Goal: Task Accomplishment & Management: Use online tool/utility

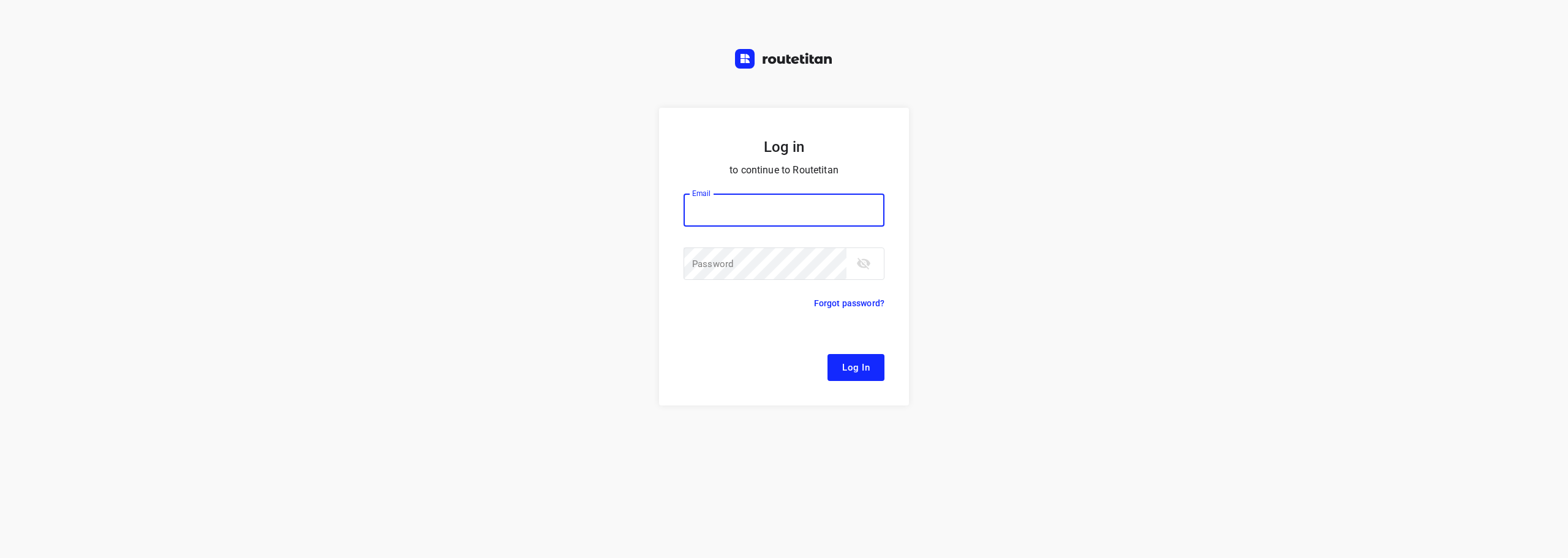
click at [758, 200] on input "email" at bounding box center [784, 210] width 201 height 33
type input "remco@fruitopjewerk.nl"
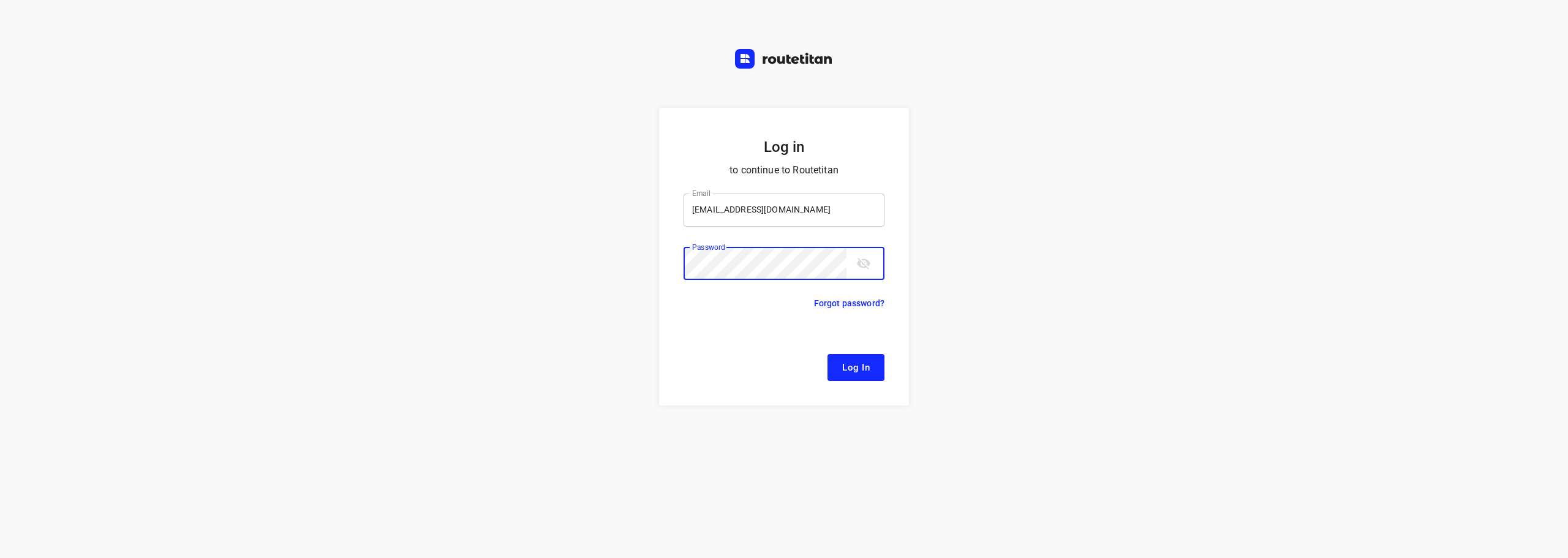
click at [827, 354] on button "Log In" at bounding box center [856, 368] width 57 height 27
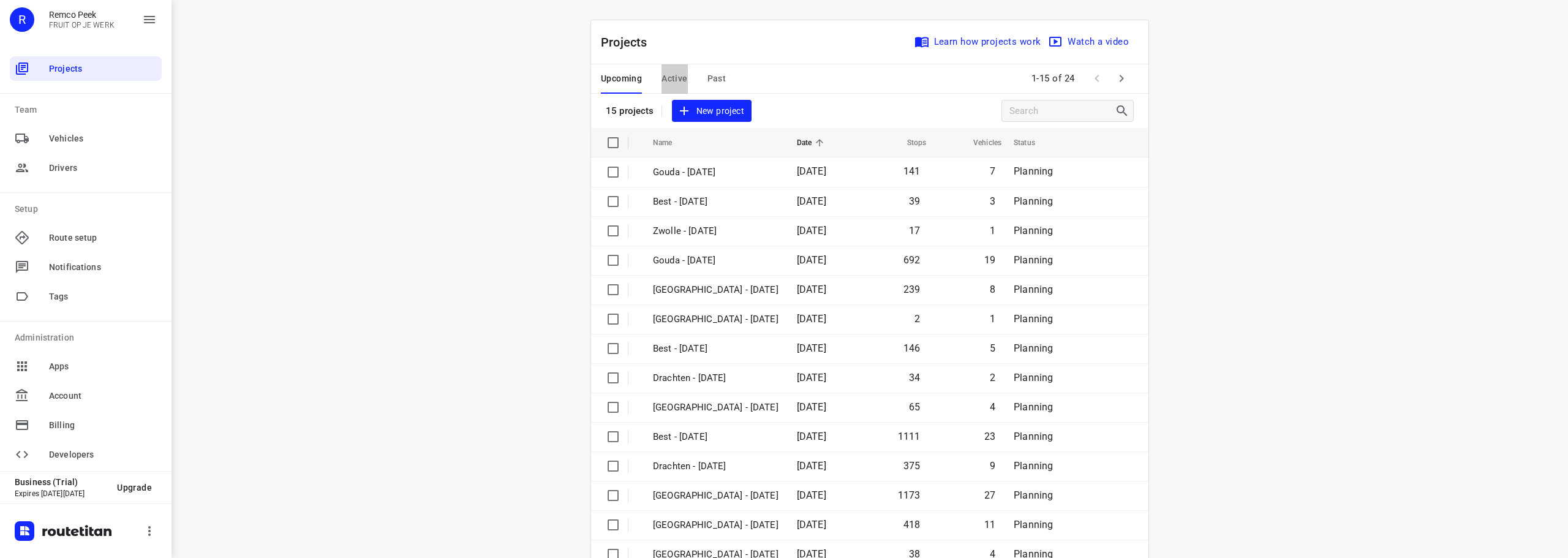
click at [676, 84] on span "Active" at bounding box center [674, 78] width 26 height 15
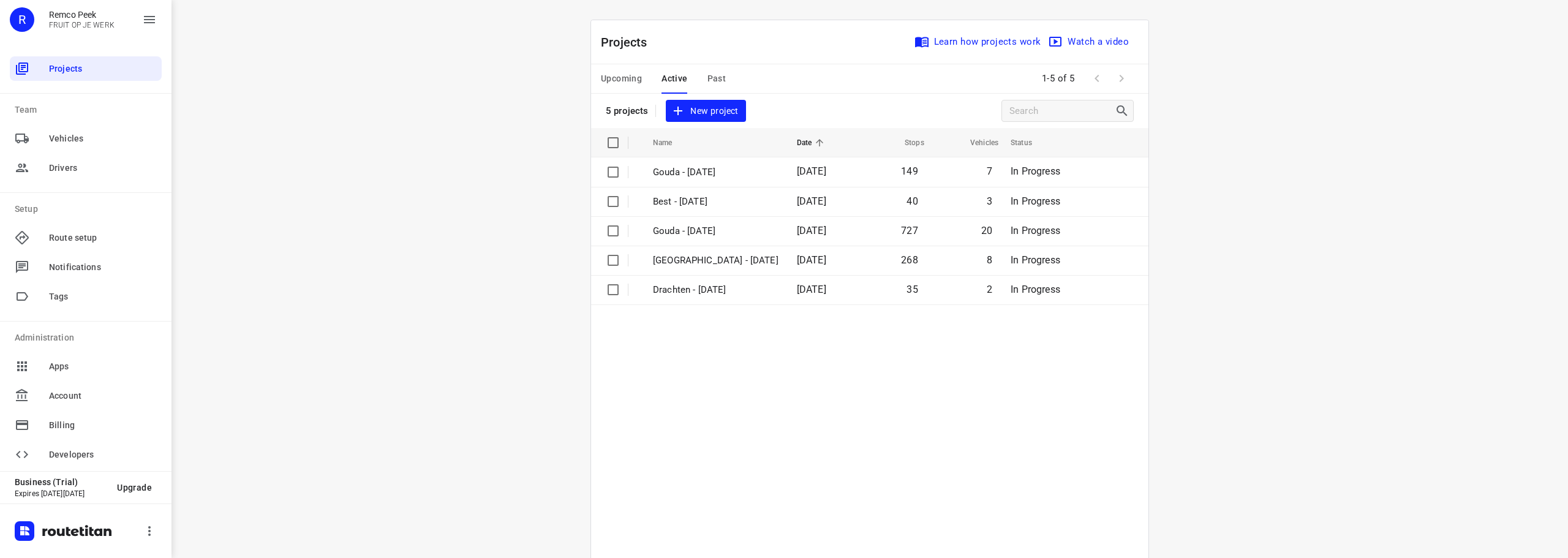
click at [629, 76] on span "Upcoming" at bounding box center [621, 78] width 41 height 15
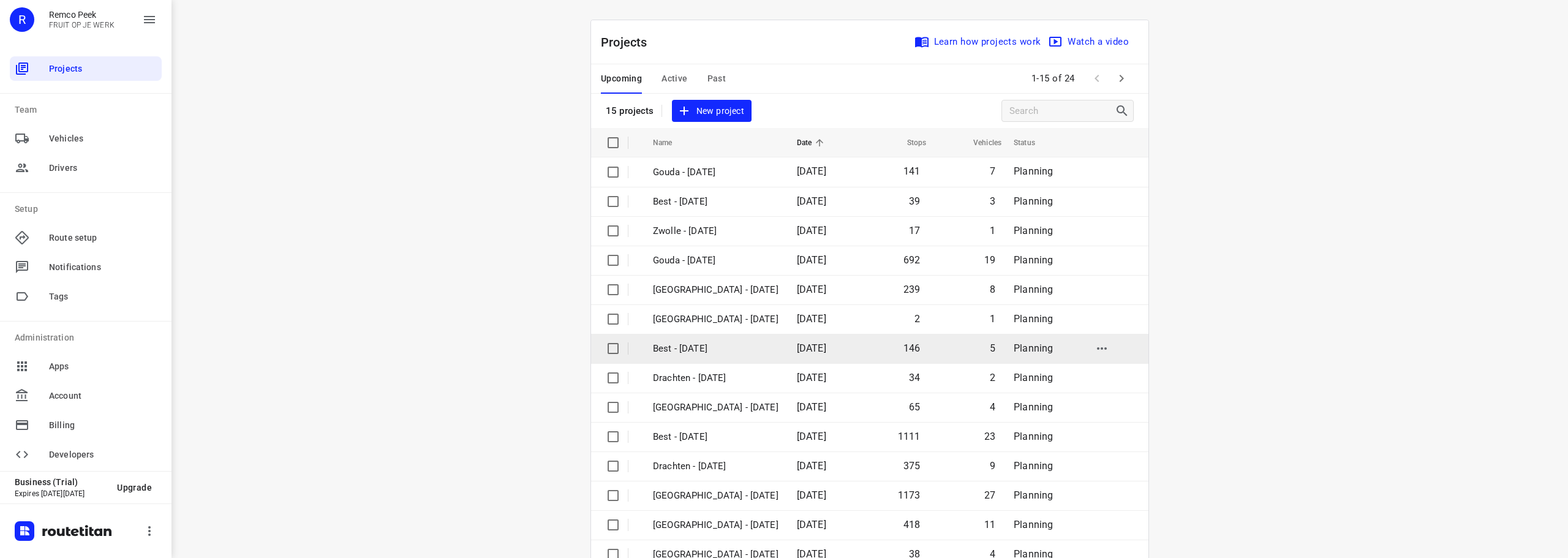
scroll to position [61, 0]
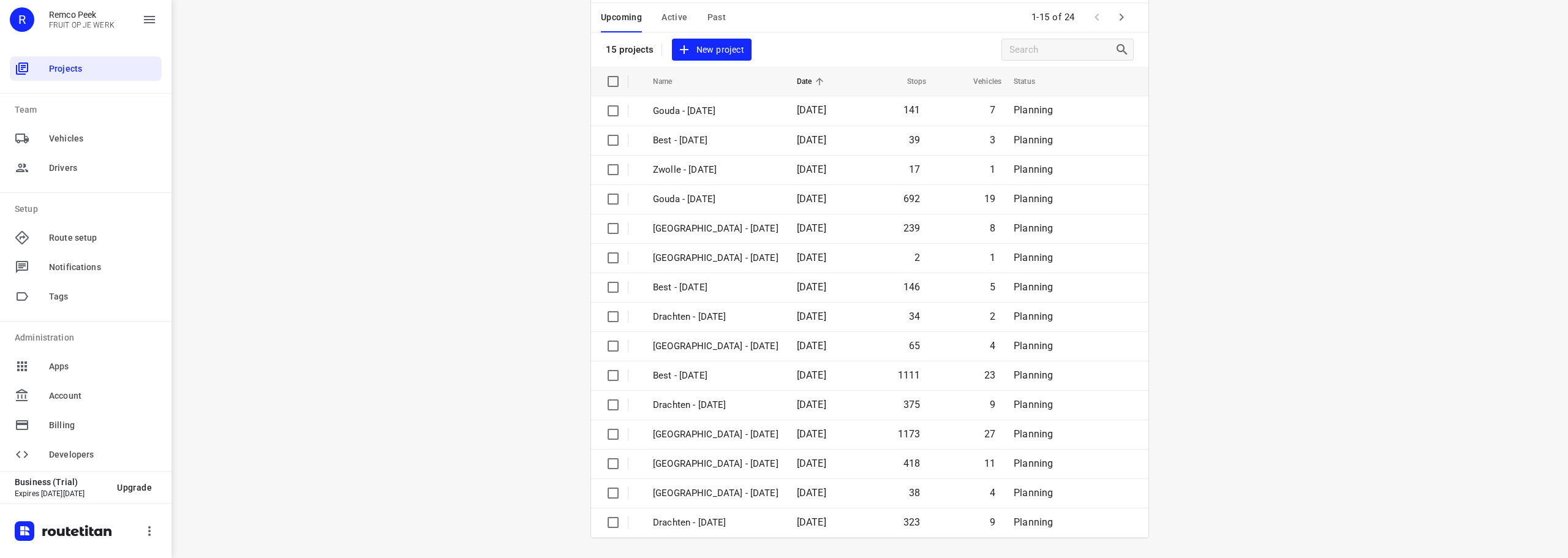
click at [1124, 9] on button "button" at bounding box center [1121, 17] width 25 height 25
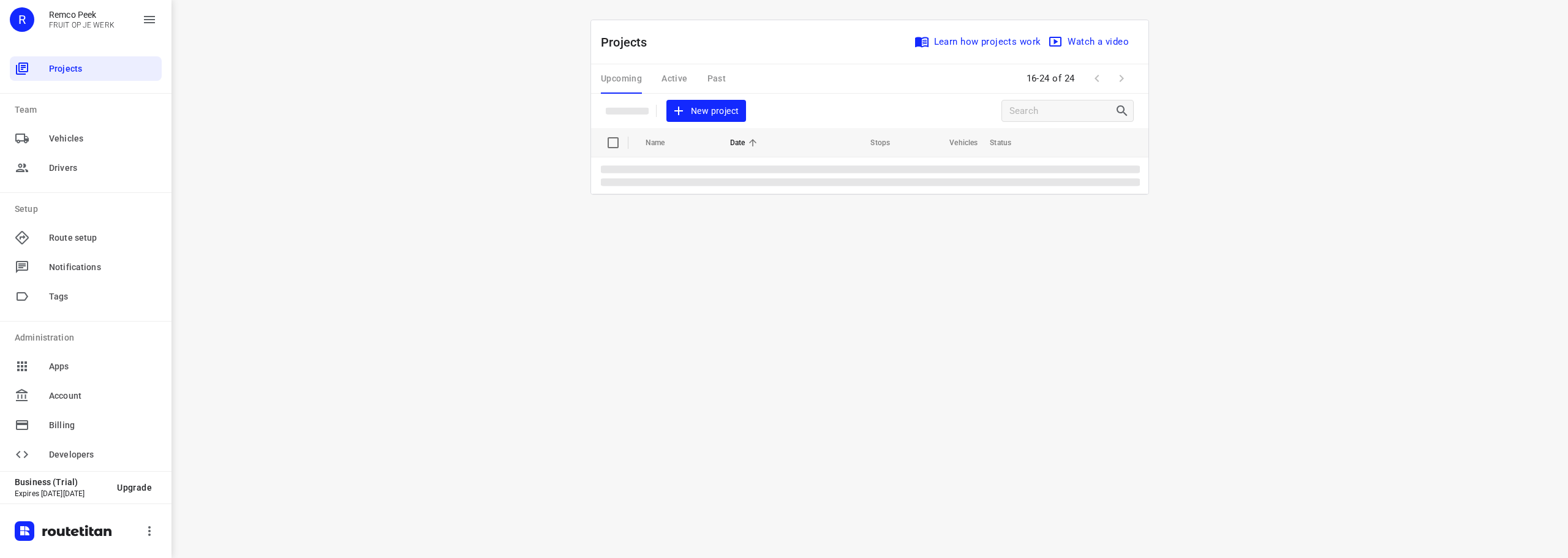
scroll to position [0, 0]
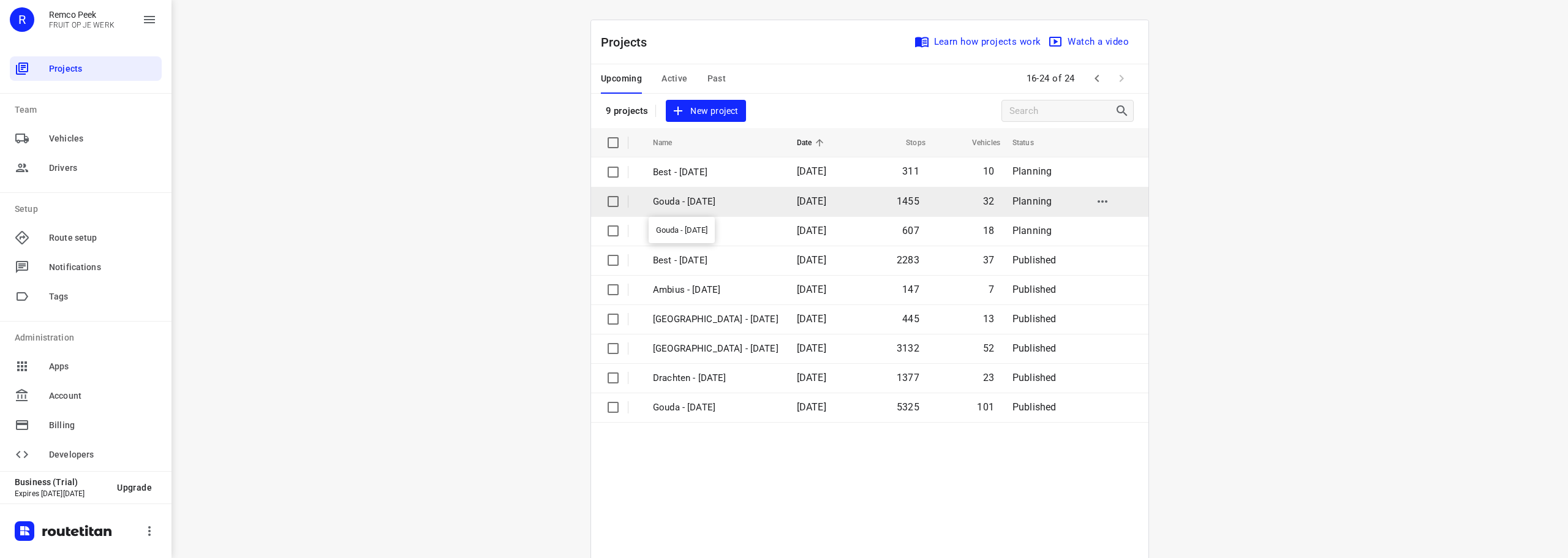
click at [716, 203] on p "Gouda - Tuesday" at bounding box center [715, 202] width 125 height 14
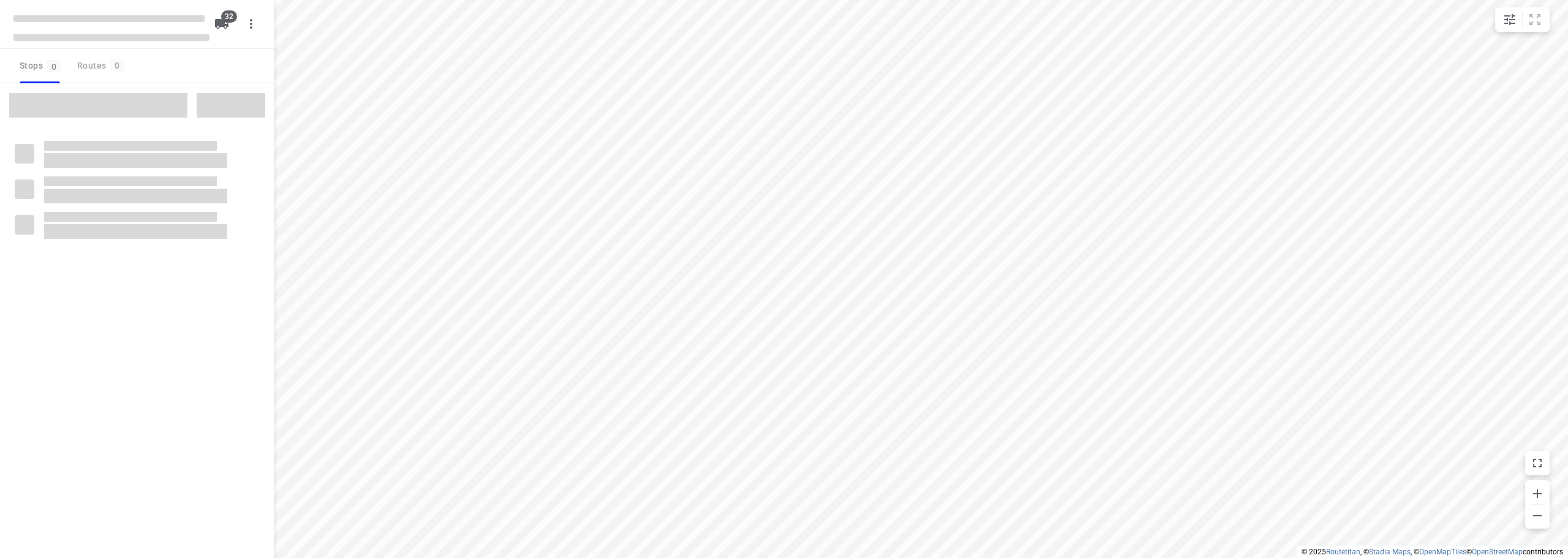
checkbox input "true"
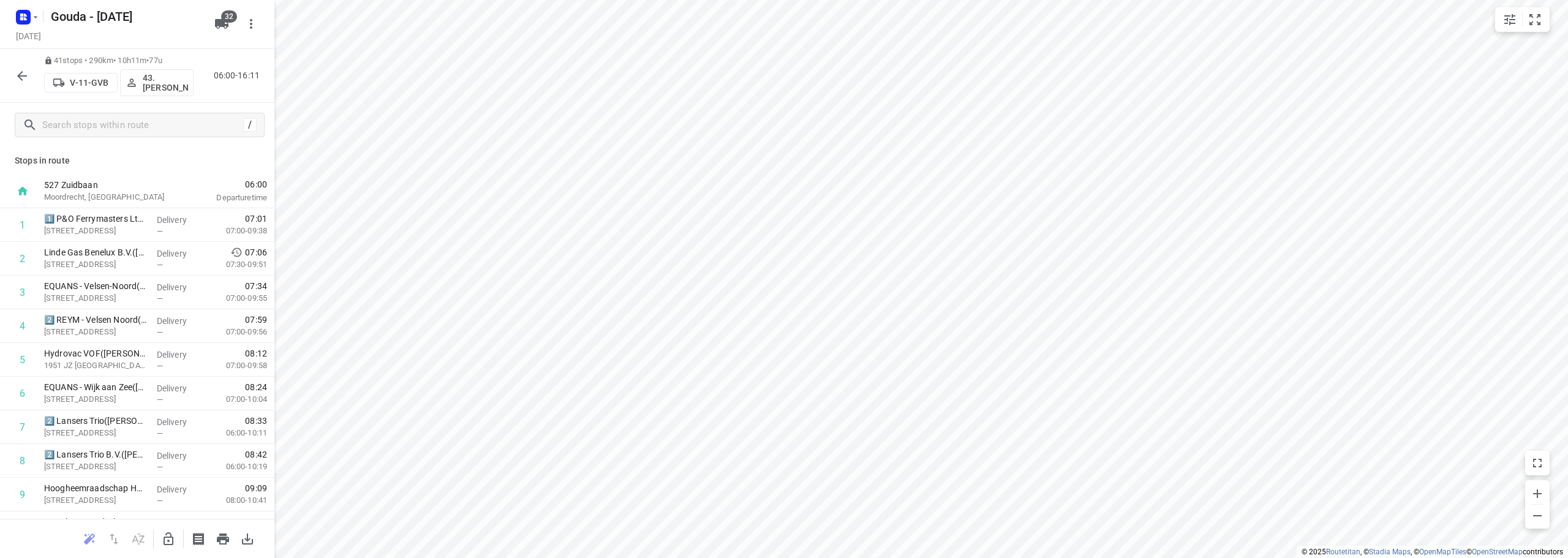
click at [27, 69] on icon "button" at bounding box center [21, 75] width 14 height 14
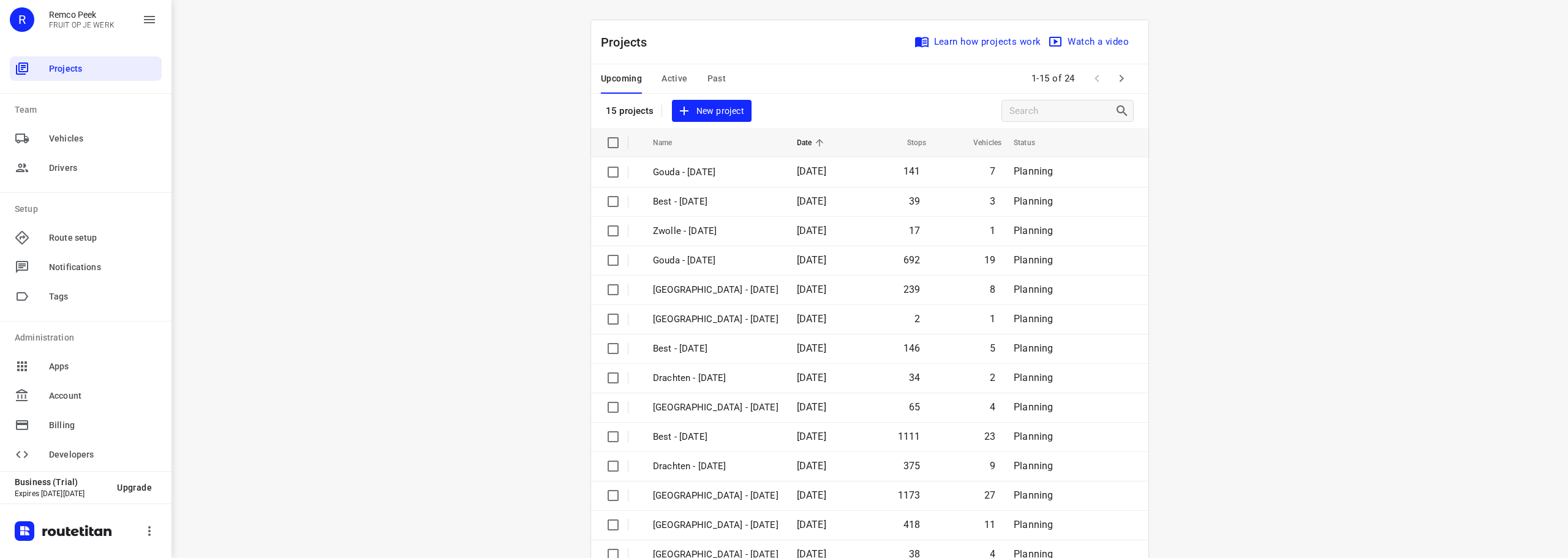
click at [448, 242] on div "i © 2025 Routetitan , © Stadia Maps , © OpenMapTiles © OpenStreetMap contributo…" at bounding box center [870, 279] width 1396 height 558
click at [480, 225] on div "i © 2025 Routetitan , © Stadia Maps , © OpenMapTiles © OpenStreetMap contributo…" at bounding box center [870, 279] width 1396 height 558
drag, startPoint x: 1312, startPoint y: 199, endPoint x: 1044, endPoint y: 10, distance: 327.9
click at [1305, 185] on div "i © 2025 Routetitan , © Stadia Maps , © OpenMapTiles © OpenStreetMap contributo…" at bounding box center [870, 279] width 1396 height 558
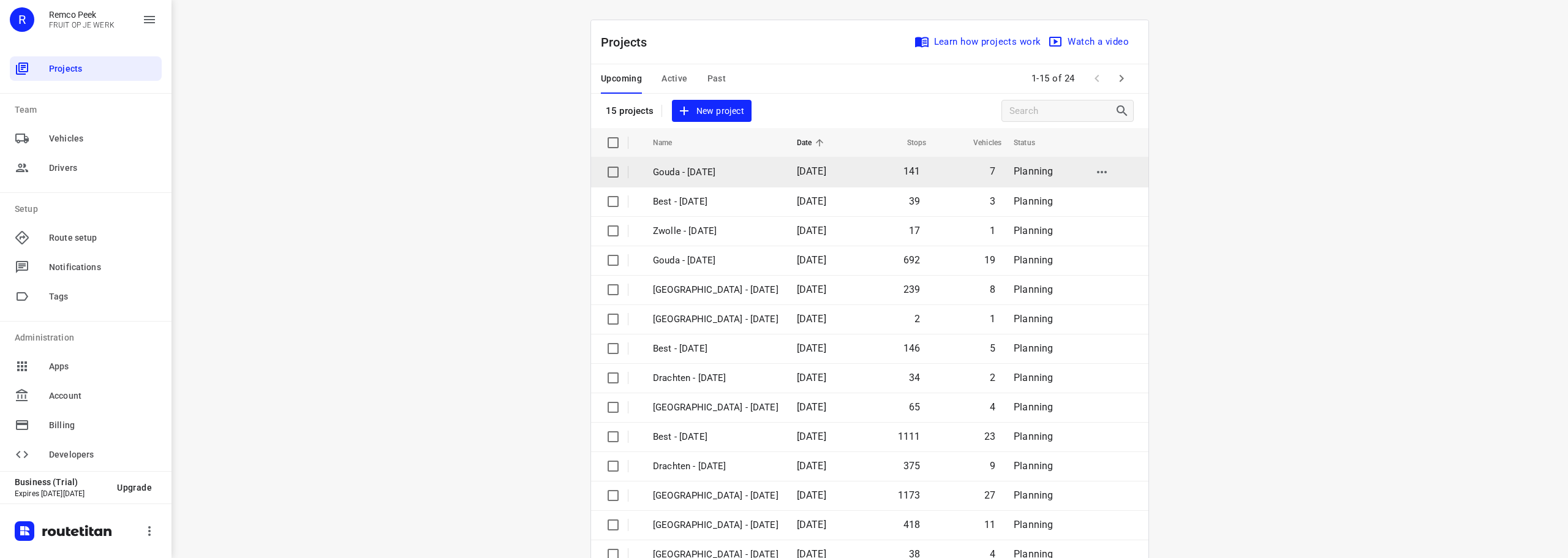
click at [679, 179] on td "Gouda - [DATE]" at bounding box center [713, 172] width 146 height 30
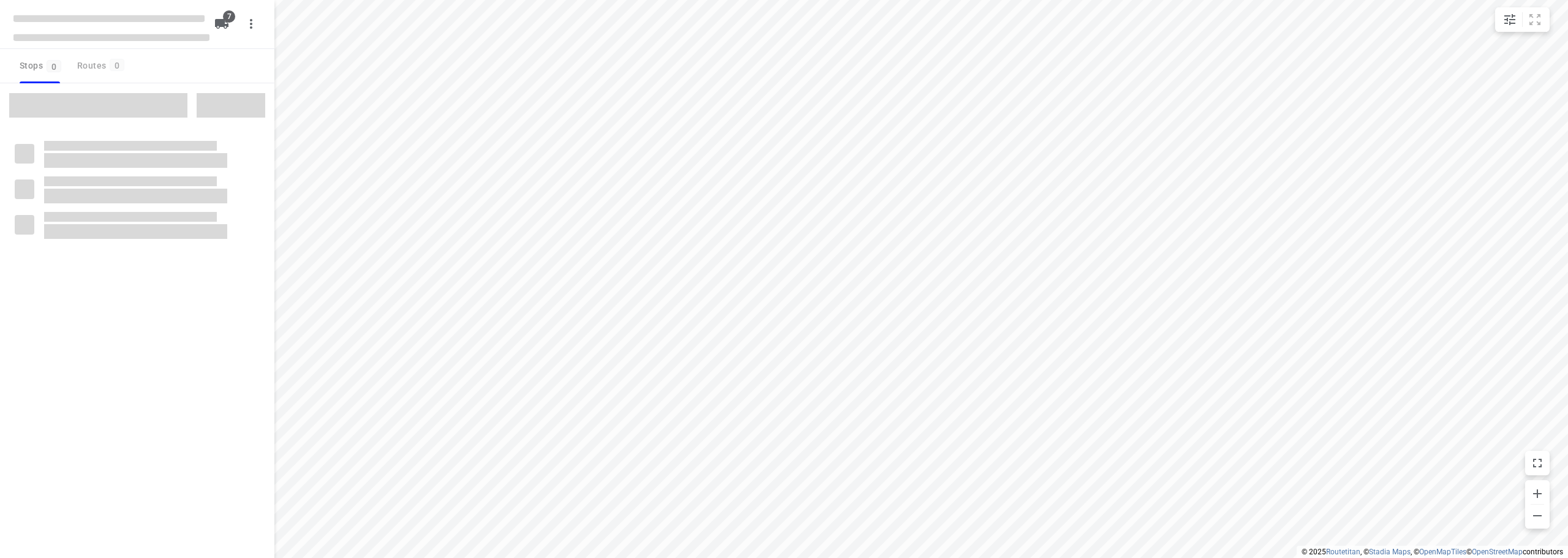
checkbox input "true"
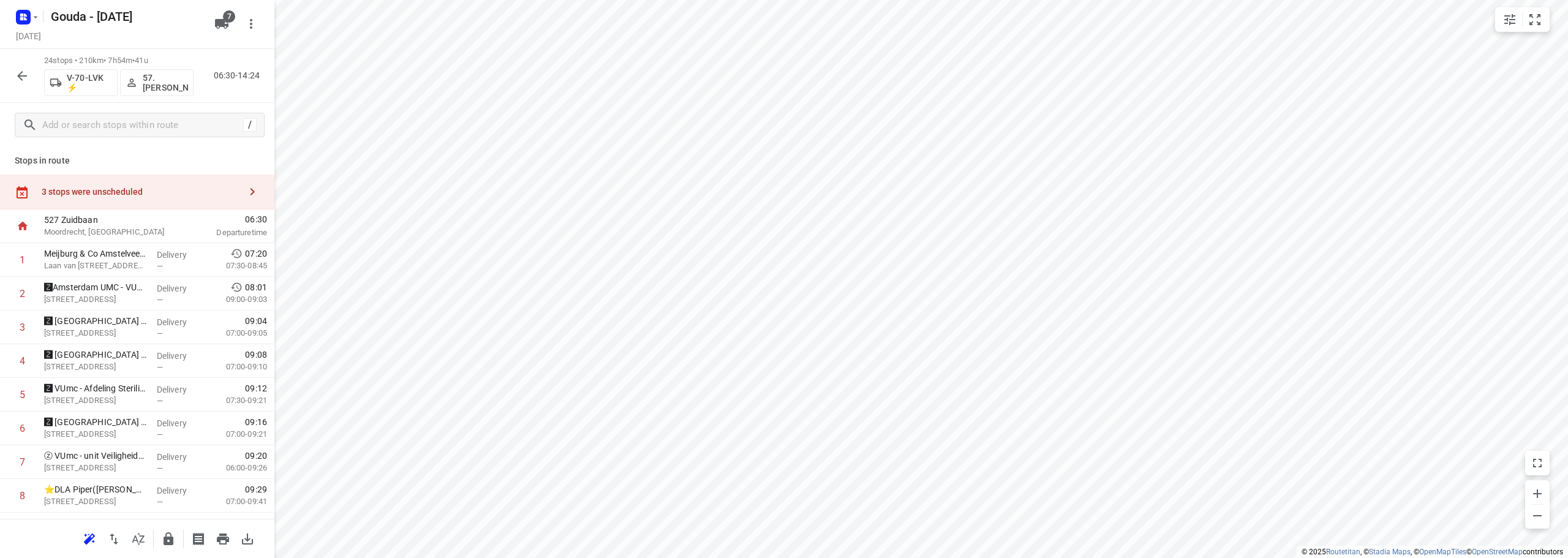
click at [147, 194] on div "3 stops were unscheduled" at bounding box center [141, 192] width 199 height 10
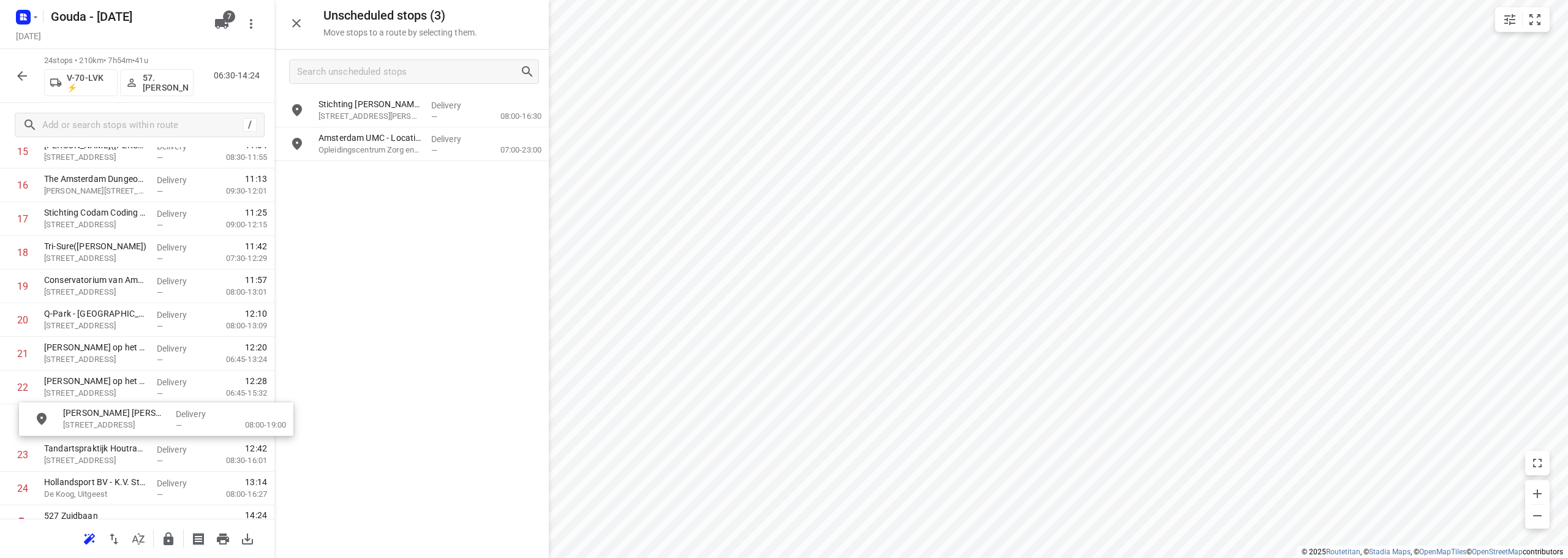
scroll to position [580, 0]
drag, startPoint x: 368, startPoint y: 116, endPoint x: 80, endPoint y: 307, distance: 345.6
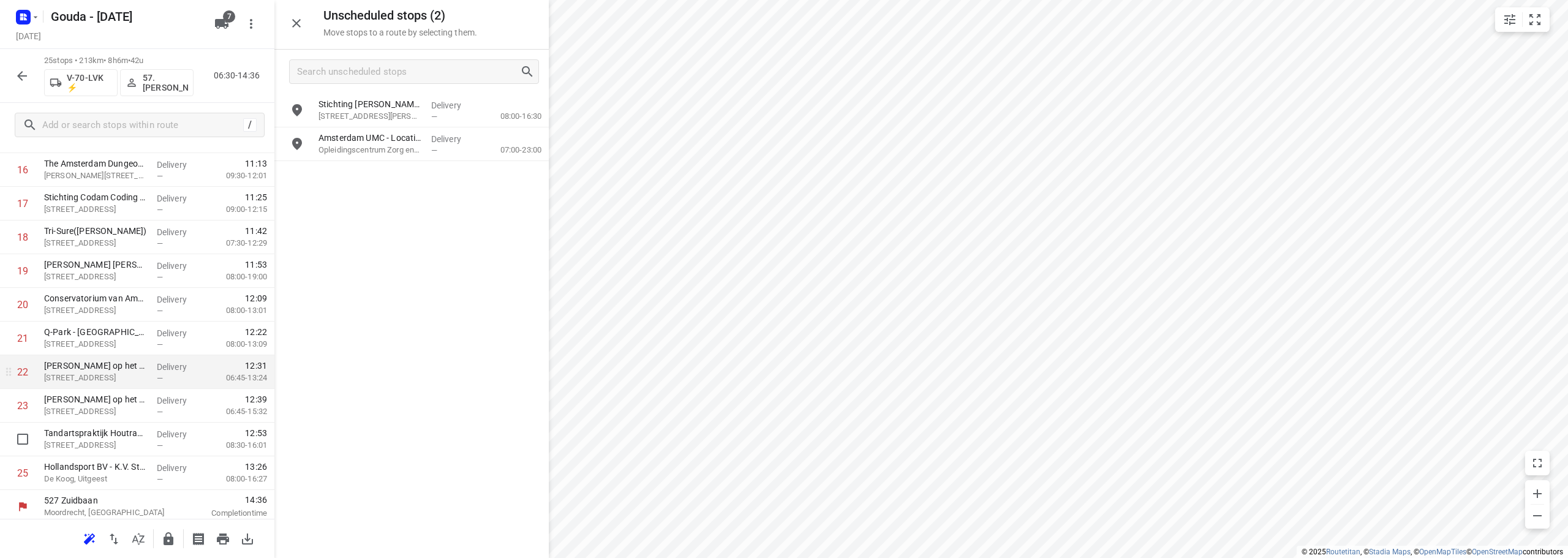
scroll to position [600, 0]
drag, startPoint x: 111, startPoint y: 435, endPoint x: 123, endPoint y: 319, distance: 116.6
click at [123, 319] on div "1 Meijburg & Co Amstelveen(Patricia Pijlman) Laan van Langerhuize 9, Amstelveen…" at bounding box center [137, 64] width 274 height 843
click at [175, 533] on icon "button" at bounding box center [168, 539] width 14 height 14
click at [21, 77] on icon "button" at bounding box center [21, 75] width 14 height 14
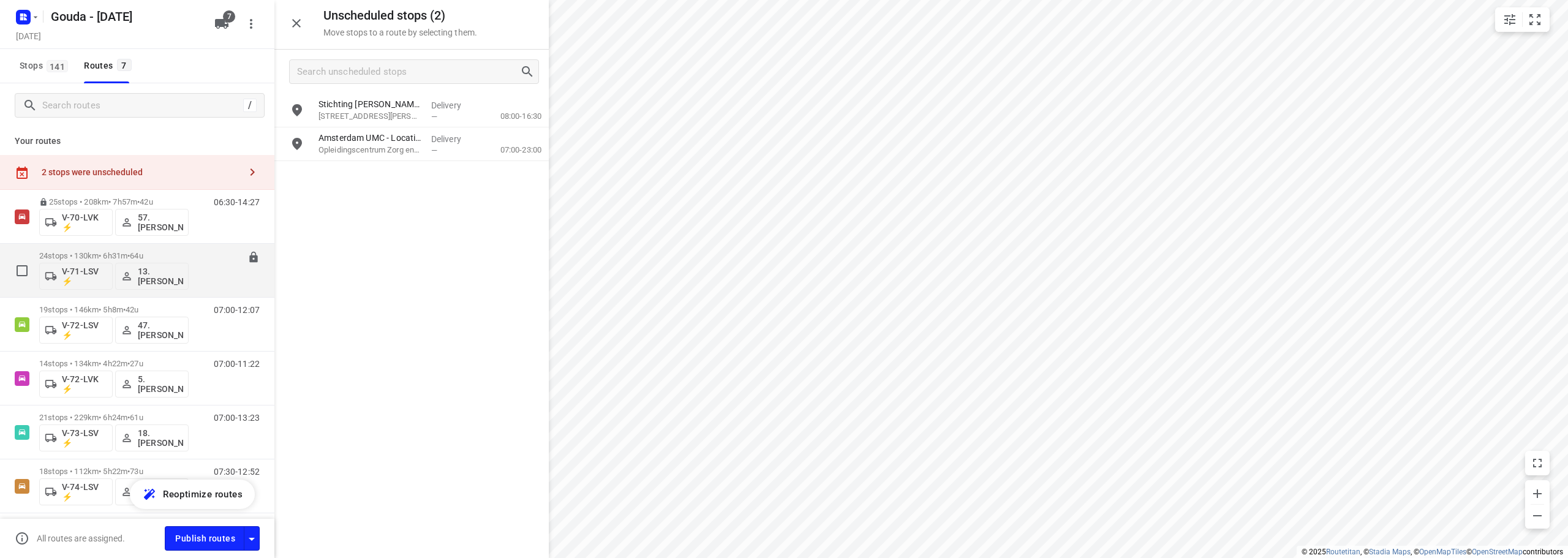
click at [99, 255] on p "24 stops • 130km • 6h31m • 64u" at bounding box center [114, 256] width 149 height 10
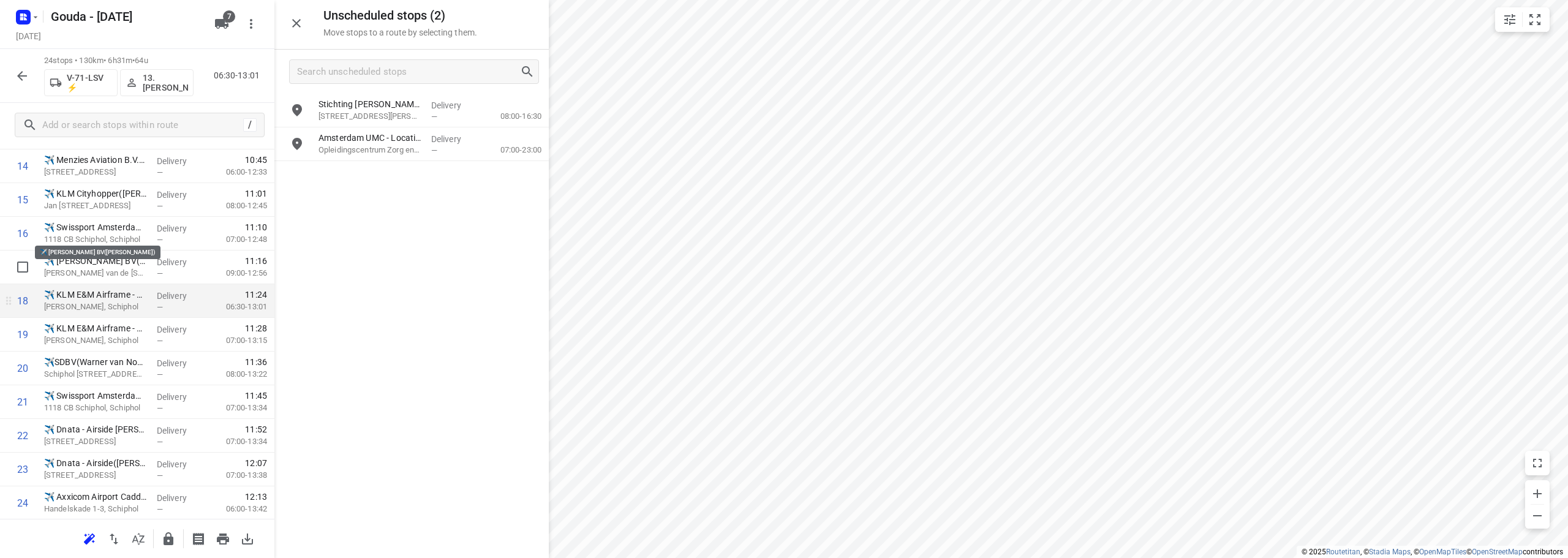
scroll to position [567, 0]
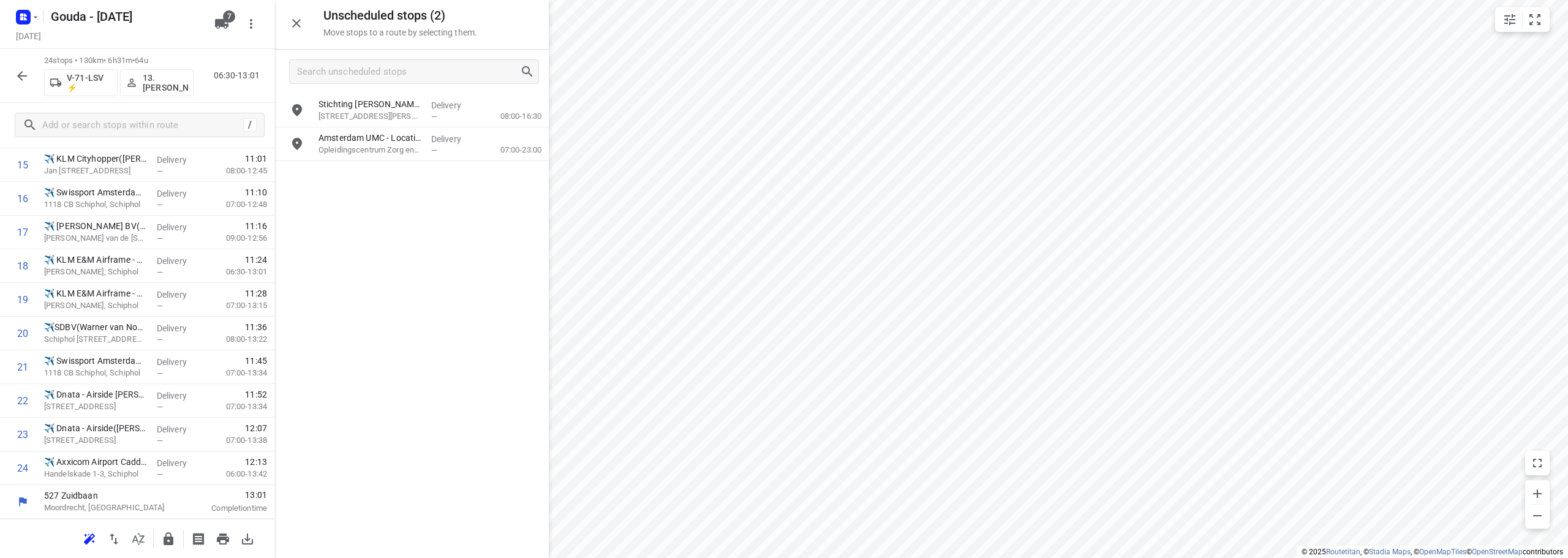
click at [170, 546] on button "button" at bounding box center [169, 539] width 25 height 25
click at [14, 75] on button "button" at bounding box center [22, 76] width 25 height 25
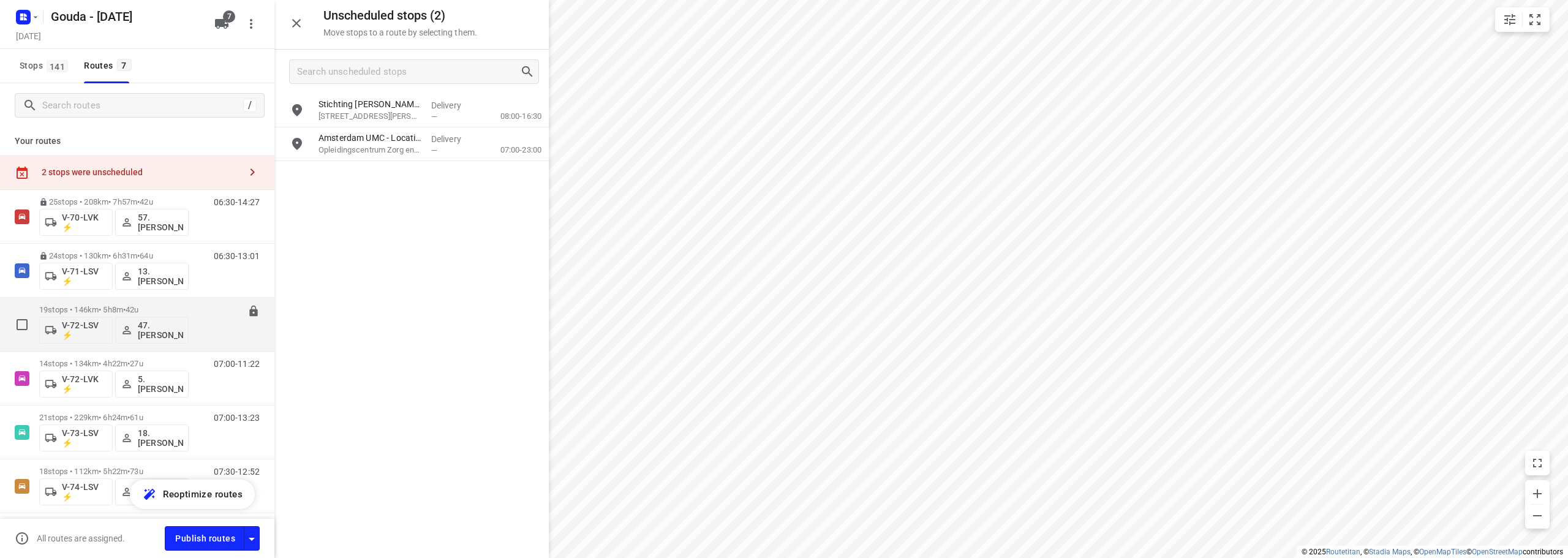
click at [100, 306] on p "19 stops • 146km • 5h8m • 42u" at bounding box center [114, 310] width 149 height 10
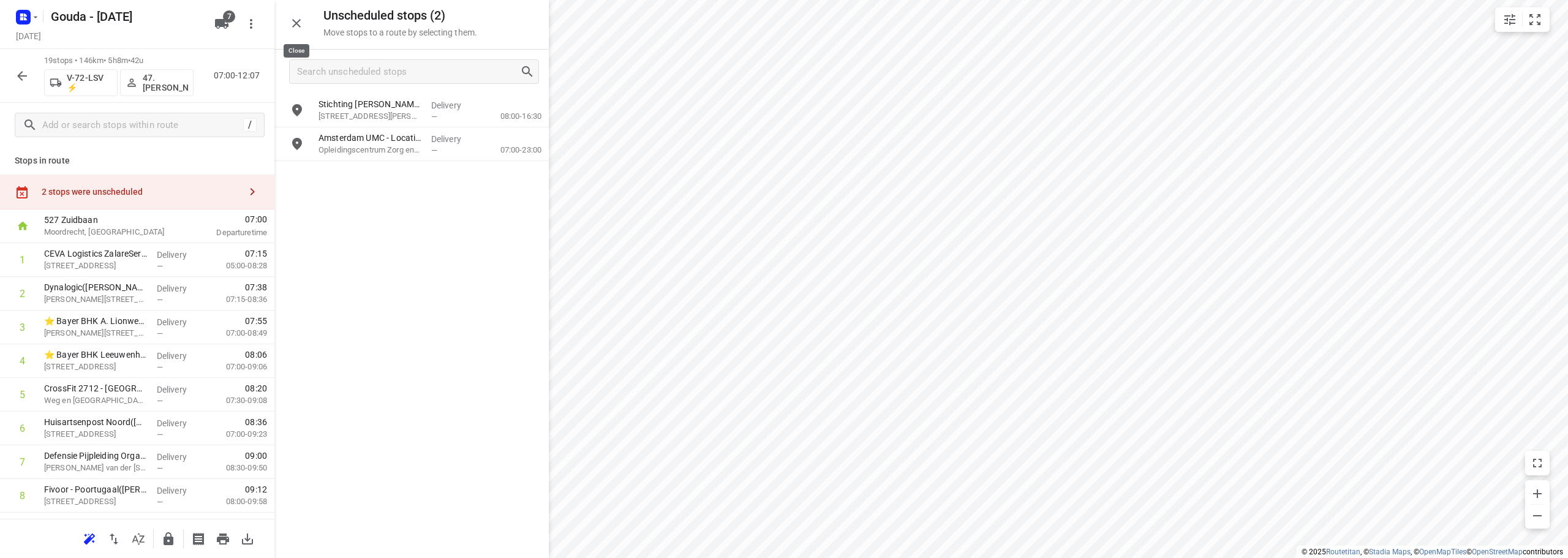
click at [300, 25] on icon "button" at bounding box center [296, 23] width 14 height 14
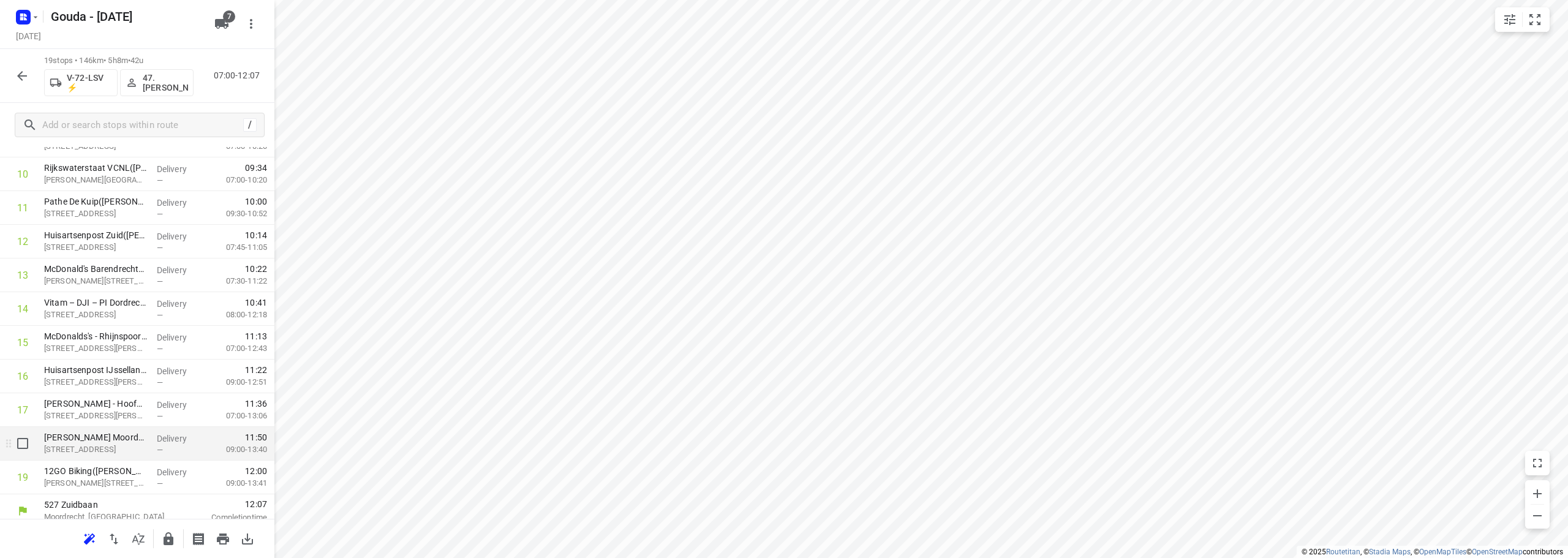
scroll to position [398, 0]
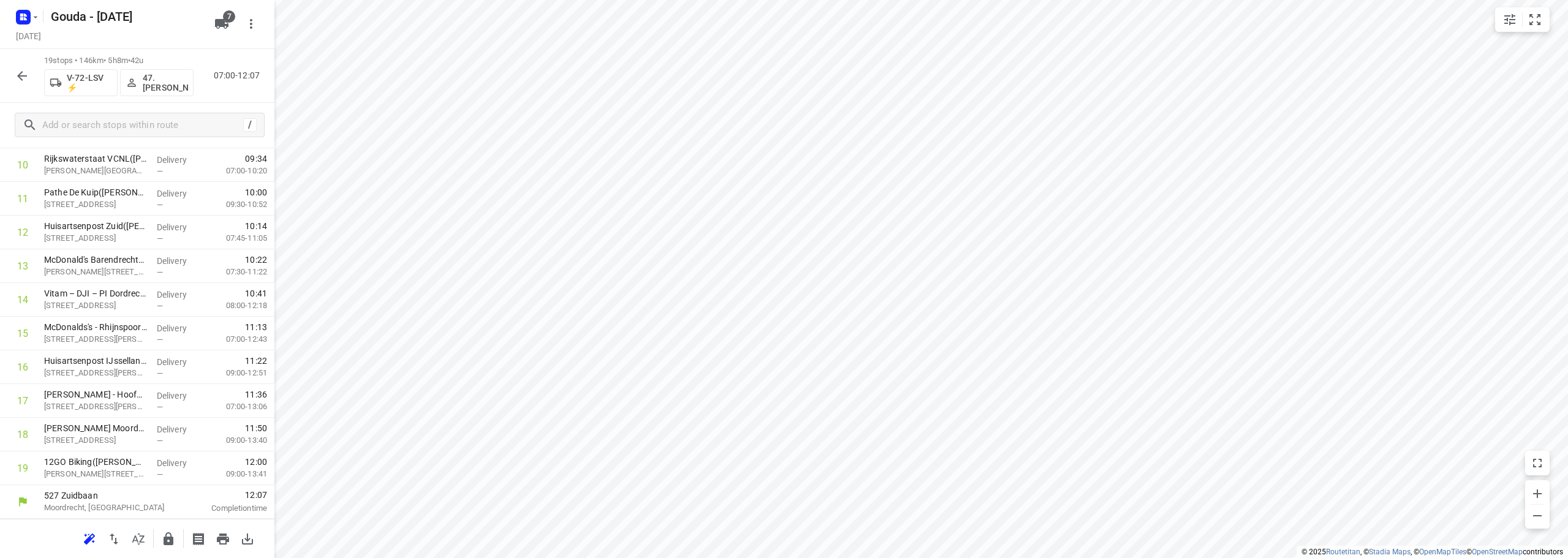
click at [170, 533] on icon "button" at bounding box center [168, 539] width 14 height 14
click at [23, 69] on icon "button" at bounding box center [21, 75] width 14 height 14
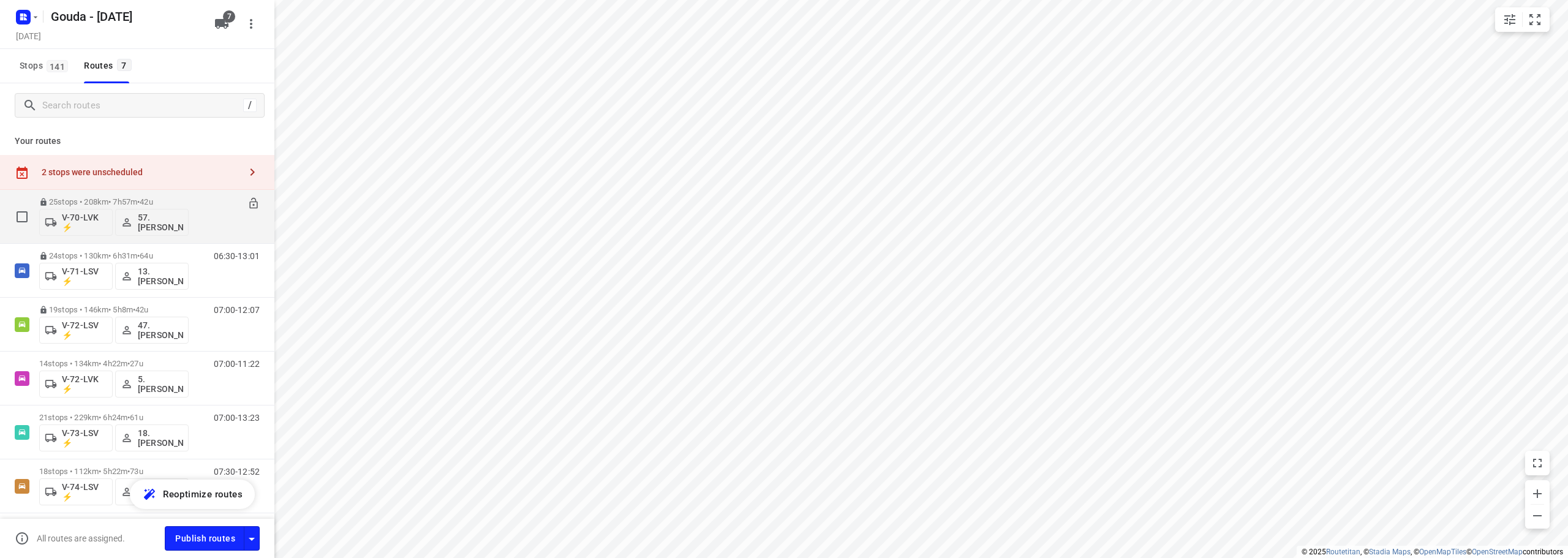
scroll to position [61, 0]
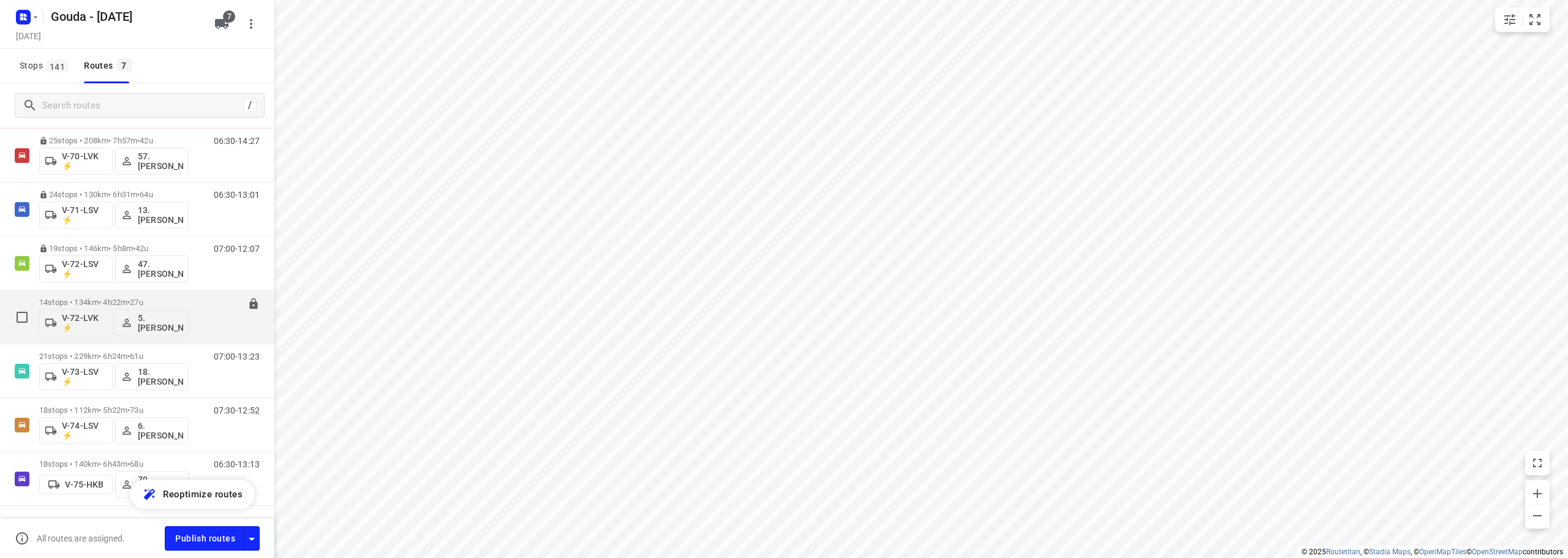
click at [133, 298] on p "14 stops • 134km • 4h22m • 27u" at bounding box center [114, 303] width 149 height 10
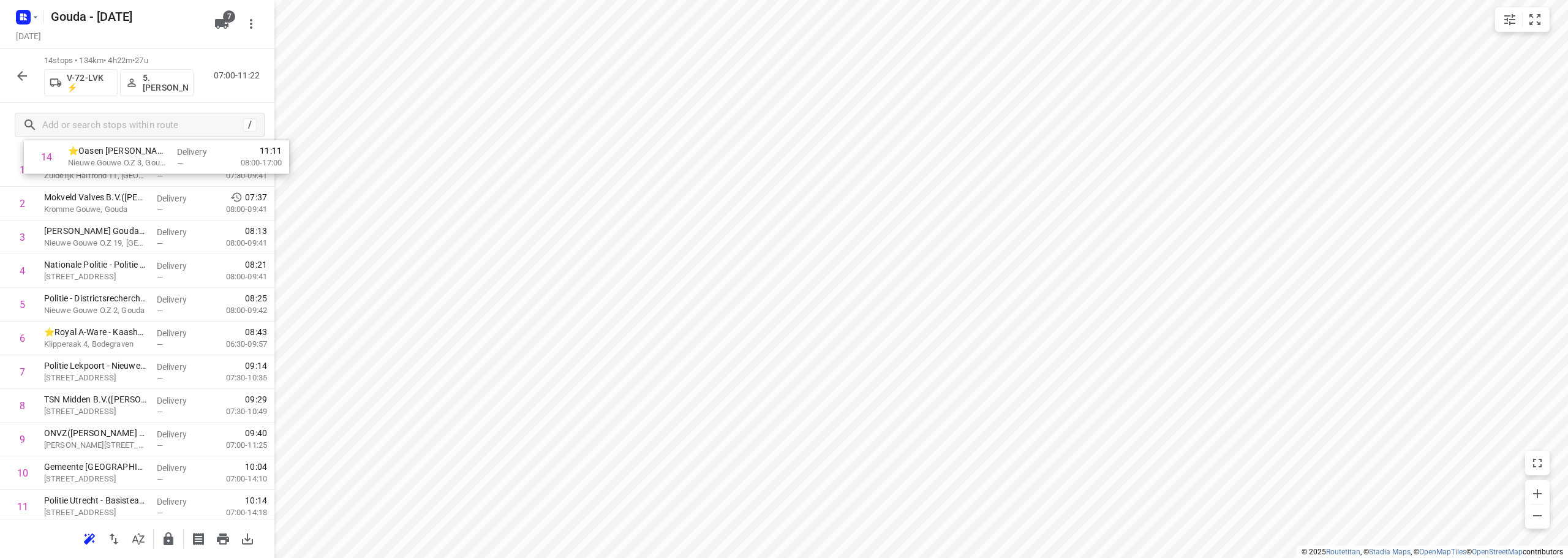
scroll to position [0, 0]
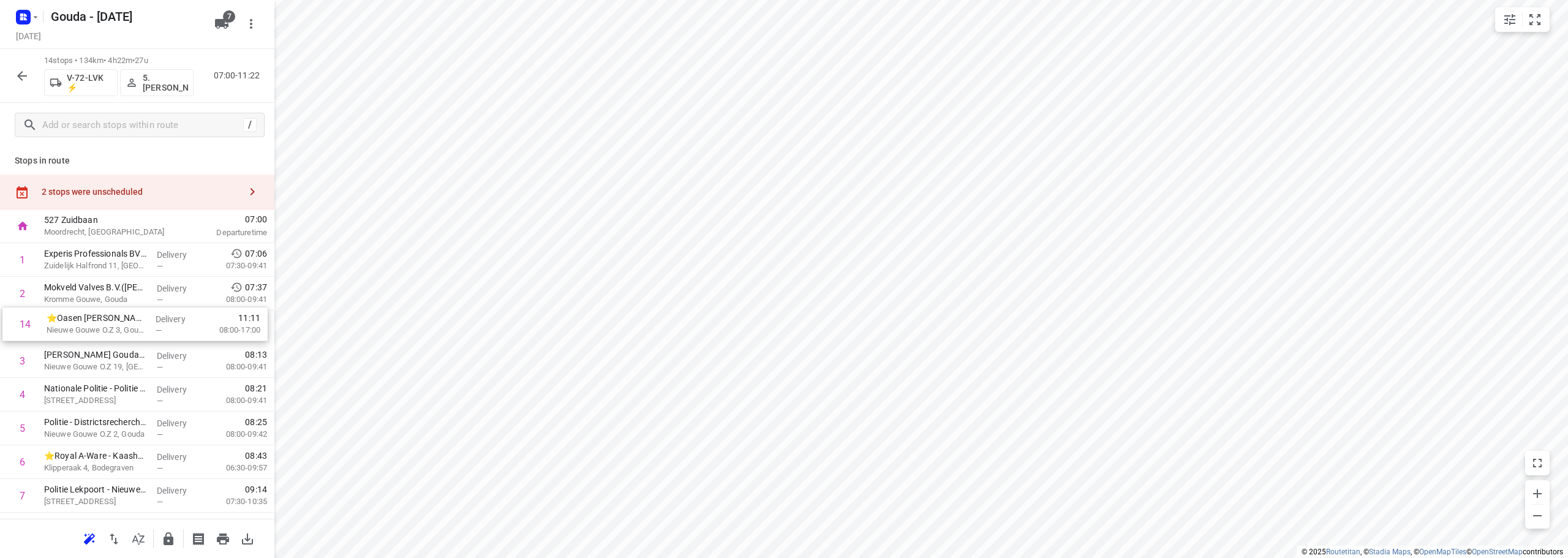
drag, startPoint x: 142, startPoint y: 478, endPoint x: 145, endPoint y: 326, distance: 152.0
click at [145, 326] on div "1 Experis Professionals BV - Gouda(Kimberley Craanen) Zuidelijk Halfrond 11, Go…" at bounding box center [137, 480] width 274 height 472
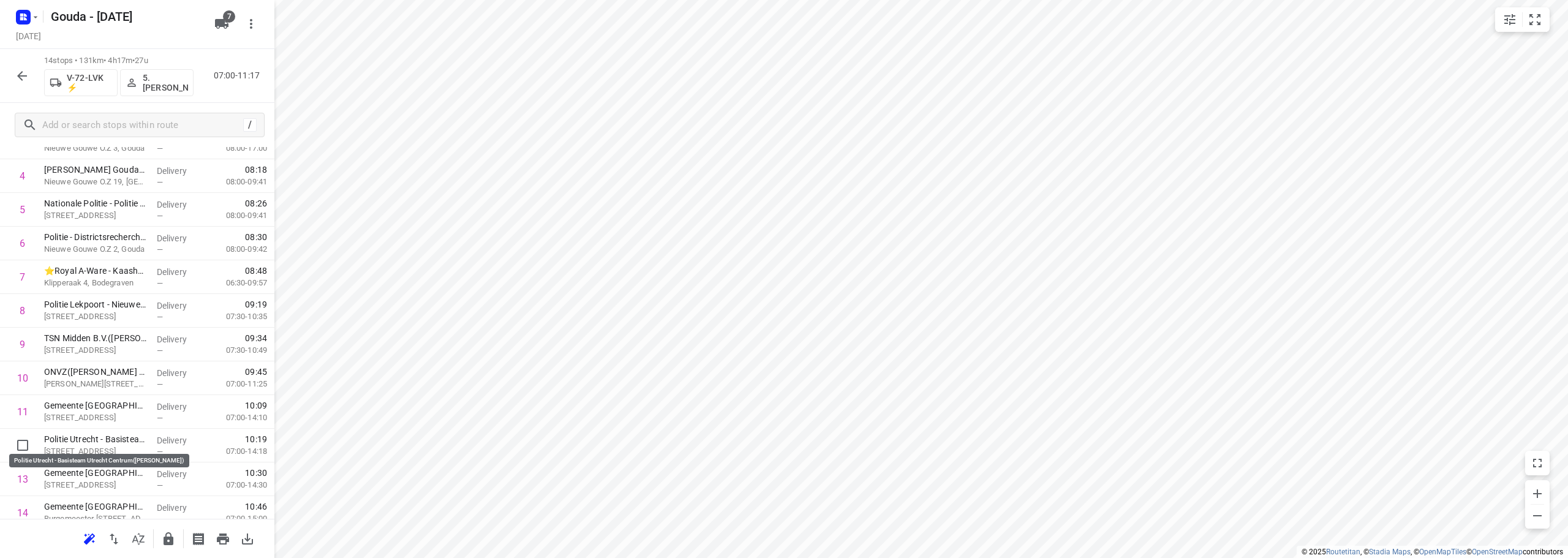
scroll to position [229, 0]
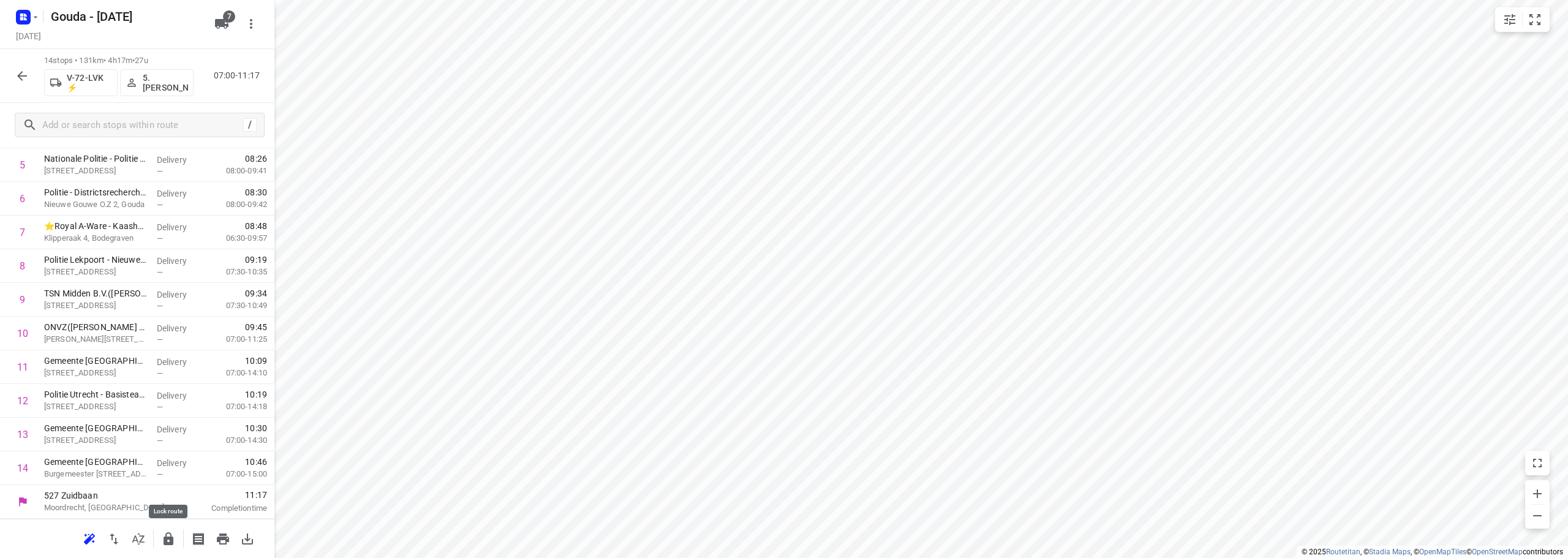
click at [167, 536] on icon "button" at bounding box center [168, 539] width 14 height 14
click at [16, 71] on icon "button" at bounding box center [21, 75] width 14 height 14
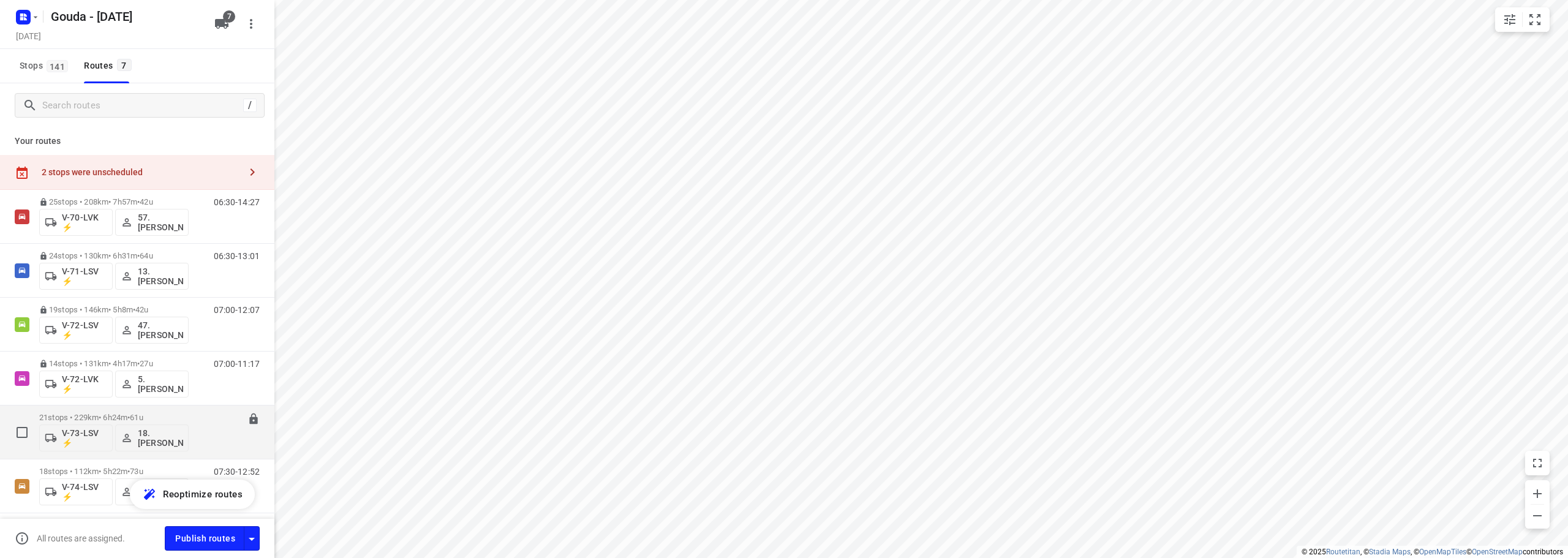
click at [146, 410] on div "21 stops • 229km • 6h24m • 61u V-73-LSV ⚡ 18.Maarten Smit" at bounding box center [114, 432] width 149 height 51
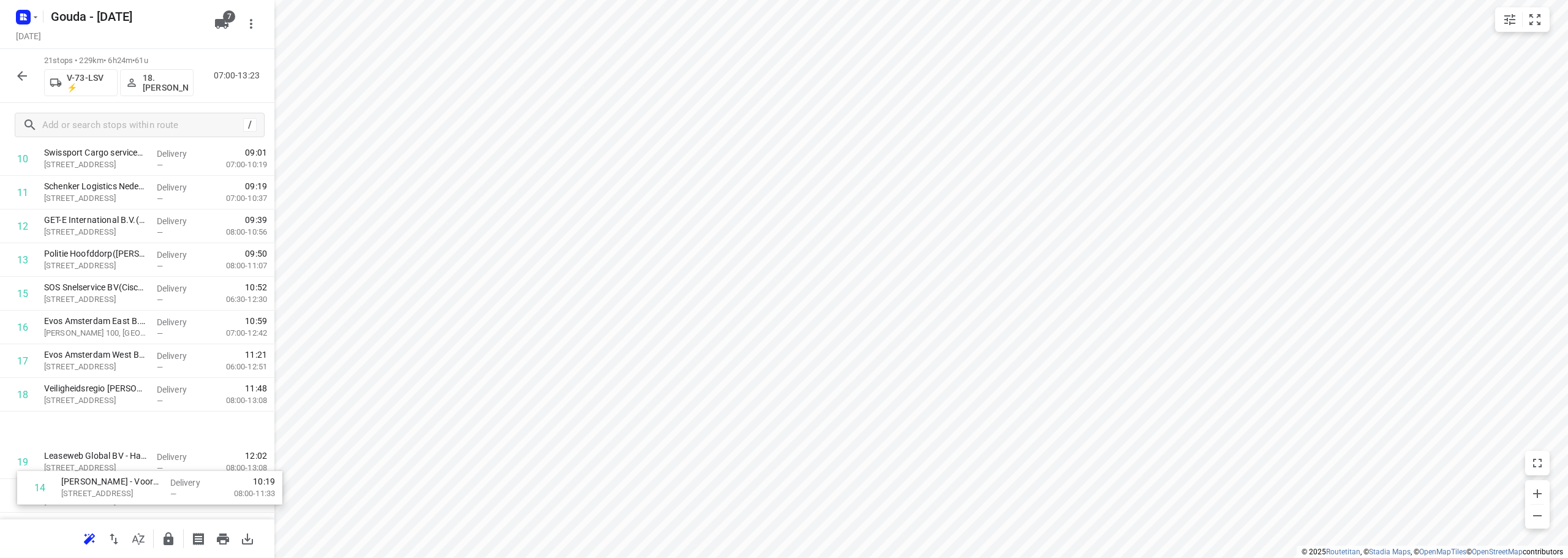
scroll to position [465, 0]
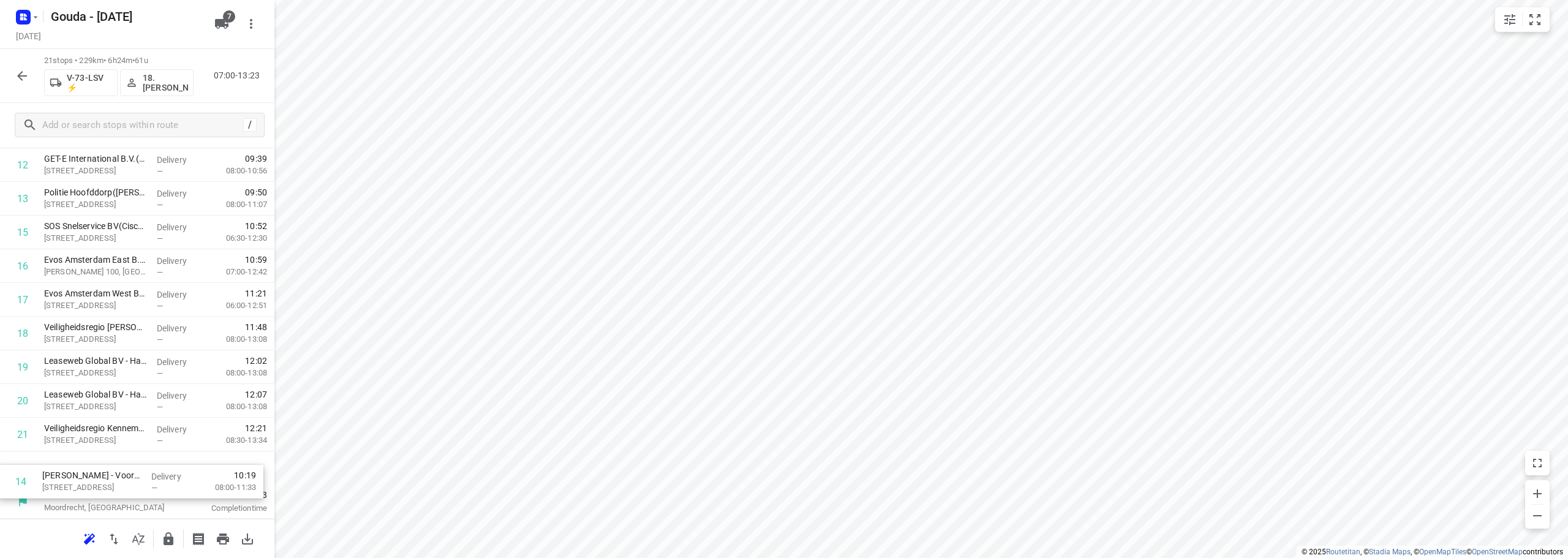
drag, startPoint x: 138, startPoint y: 457, endPoint x: 139, endPoint y: 482, distance: 25.0
click at [129, 486] on div "527 Zuidbaan Moordrecht, Netherlands 07:00 Departure time 1 HAP De Limes - Alph…" at bounding box center [137, 131] width 274 height 775
drag, startPoint x: 138, startPoint y: 444, endPoint x: 146, endPoint y: 372, distance: 72.4
click at [146, 372] on div "1 HAP De Limes - Alphen aan den Rijn(Nicole Krab) Meteoorlaan 4, Alphen Aan Den…" at bounding box center [137, 131] width 274 height 708
click at [24, 401] on input "checkbox" at bounding box center [23, 401] width 25 height 25
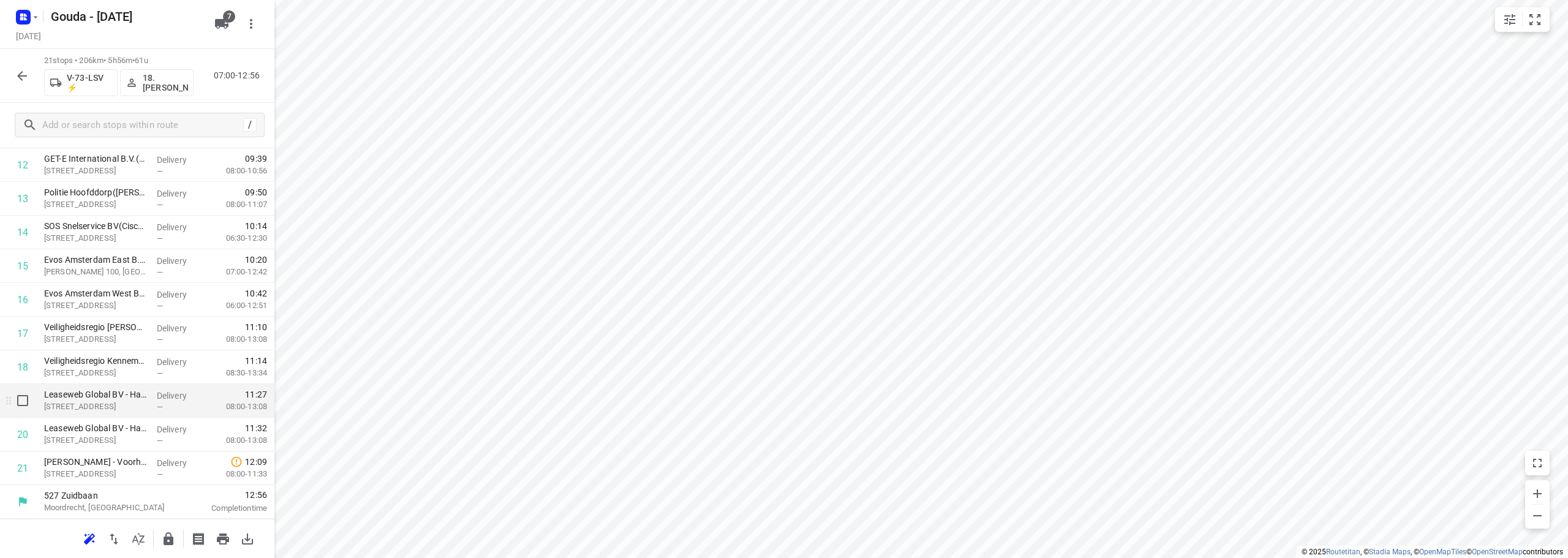
checkbox input "true"
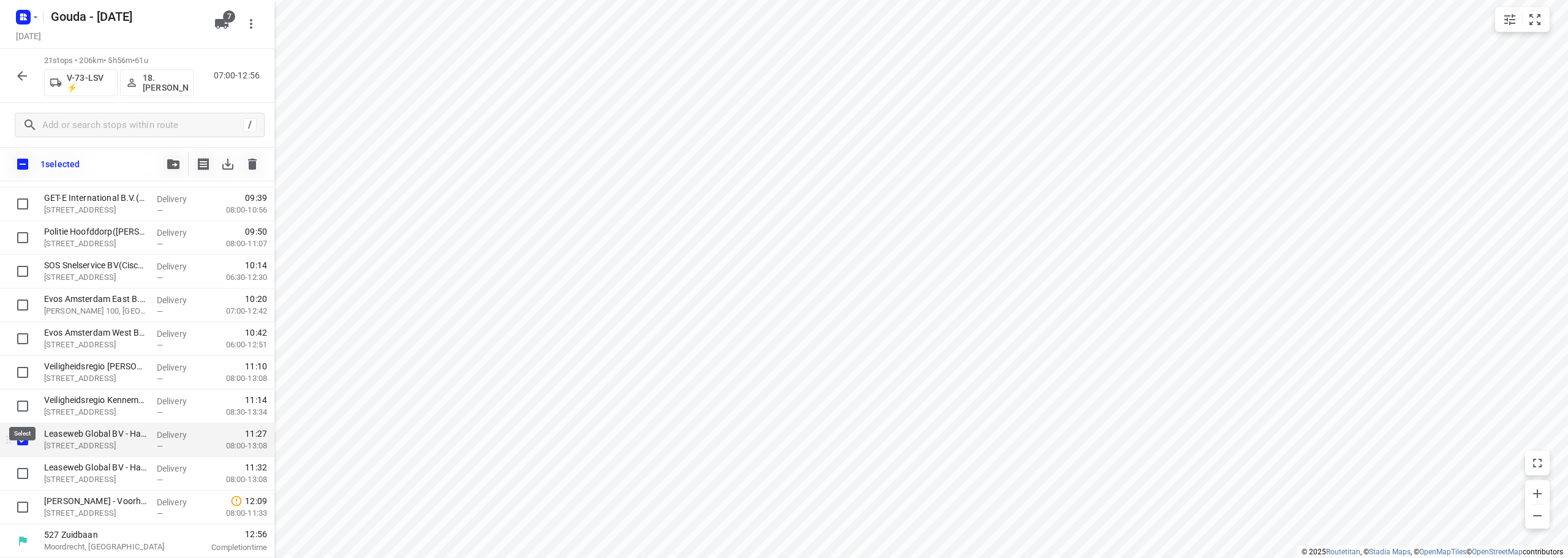
scroll to position [461, 0]
click at [21, 472] on input "checkbox" at bounding box center [23, 474] width 25 height 25
checkbox input "true"
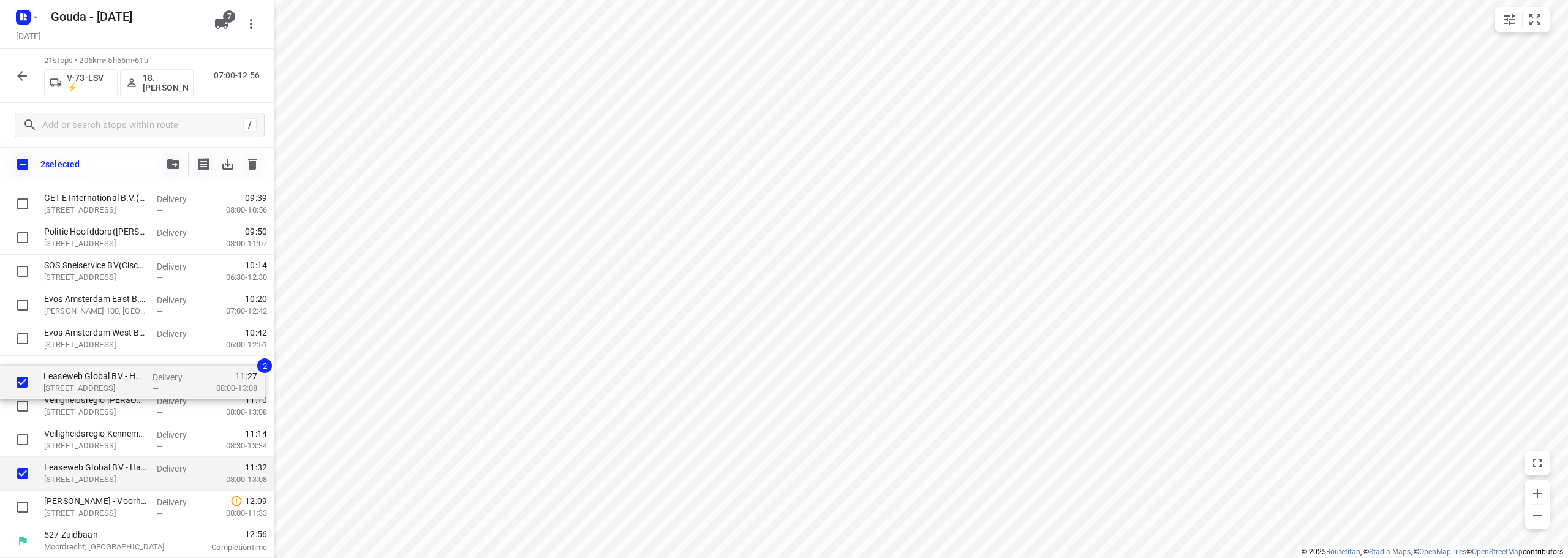
drag, startPoint x: 66, startPoint y: 448, endPoint x: 65, endPoint y: 384, distance: 64.0
click at [65, 384] on div "HAP De Limes - Alphen aan den Rijn(Nicole Krab) Meteoorlaan 4, Alphen Aan Den R…" at bounding box center [137, 170] width 274 height 708
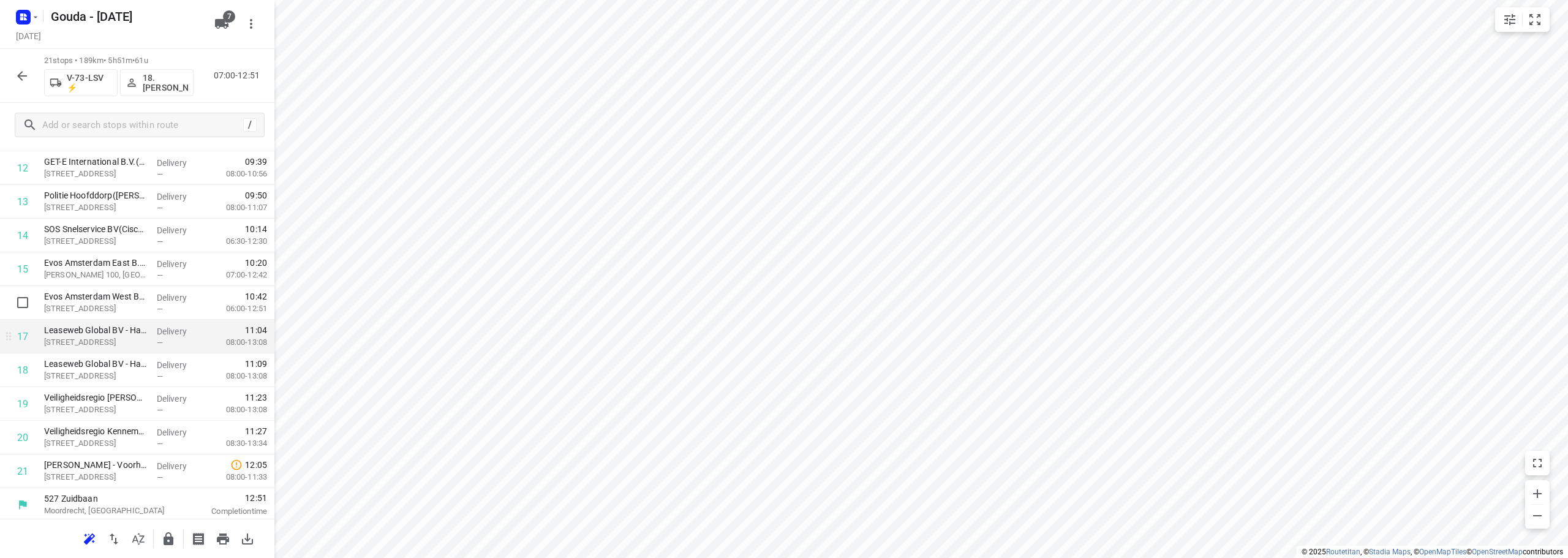
scroll to position [465, 0]
click at [166, 540] on icon "button" at bounding box center [168, 538] width 10 height 12
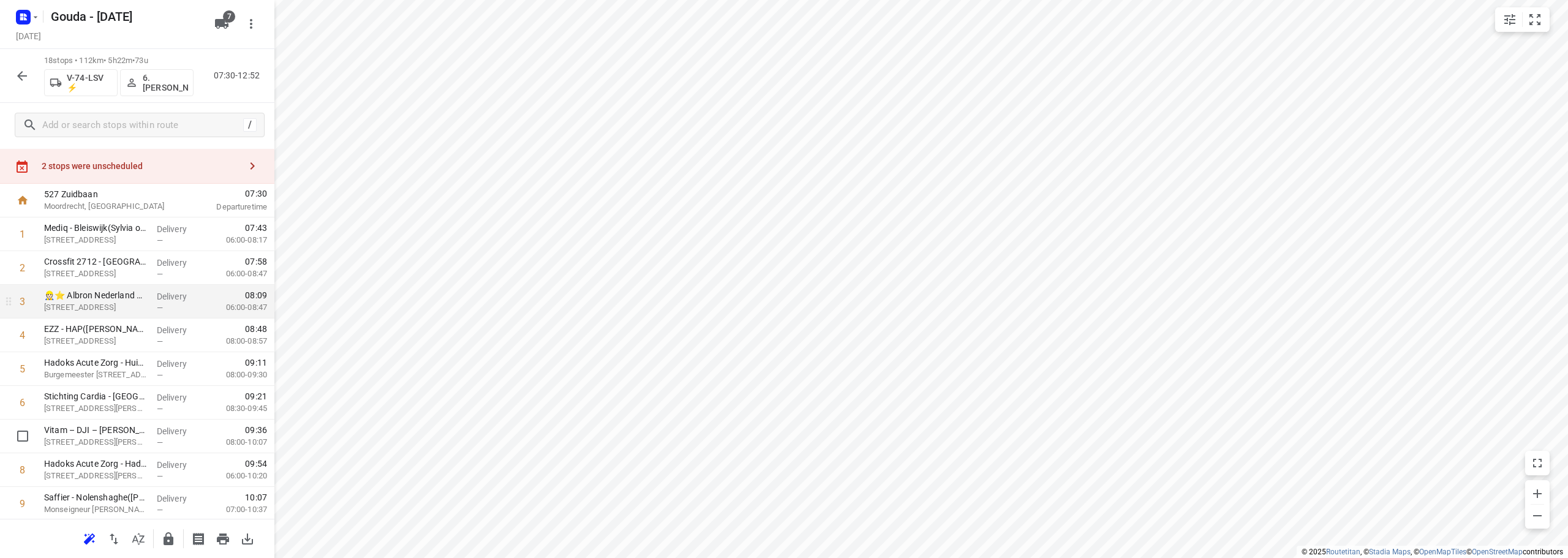
scroll to position [0, 0]
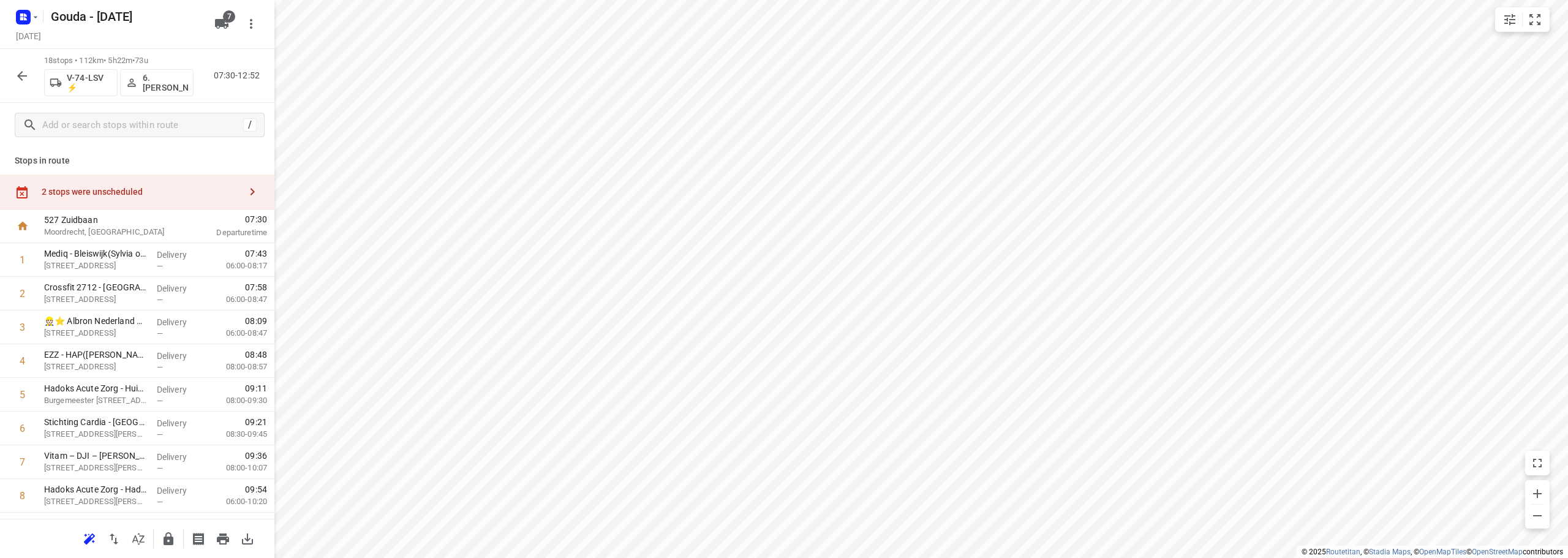
drag, startPoint x: 144, startPoint y: 179, endPoint x: 218, endPoint y: 188, distance: 74.5
click at [149, 177] on div "2 stops were unscheduled" at bounding box center [137, 192] width 274 height 35
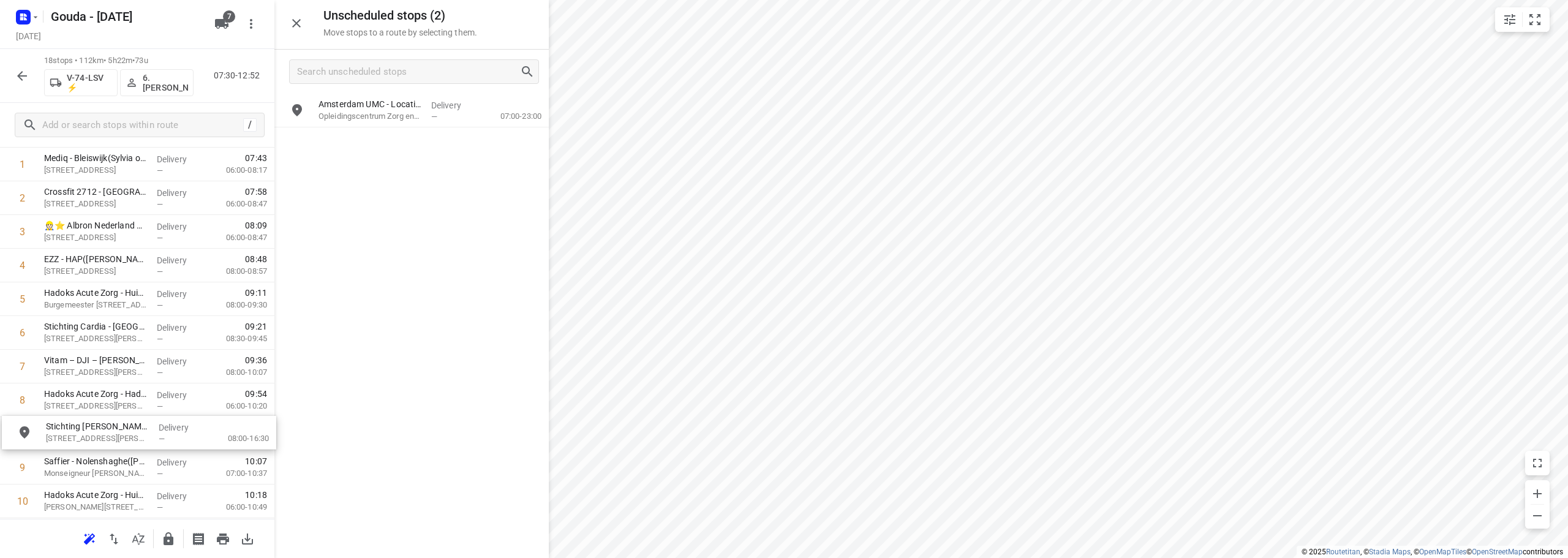
scroll to position [97, 0]
drag, startPoint x: 385, startPoint y: 118, endPoint x: 107, endPoint y: 431, distance: 418.6
click at [299, 27] on icon "button" at bounding box center [296, 23] width 14 height 14
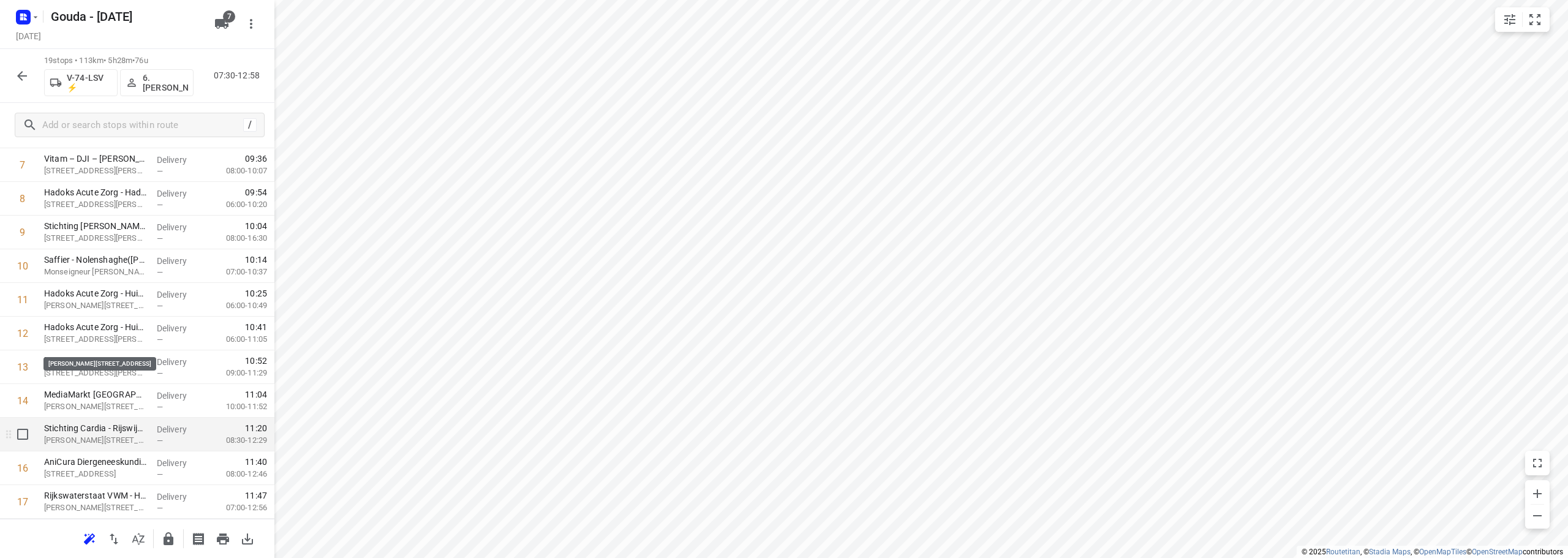
scroll to position [398, 0]
click at [167, 532] on icon "button" at bounding box center [168, 539] width 14 height 14
click at [20, 73] on icon "button" at bounding box center [21, 75] width 14 height 14
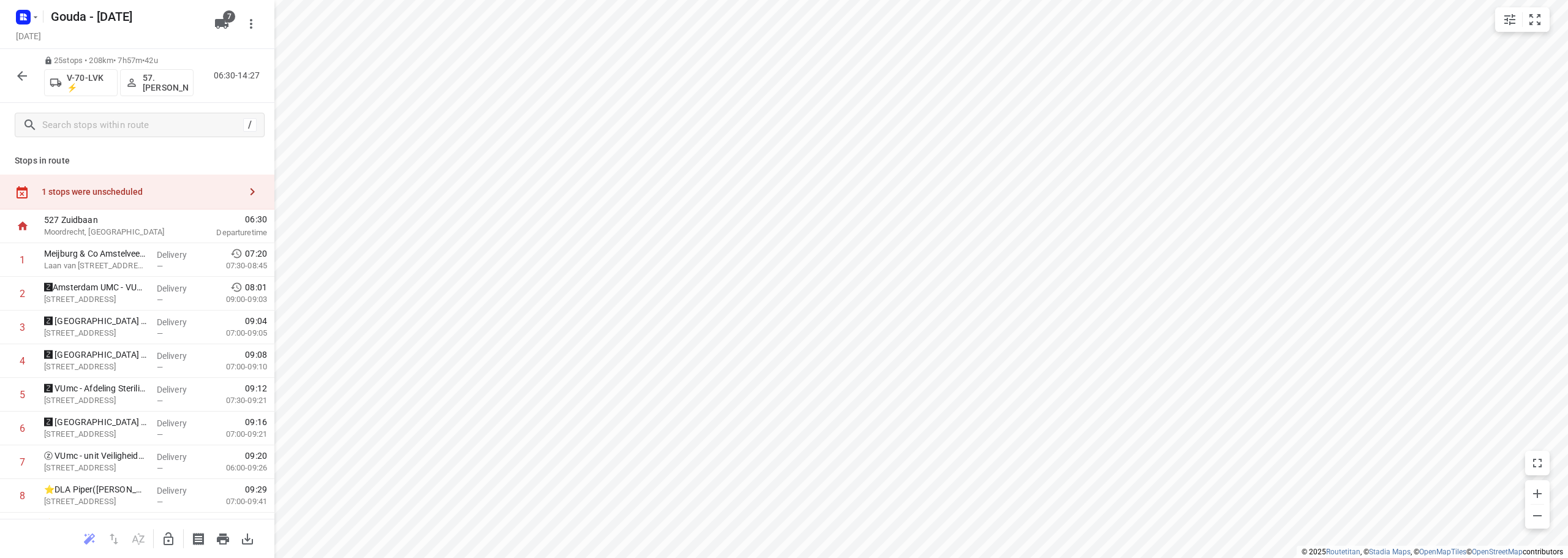
click at [118, 190] on div "1 stops were unscheduled" at bounding box center [141, 192] width 199 height 10
click at [164, 528] on button "button" at bounding box center [169, 539] width 25 height 25
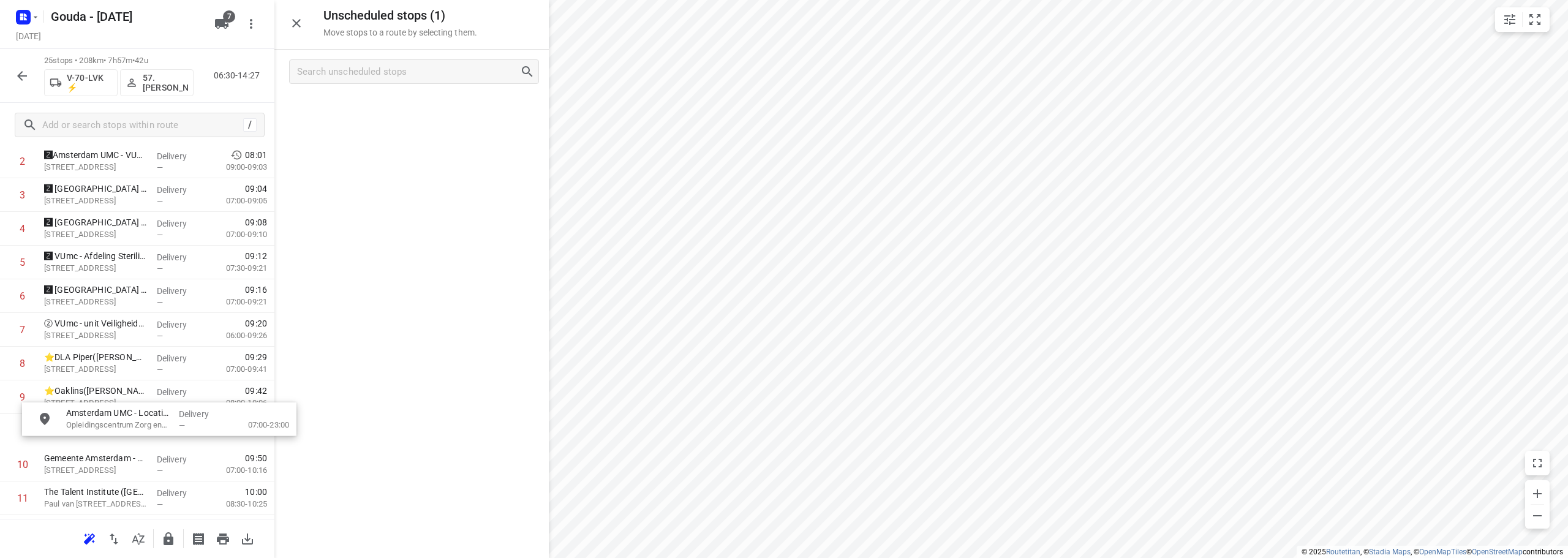
scroll to position [143, 0]
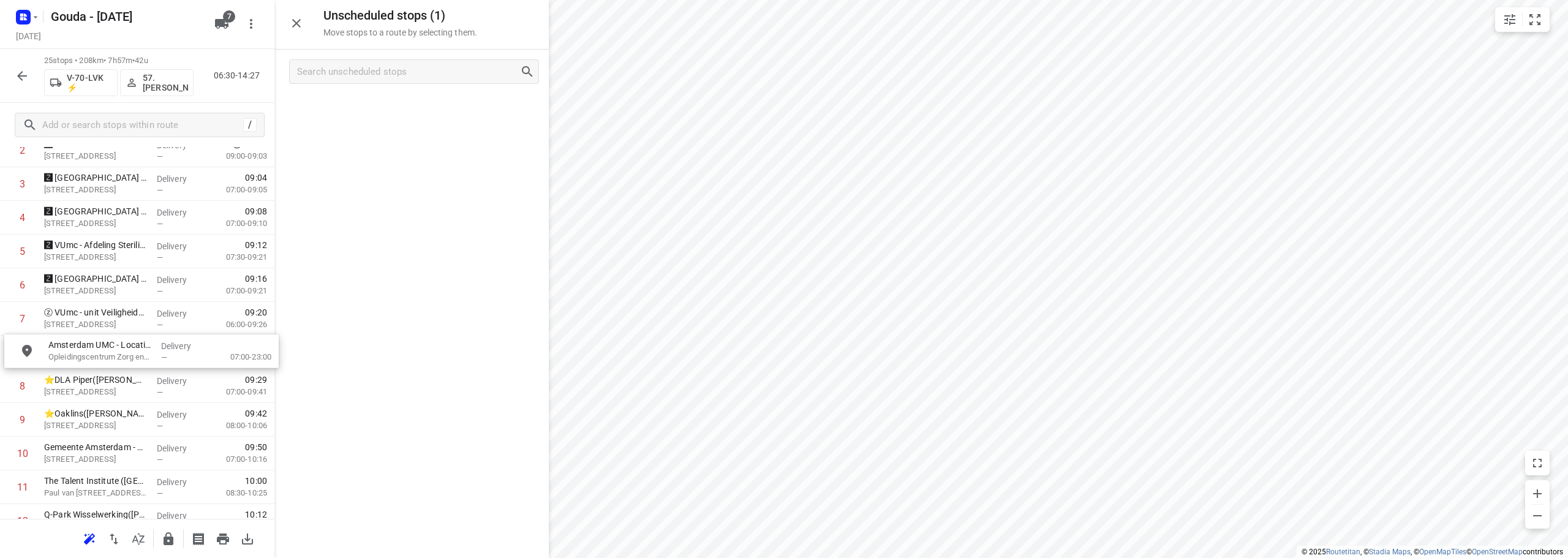
drag, startPoint x: 392, startPoint y: 105, endPoint x: 118, endPoint y: 351, distance: 368.2
click at [163, 536] on button "button" at bounding box center [169, 539] width 25 height 25
click at [28, 74] on icon "button" at bounding box center [21, 75] width 14 height 14
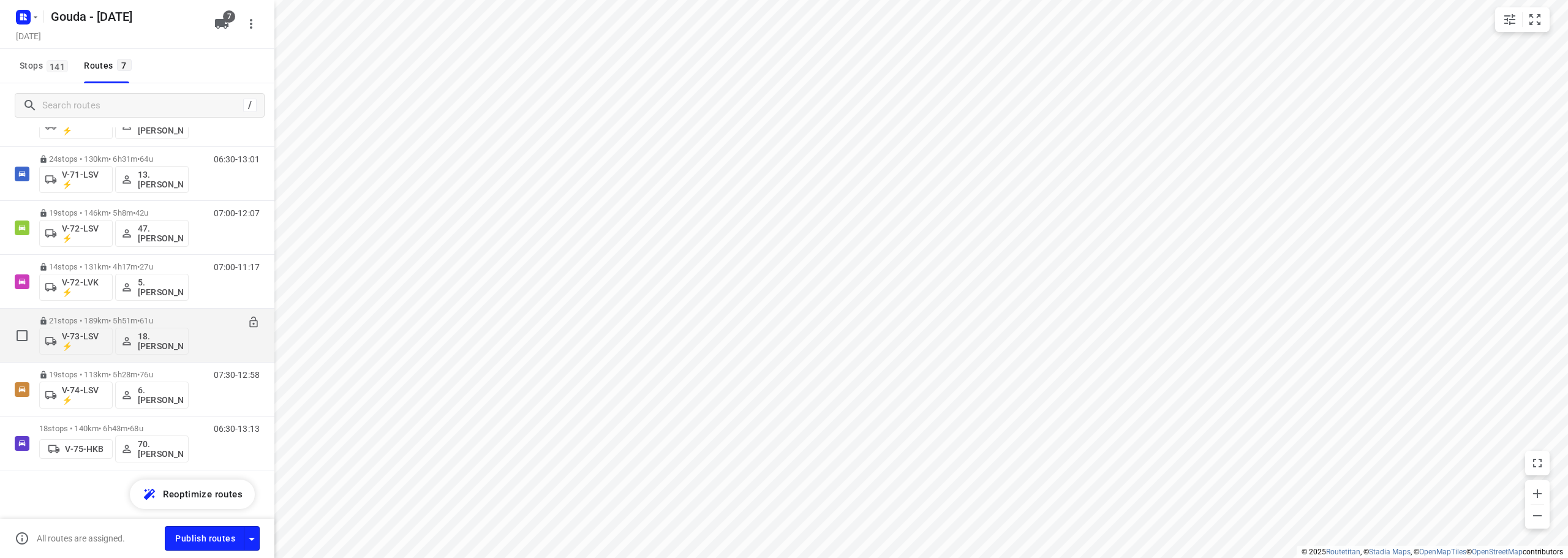
scroll to position [62, 0]
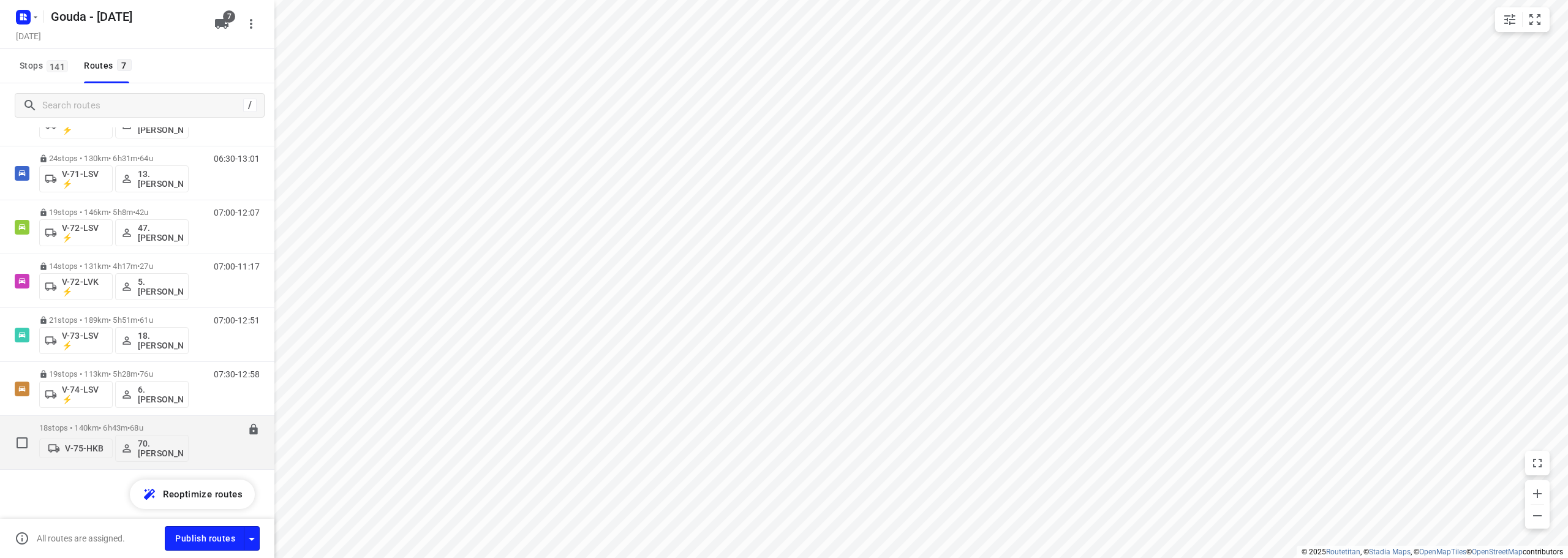
click at [112, 418] on div "18 stops • 140km • 6h43m • 68u V-75-HKB 70. Romeo Pieters" at bounding box center [114, 442] width 149 height 51
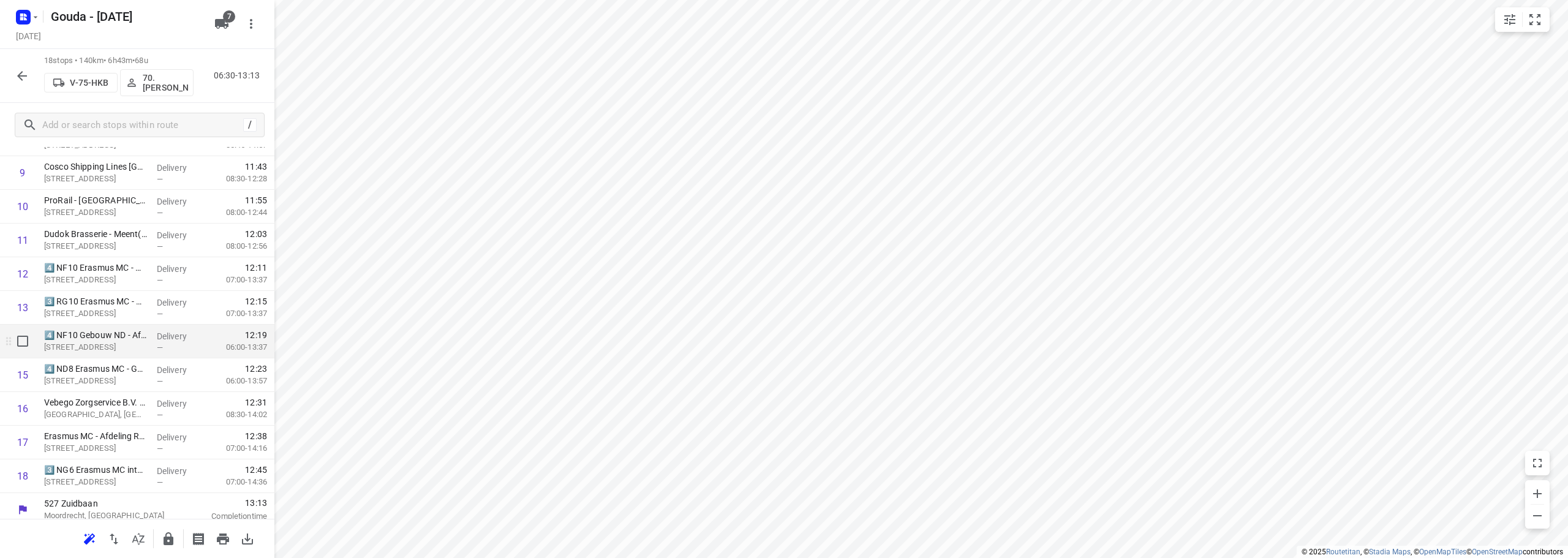
scroll to position [330, 0]
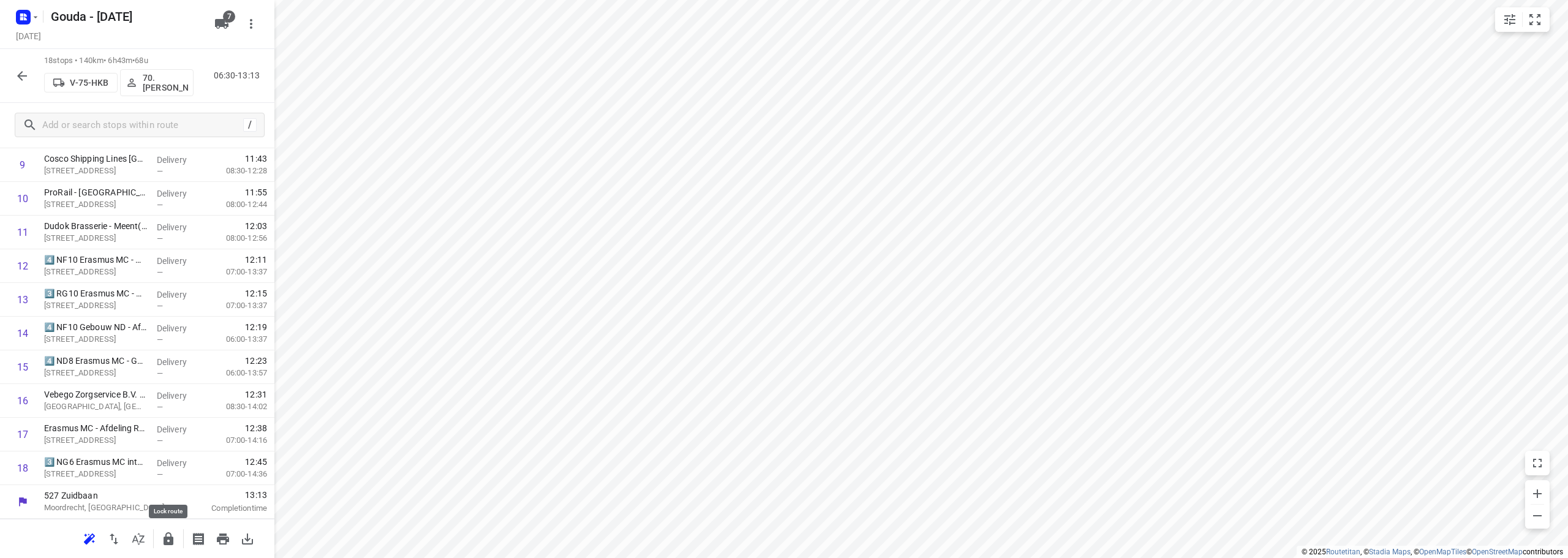
click at [170, 543] on icon "button" at bounding box center [168, 538] width 10 height 12
click at [16, 75] on icon "button" at bounding box center [21, 75] width 14 height 14
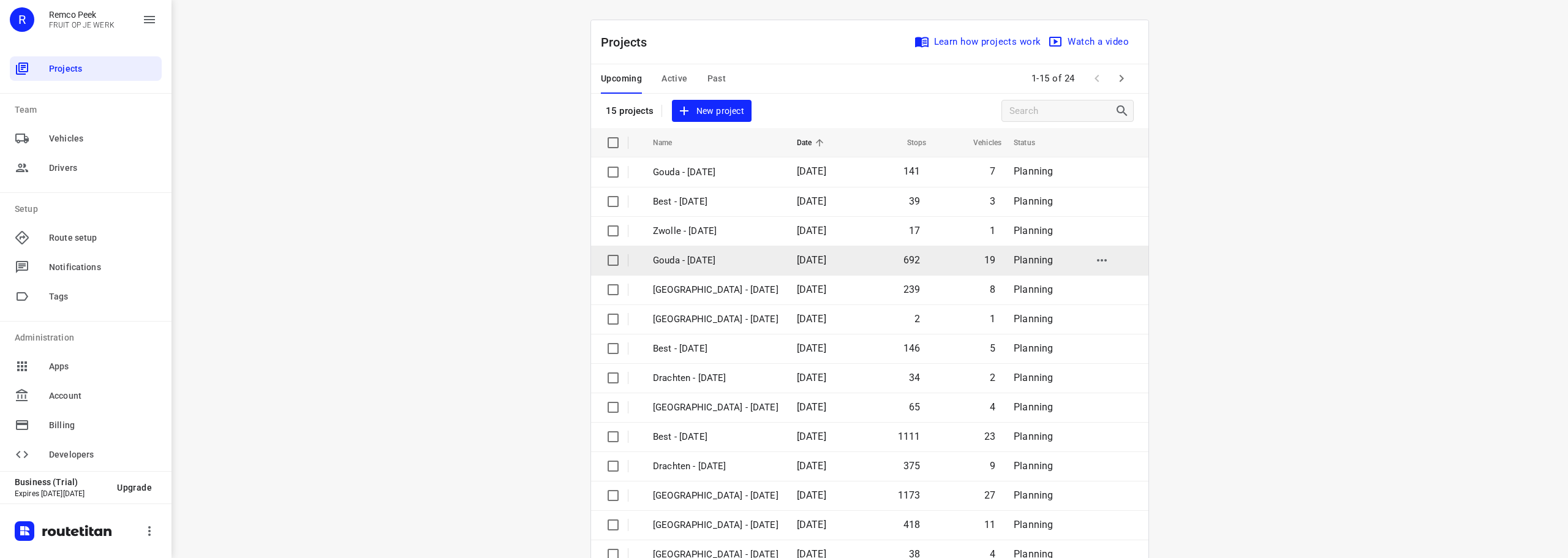
click at [706, 267] on p "Gouda - [DATE]" at bounding box center [715, 260] width 125 height 14
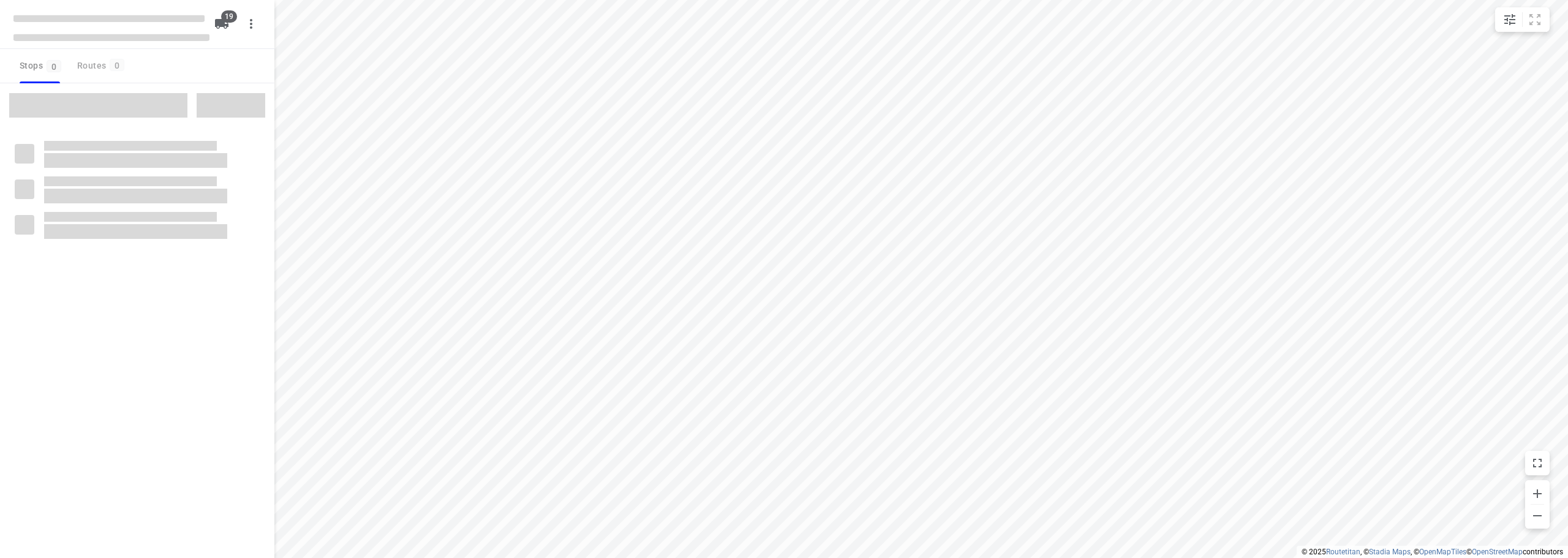
checkbox input "true"
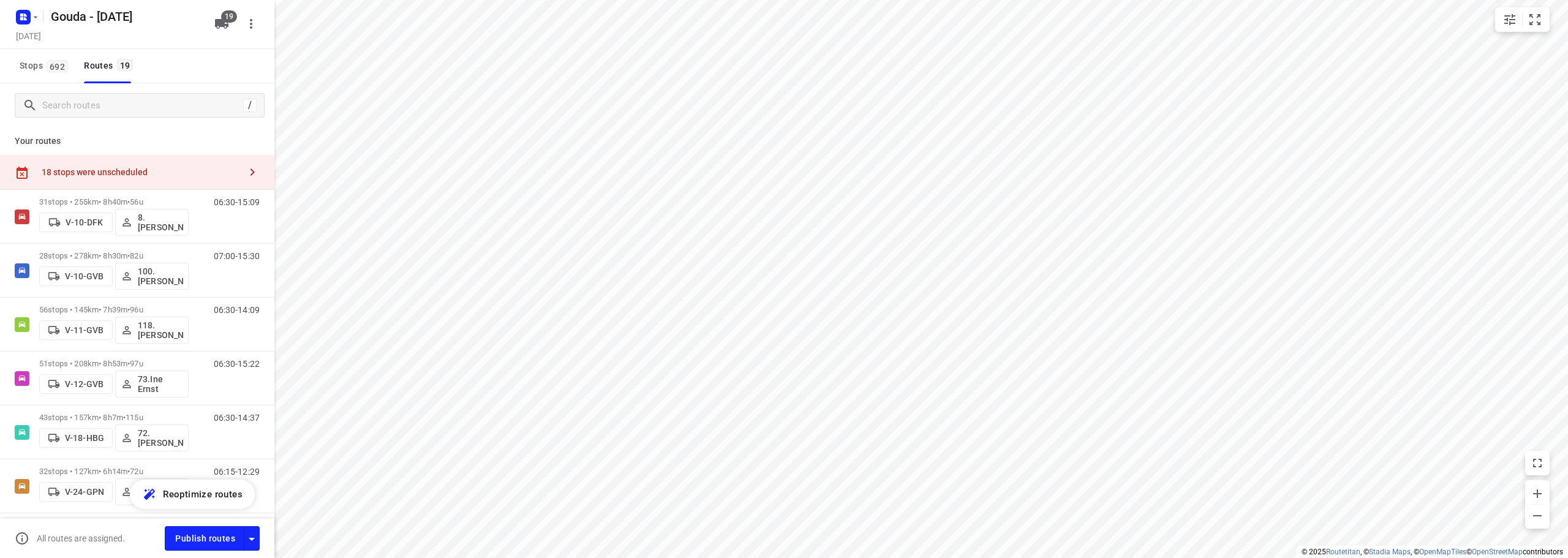
click at [105, 178] on div "18 stops were unscheduled" at bounding box center [137, 172] width 274 height 35
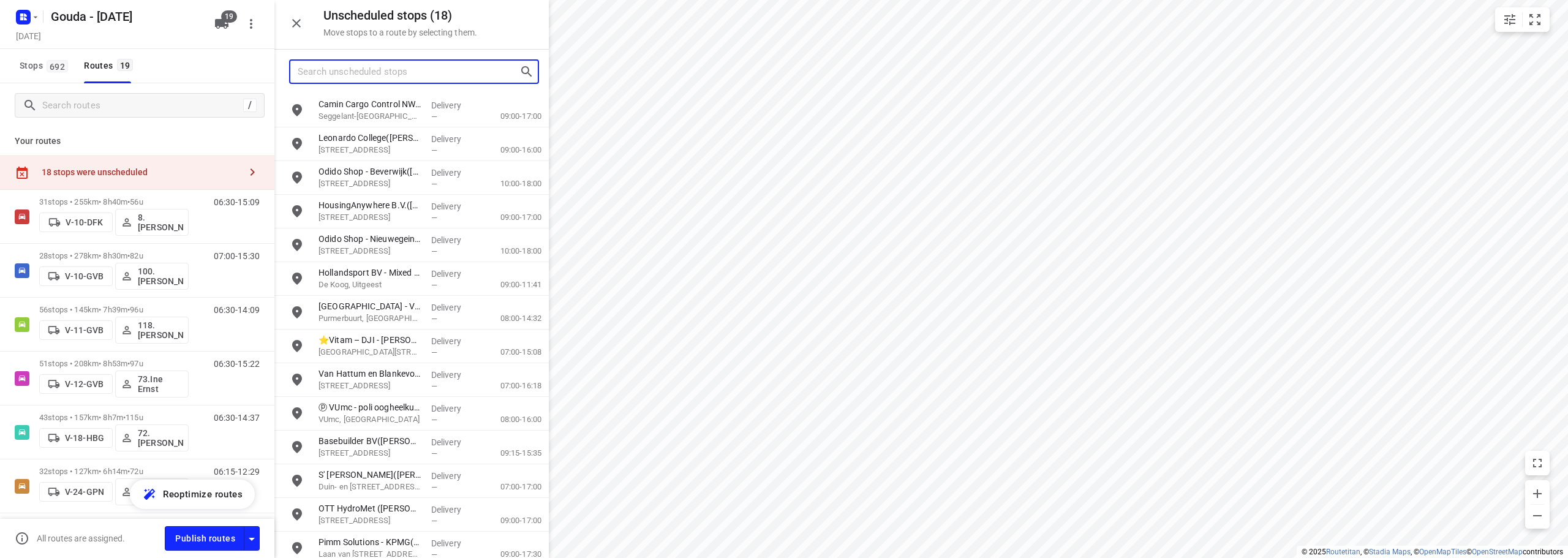
click at [382, 67] on input "Search unscheduled stops" at bounding box center [409, 72] width 222 height 19
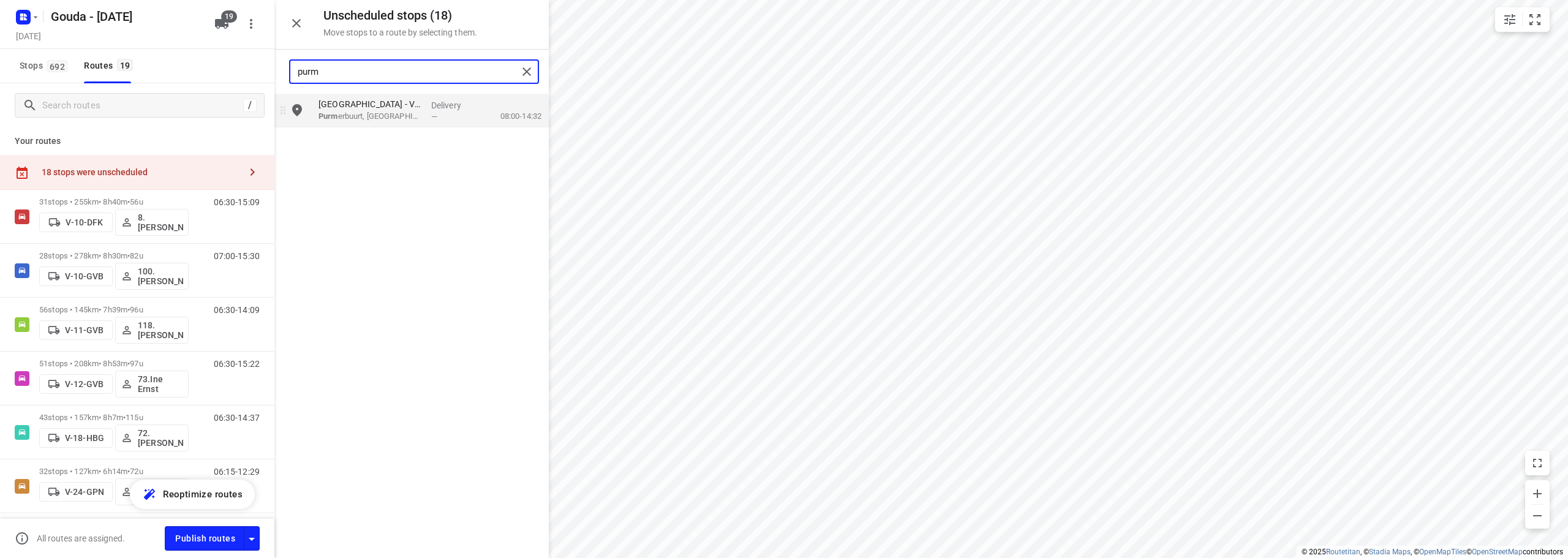
type input "purm"
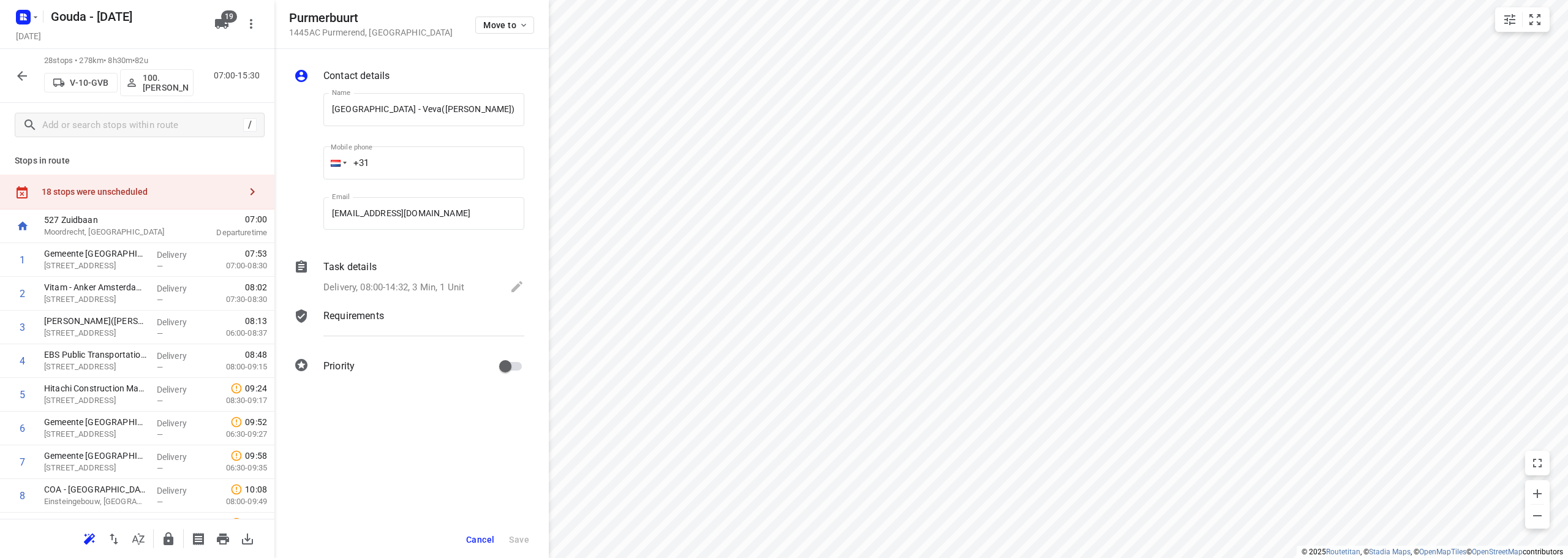
click at [469, 536] on span "Cancel" at bounding box center [479, 540] width 28 height 10
click at [23, 77] on icon "button" at bounding box center [21, 75] width 14 height 14
click at [120, 198] on div "18 stops were unscheduled" at bounding box center [137, 192] width 274 height 35
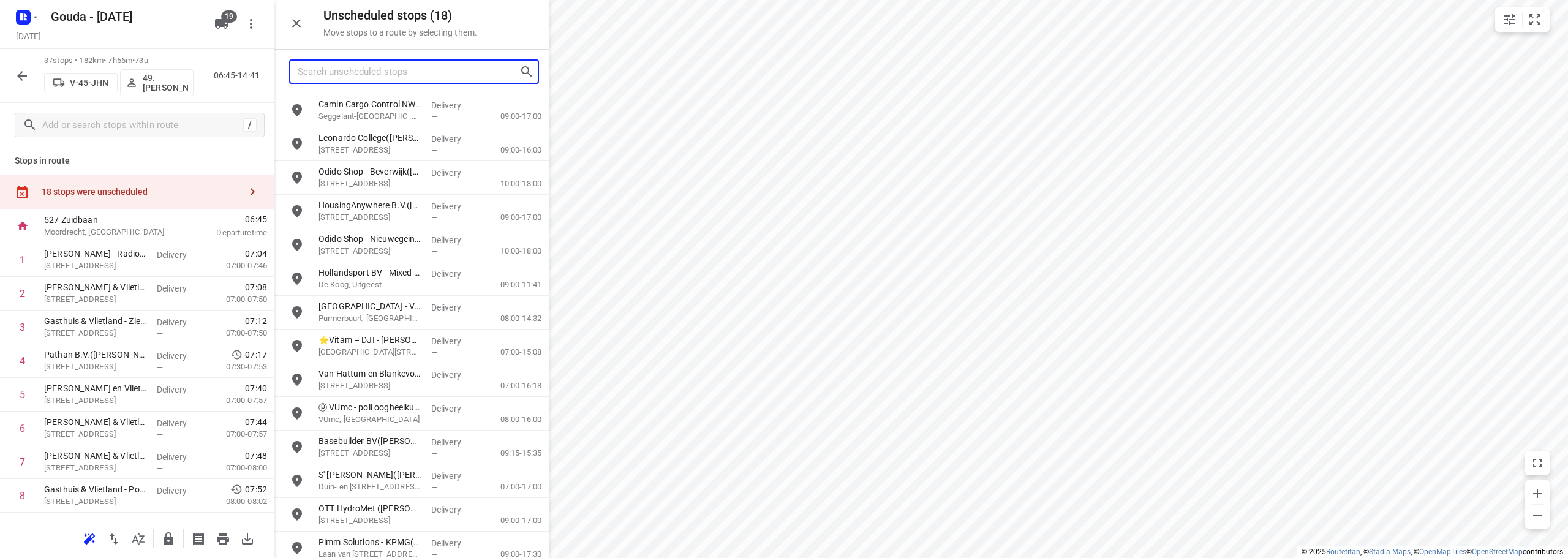
drag, startPoint x: 354, startPoint y: 69, endPoint x: 371, endPoint y: 72, distance: 17.3
click at [364, 71] on input "Search unscheduled stops" at bounding box center [409, 72] width 222 height 19
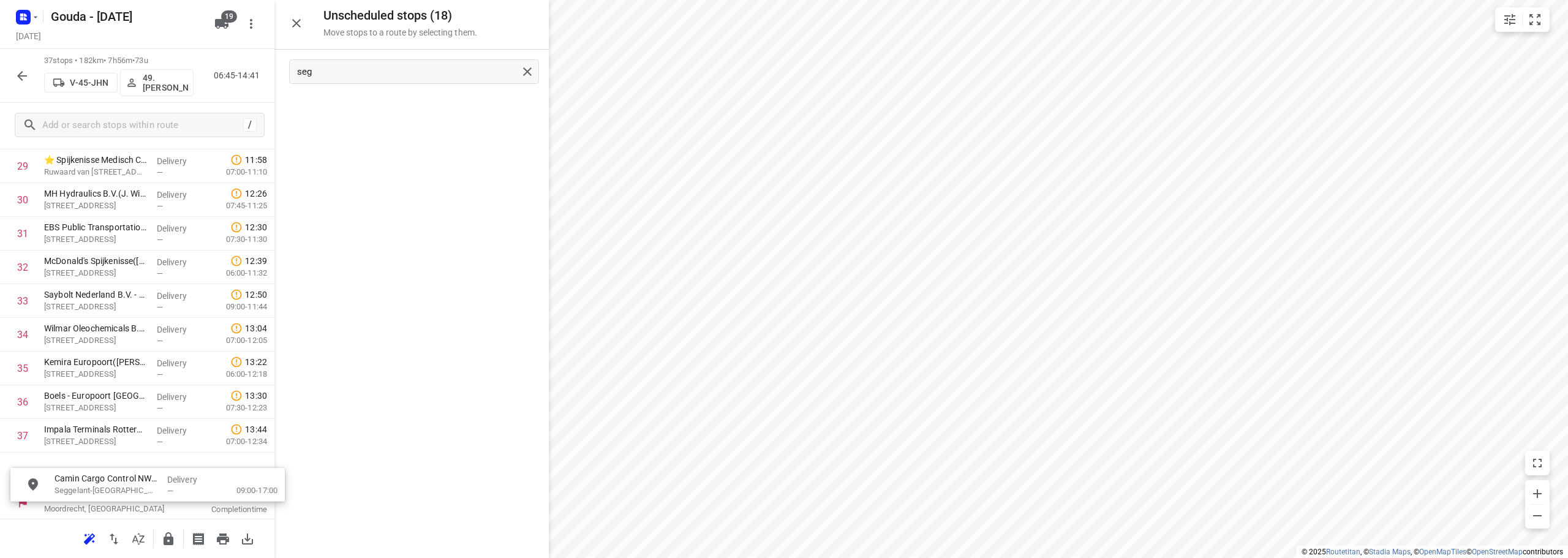
scroll to position [1048, 0]
drag, startPoint x: 389, startPoint y: 114, endPoint x: 97, endPoint y: 484, distance: 471.3
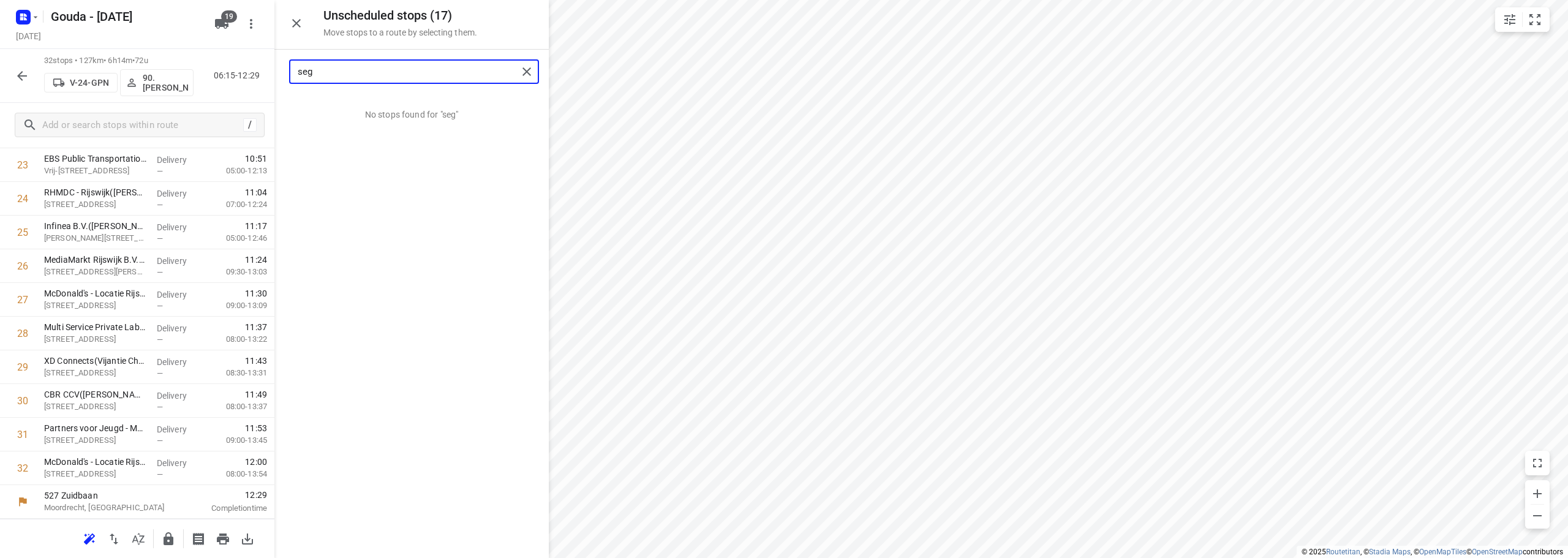
drag, startPoint x: 377, startPoint y: 76, endPoint x: 216, endPoint y: 79, distance: 161.0
click at [217, 79] on div "Unscheduled stops ( 17 ) Move stops to a route by selecting them. seg No stops …" at bounding box center [137, 279] width 274 height 558
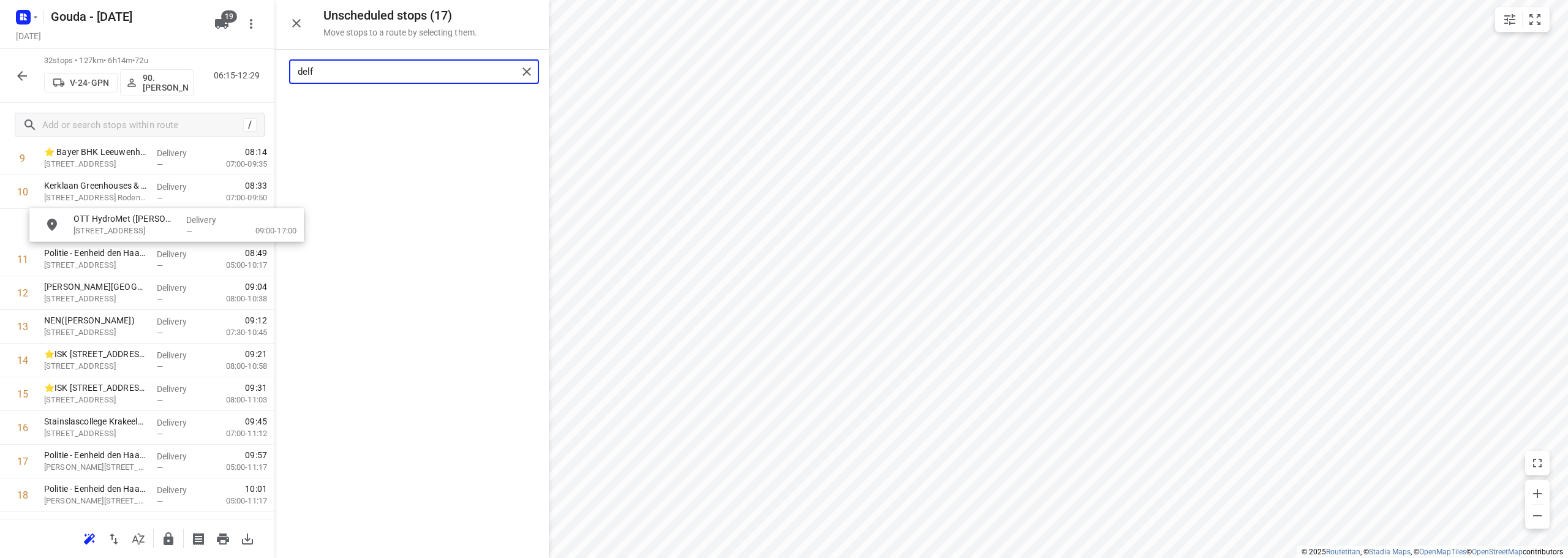
scroll to position [364, 0]
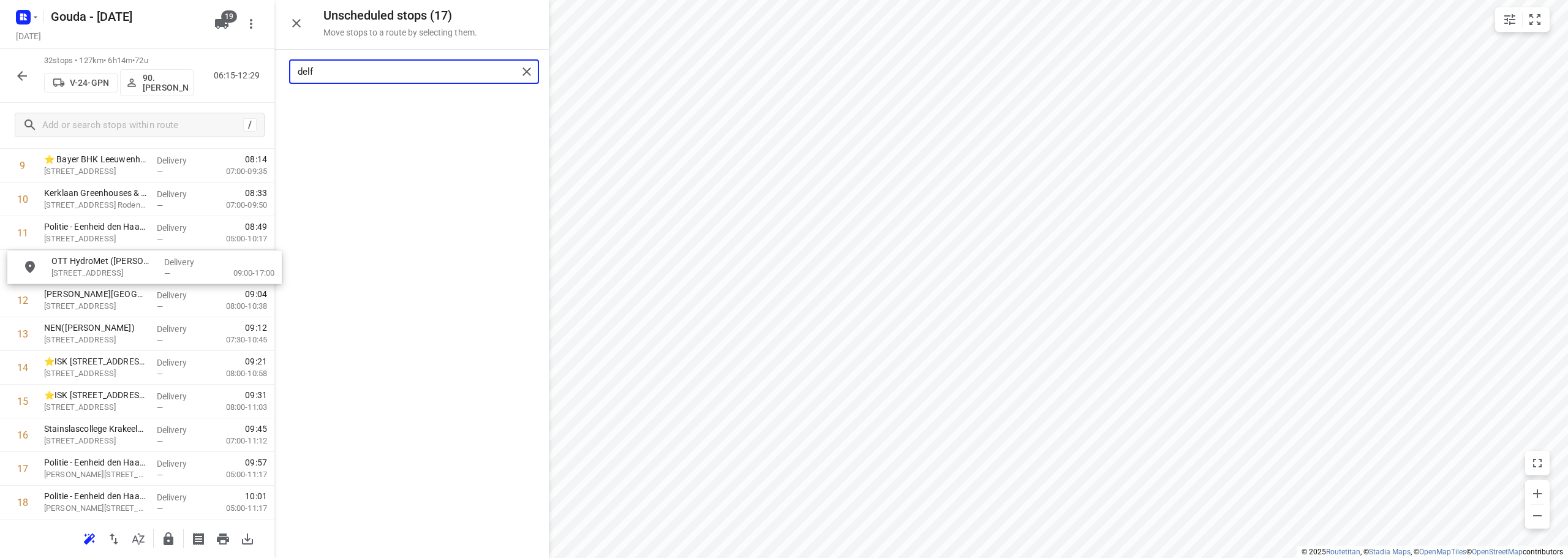
drag, startPoint x: 384, startPoint y: 123, endPoint x: 118, endPoint y: 290, distance: 314.1
type input "delf"
drag, startPoint x: 352, startPoint y: 71, endPoint x: 202, endPoint y: 71, distance: 150.0
click at [202, 71] on div "Unscheduled stops ( 16 ) Move stops to a route by selecting them. delf No stops…" at bounding box center [137, 279] width 274 height 558
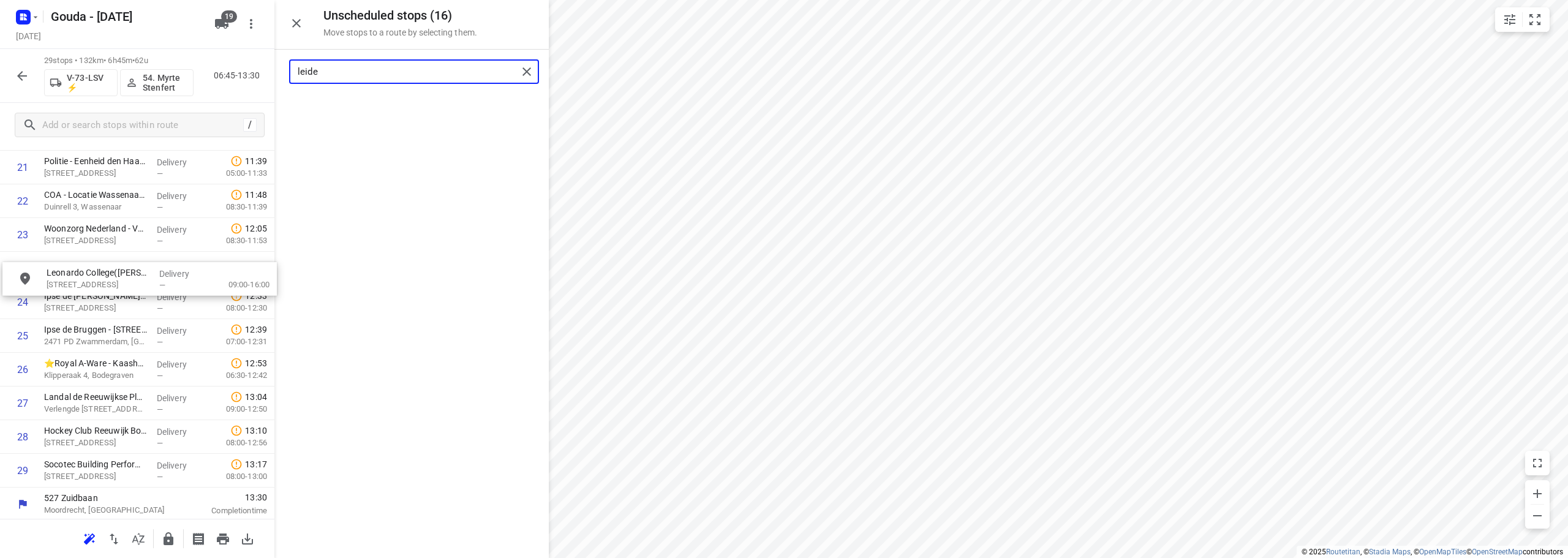
drag, startPoint x: 403, startPoint y: 110, endPoint x: 129, endPoint y: 282, distance: 323.5
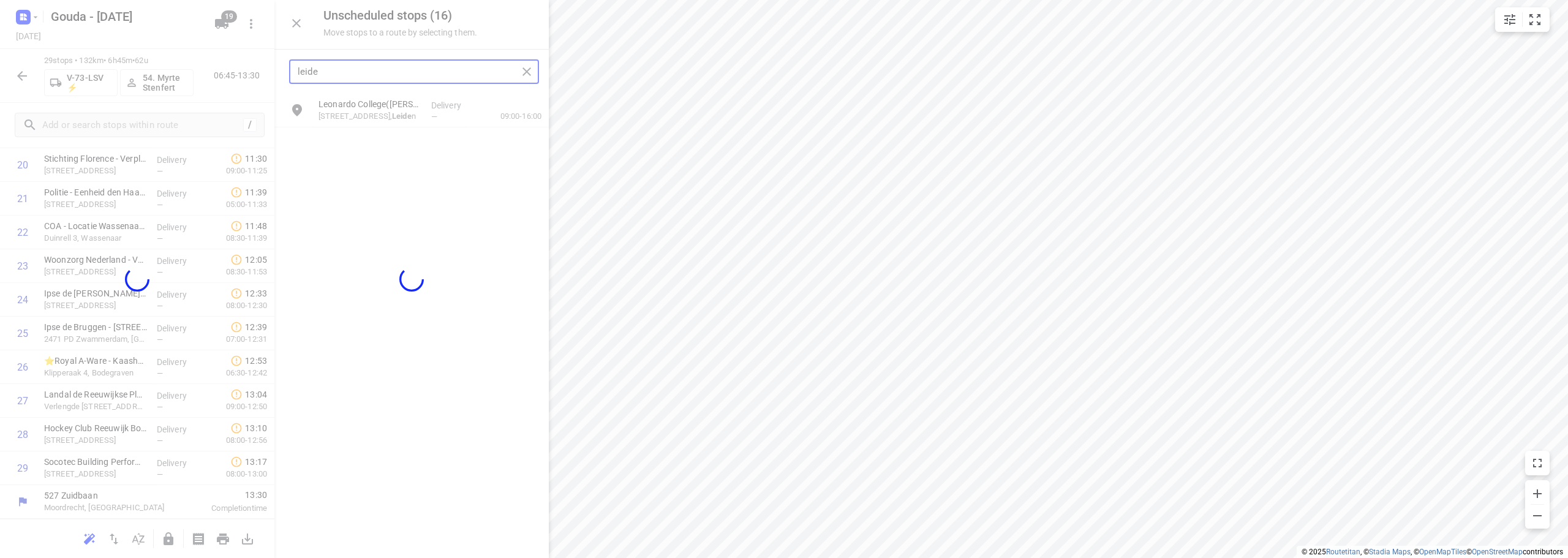
scroll to position [736, 0]
type input "leide"
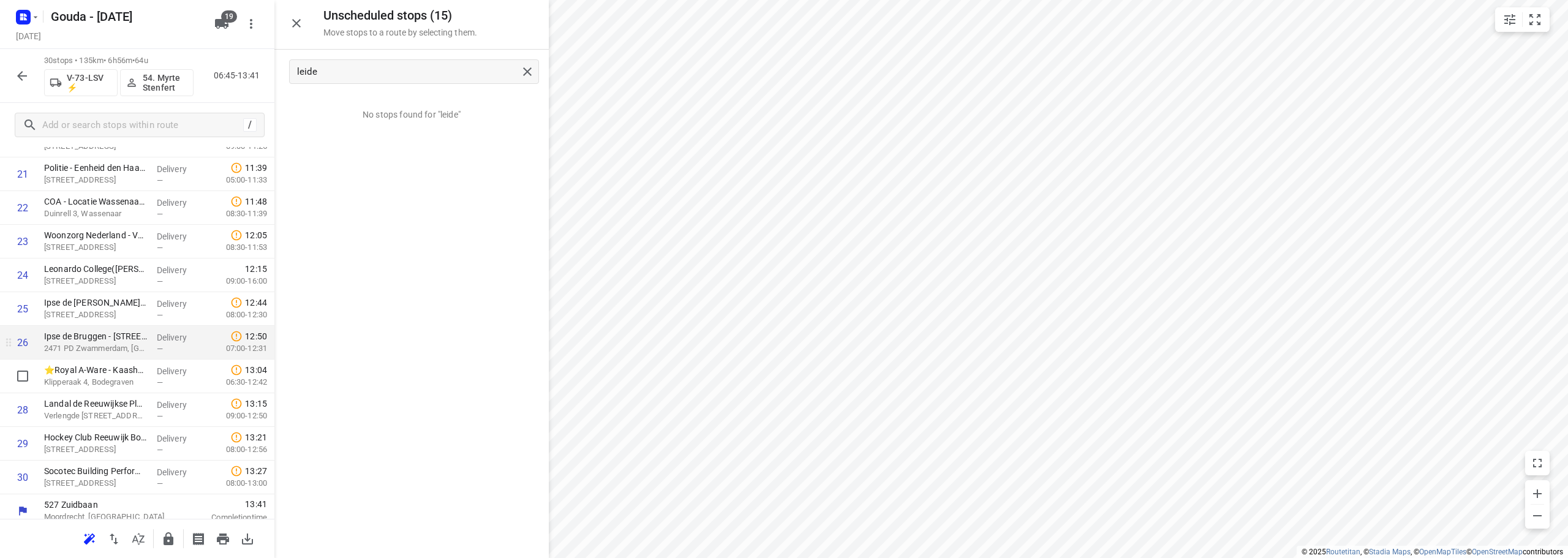
scroll to position [769, 0]
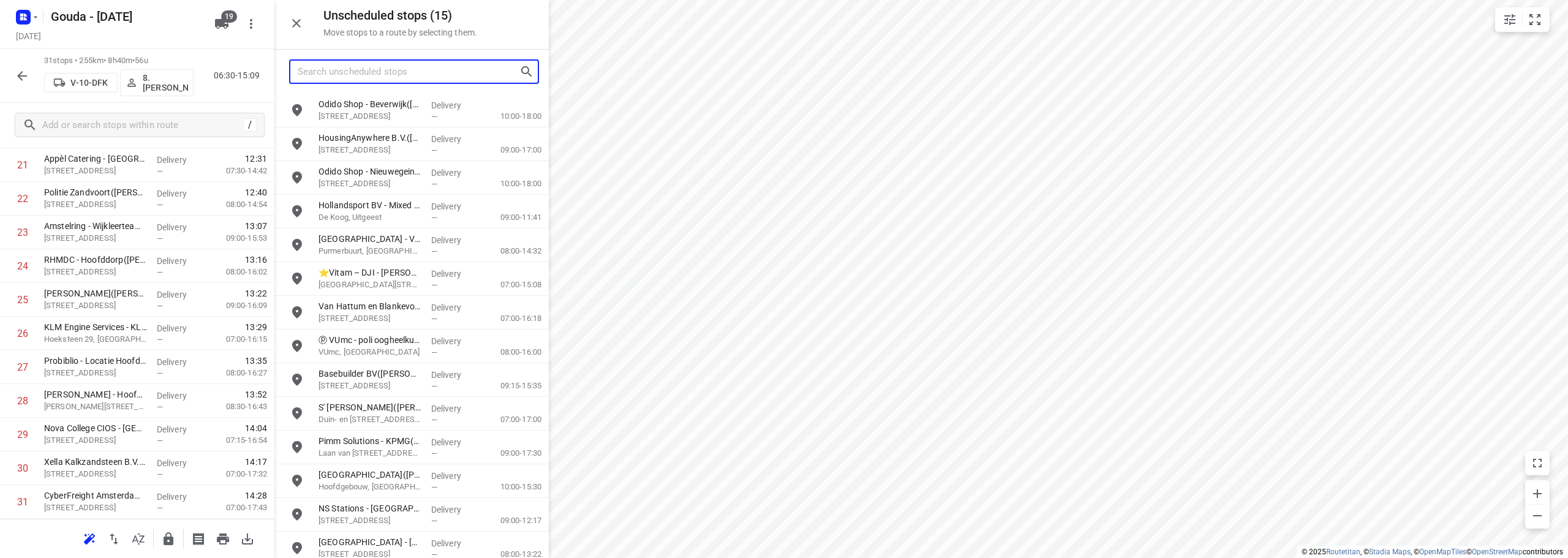
click at [350, 64] on input "Search unscheduled stops" at bounding box center [409, 72] width 222 height 19
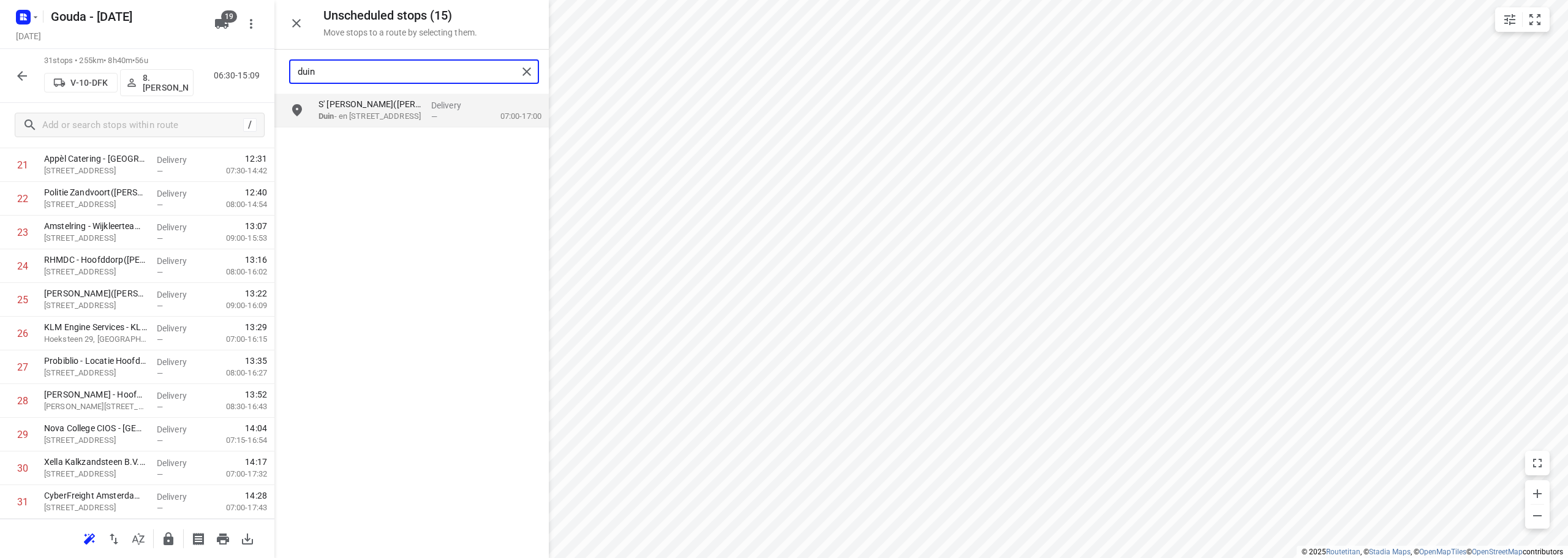
type input "duin"
drag, startPoint x: 368, startPoint y: 79, endPoint x: 161, endPoint y: 68, distance: 207.3
click at [153, 73] on div "Unscheduled stops ( 15 ) Move stops to a route by selecting them. duin S' Heere…" at bounding box center [137, 279] width 274 height 558
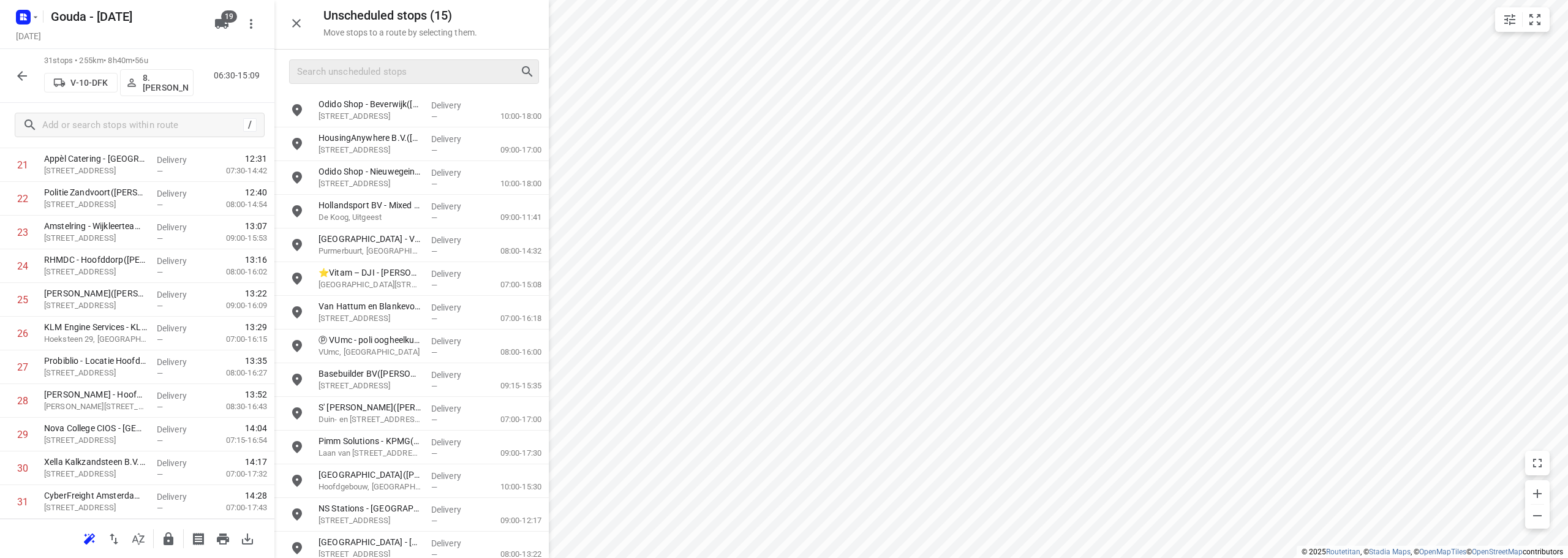
click at [460, 61] on div at bounding box center [414, 72] width 250 height 25
click at [460, 68] on input "Search unscheduled stops" at bounding box center [409, 72] width 222 height 19
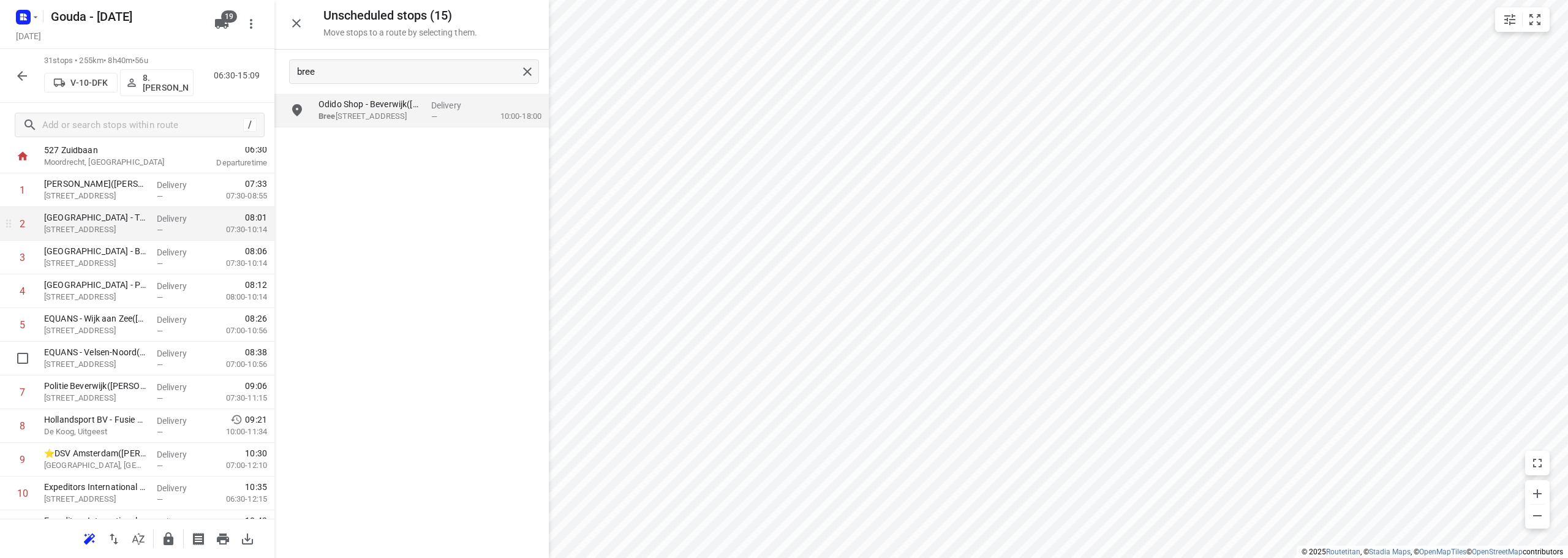
scroll to position [0, 0]
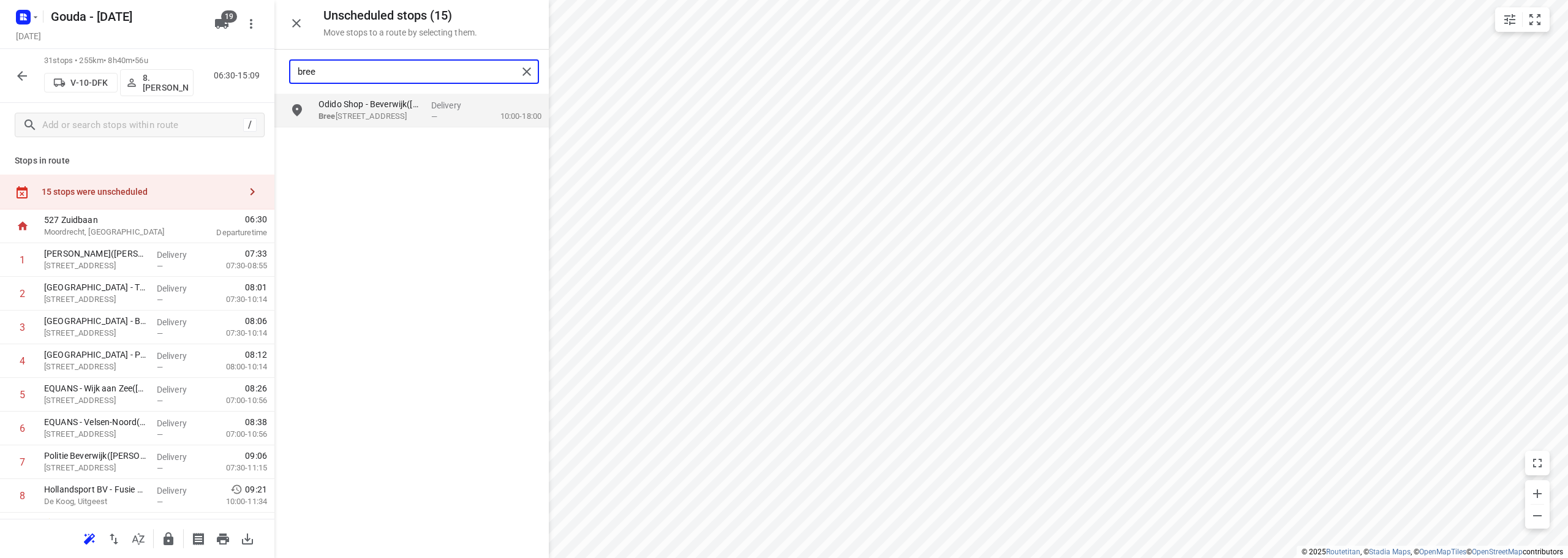
drag, startPoint x: 300, startPoint y: 79, endPoint x: 226, endPoint y: 27, distance: 90.4
click at [244, 68] on div "Unscheduled stops ( 15 ) Move stops to a route by selecting them. bree Odido Sh…" at bounding box center [137, 279] width 274 height 558
type input "uitgeest"
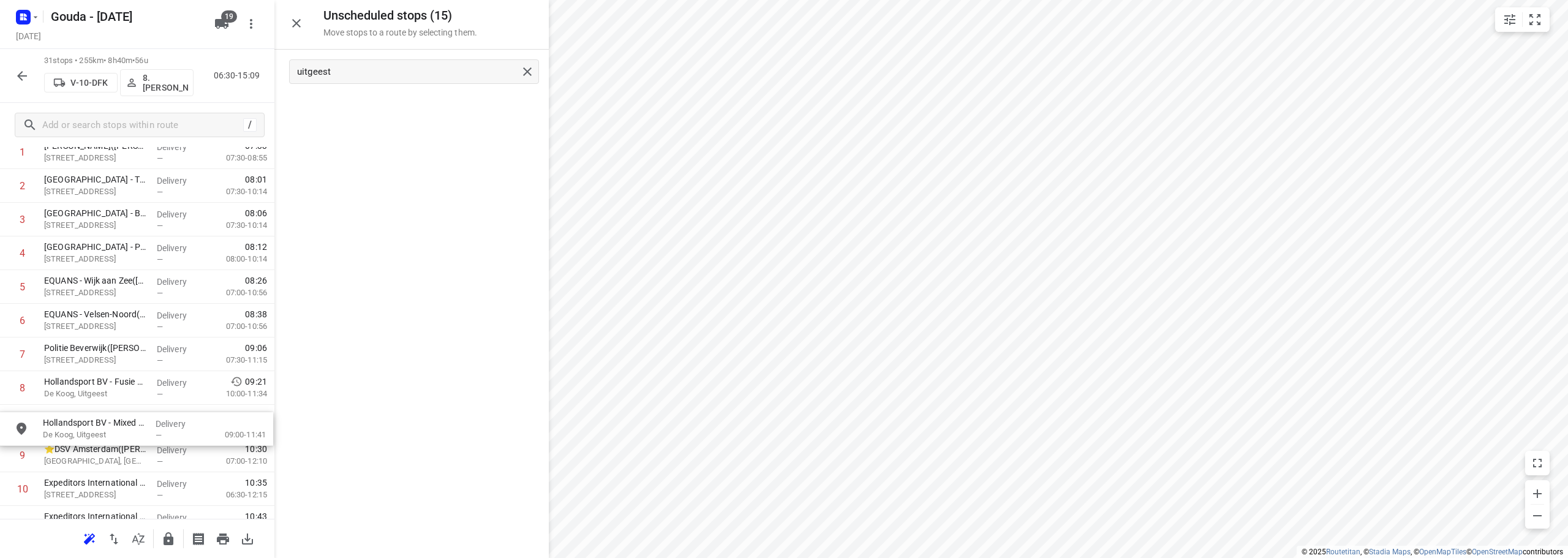
scroll to position [110, 0]
drag, startPoint x: 355, startPoint y: 114, endPoint x: 68, endPoint y: 434, distance: 429.8
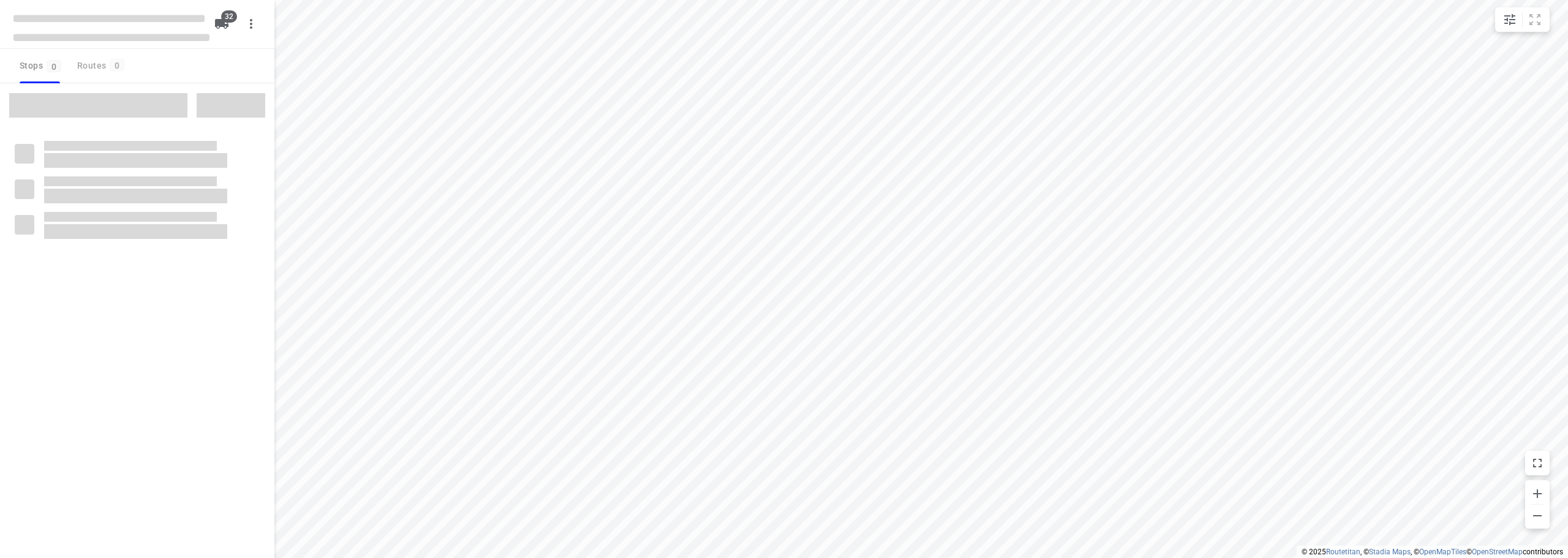
checkbox input "true"
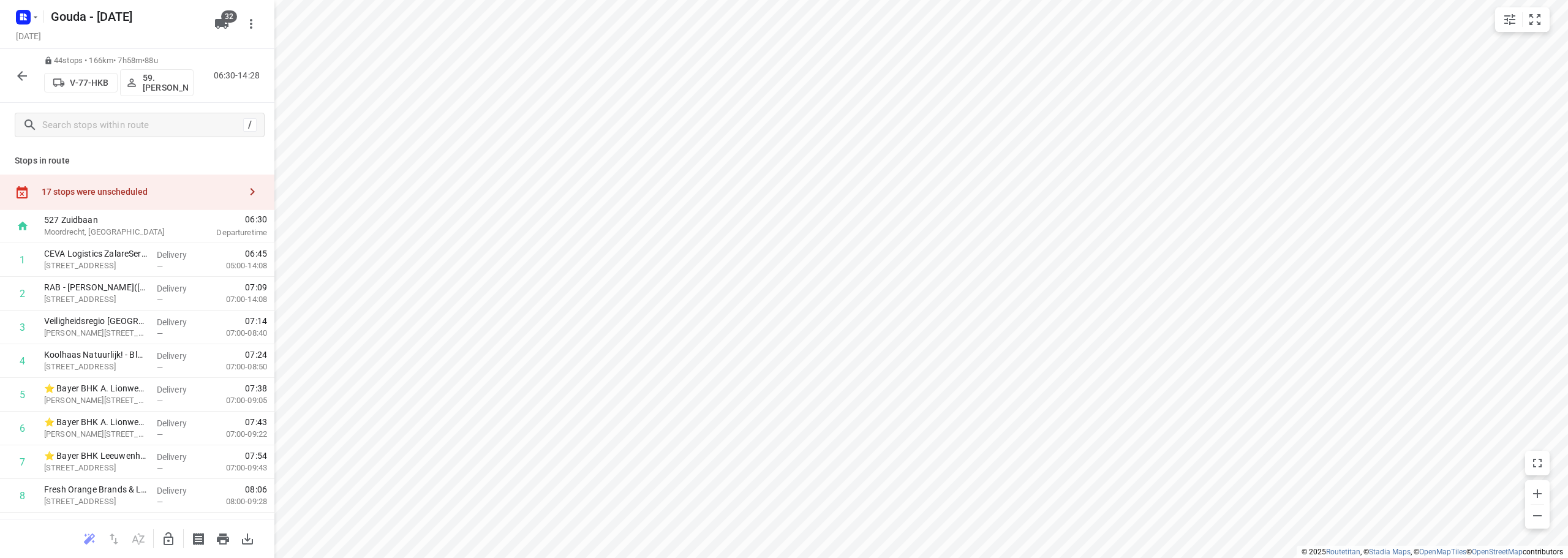
click at [116, 187] on div "17 stops were unscheduled" at bounding box center [141, 192] width 199 height 10
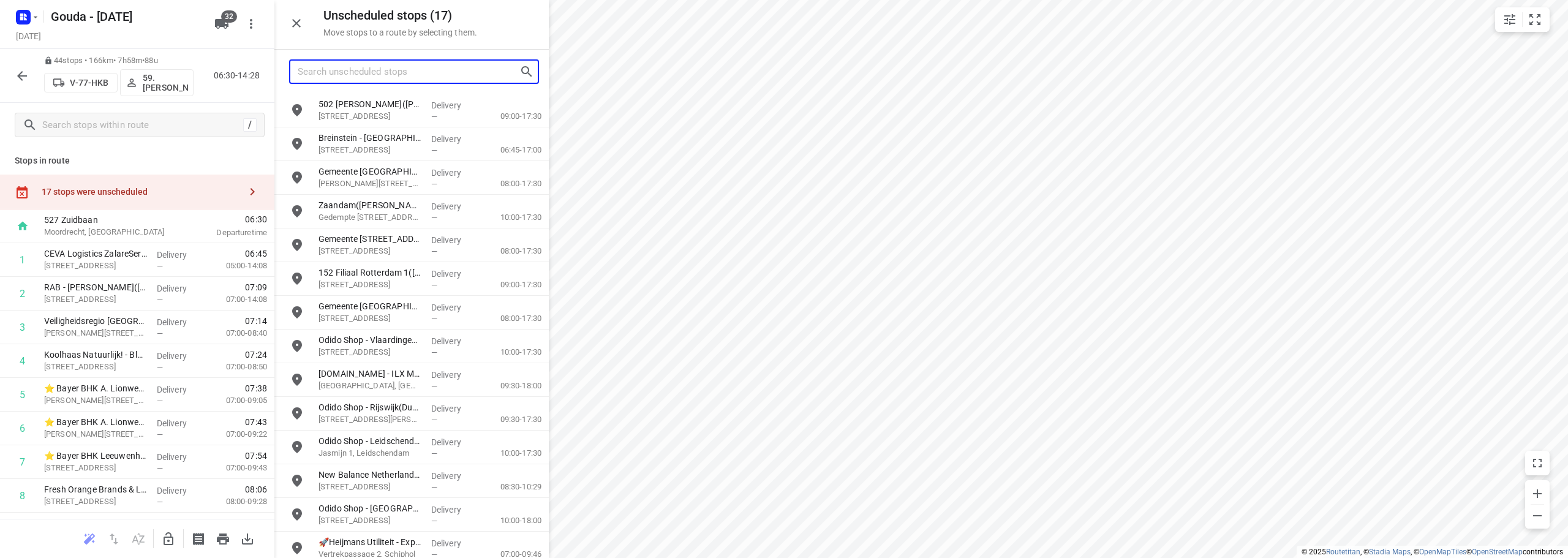
drag, startPoint x: 350, startPoint y: 71, endPoint x: 356, endPoint y: 68, distance: 6.7
click at [352, 69] on input "Search unscheduled stops" at bounding box center [409, 72] width 222 height 19
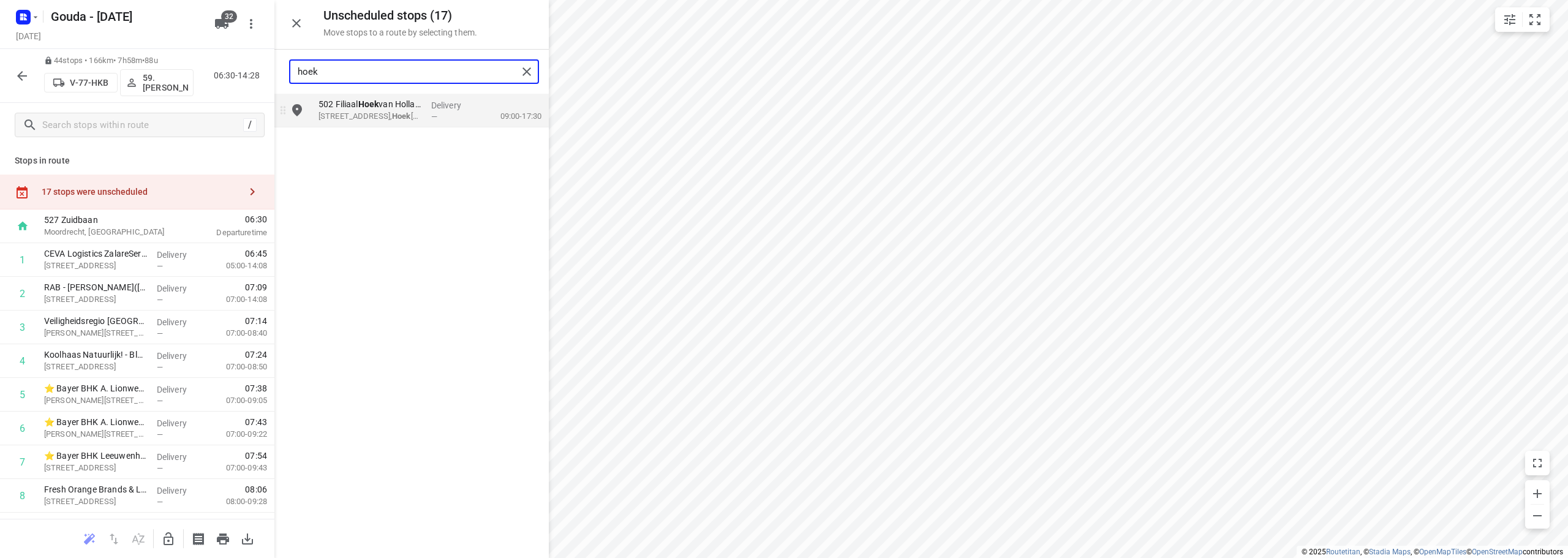
type input "hoek"
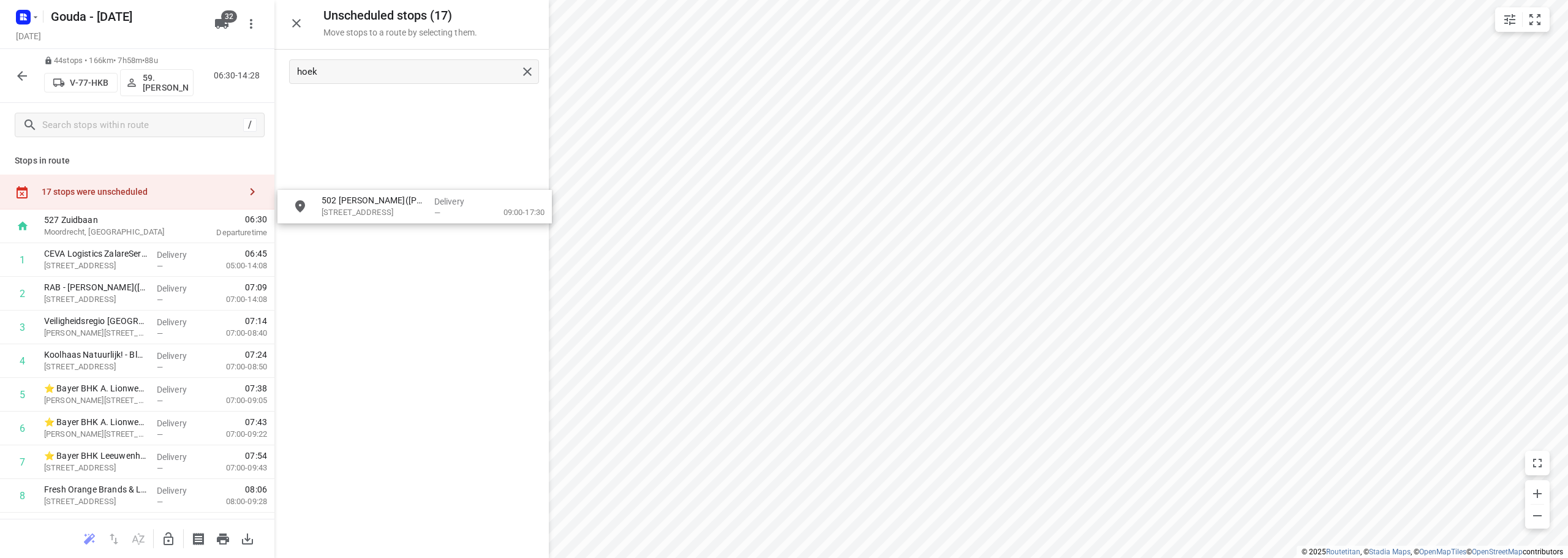
drag, startPoint x: 420, startPoint y: 99, endPoint x: 366, endPoint y: 275, distance: 184.1
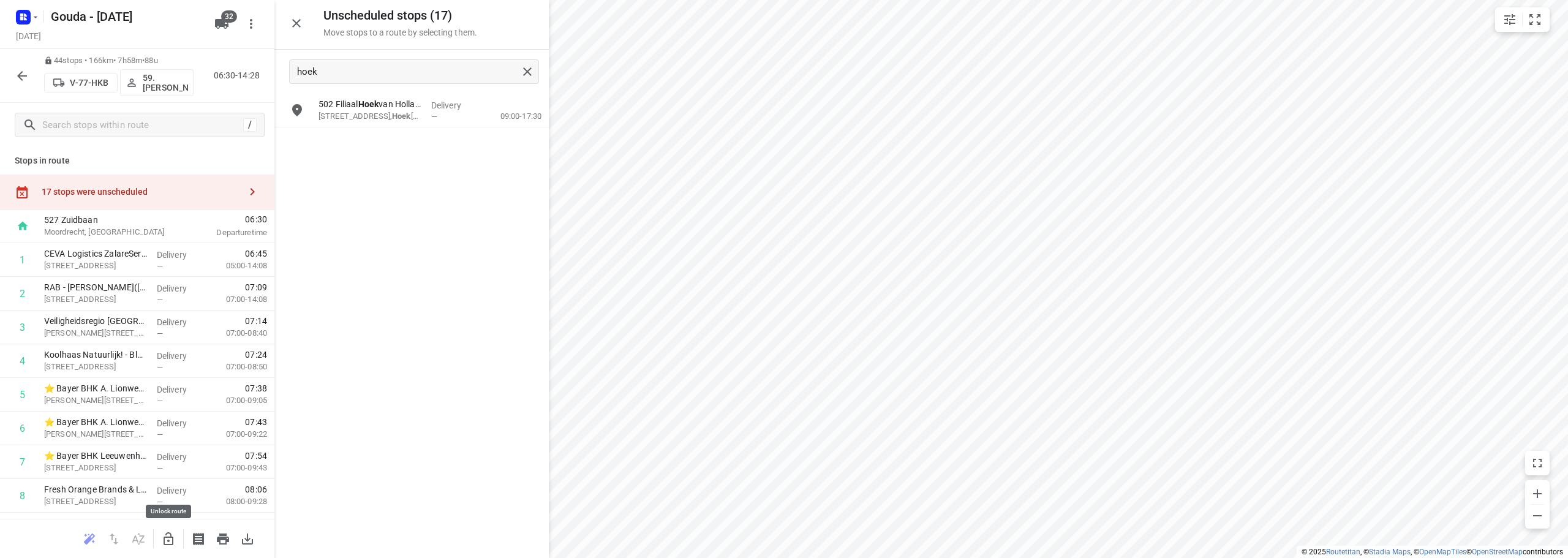
click at [166, 546] on icon "button" at bounding box center [168, 539] width 14 height 14
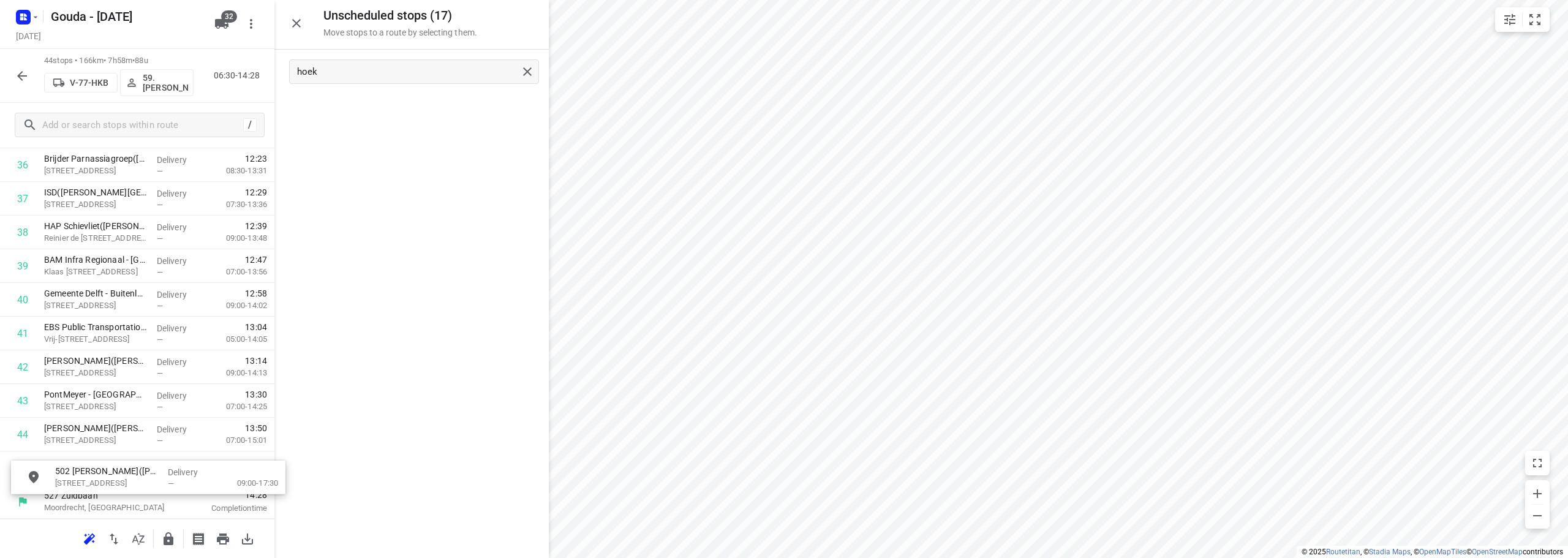
scroll to position [1283, 0]
drag, startPoint x: 371, startPoint y: 111, endPoint x: 97, endPoint y: 425, distance: 416.7
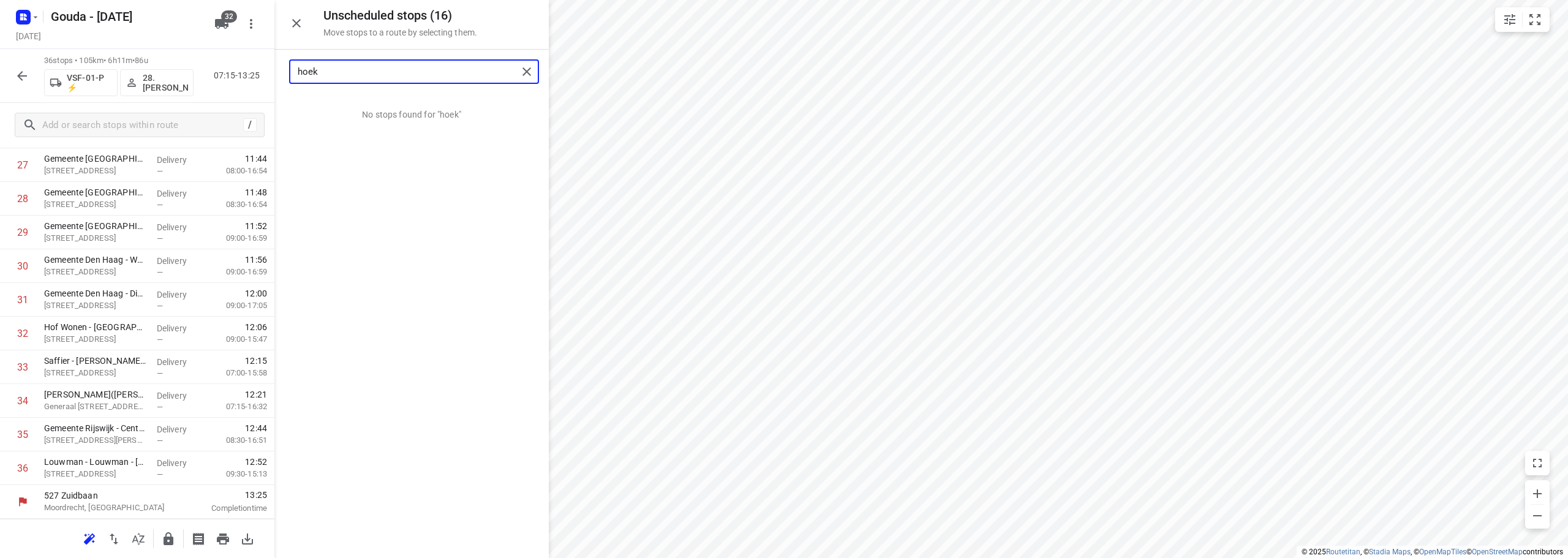
drag, startPoint x: 398, startPoint y: 71, endPoint x: 192, endPoint y: 76, distance: 206.1
click at [199, 77] on div "Unscheduled stops ( 16 ) Move stops to a route by selecting them. hoek No stops…" at bounding box center [137, 279] width 274 height 558
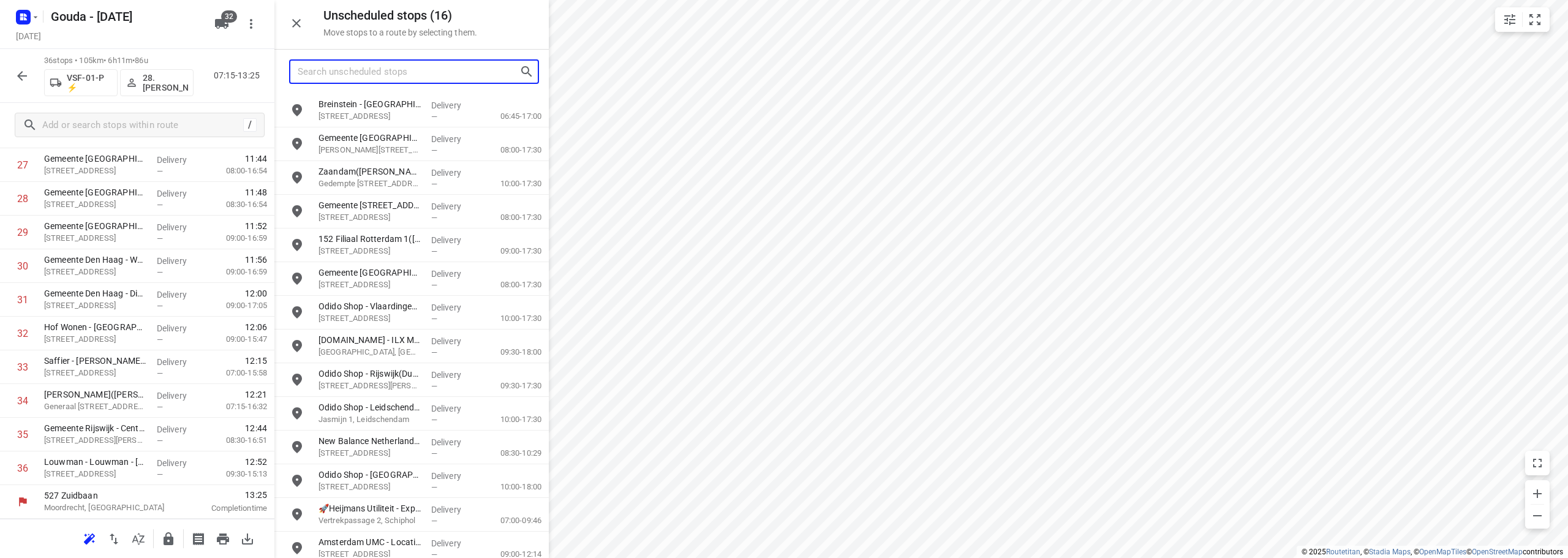
click at [480, 75] on input "Search unscheduled stops" at bounding box center [409, 72] width 222 height 19
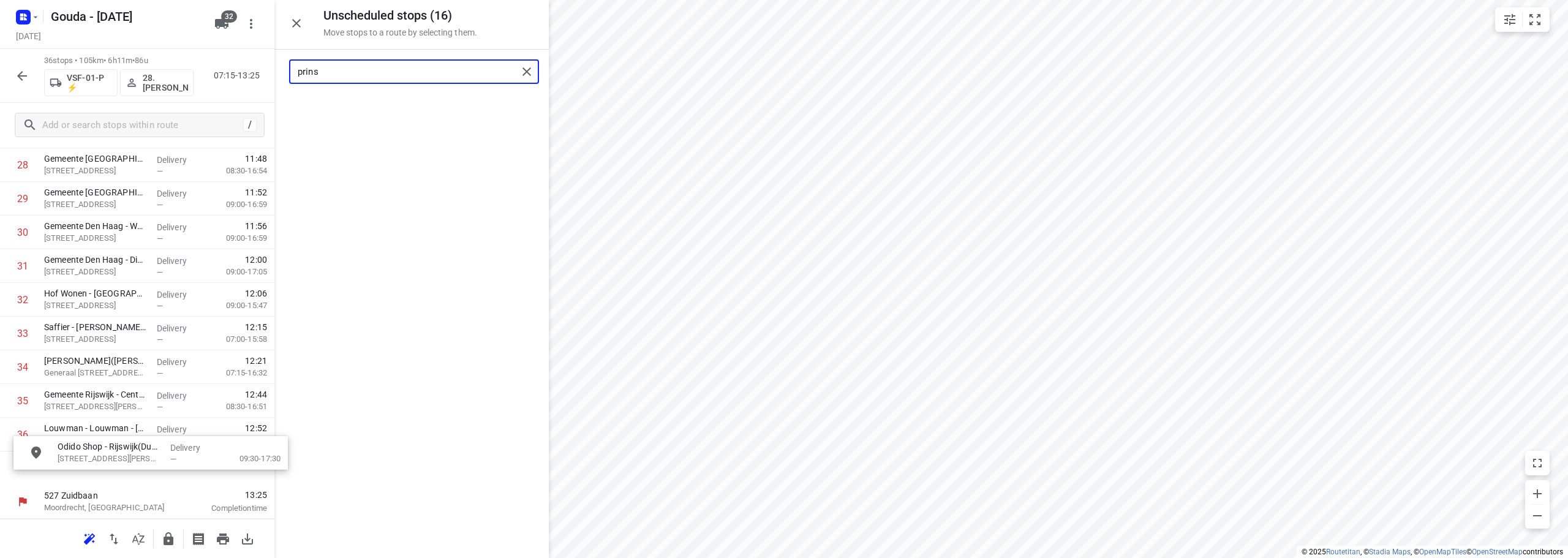
scroll to position [1008, 0]
drag, startPoint x: 392, startPoint y: 117, endPoint x: 125, endPoint y: 439, distance: 418.3
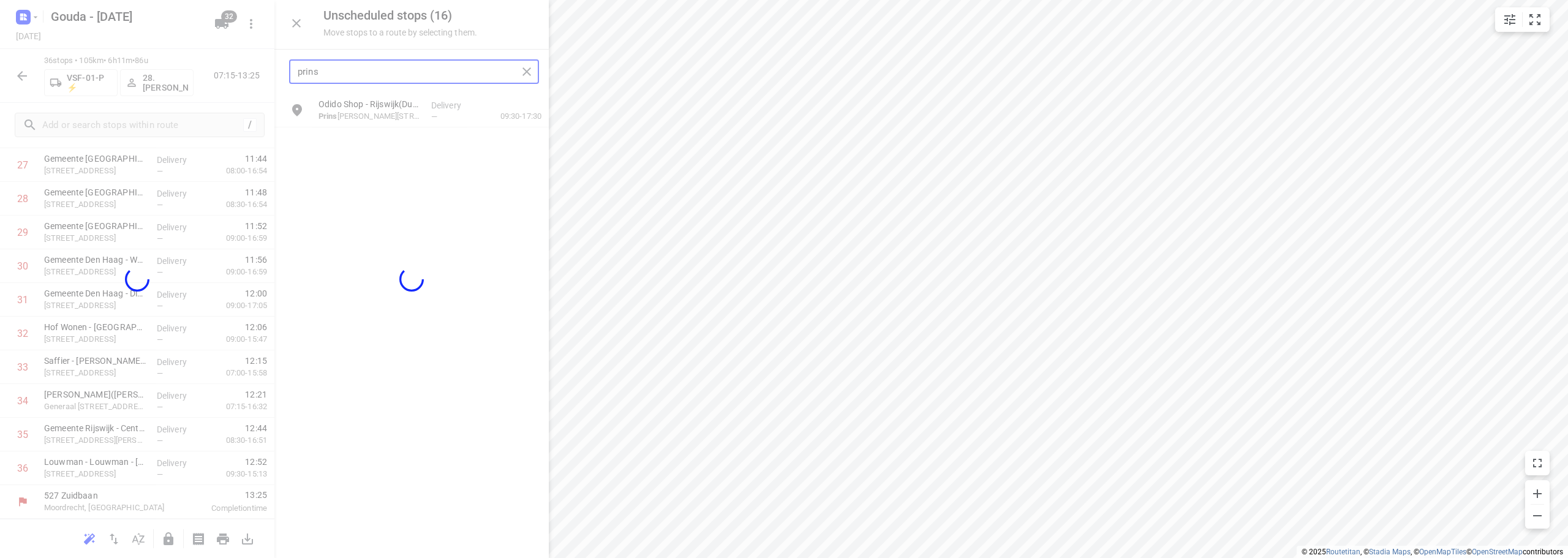
scroll to position [971, 0]
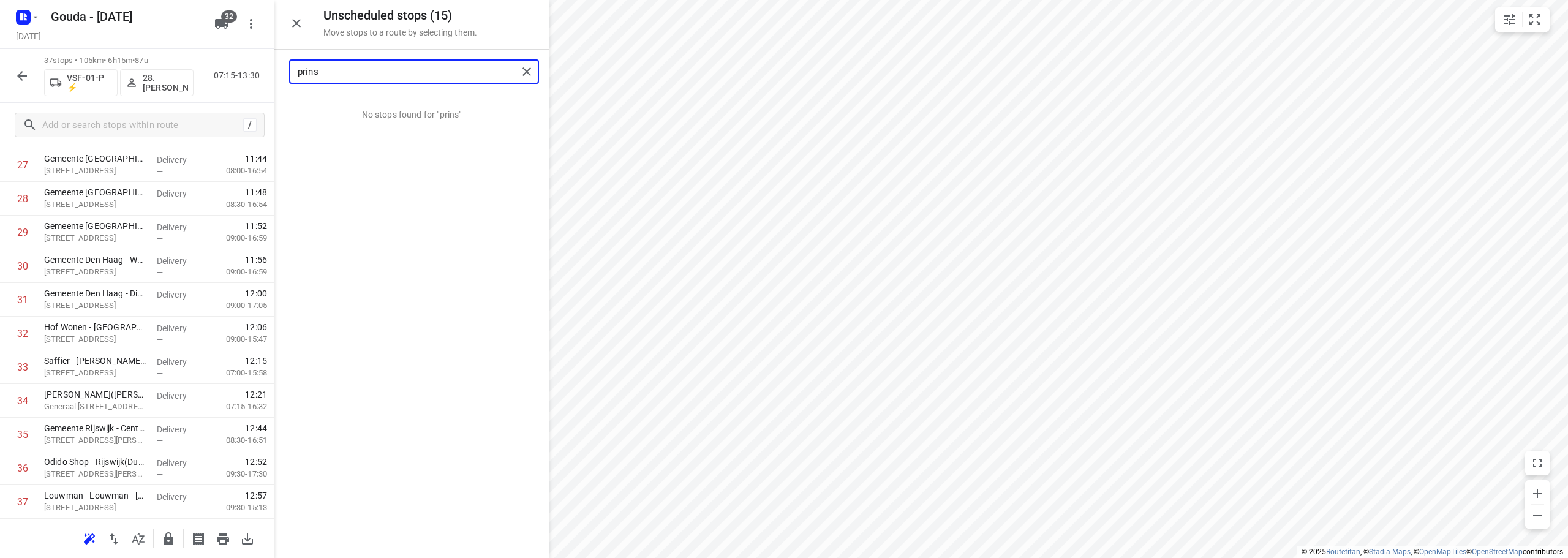
type input "prins"
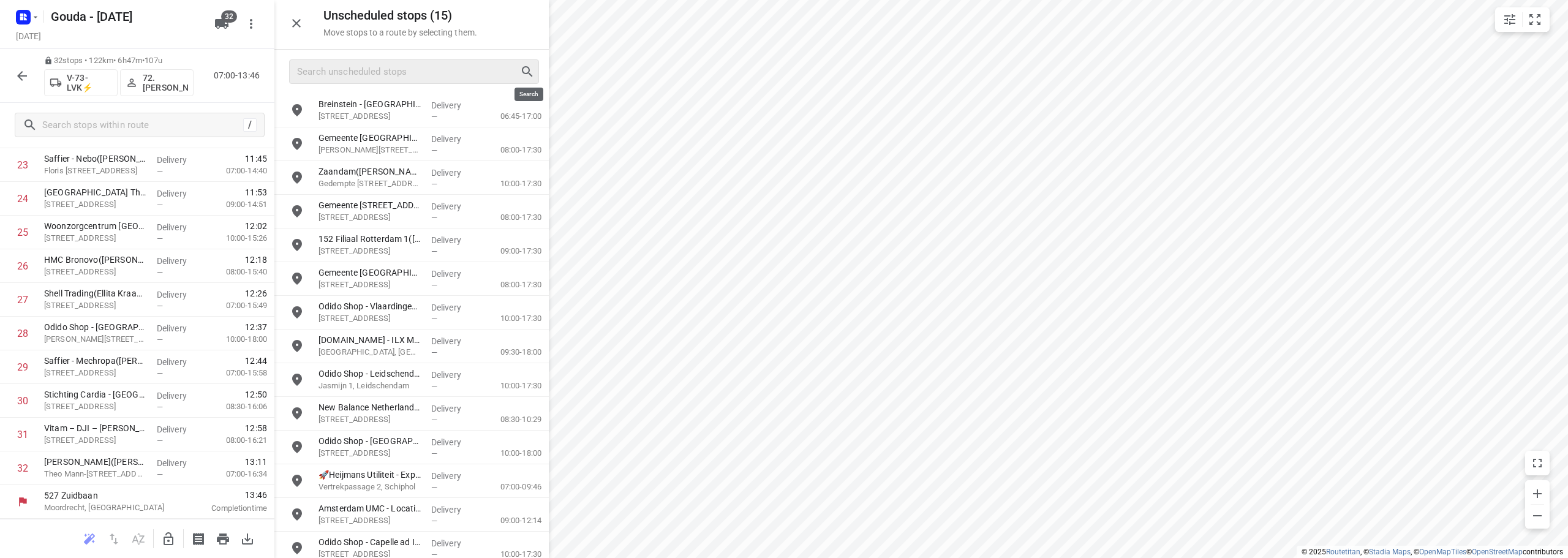
drag, startPoint x: 531, startPoint y: 71, endPoint x: 544, endPoint y: 76, distance: 13.9
click at [375, 69] on input "Search unscheduled stops" at bounding box center [409, 72] width 222 height 19
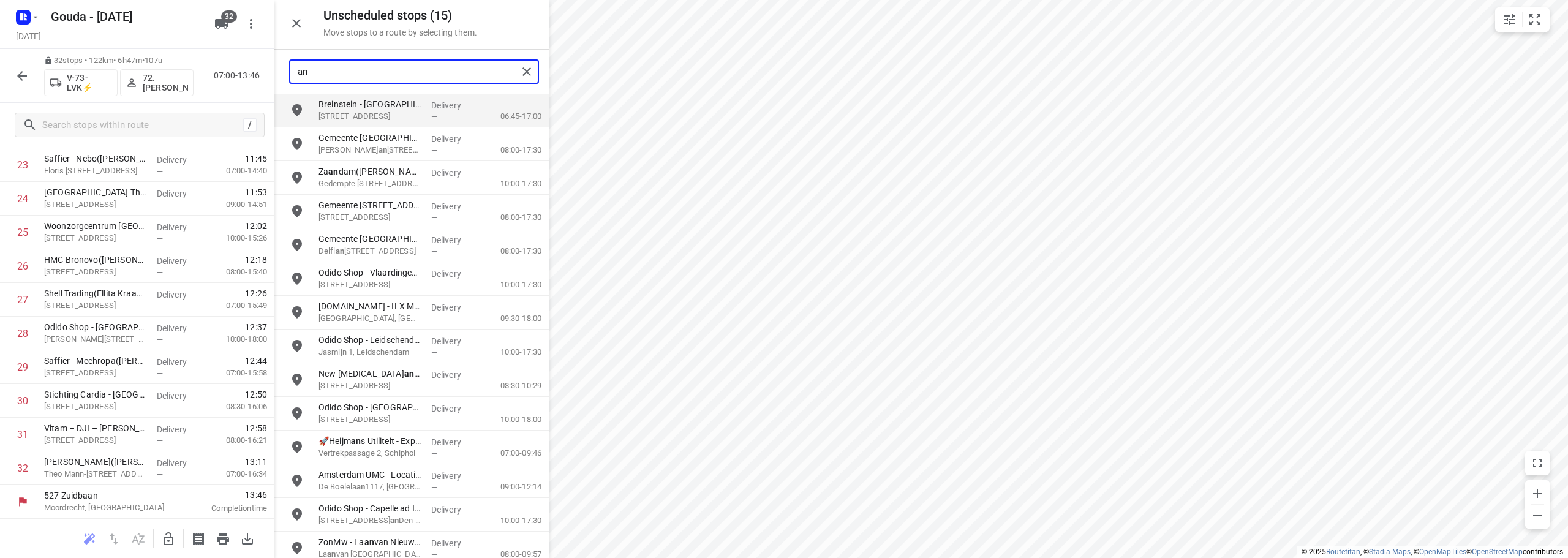
drag, startPoint x: 382, startPoint y: 76, endPoint x: 0, endPoint y: 69, distance: 382.1
click at [0, 69] on div "Unscheduled stops ( 15 ) Move stops to a route by selecting them. an Breinstein…" at bounding box center [137, 279] width 274 height 558
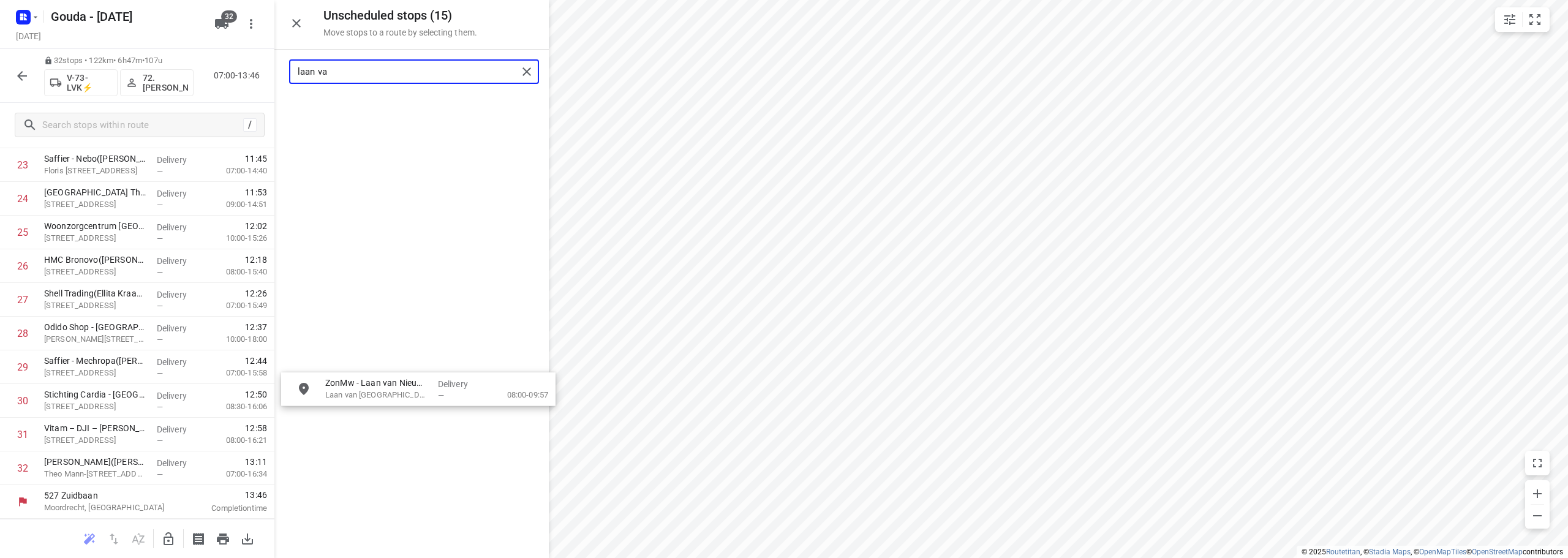
drag, startPoint x: 402, startPoint y: 106, endPoint x: 173, endPoint y: 486, distance: 443.7
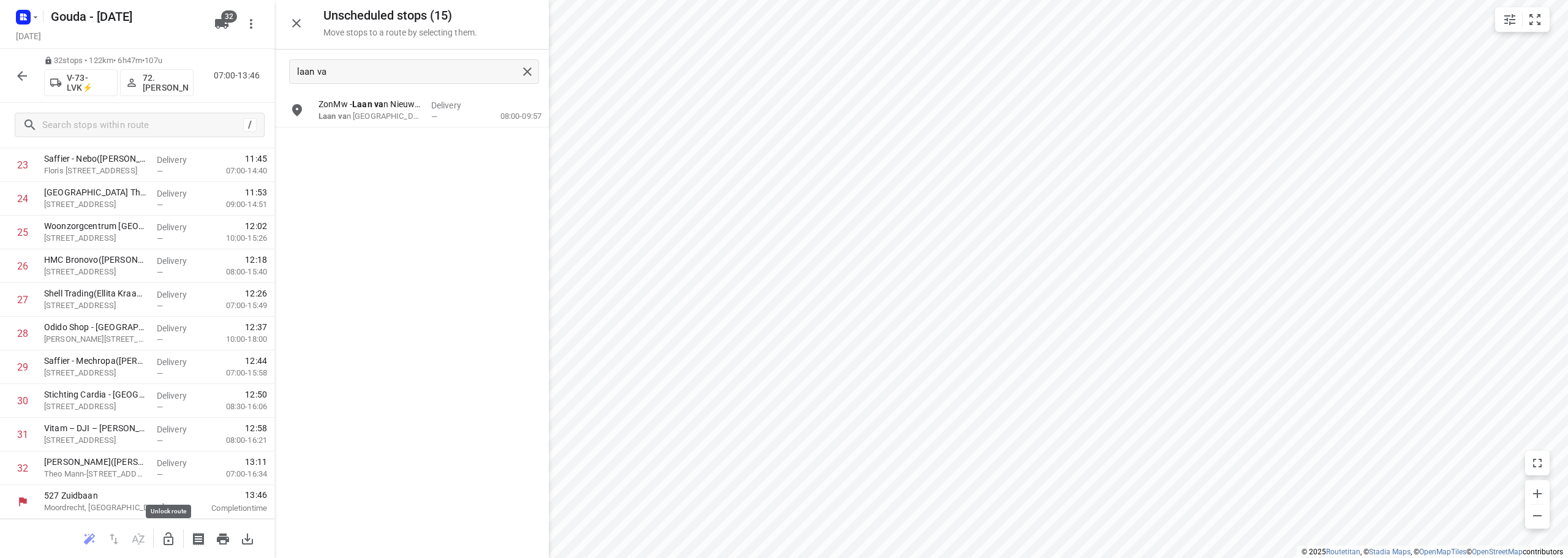
click at [168, 546] on icon "button" at bounding box center [168, 539] width 14 height 14
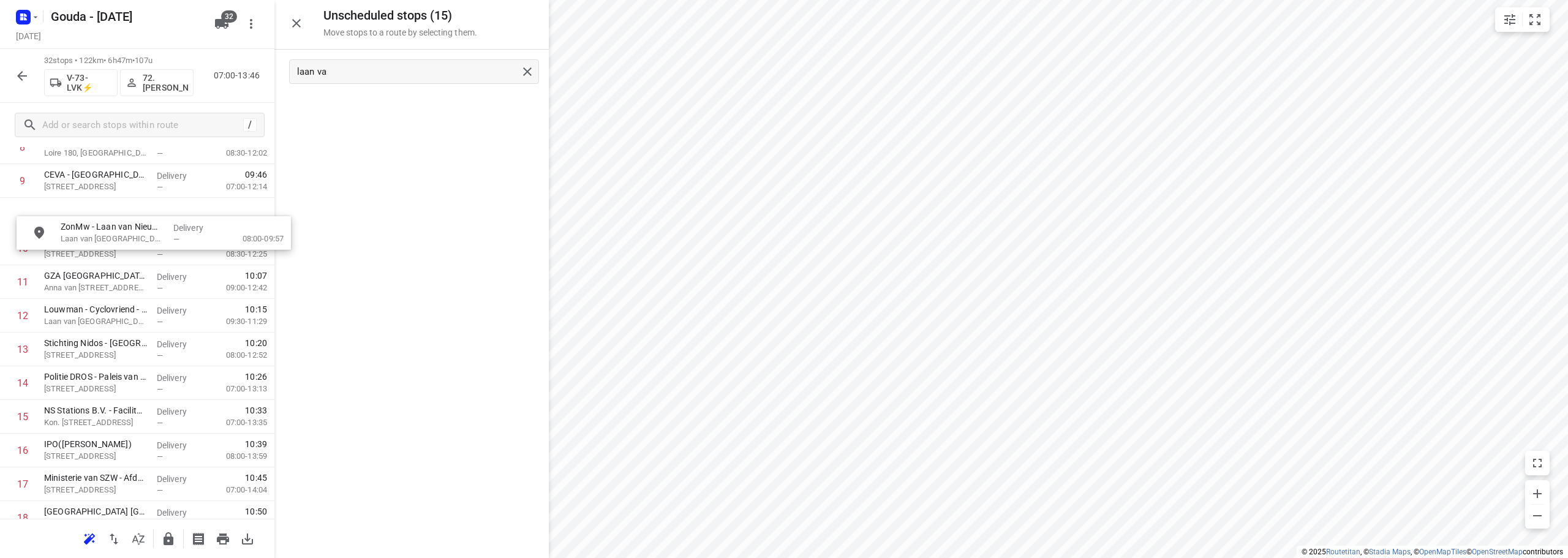
scroll to position [333, 0]
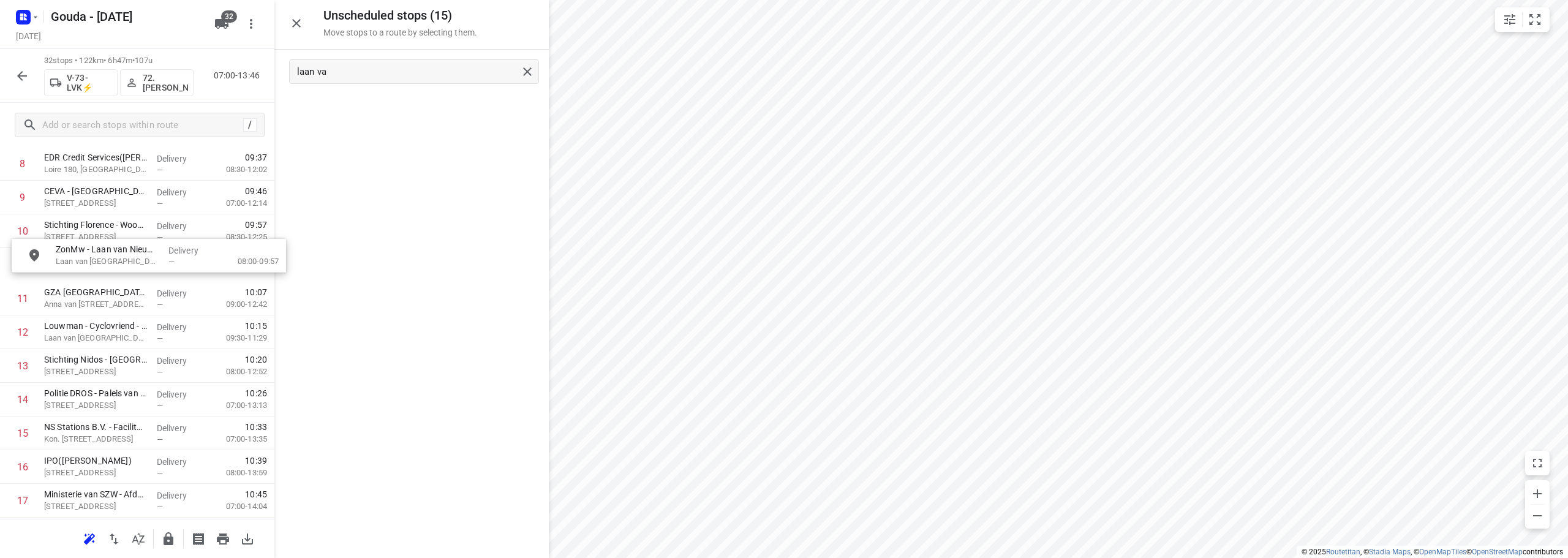
drag, startPoint x: 420, startPoint y: 106, endPoint x: 150, endPoint y: 258, distance: 309.8
drag, startPoint x: 381, startPoint y: 74, endPoint x: 0, endPoint y: -14, distance: 391.0
click at [0, 0] on html "i © 2025 Routetitan , © Stadia Maps , © OpenMapTiles © OpenStreetMap contributo…" at bounding box center [784, 279] width 1568 height 558
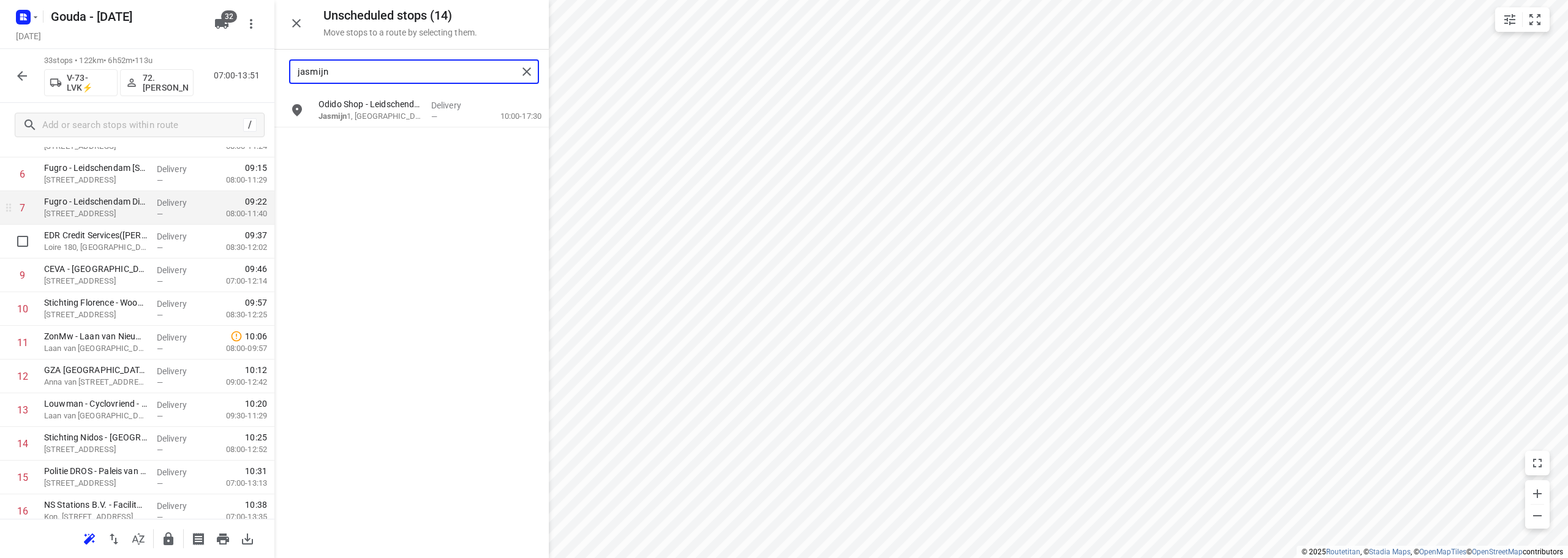
scroll to position [209, 0]
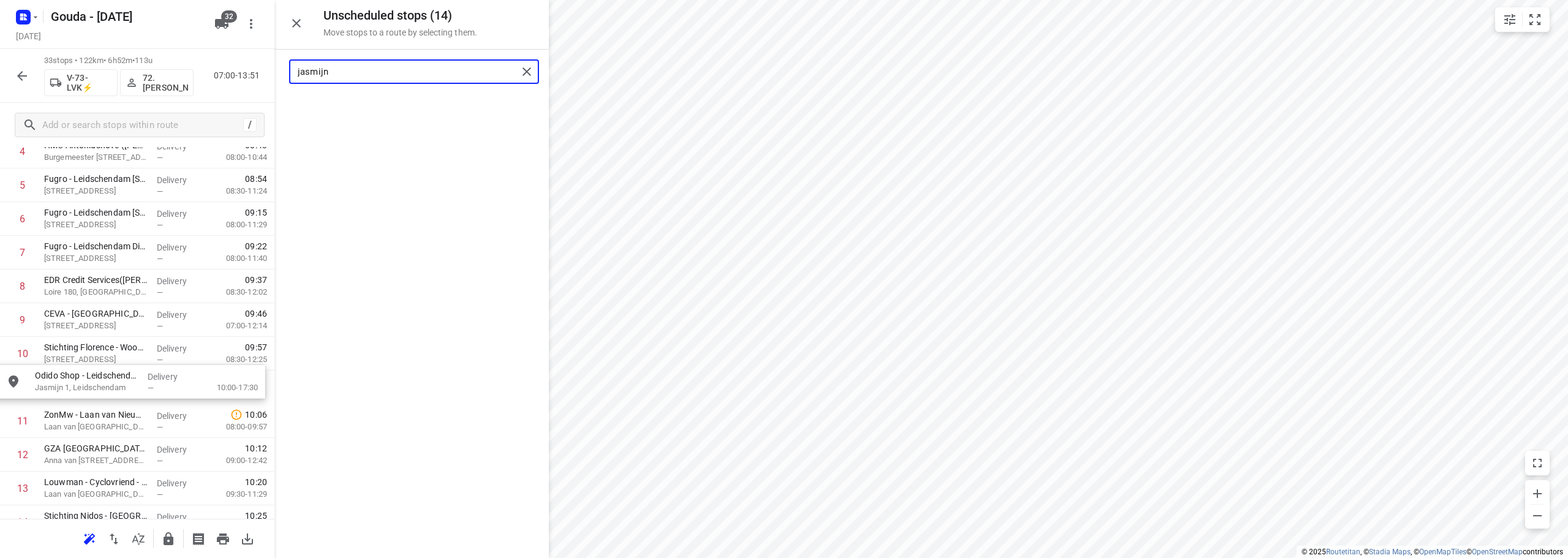
drag, startPoint x: 388, startPoint y: 112, endPoint x: 411, endPoint y: 400, distance: 288.9
type input "jasmijn"
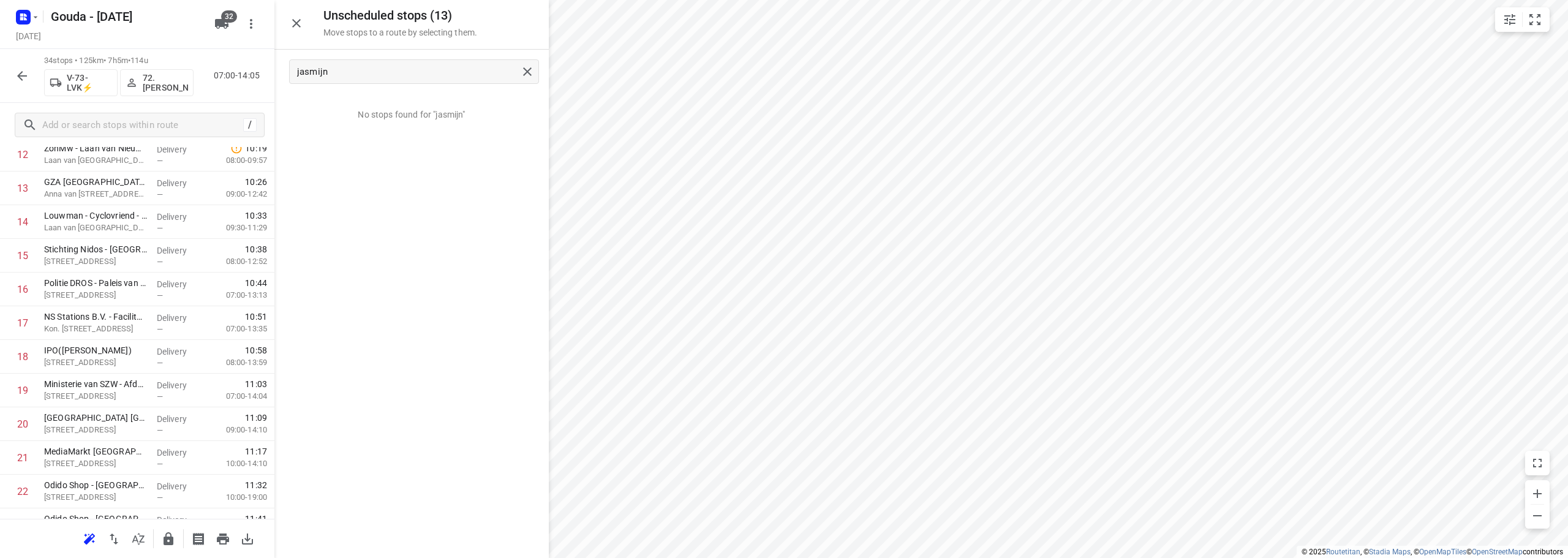
scroll to position [761, 0]
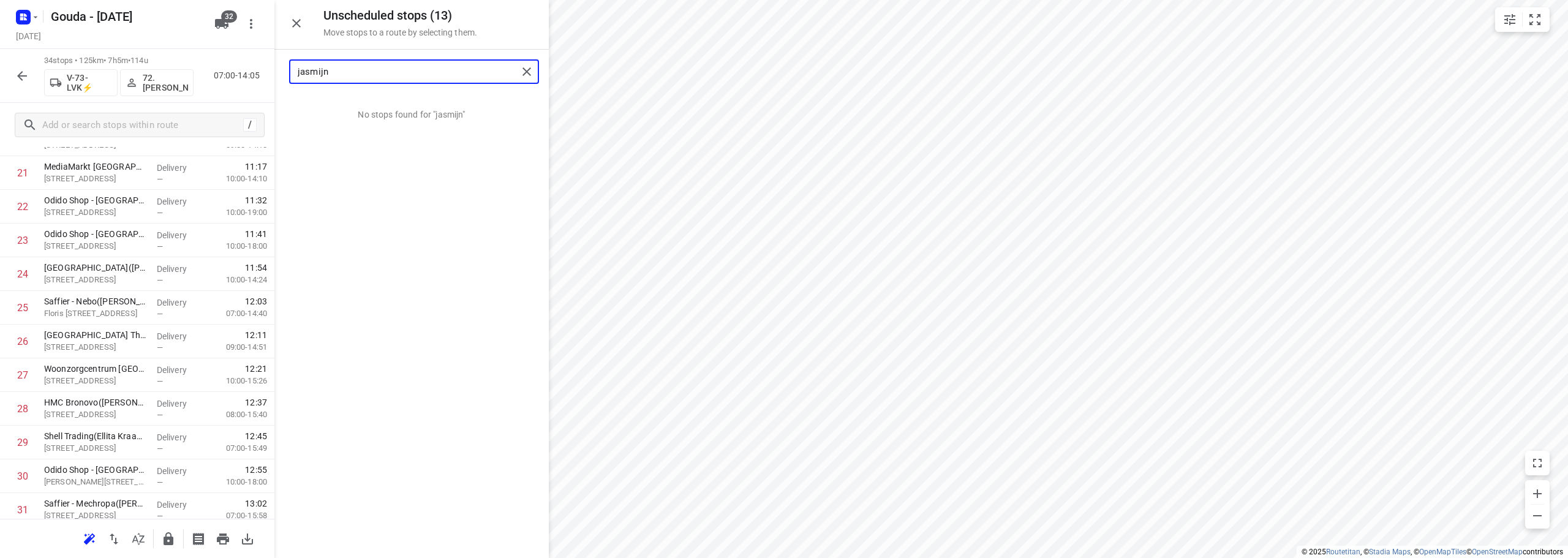
click at [517, 69] on input "jasmijn" at bounding box center [408, 72] width 220 height 19
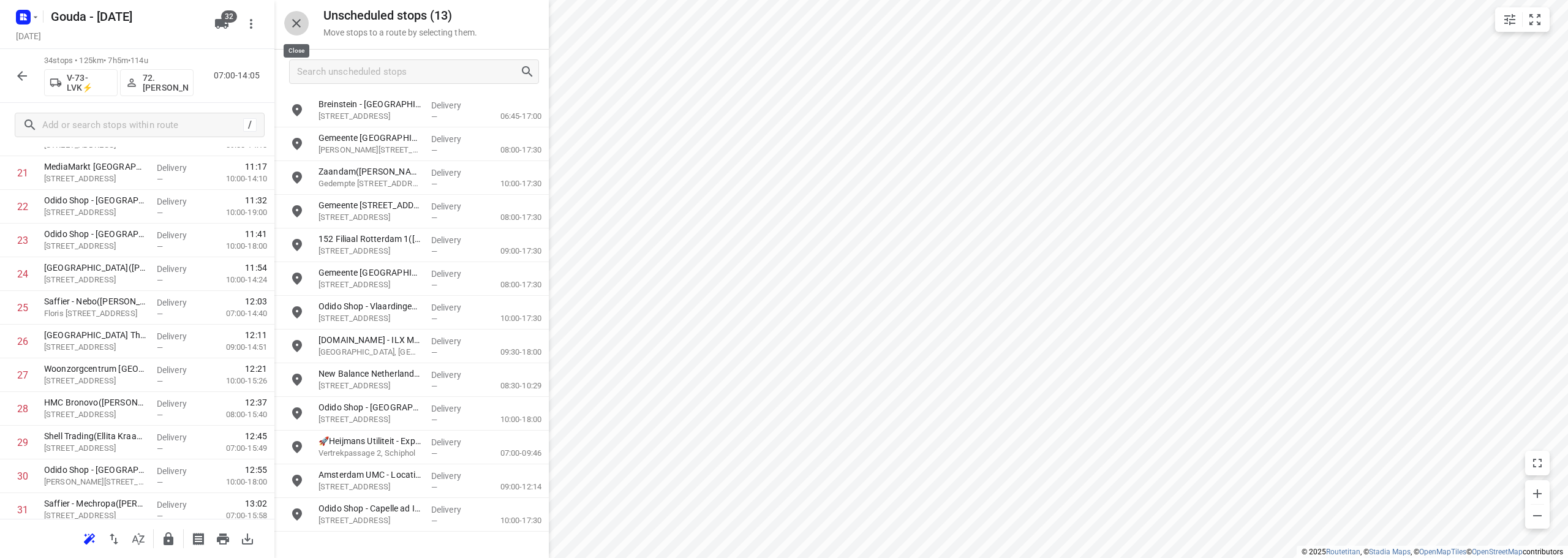
click at [288, 21] on button "button" at bounding box center [297, 24] width 25 height 25
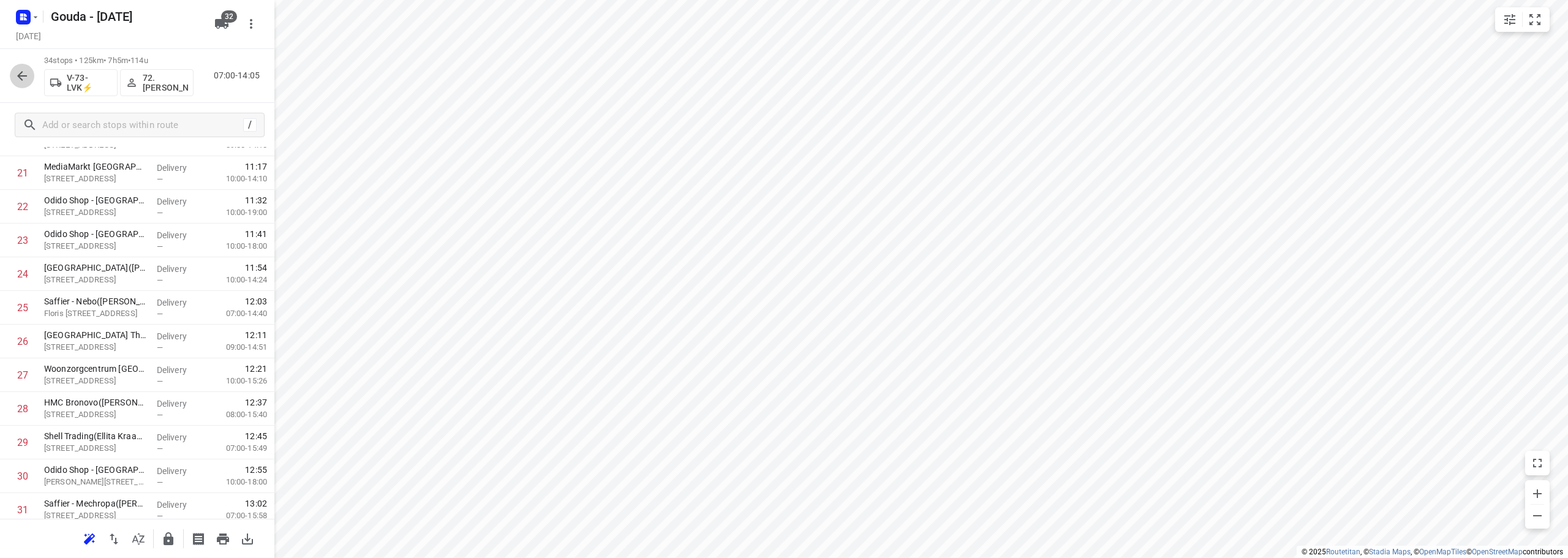
click at [18, 77] on icon "button" at bounding box center [21, 75] width 14 height 14
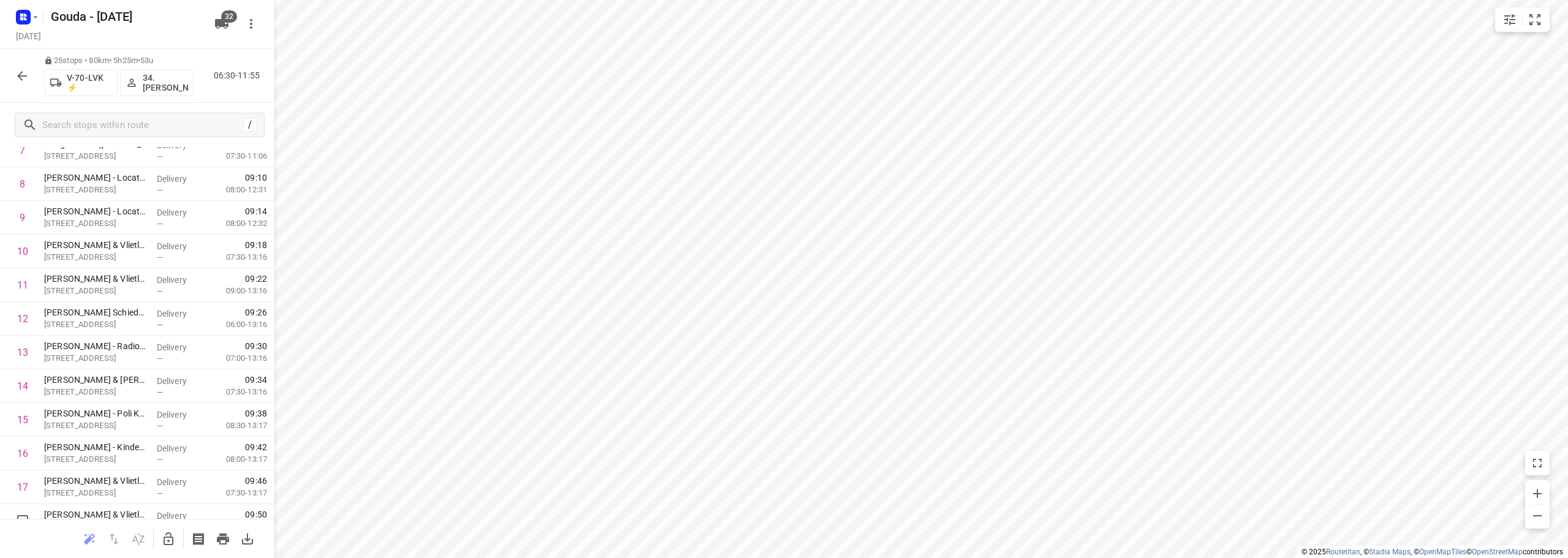
scroll to position [0, 0]
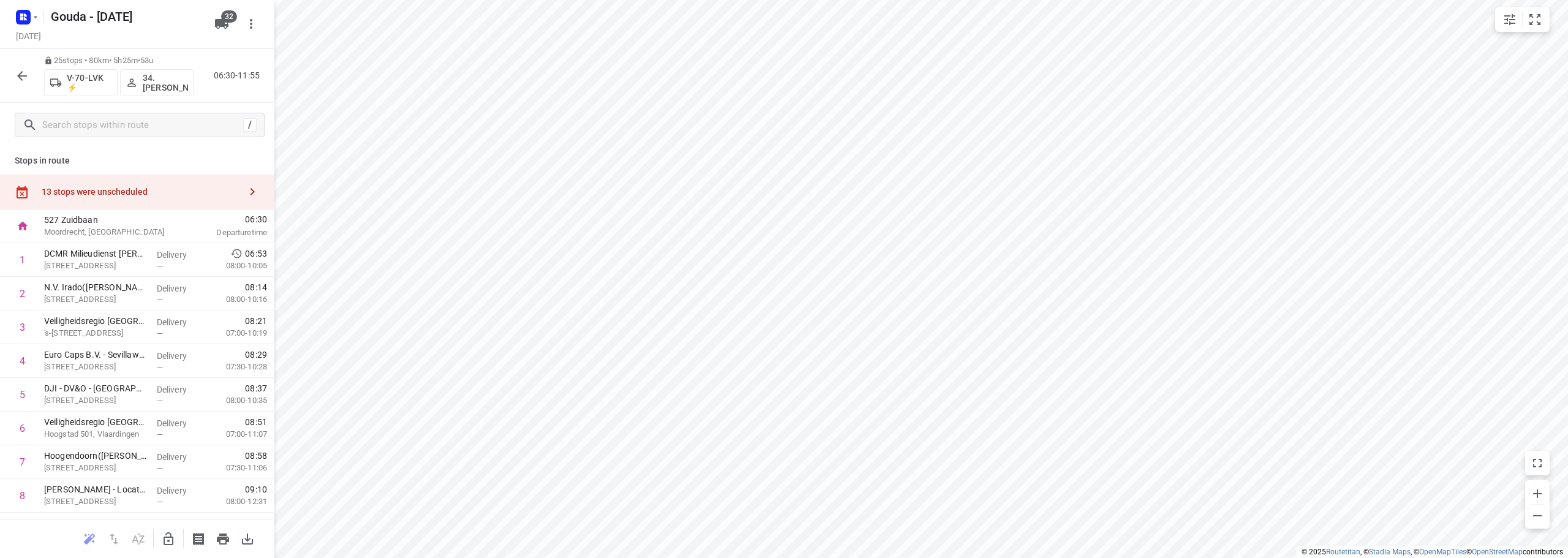
click at [140, 184] on div "13 stops were unscheduled" at bounding box center [137, 192] width 274 height 35
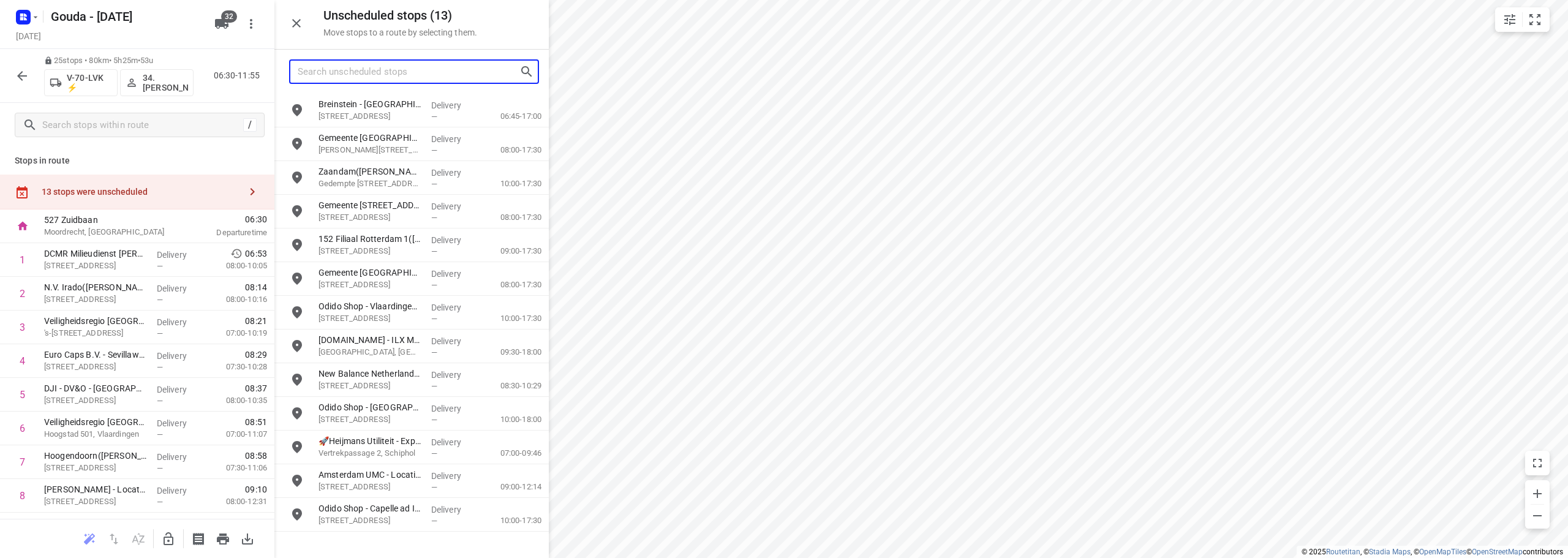
click at [369, 73] on input "Search unscheduled stops" at bounding box center [409, 72] width 222 height 19
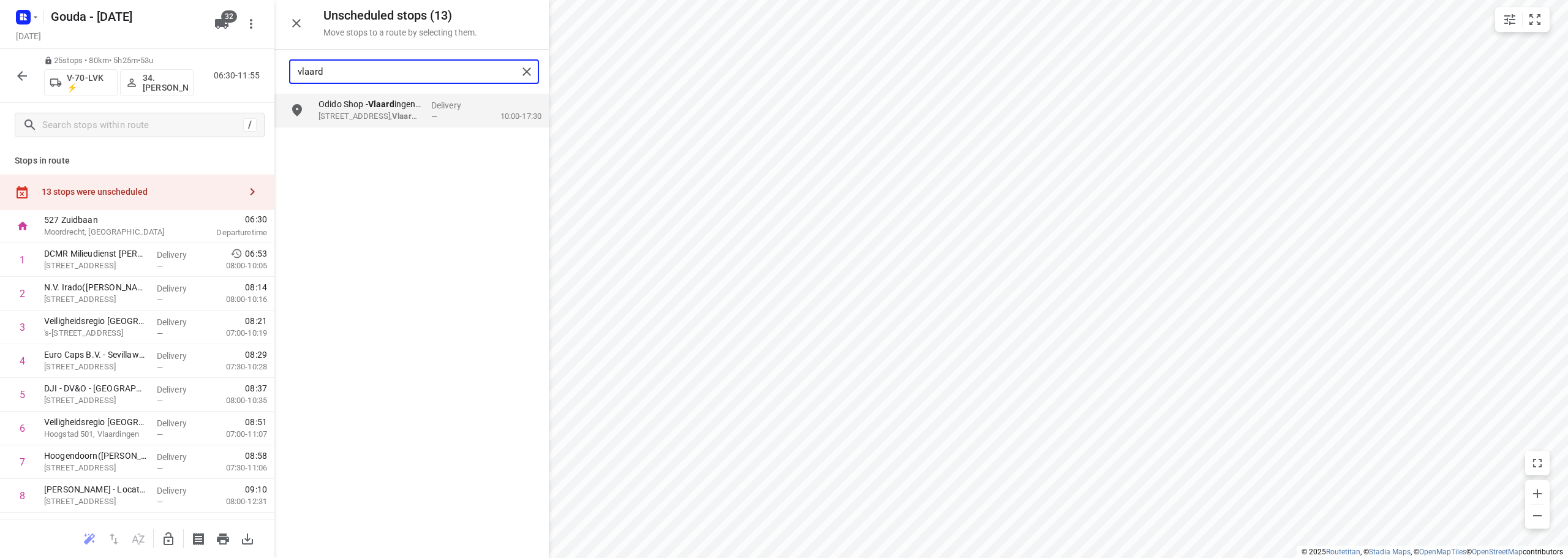
type input "vlaard"
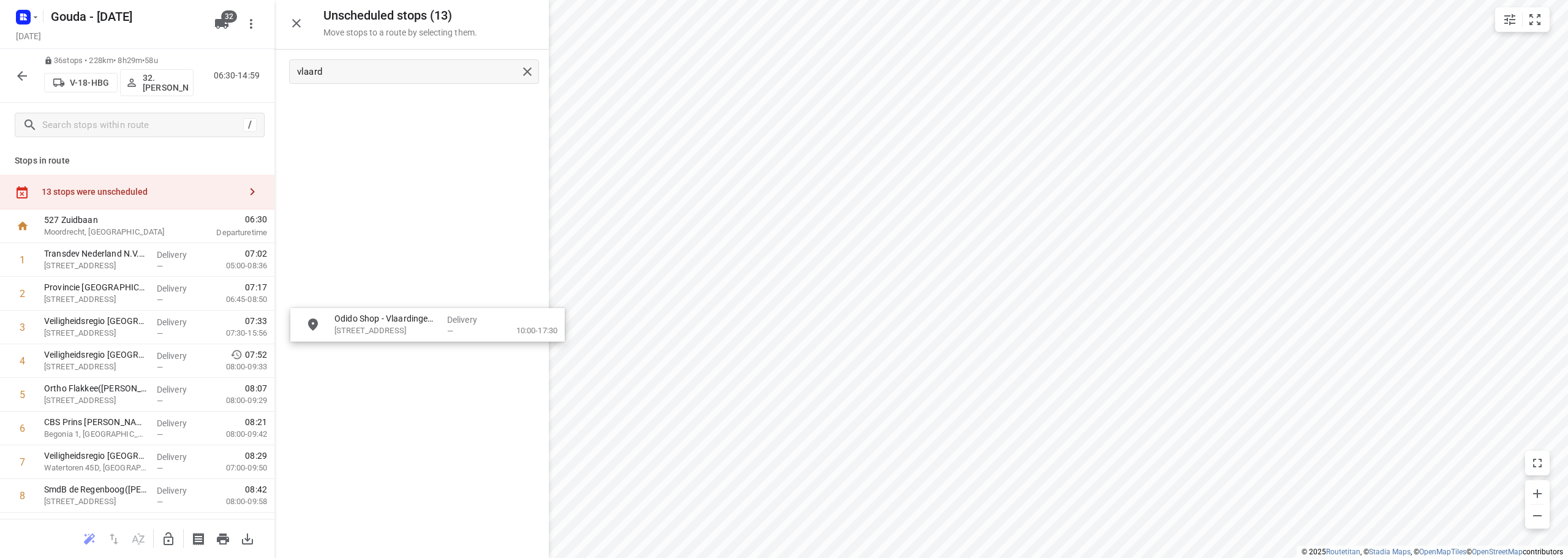
drag, startPoint x: 369, startPoint y: 104, endPoint x: 158, endPoint y: 474, distance: 425.9
click at [164, 543] on icon "button" at bounding box center [168, 538] width 10 height 12
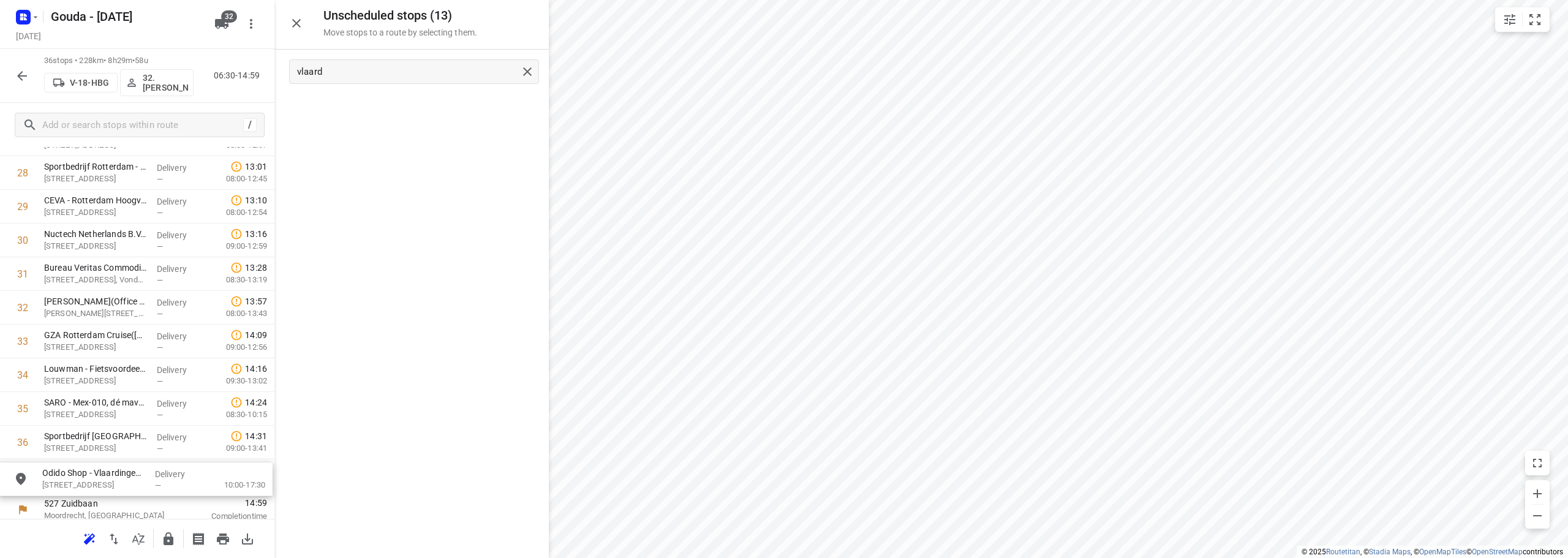
scroll to position [1014, 0]
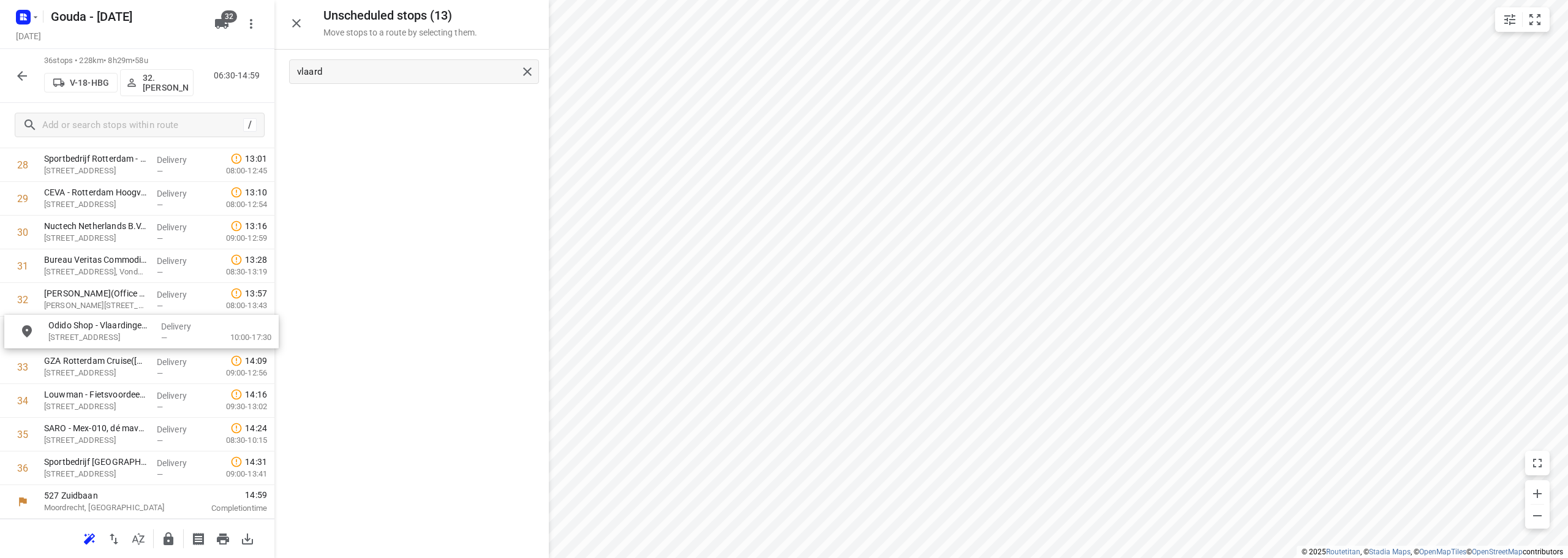
drag, startPoint x: 392, startPoint y: 104, endPoint x: 122, endPoint y: 331, distance: 352.7
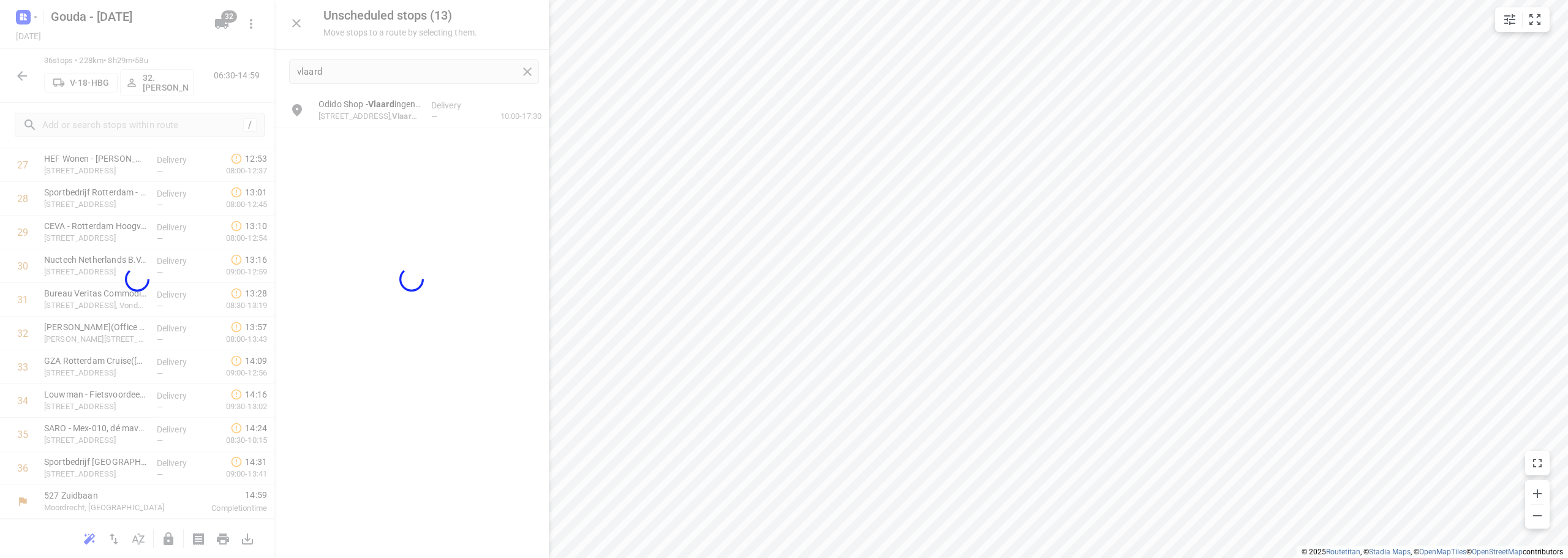
scroll to position [971, 0]
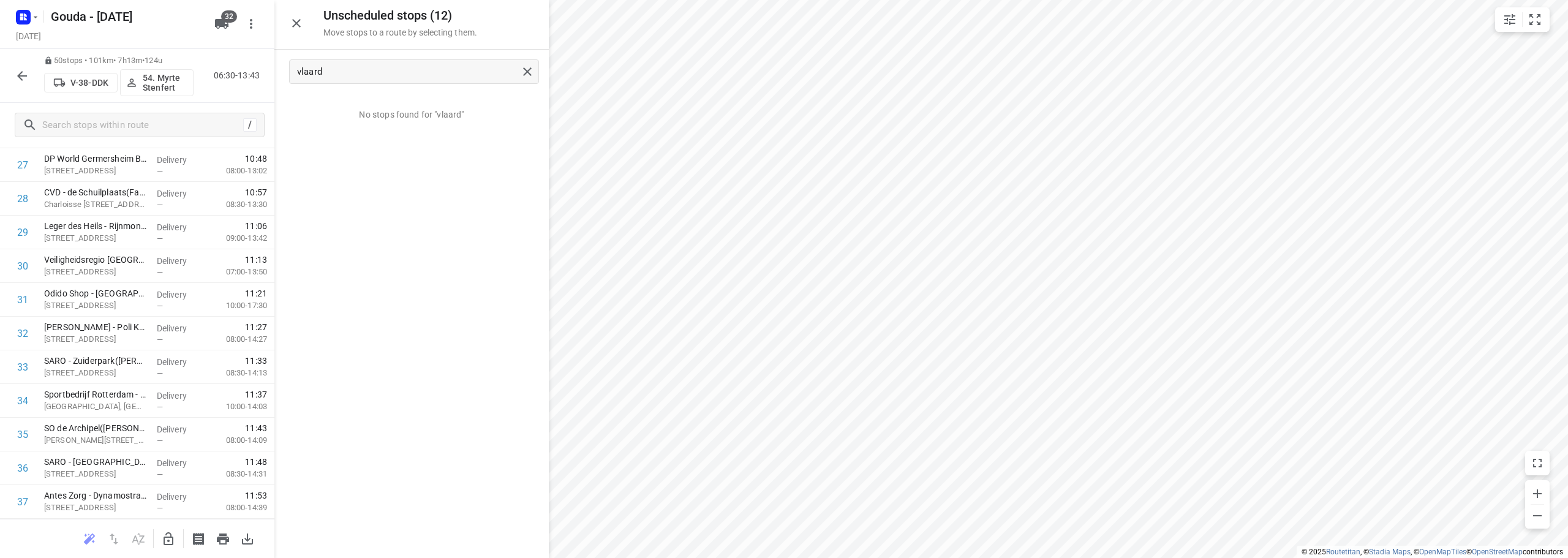
click at [170, 541] on icon "button" at bounding box center [168, 539] width 14 height 14
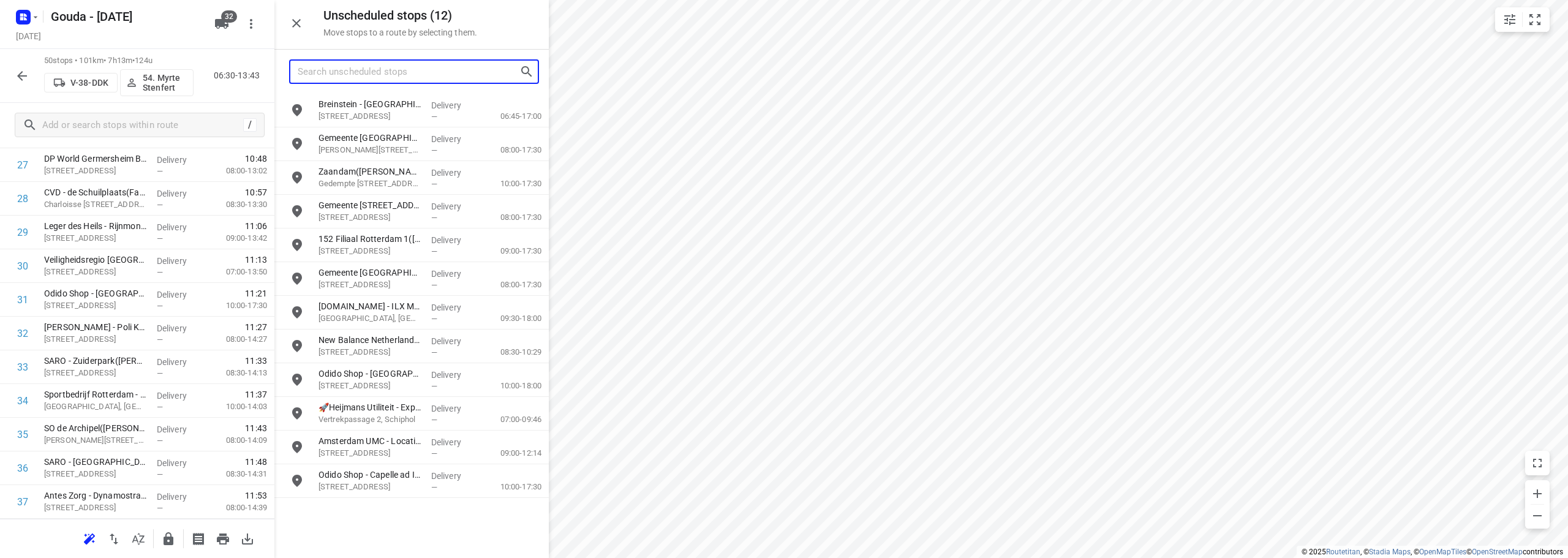
click at [388, 71] on input "Search unscheduled stops" at bounding box center [409, 72] width 222 height 19
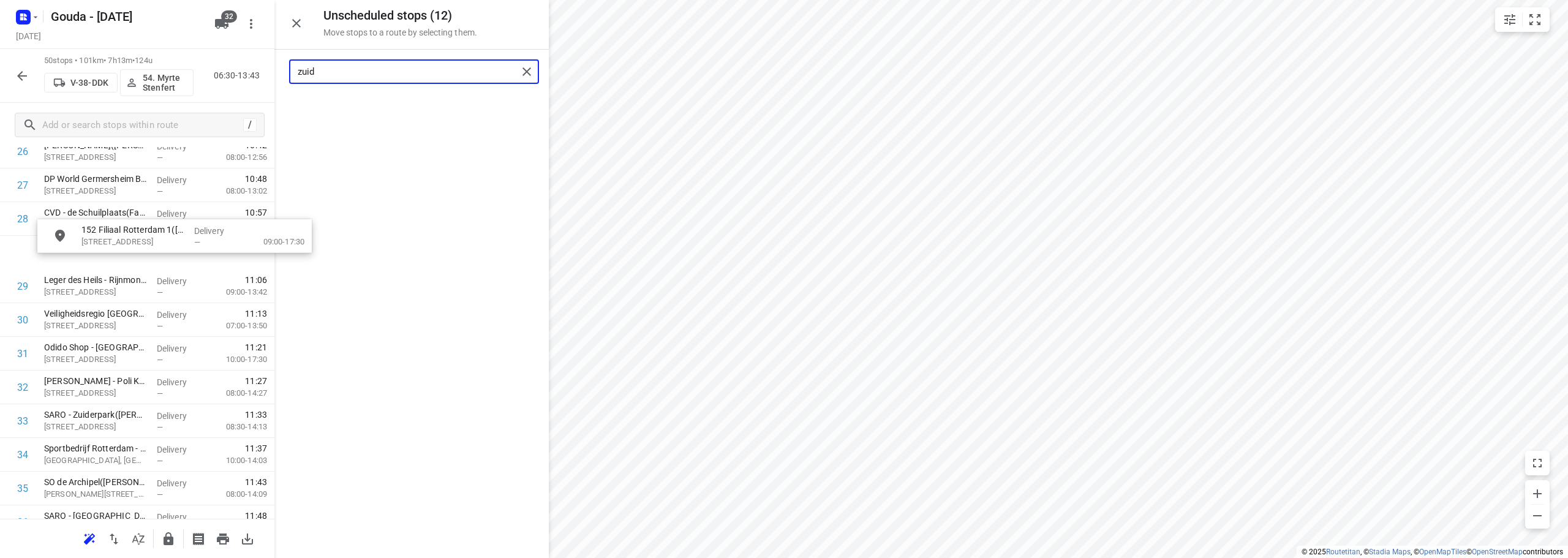
scroll to position [949, 0]
drag, startPoint x: 357, startPoint y: 104, endPoint x: 84, endPoint y: 324, distance: 350.6
type input "zuid"
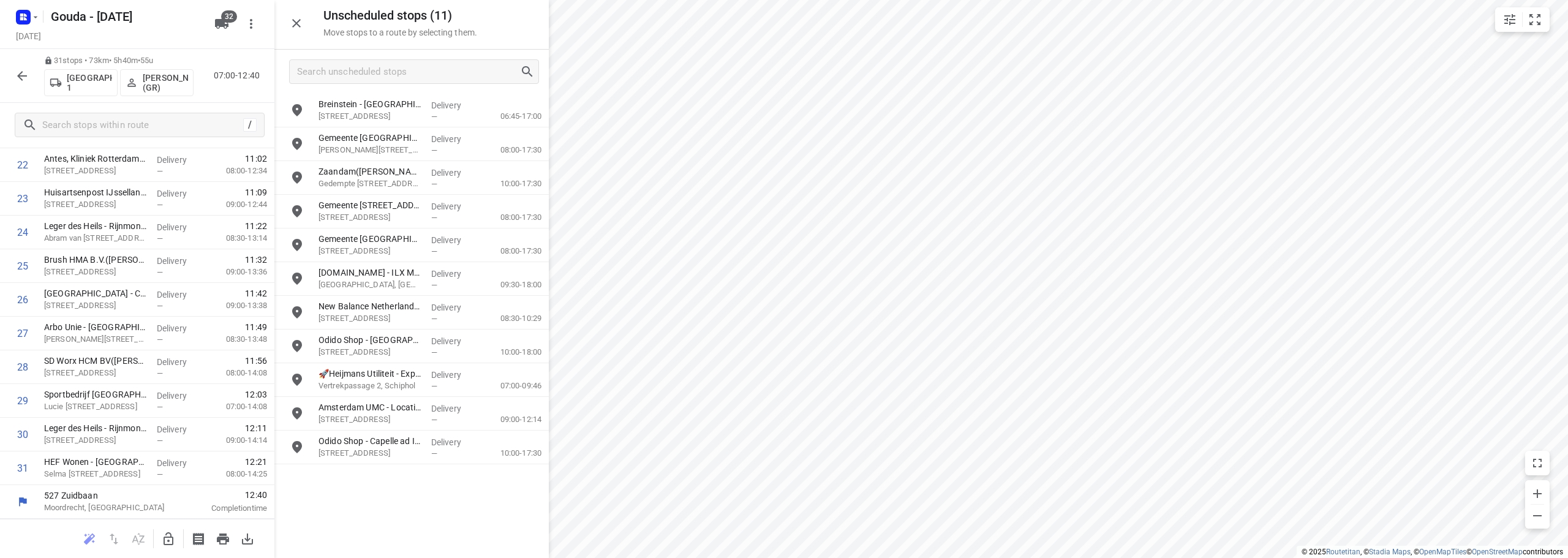
scroll to position [803, 0]
click at [386, 75] on input "Search unscheduled stops" at bounding box center [409, 72] width 222 height 19
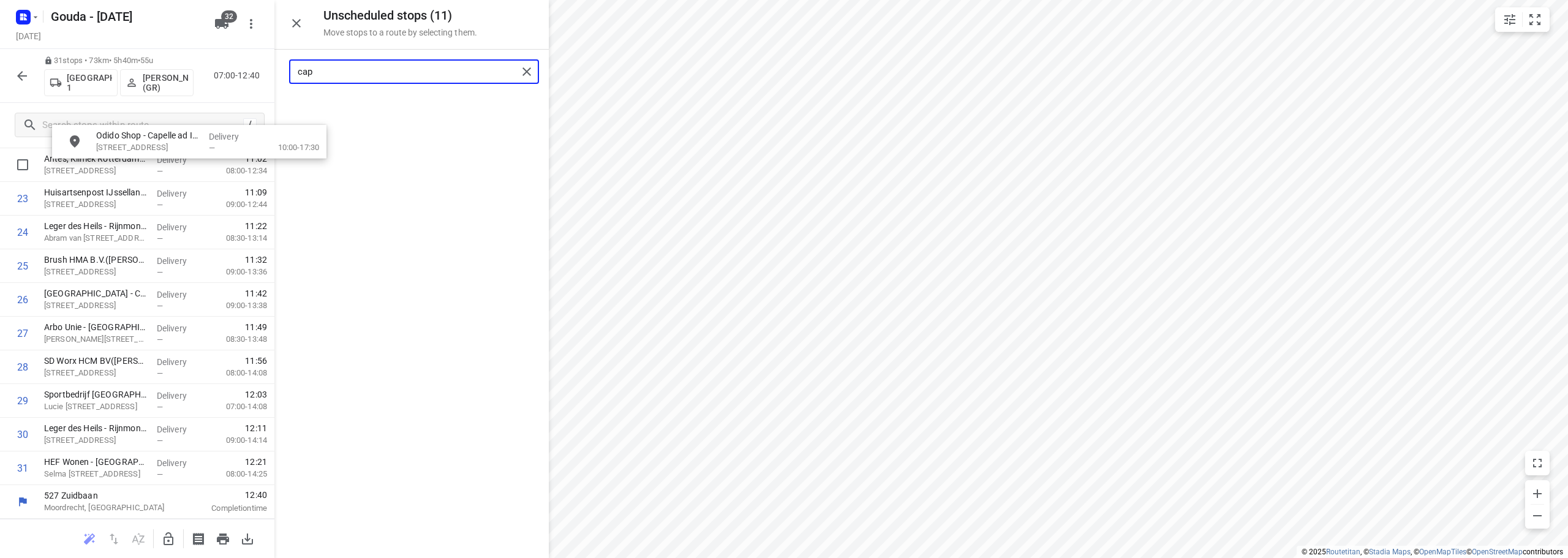
drag, startPoint x: 389, startPoint y: 120, endPoint x: 354, endPoint y: 312, distance: 195.2
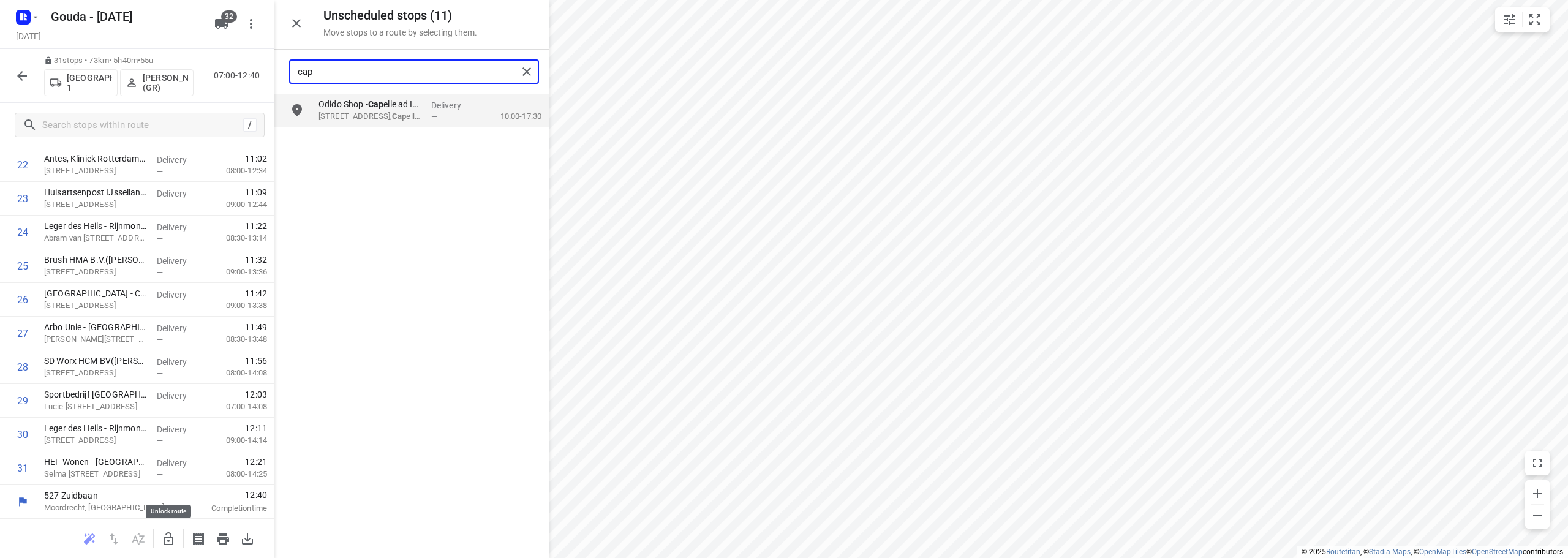
type input "cap"
click at [175, 539] on icon "button" at bounding box center [168, 539] width 14 height 14
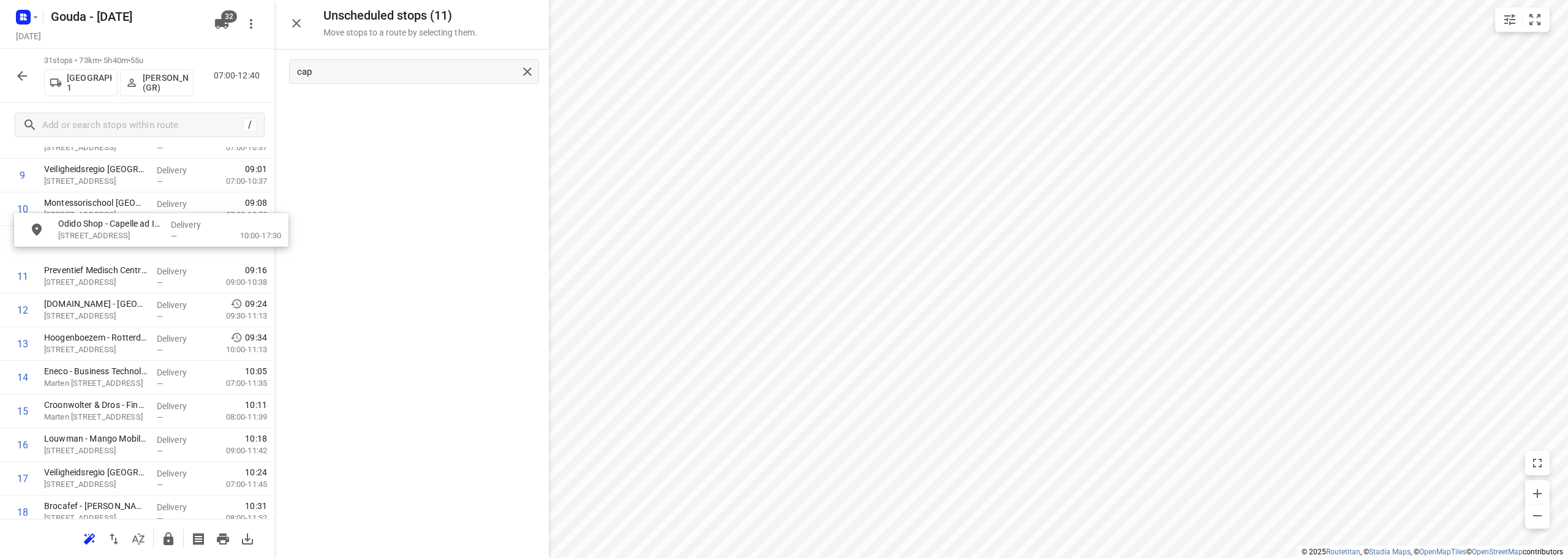
scroll to position [346, 0]
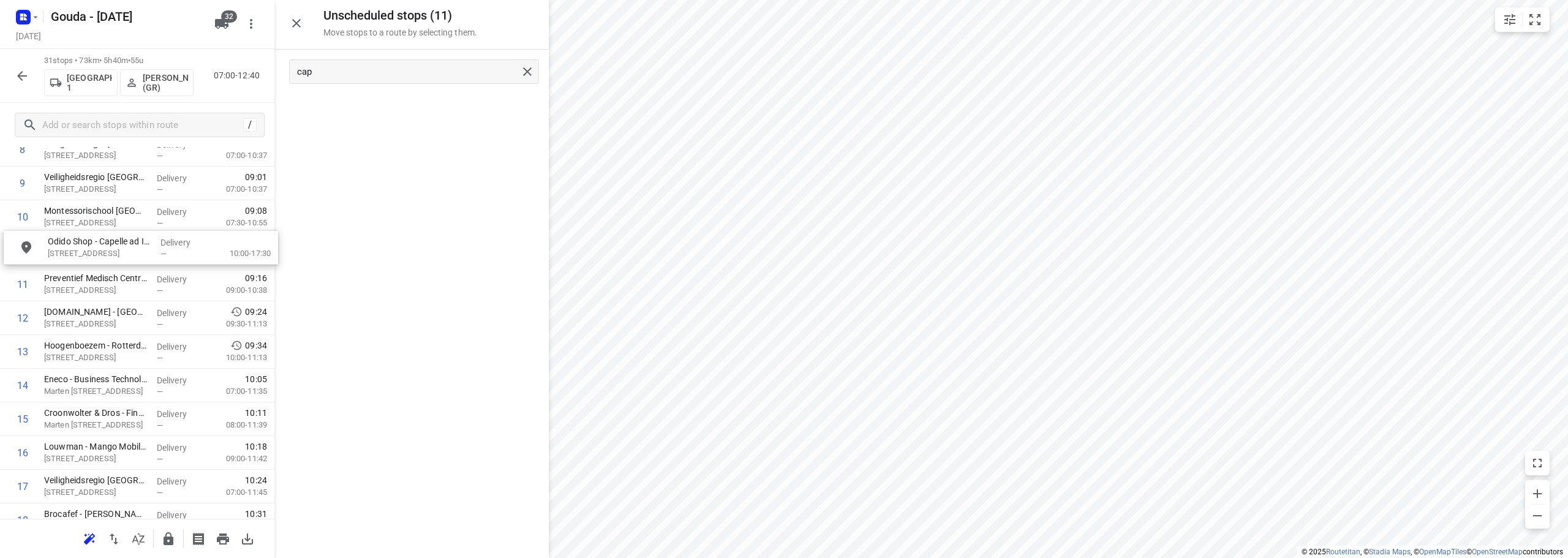
drag, startPoint x: 370, startPoint y: 116, endPoint x: 112, endPoint y: 248, distance: 289.8
drag, startPoint x: 158, startPoint y: 259, endPoint x: 155, endPoint y: 286, distance: 27.2
click at [155, 286] on div "1 Gemeente Zuidplas - Gemeentehuis(Charlene Ritfeld) Raadhuisplein 1, Nieuwerke…" at bounding box center [137, 436] width 274 height 1079
click at [302, 24] on icon "button" at bounding box center [296, 23] width 14 height 14
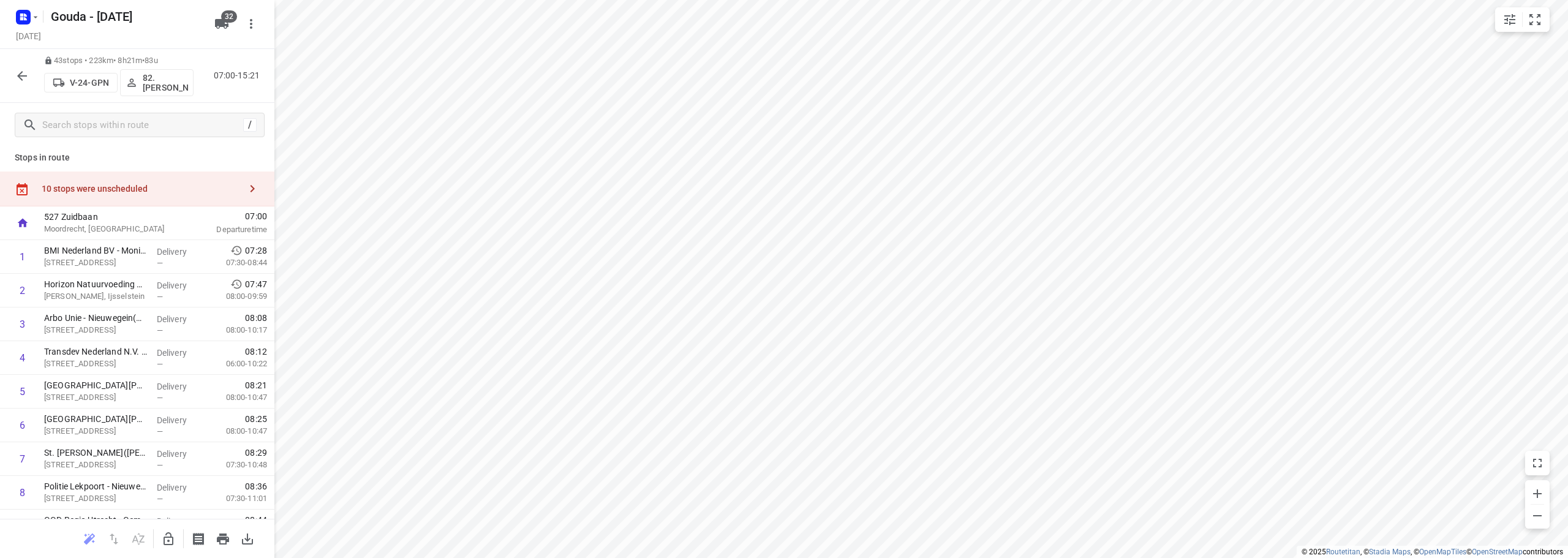
scroll to position [0, 0]
click at [99, 197] on div "10 stops were unscheduled" at bounding box center [141, 192] width 199 height 10
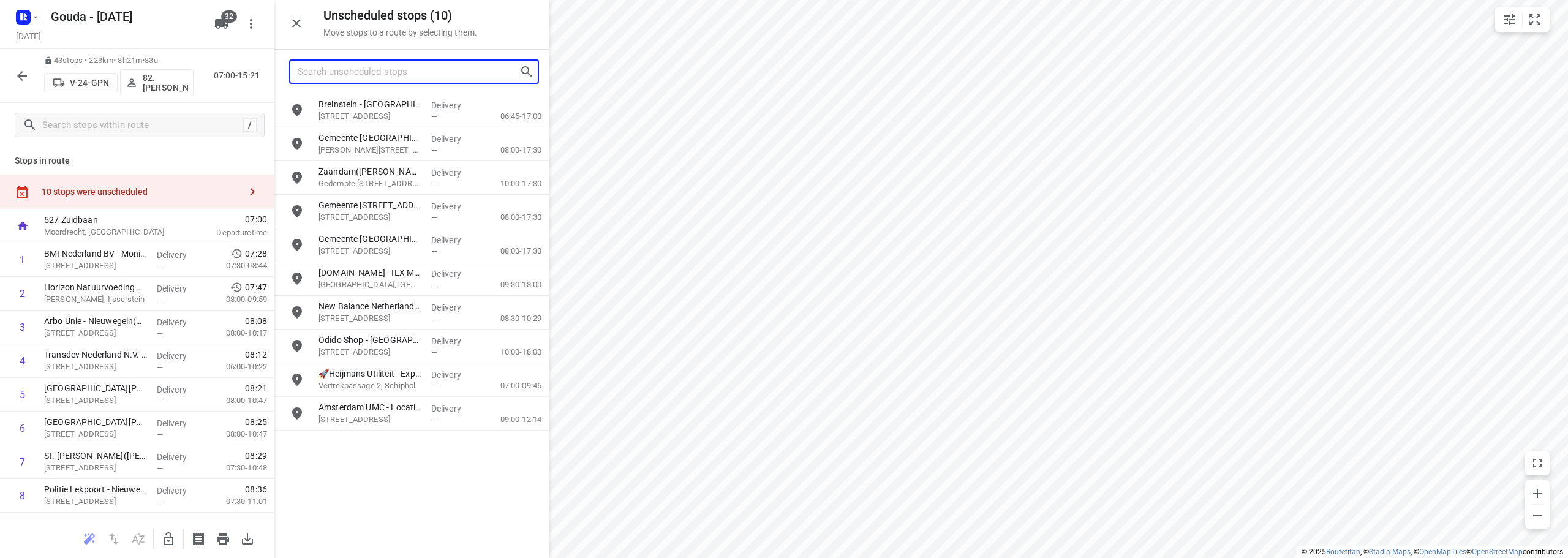
click at [379, 73] on input "Search unscheduled stops" at bounding box center [409, 72] width 222 height 19
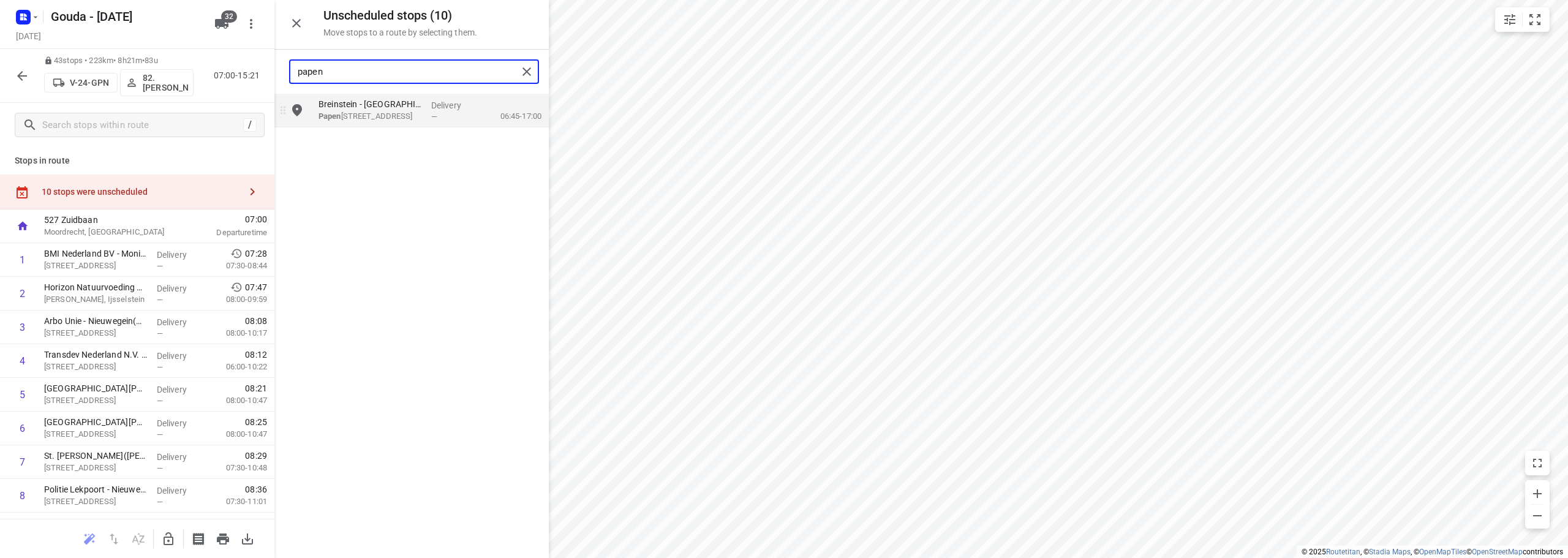
type input "papen"
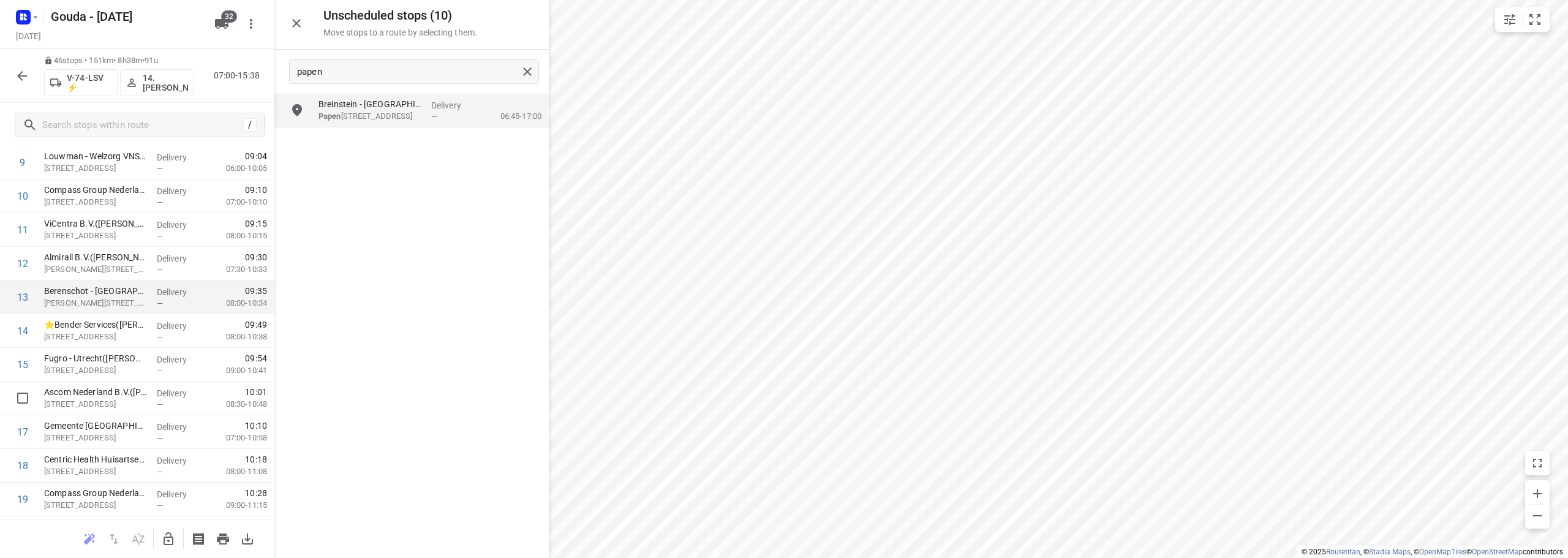
scroll to position [429, 0]
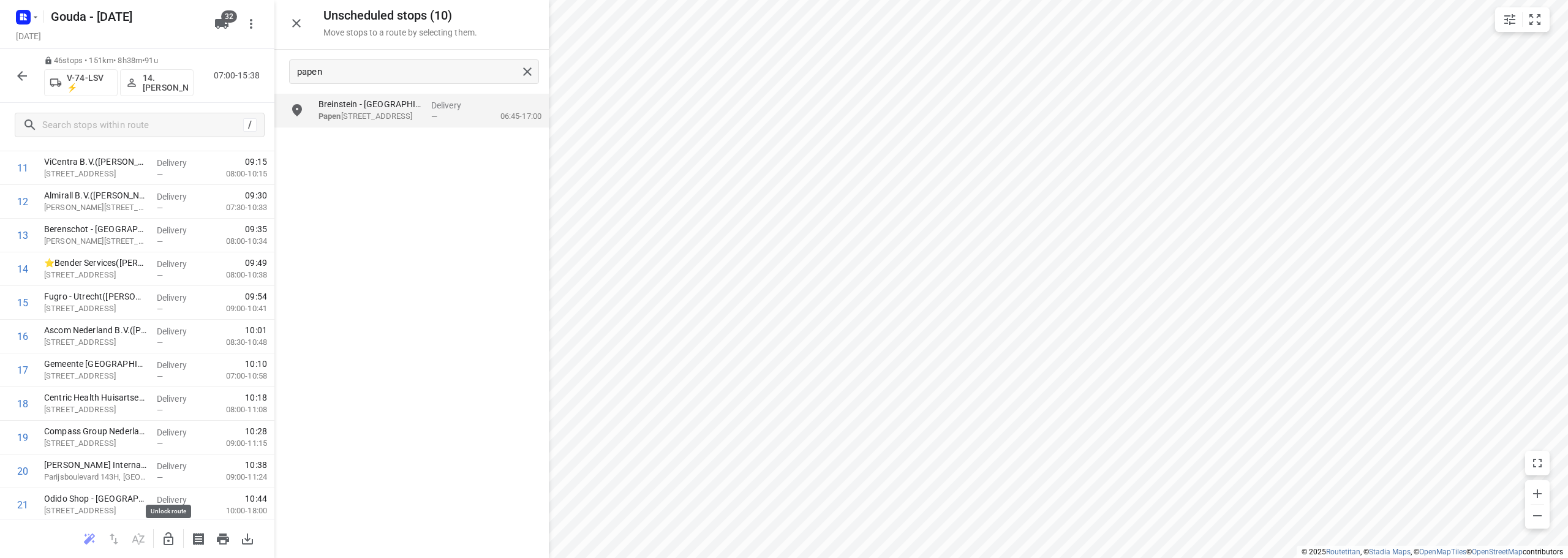
click at [172, 543] on icon "button" at bounding box center [168, 539] width 14 height 14
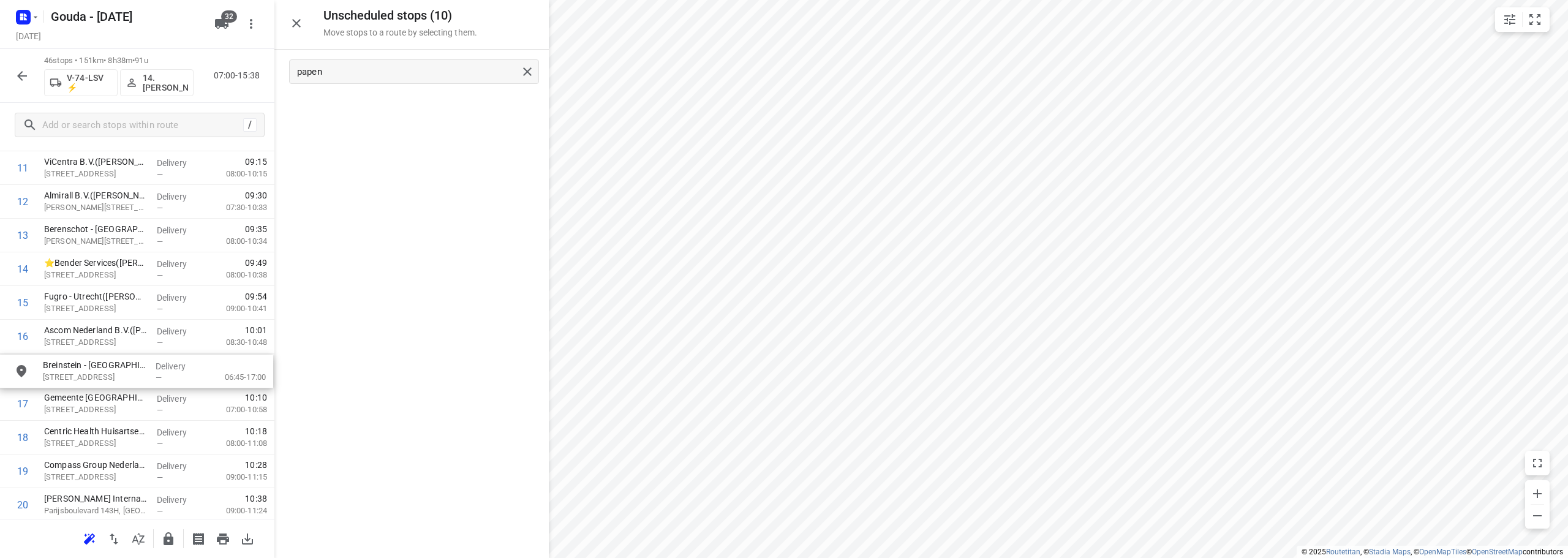
drag, startPoint x: 382, startPoint y: 116, endPoint x: 107, endPoint y: 380, distance: 381.2
click at [25, 373] on input "checkbox" at bounding box center [23, 370] width 25 height 25
checkbox input "true"
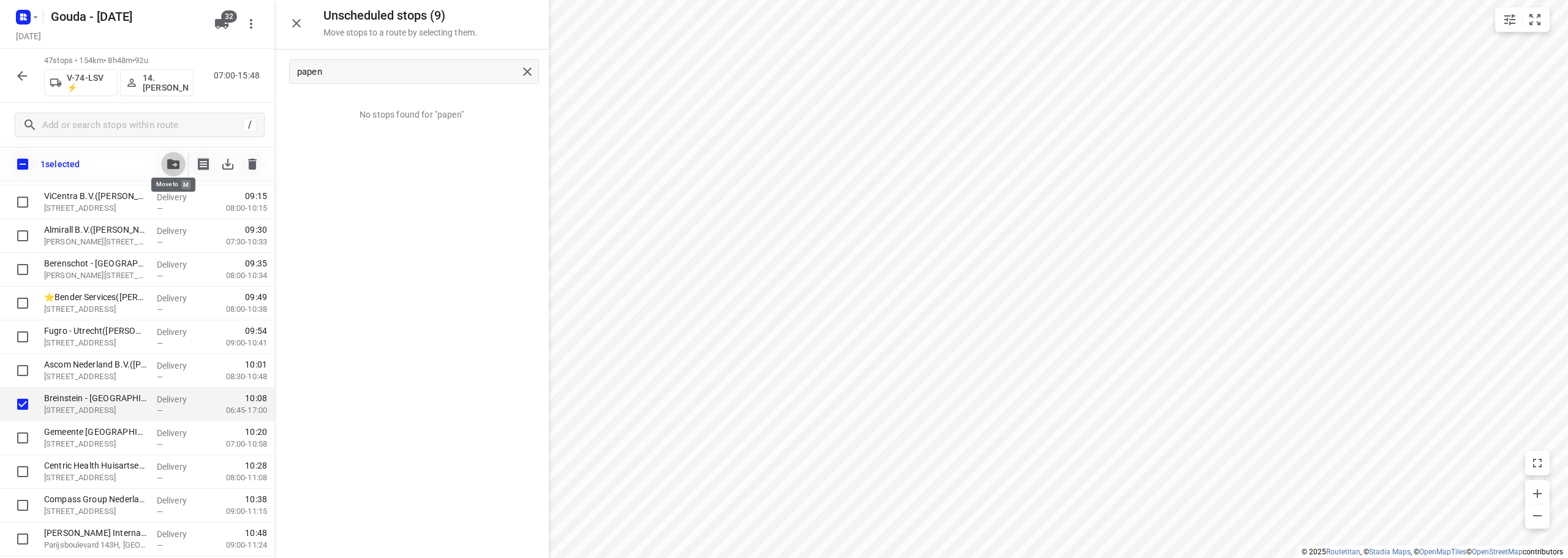
click at [170, 158] on button "button" at bounding box center [174, 164] width 25 height 25
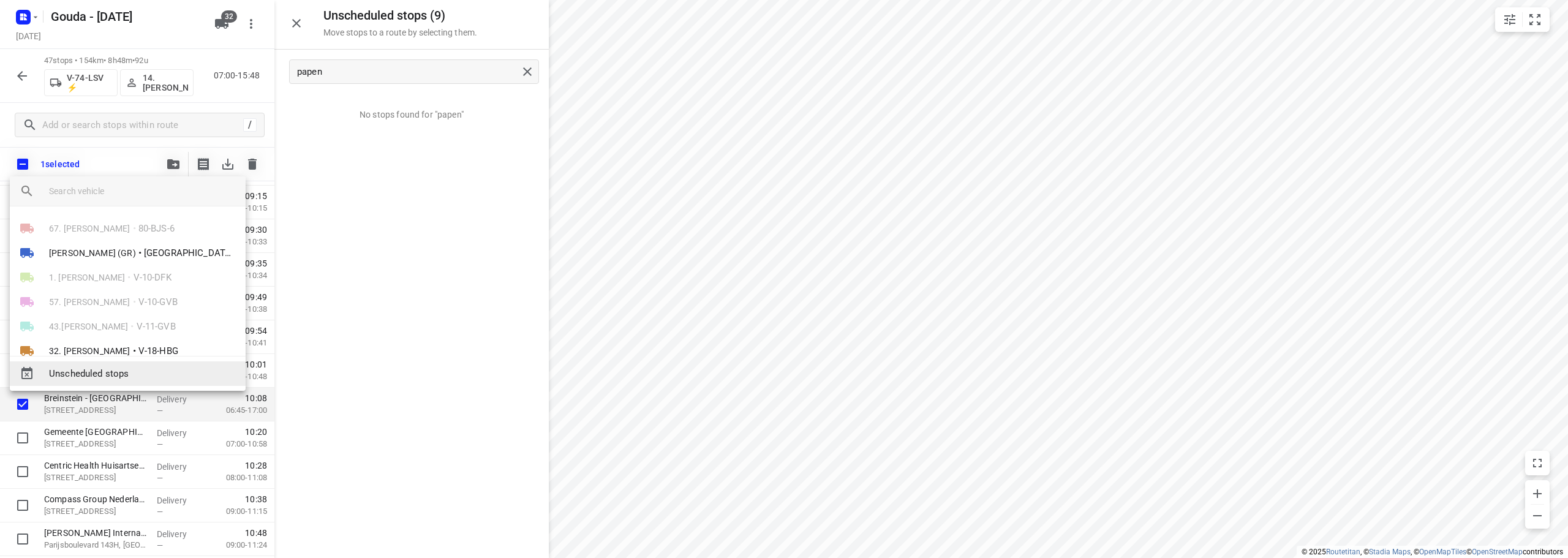
click at [124, 366] on div "Unscheduled stops" at bounding box center [127, 374] width 236 height 25
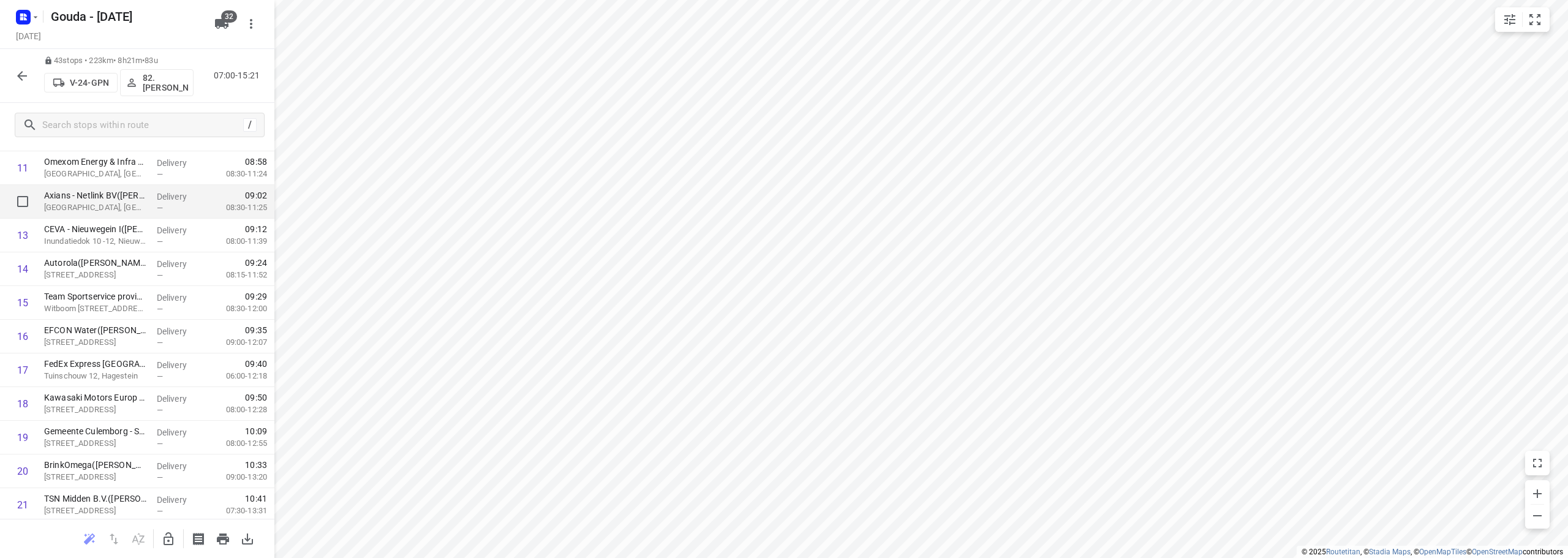
scroll to position [0, 0]
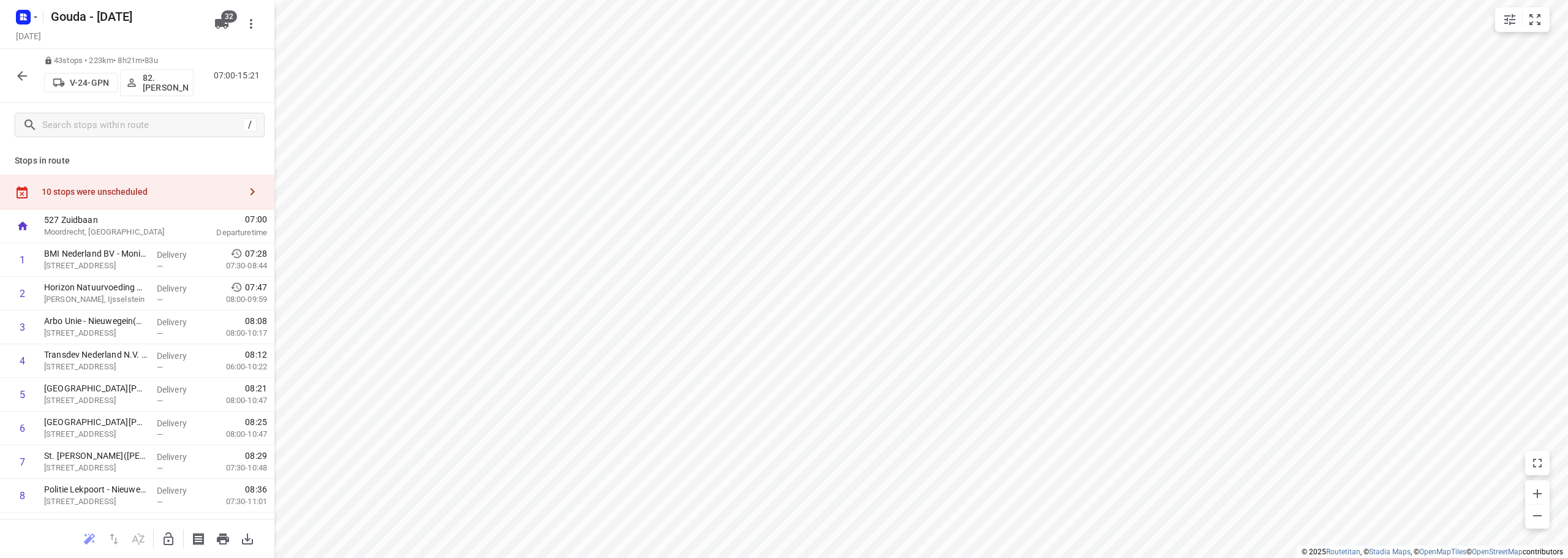
click at [110, 179] on div "10 stops were unscheduled" at bounding box center [137, 192] width 274 height 35
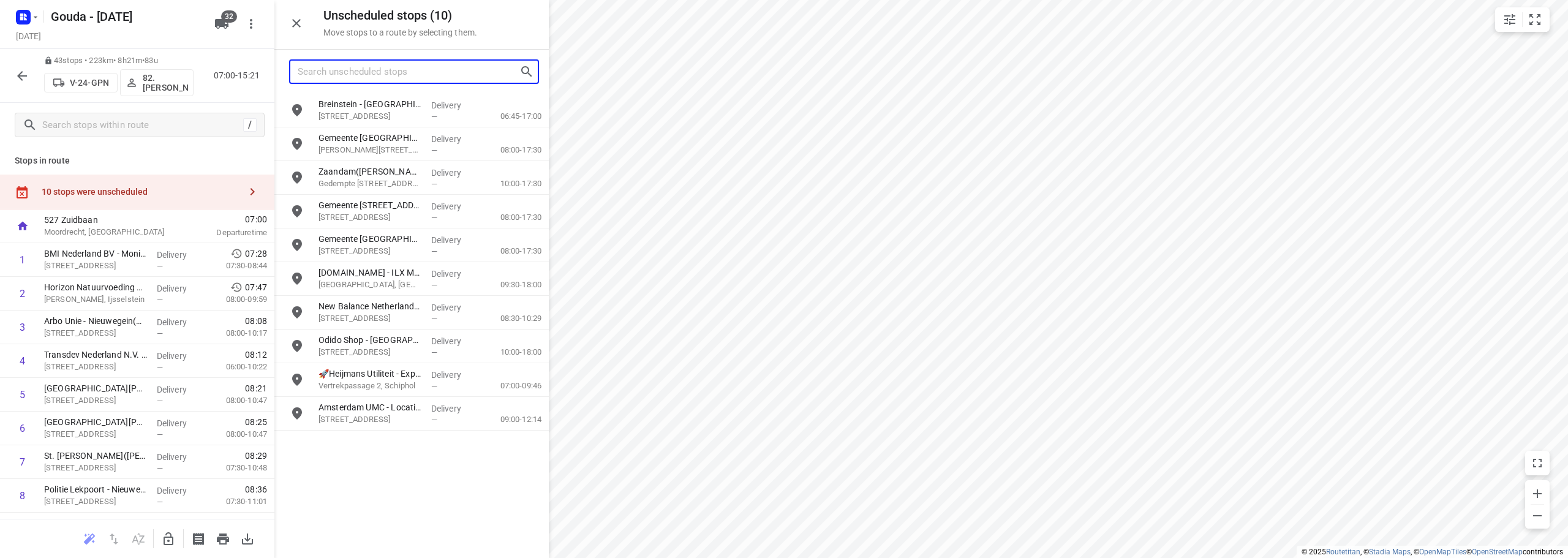
click at [437, 68] on input "Search unscheduled stops" at bounding box center [409, 72] width 222 height 19
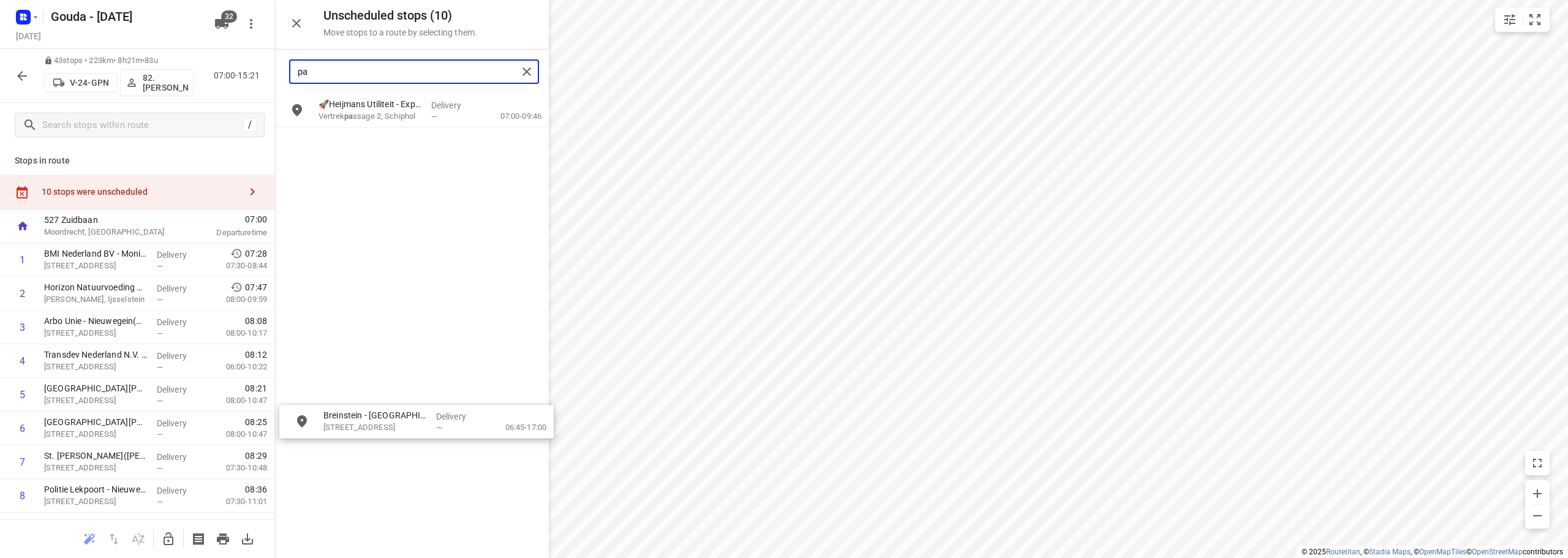
drag, startPoint x: 390, startPoint y: 118, endPoint x: 222, endPoint y: 545, distance: 458.9
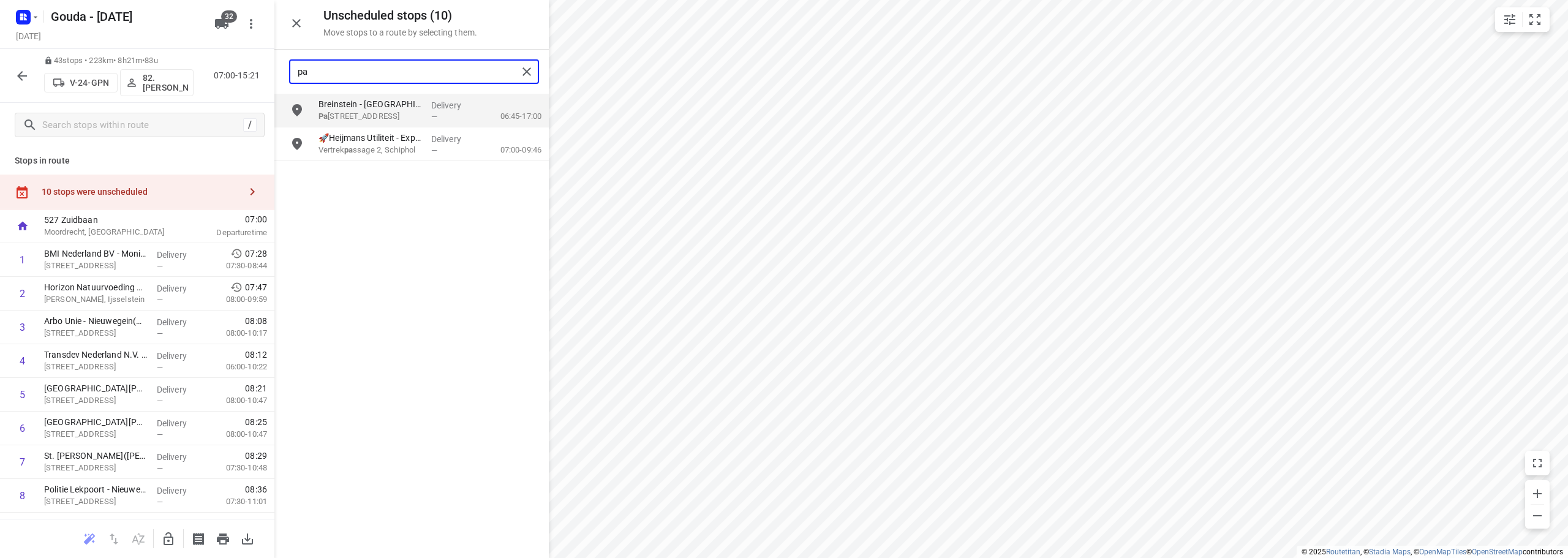
type input "pa"
click at [168, 536] on icon "button" at bounding box center [168, 539] width 14 height 14
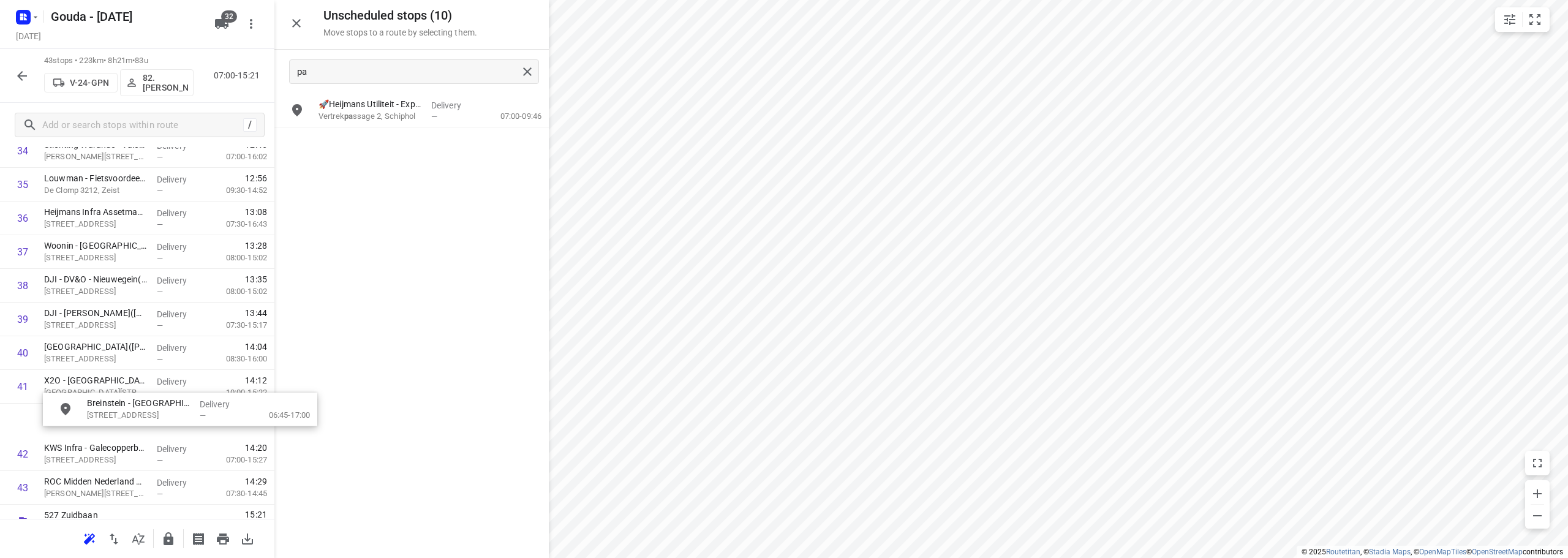
scroll to position [1239, 0]
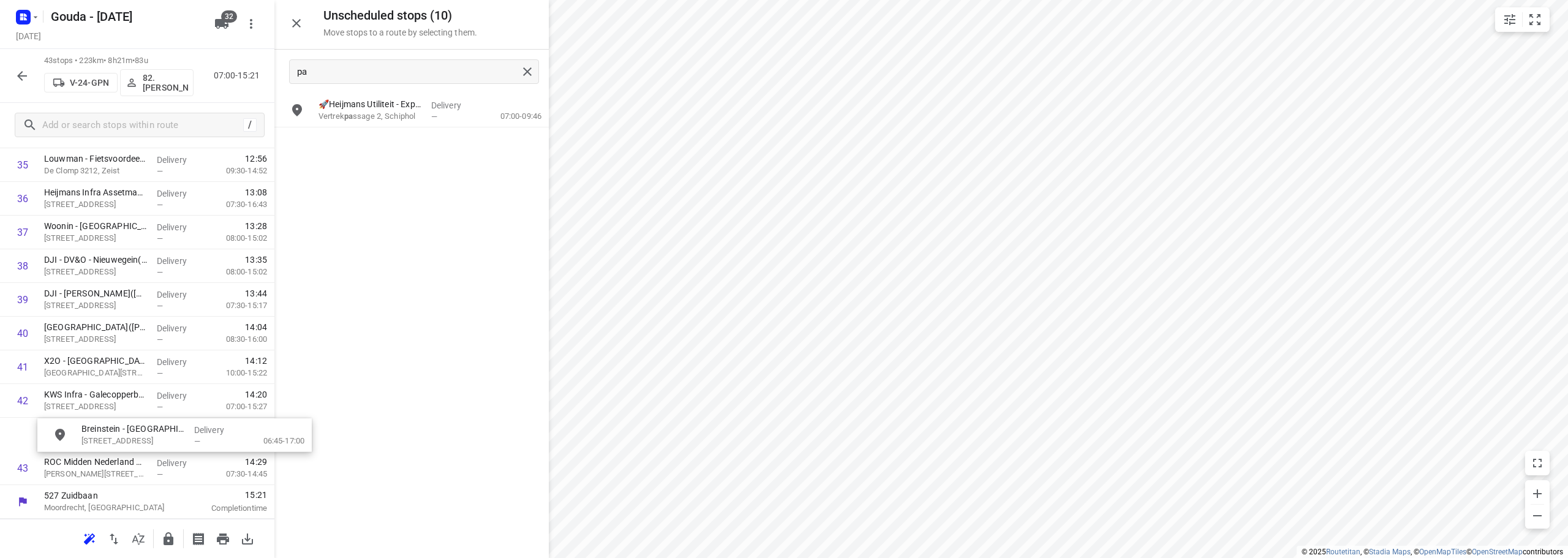
drag, startPoint x: 403, startPoint y: 111, endPoint x: 162, endPoint y: 441, distance: 408.6
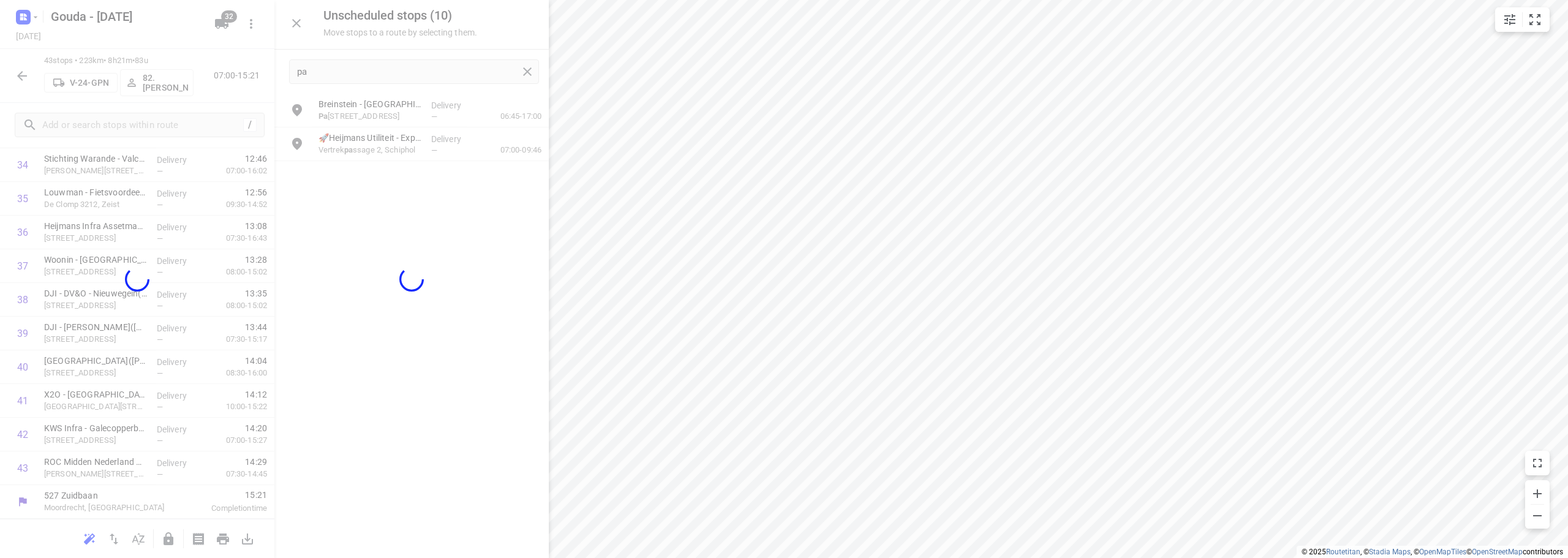
scroll to position [1207, 0]
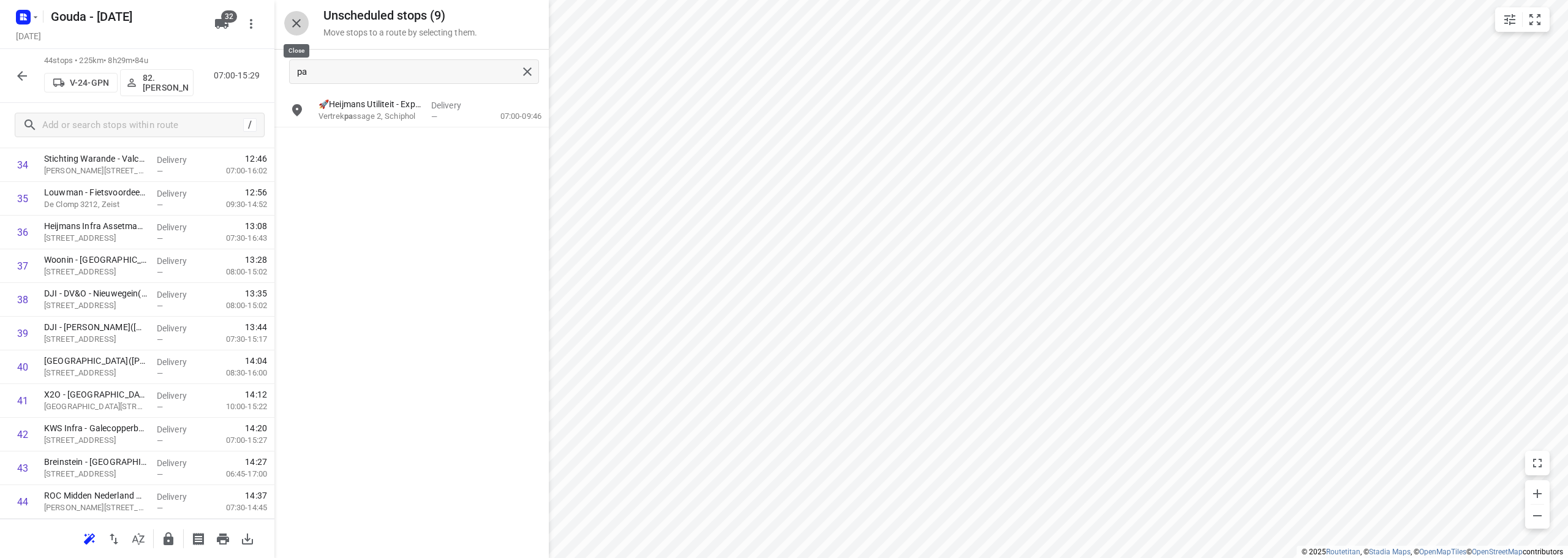
click at [299, 25] on icon "button" at bounding box center [296, 23] width 9 height 9
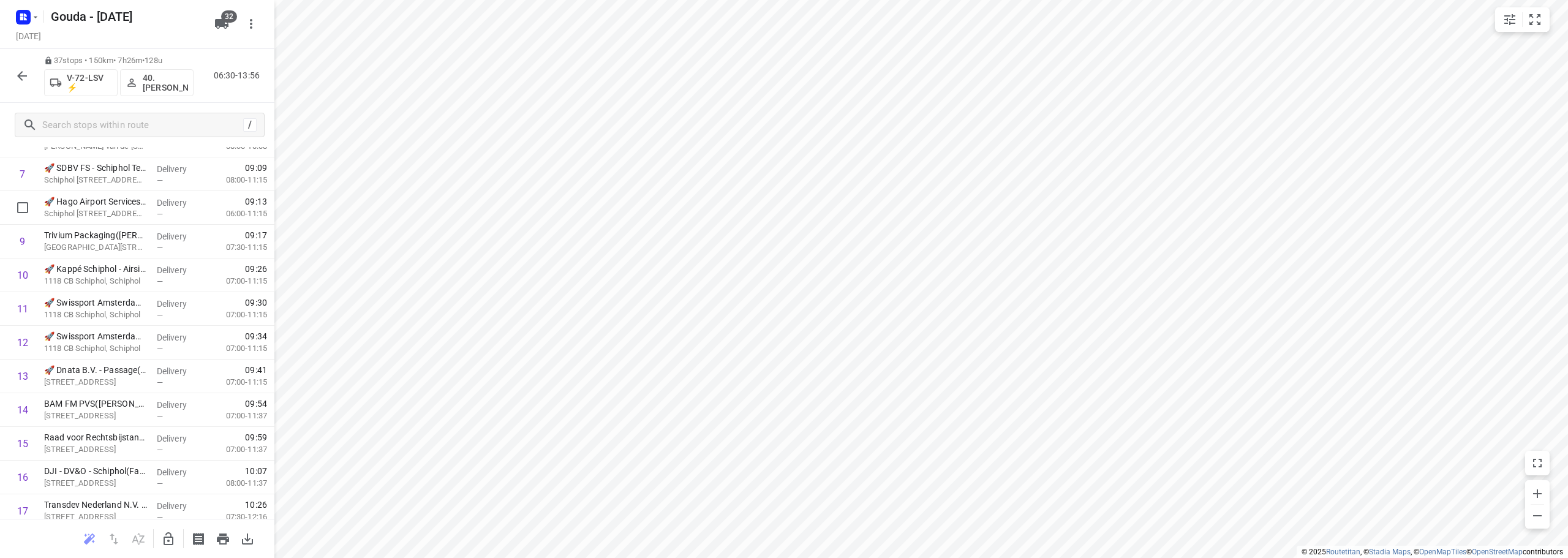
scroll to position [0, 0]
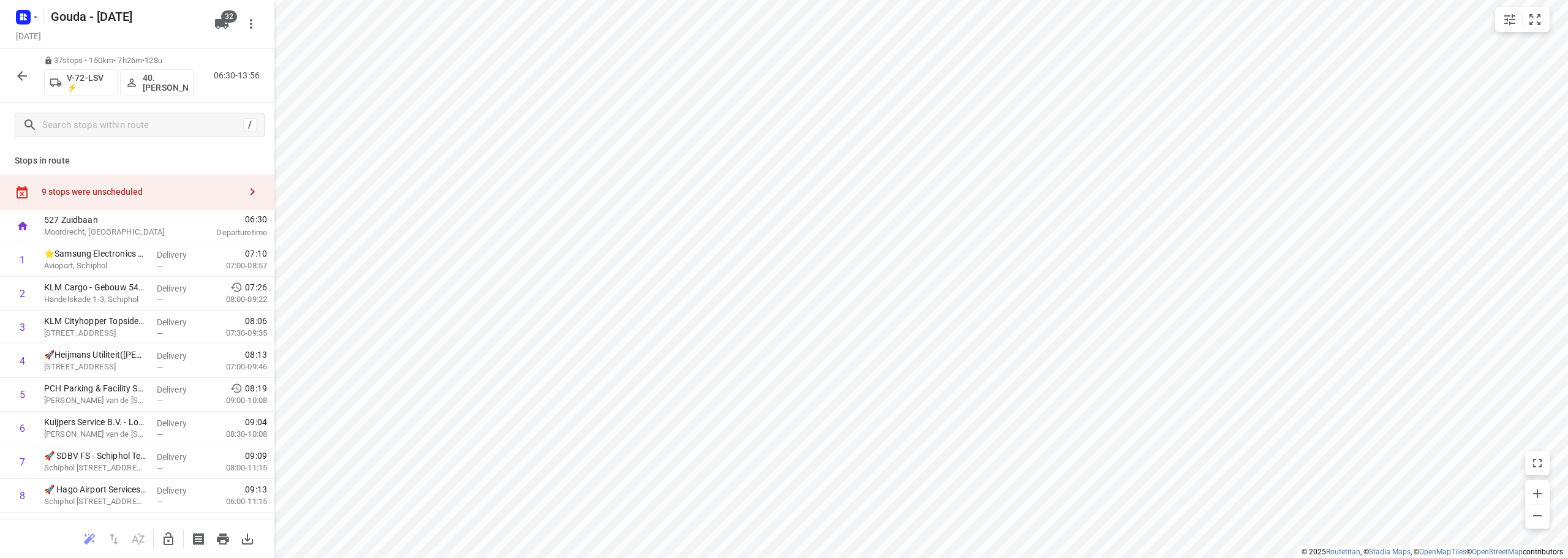
click at [116, 190] on div "9 stops were unscheduled" at bounding box center [141, 192] width 199 height 10
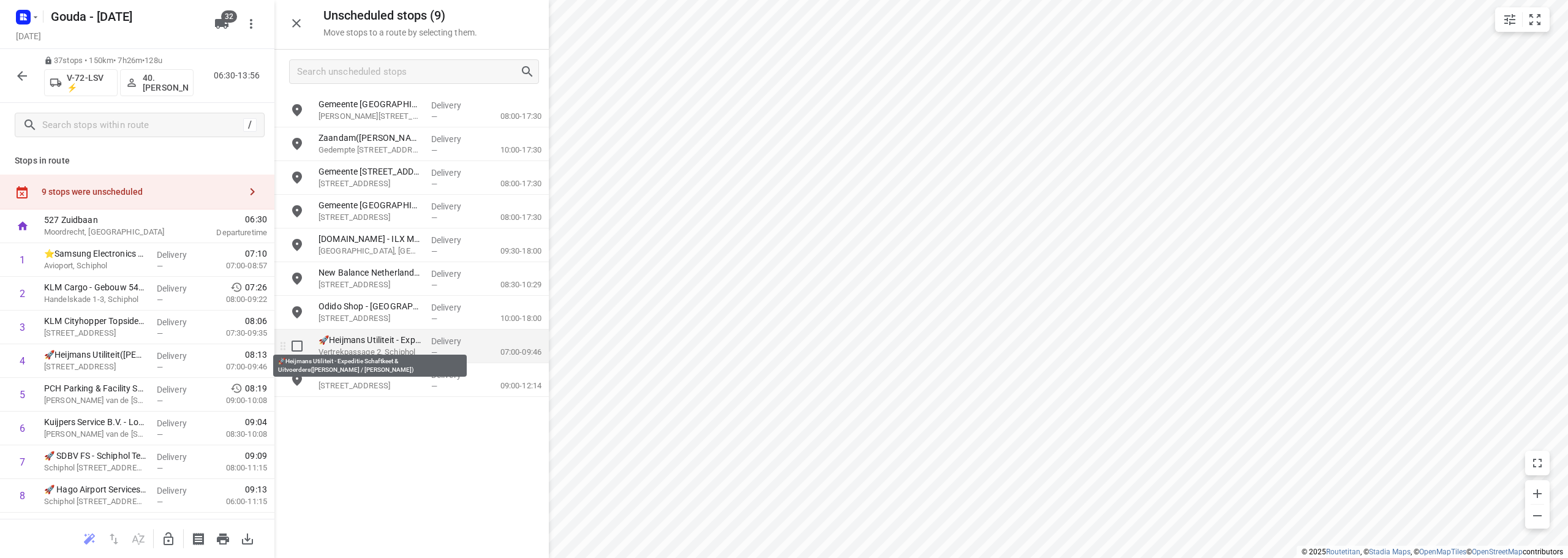
click at [392, 344] on p "🚀Heijmans Utiliteit - Expeditie Schaftkeet & Uitvoerders(Mirjam Horlings-Snelle…" at bounding box center [370, 339] width 103 height 12
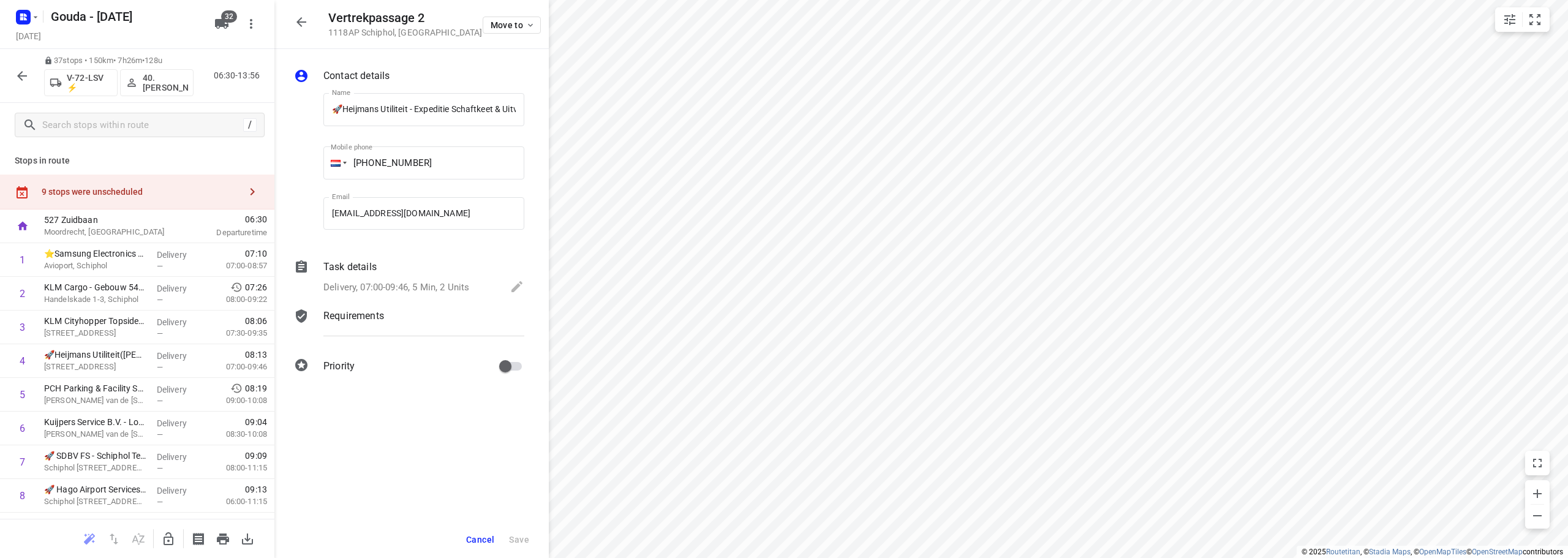
scroll to position [0, 208]
drag, startPoint x: 405, startPoint y: 288, endPoint x: 491, endPoint y: 290, distance: 86.0
click at [406, 288] on p "Delivery, 07:00-09:46, 5 Min, 2 Units" at bounding box center [396, 288] width 146 height 14
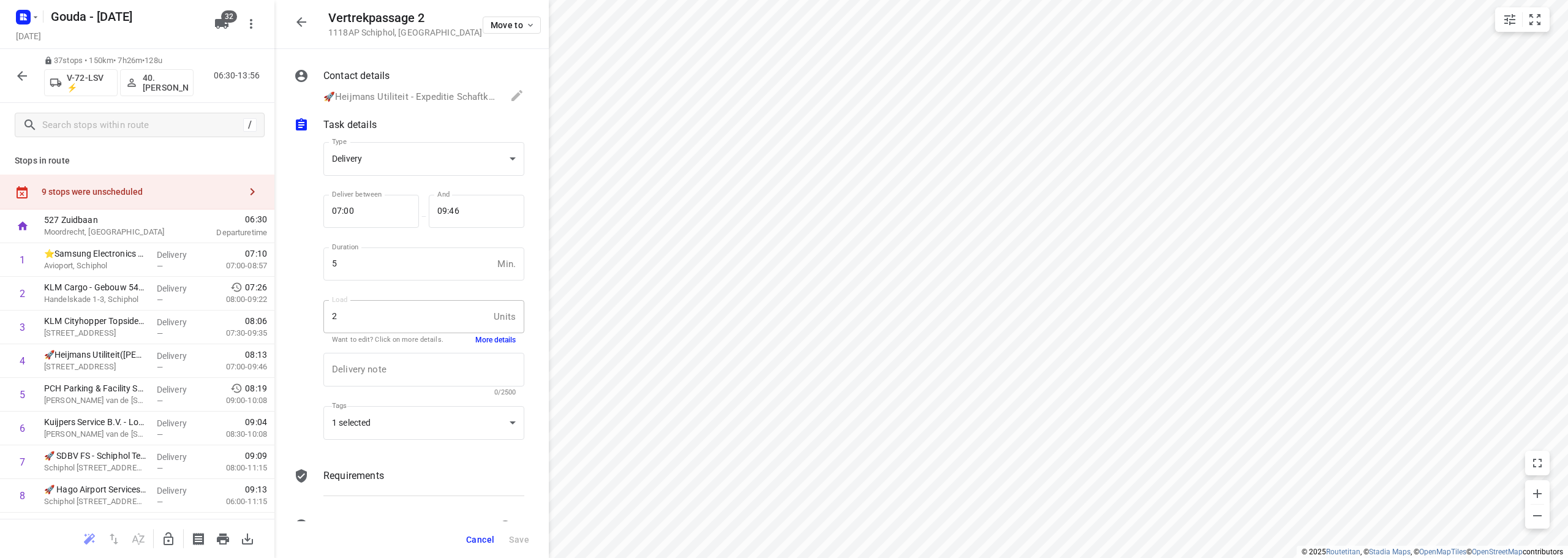
click at [479, 337] on button "More details" at bounding box center [496, 340] width 40 height 11
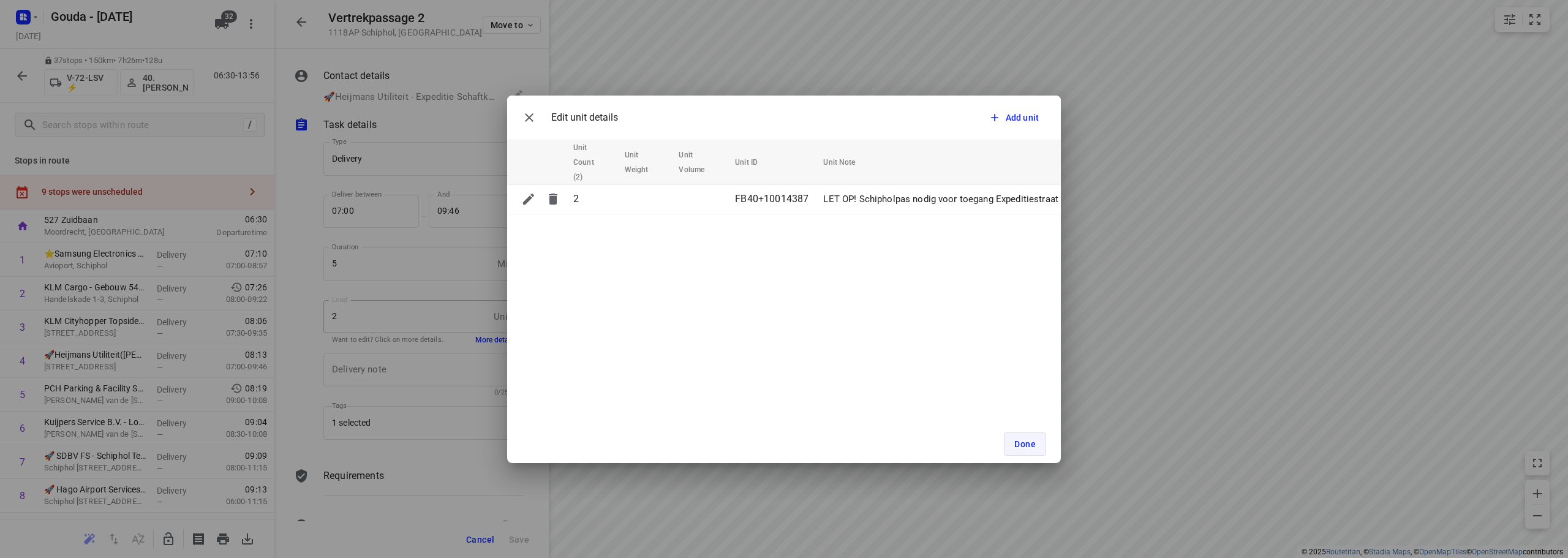
click at [1027, 446] on span "Done" at bounding box center [1025, 444] width 21 height 10
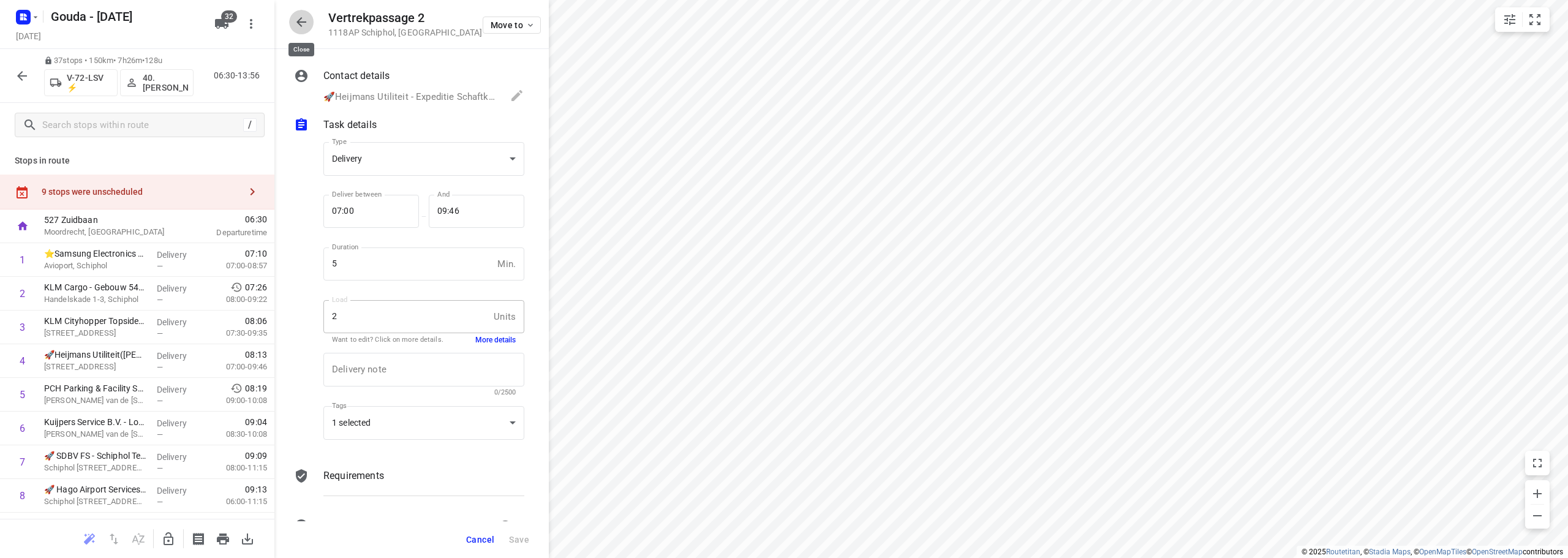
click at [302, 24] on icon "button" at bounding box center [301, 21] width 14 height 14
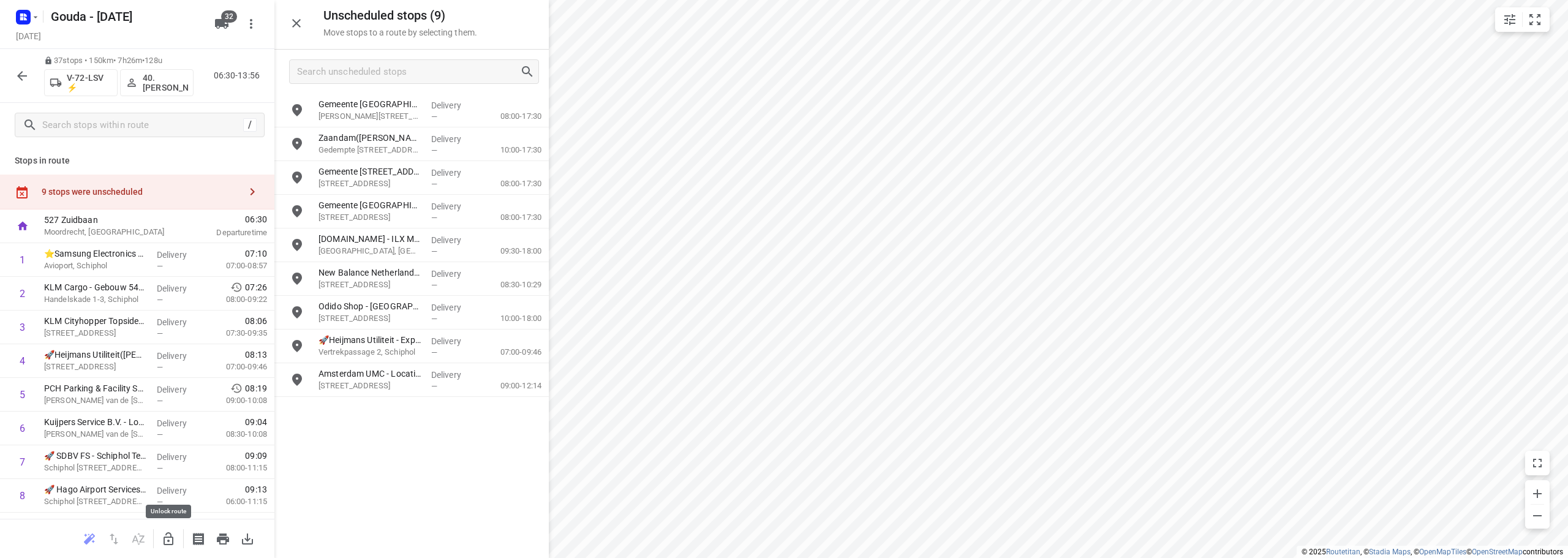
click at [168, 536] on icon "button" at bounding box center [168, 539] width 14 height 14
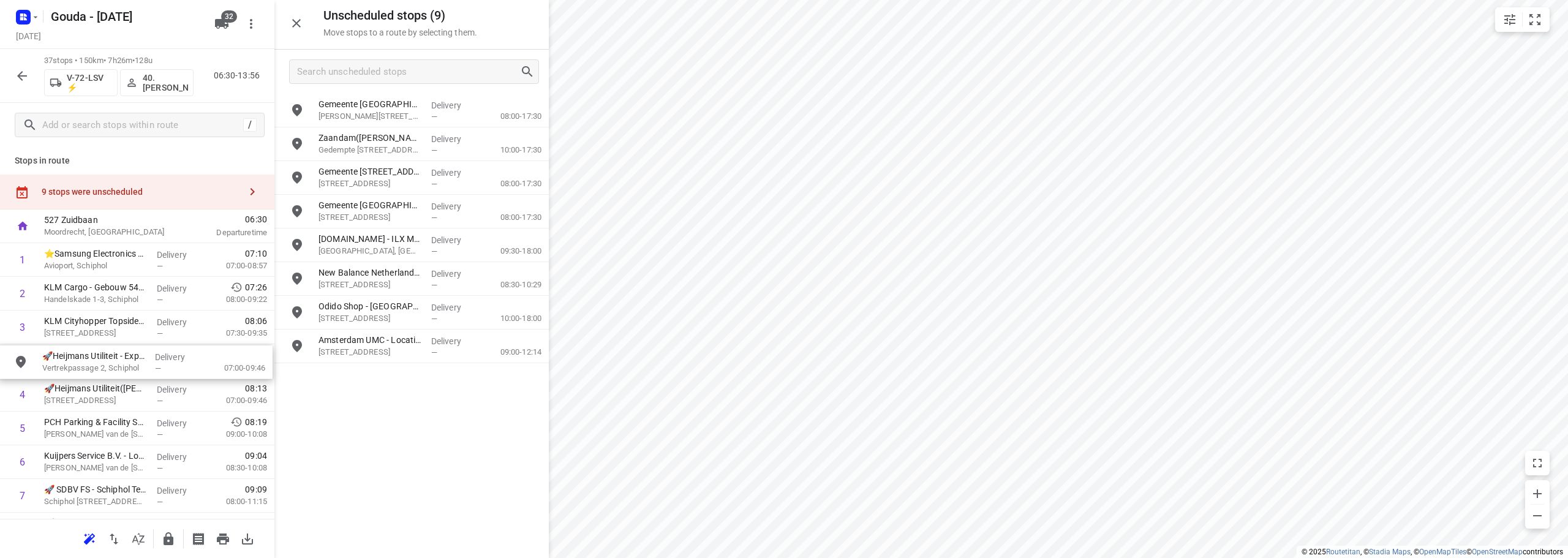
drag, startPoint x: 359, startPoint y: 357, endPoint x: 78, endPoint y: 374, distance: 281.5
click at [12, 78] on button "button" at bounding box center [22, 76] width 25 height 25
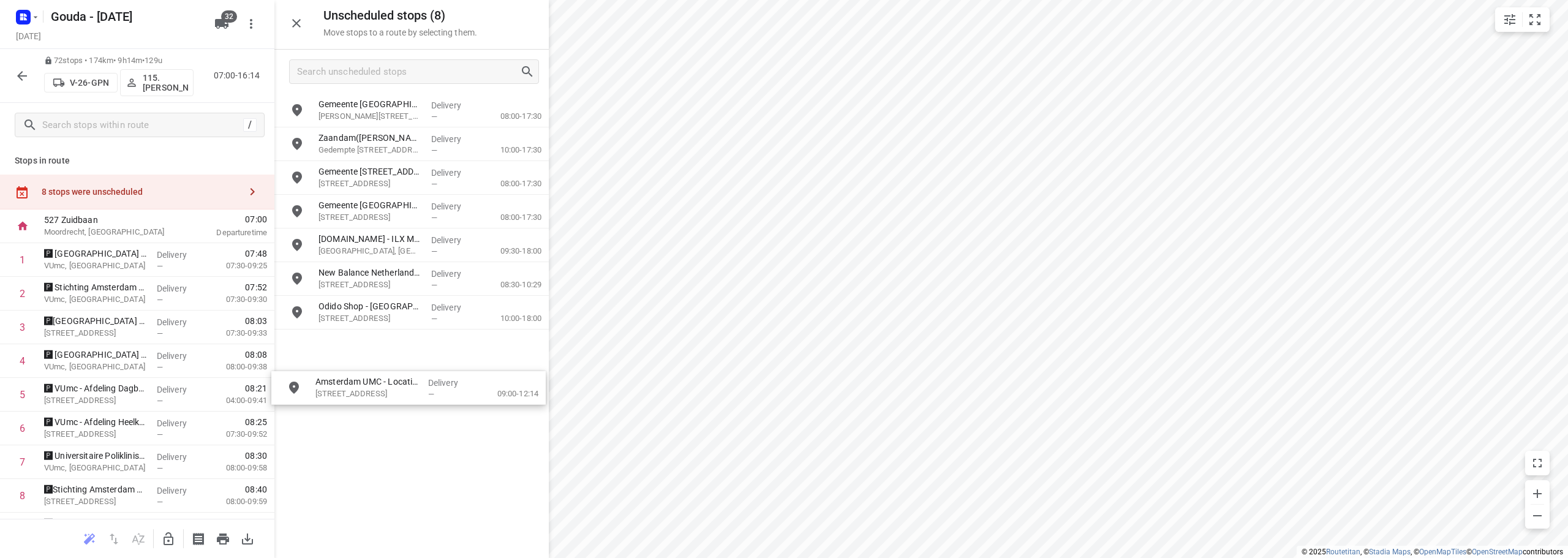
drag, startPoint x: 369, startPoint y: 356, endPoint x: 363, endPoint y: 397, distance: 41.4
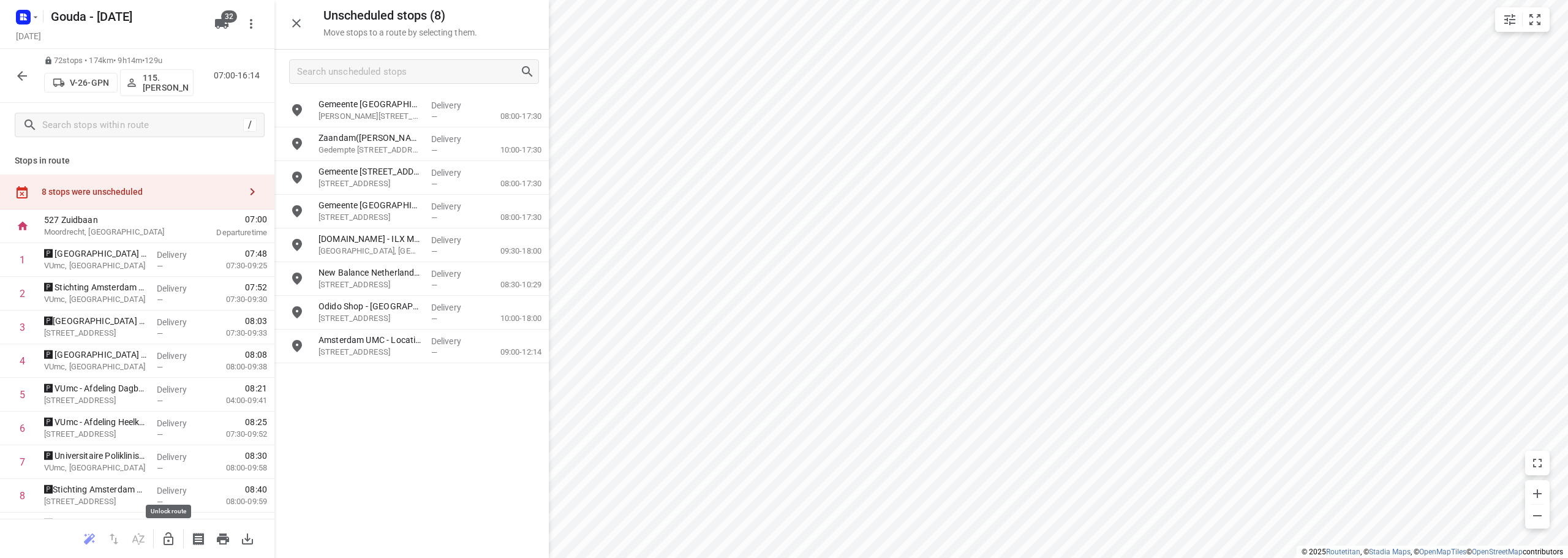
click at [174, 539] on icon "button" at bounding box center [168, 539] width 14 height 14
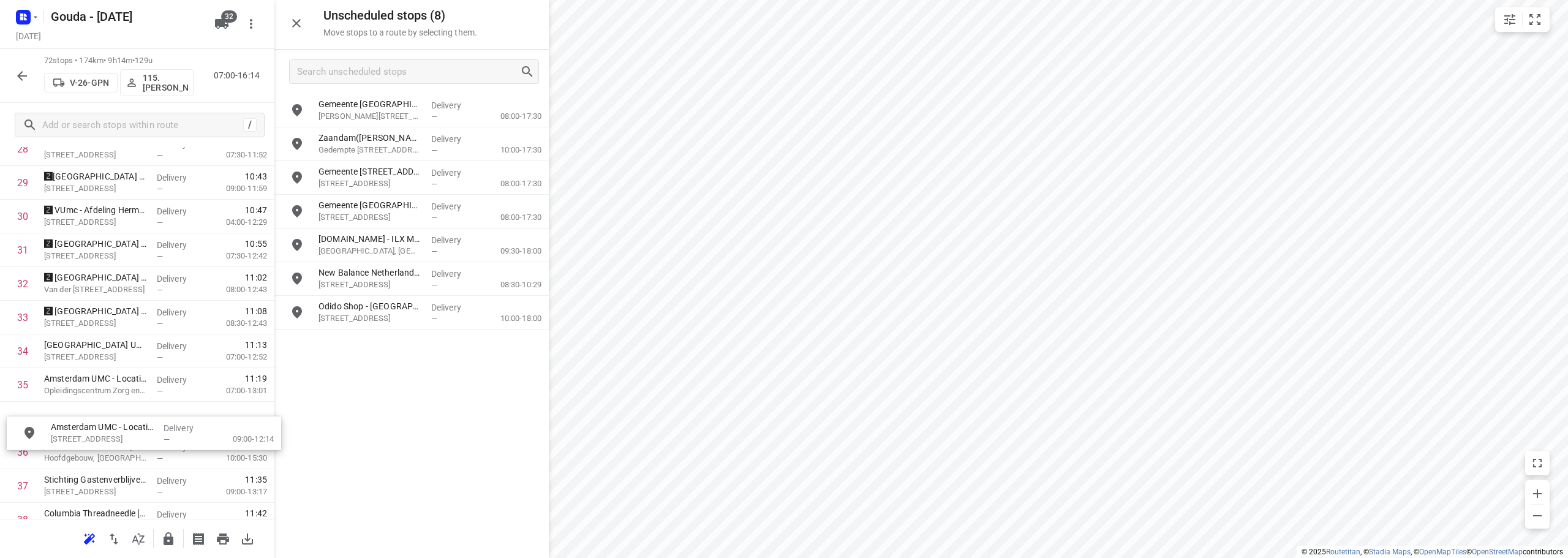
scroll to position [1021, 0]
drag, startPoint x: 434, startPoint y: 340, endPoint x: 260, endPoint y: 385, distance: 179.7
click at [395, 74] on input "Search unscheduled stops" at bounding box center [409, 72] width 222 height 19
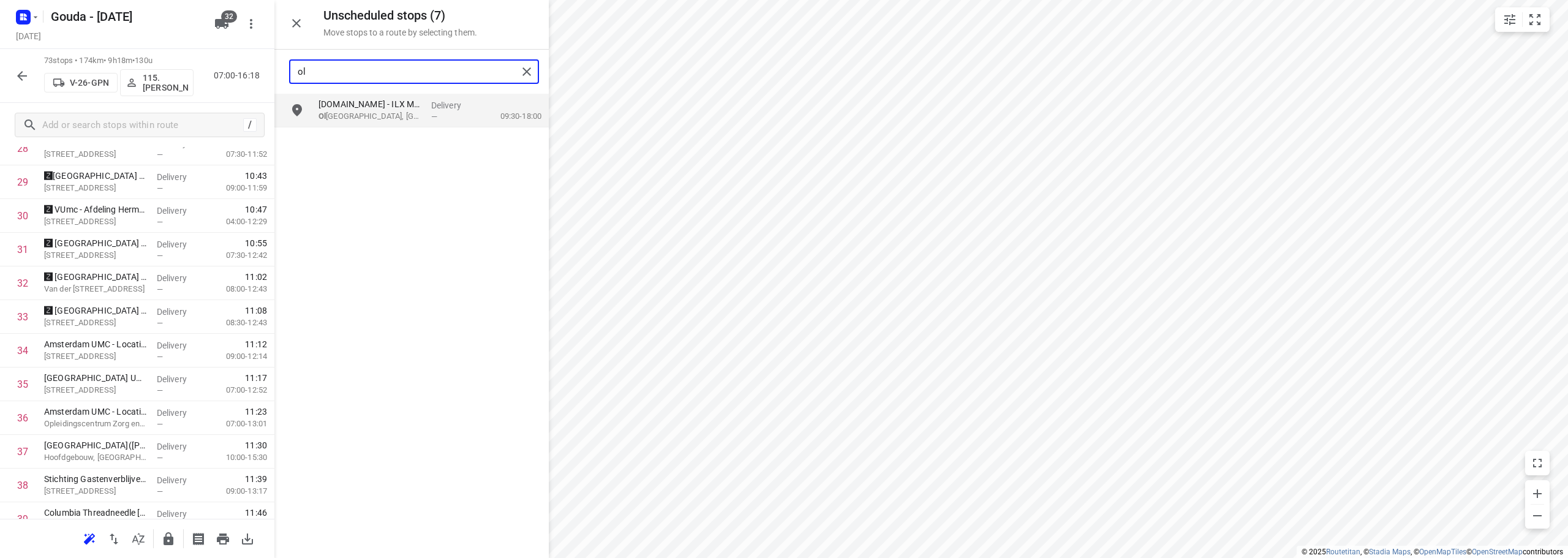
type input "ol"
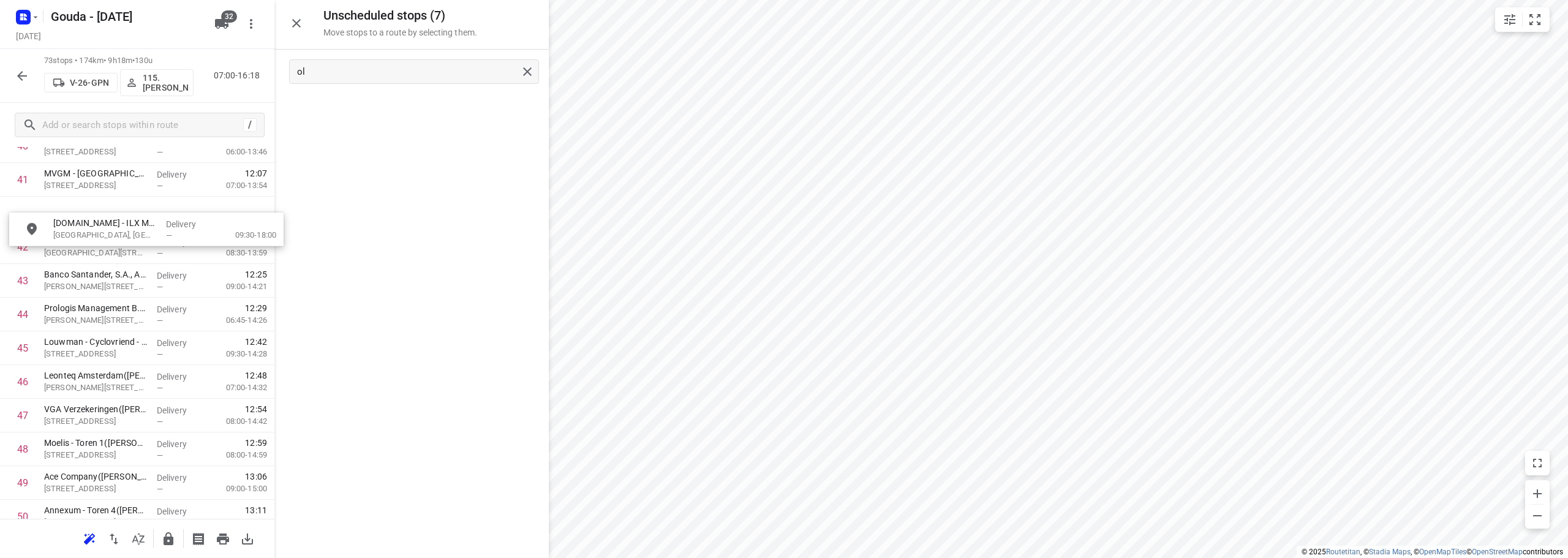
scroll to position [1422, 0]
drag, startPoint x: 382, startPoint y: 100, endPoint x: 117, endPoint y: 225, distance: 293.0
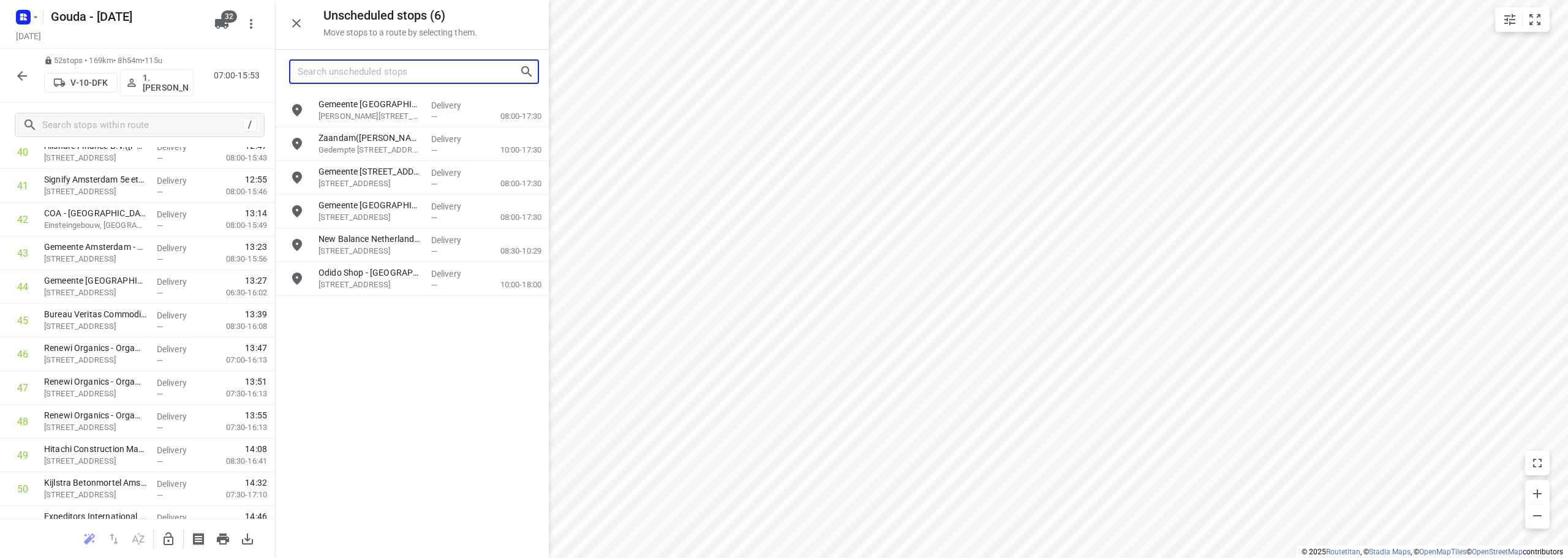
click at [413, 79] on input "Search unscheduled stops" at bounding box center [409, 72] width 222 height 19
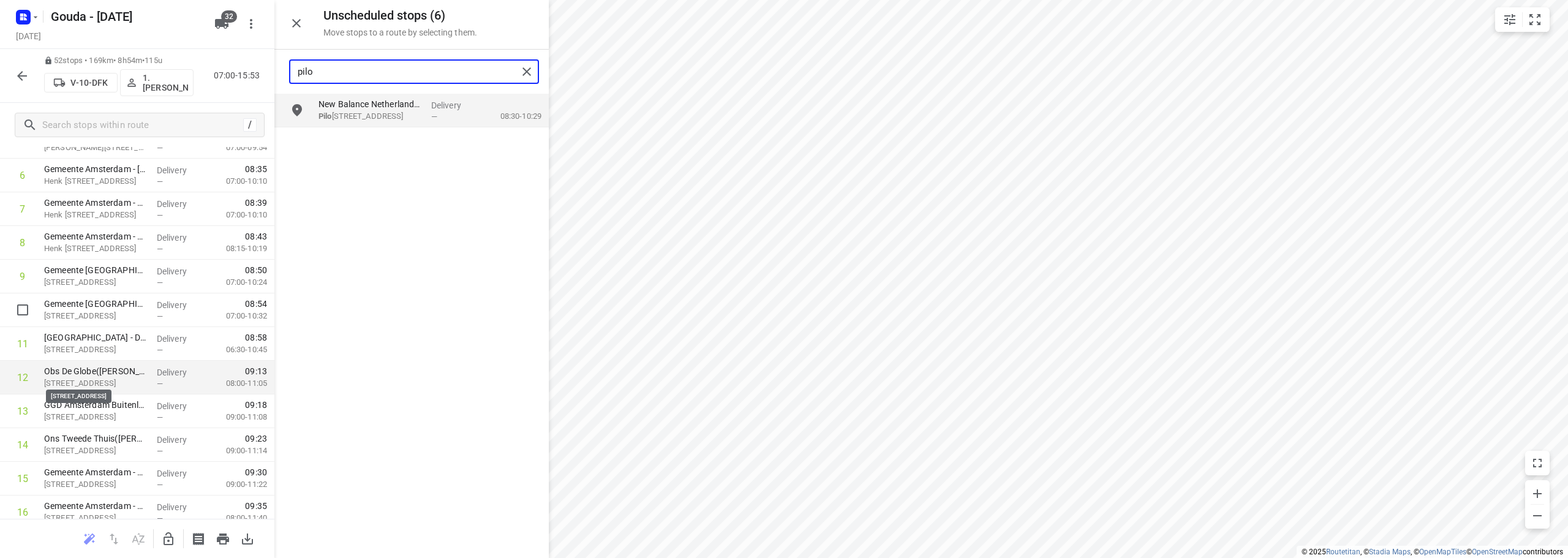
scroll to position [285, 0]
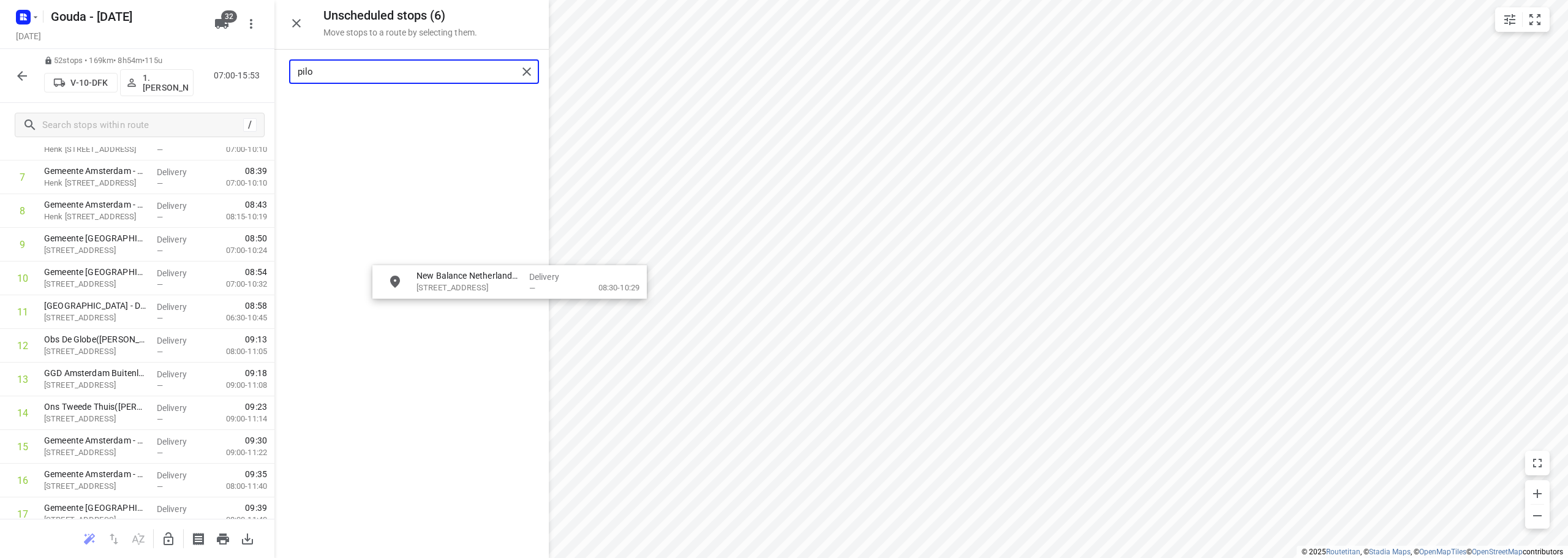
drag, startPoint x: 362, startPoint y: 118, endPoint x: 390, endPoint y: 342, distance: 225.7
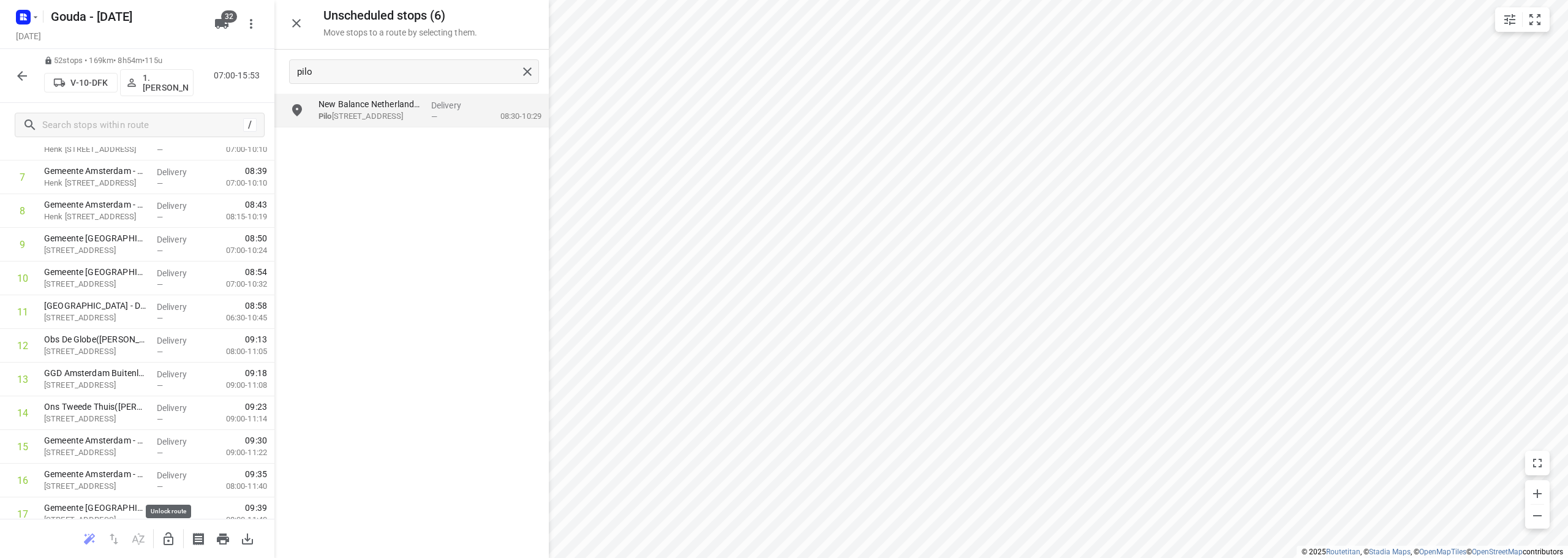
click at [162, 538] on icon "button" at bounding box center [168, 539] width 14 height 14
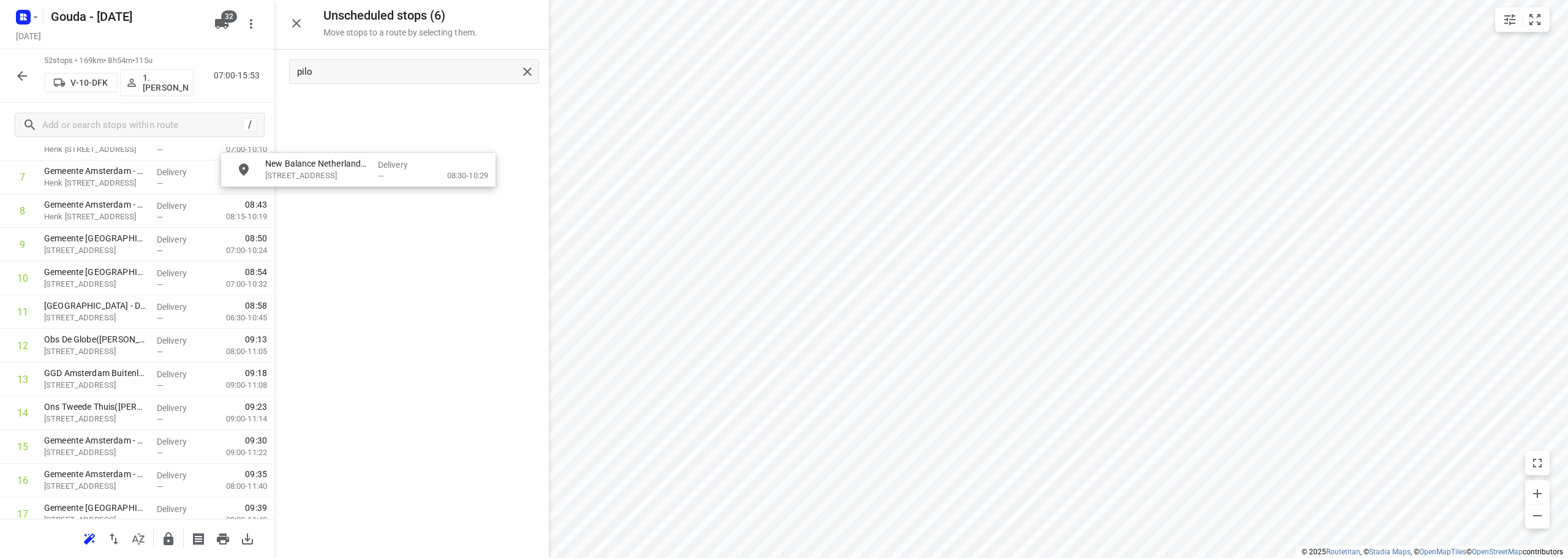
scroll to position [285, 0]
drag, startPoint x: 341, startPoint y: 176, endPoint x: 112, endPoint y: 350, distance: 287.6
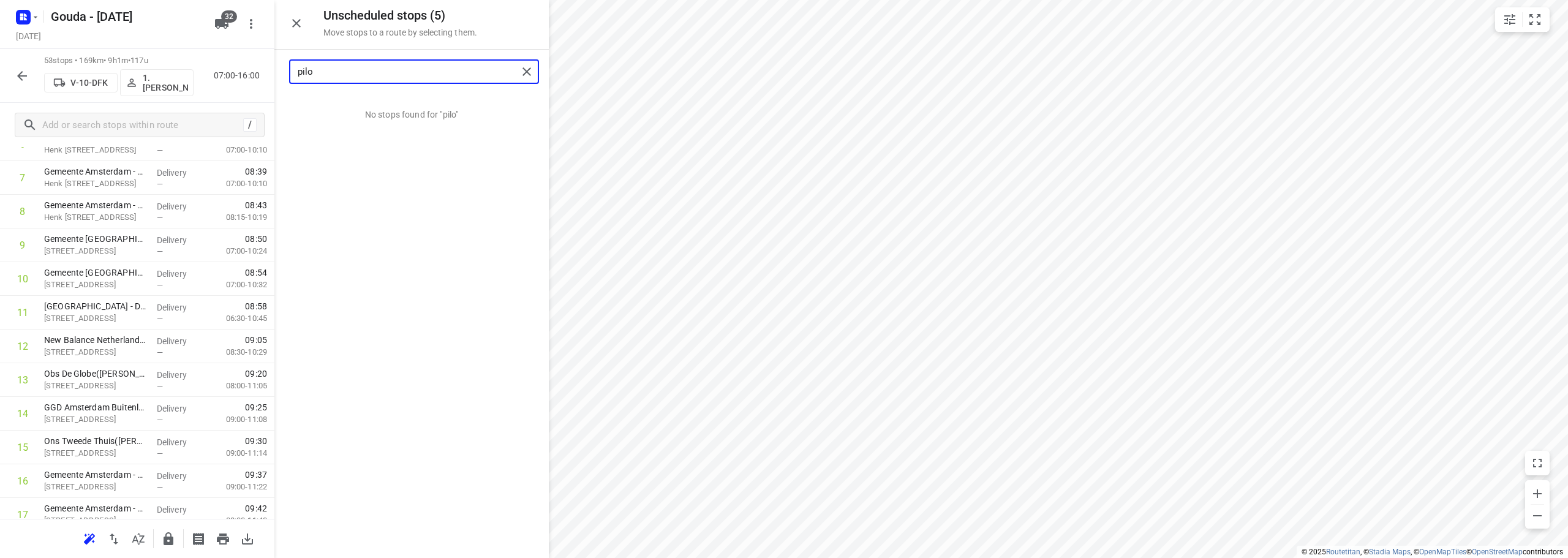
drag, startPoint x: 400, startPoint y: 66, endPoint x: 70, endPoint y: 92, distance: 331.0
click at [70, 92] on div "Unscheduled stops ( 5 ) Move stops to a route by selecting them. pilo No stops …" at bounding box center [137, 279] width 274 height 558
type input "del"
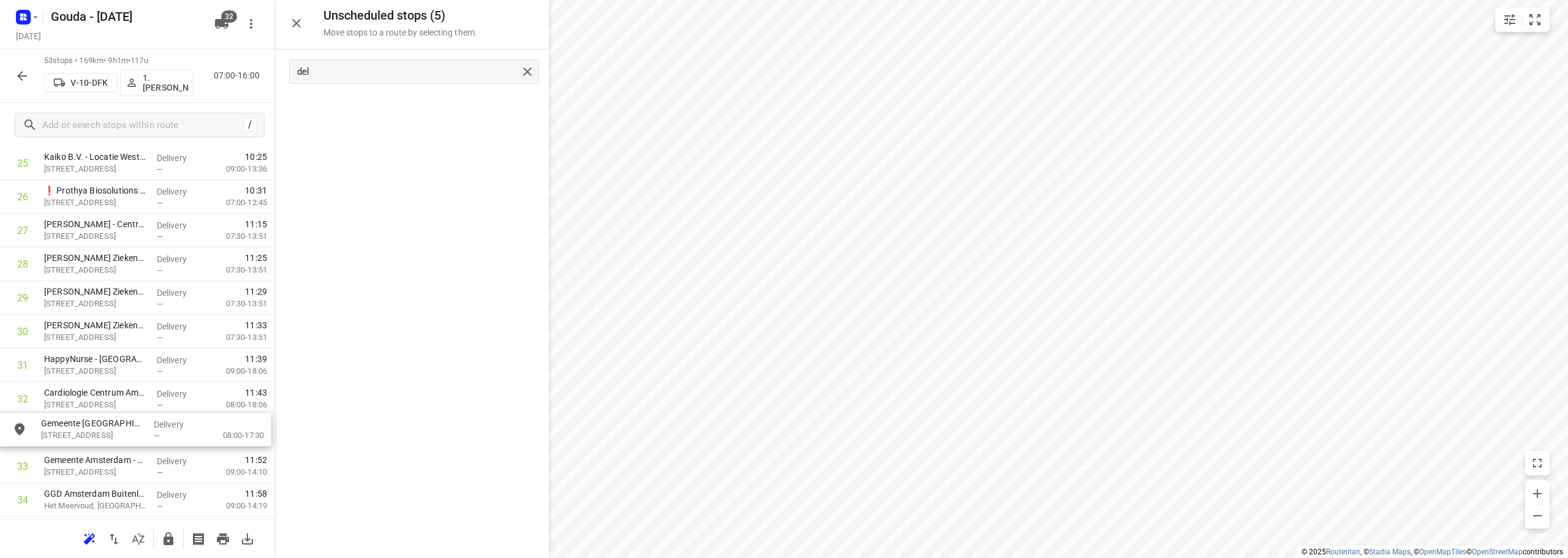
drag, startPoint x: 374, startPoint y: 118, endPoint x: 93, endPoint y: 443, distance: 429.6
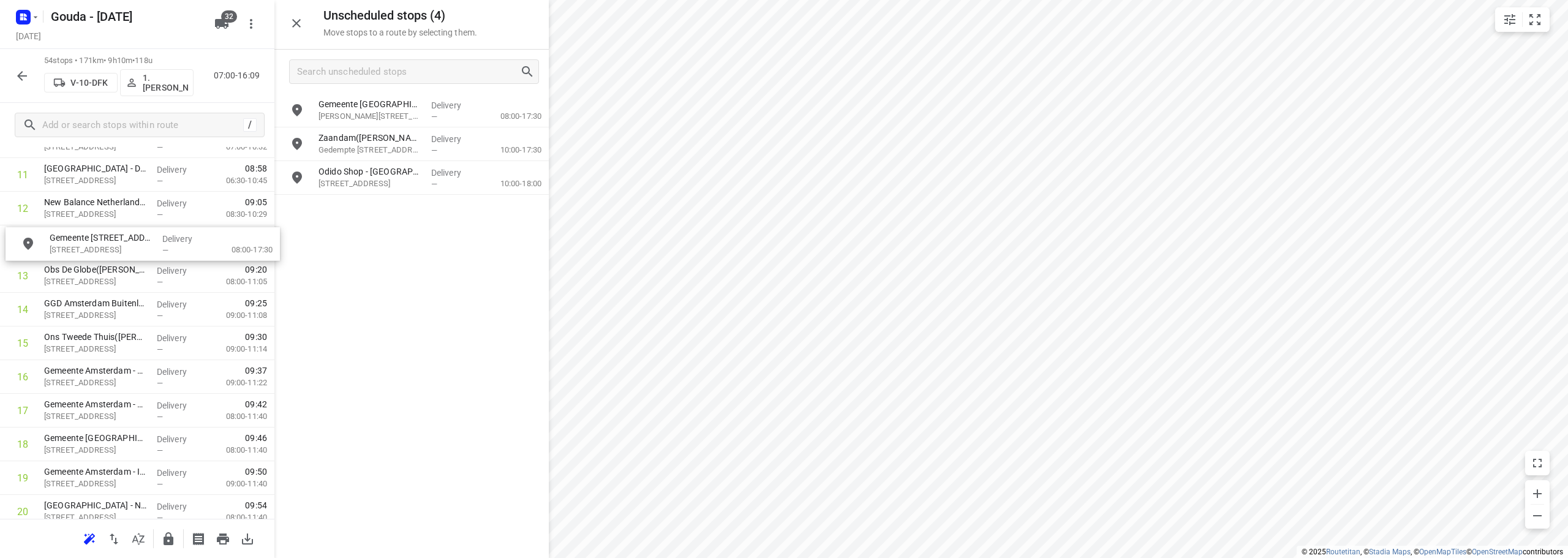
scroll to position [422, 0]
drag, startPoint x: 386, startPoint y: 185, endPoint x: 119, endPoint y: 259, distance: 277.1
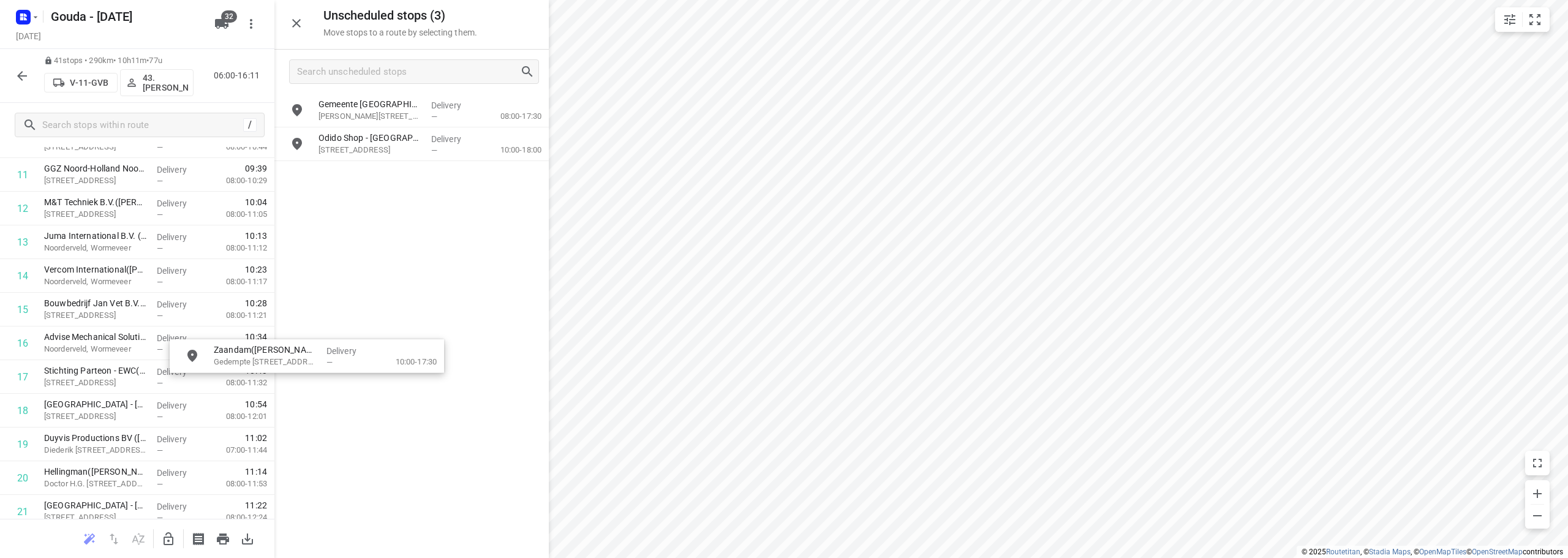
drag, startPoint x: 403, startPoint y: 157, endPoint x: 182, endPoint y: 544, distance: 445.7
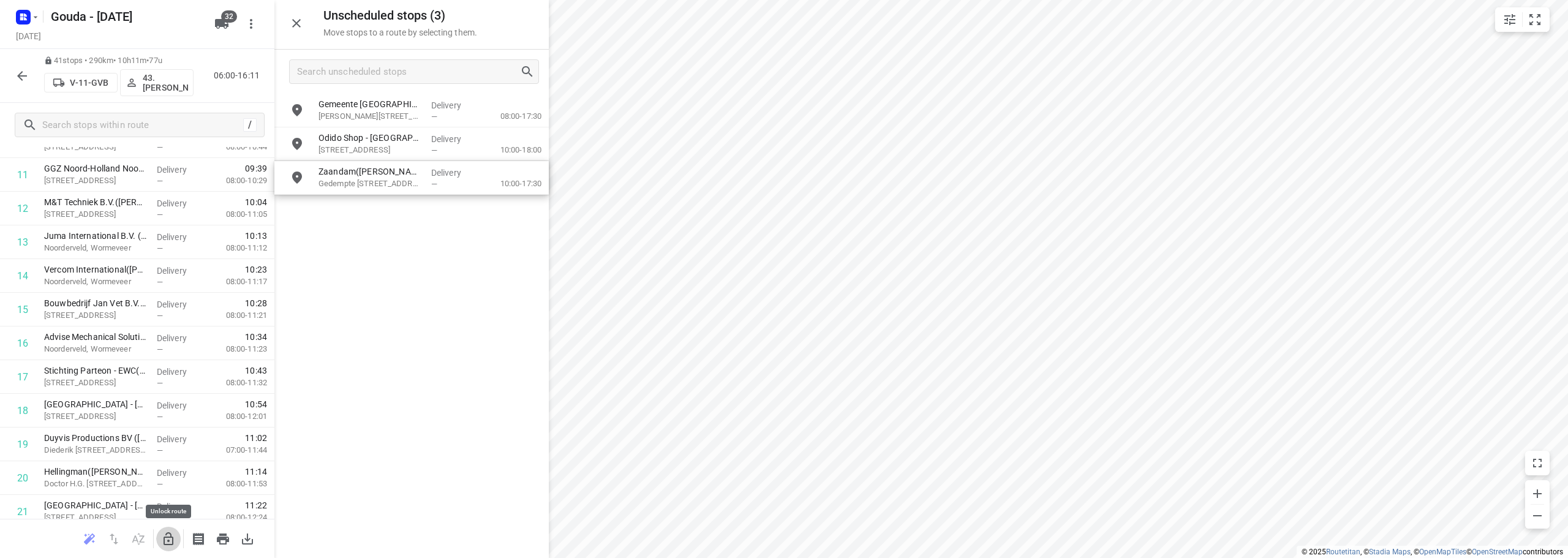
click at [164, 537] on icon "button" at bounding box center [168, 538] width 10 height 12
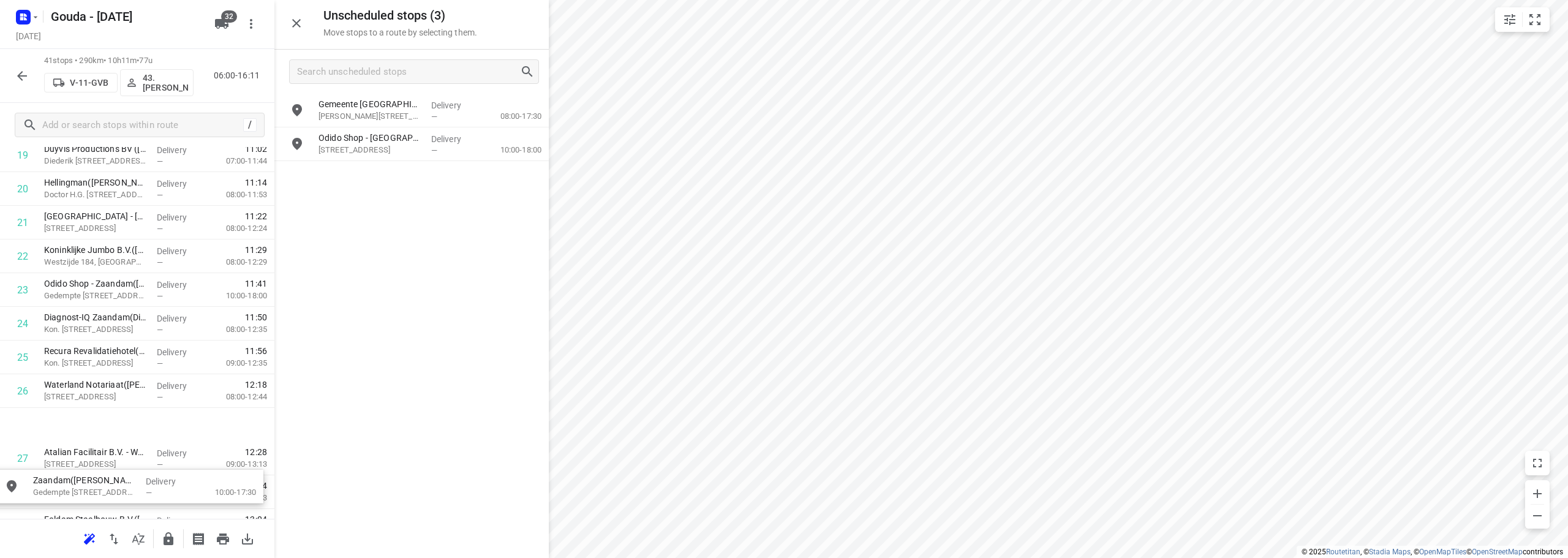
scroll to position [716, 0]
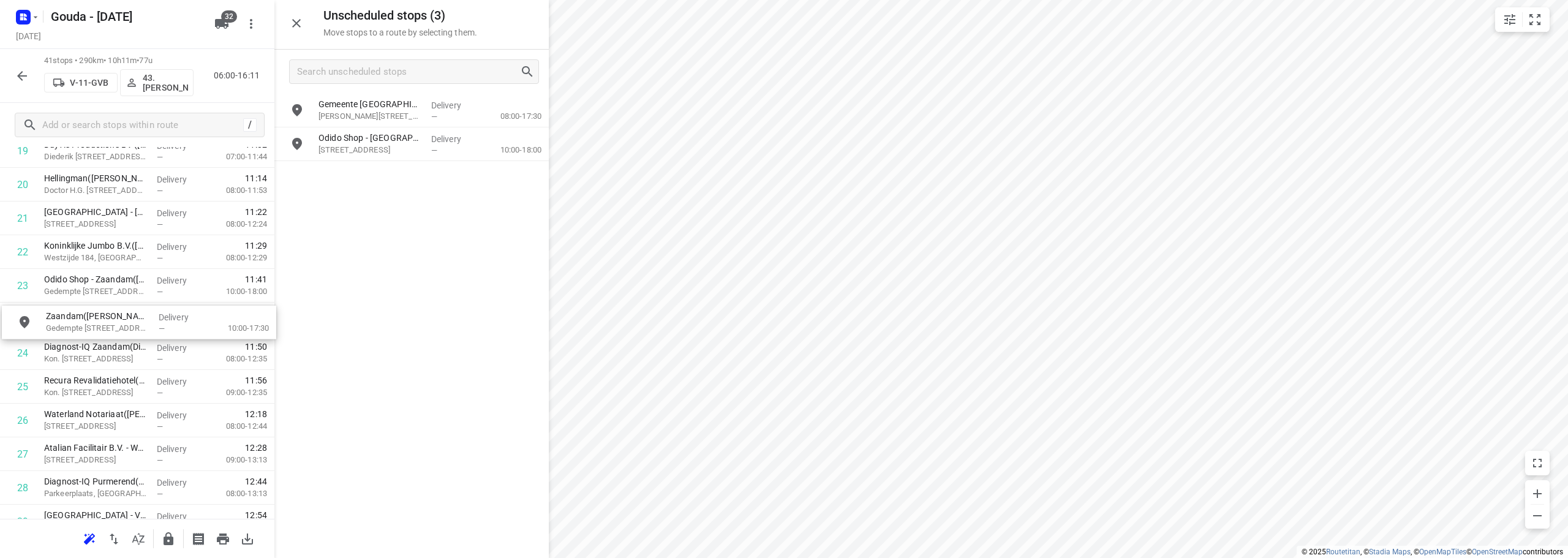
drag, startPoint x: 399, startPoint y: 140, endPoint x: 117, endPoint y: 319, distance: 334.0
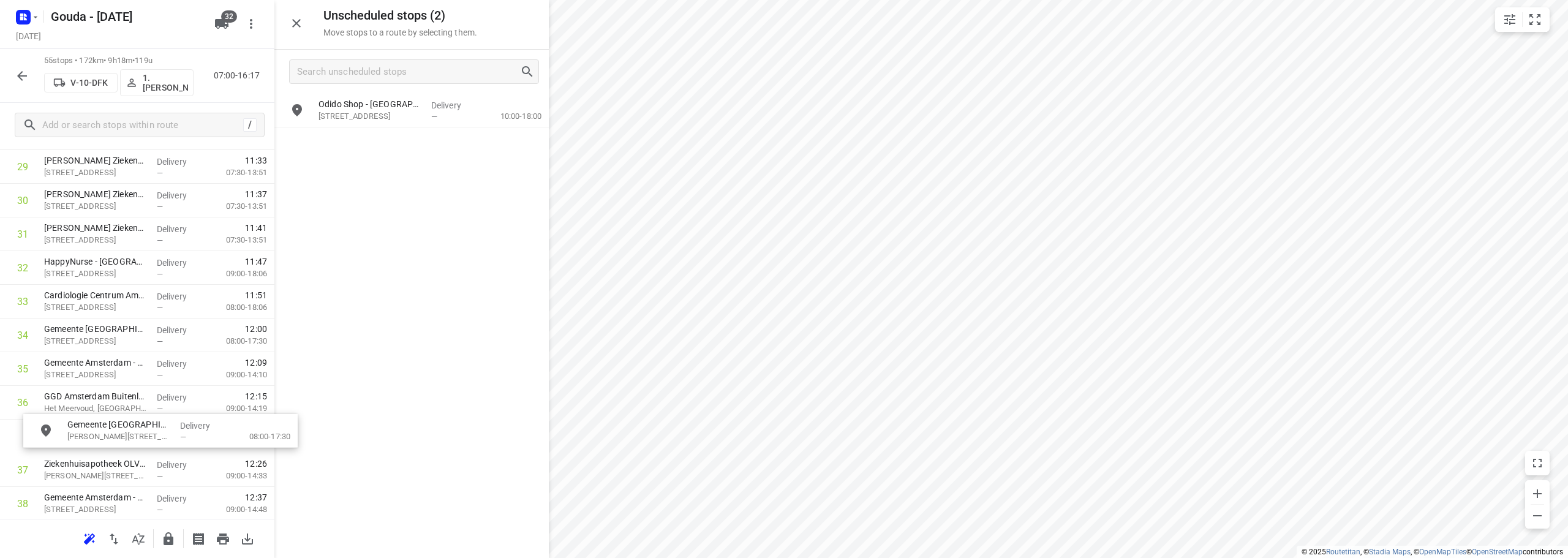
drag, startPoint x: 383, startPoint y: 116, endPoint x: 132, endPoint y: 441, distance: 410.6
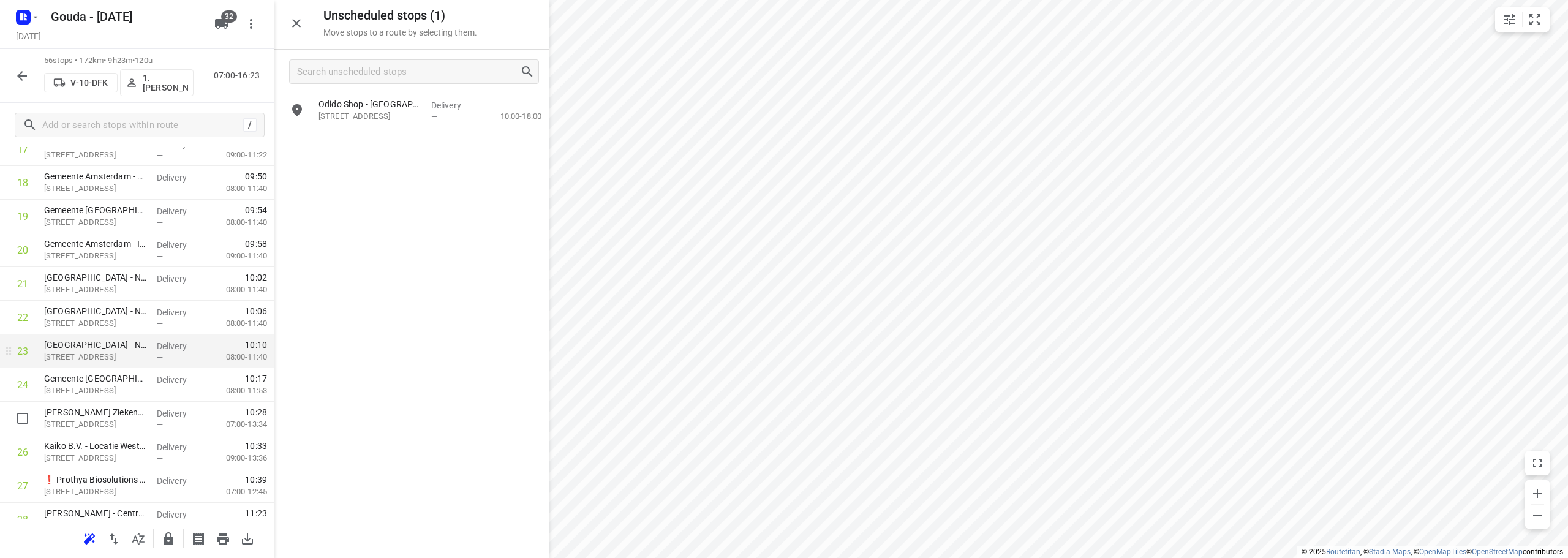
scroll to position [673, 0]
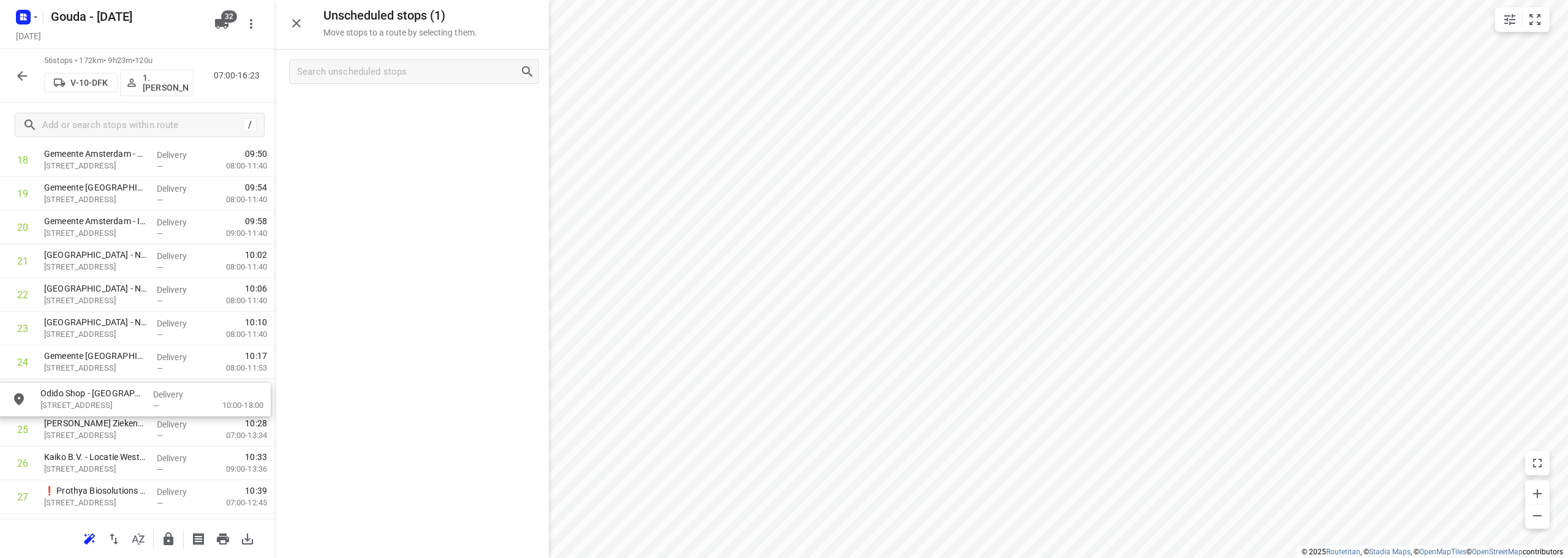
drag, startPoint x: 369, startPoint y: 107, endPoint x: 90, endPoint y: 404, distance: 407.5
click at [162, 546] on icon "button" at bounding box center [168, 539] width 14 height 14
click at [15, 76] on icon "button" at bounding box center [21, 75] width 14 height 14
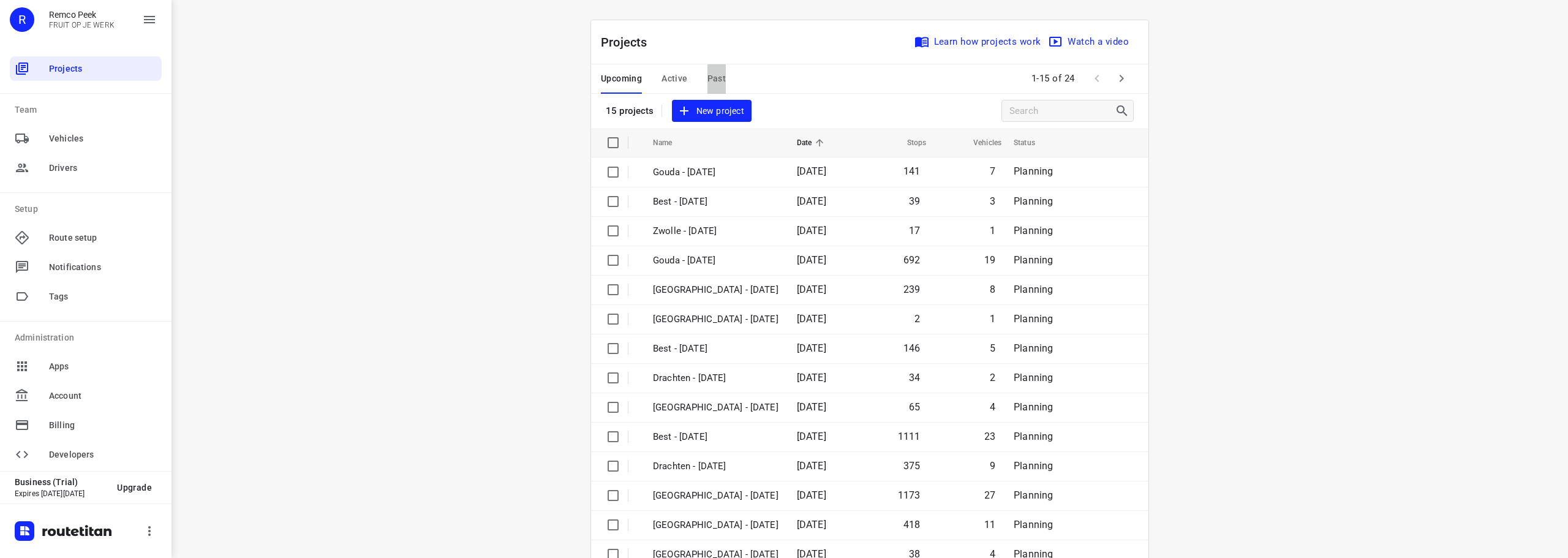
click at [718, 75] on span "Past" at bounding box center [717, 78] width 19 height 15
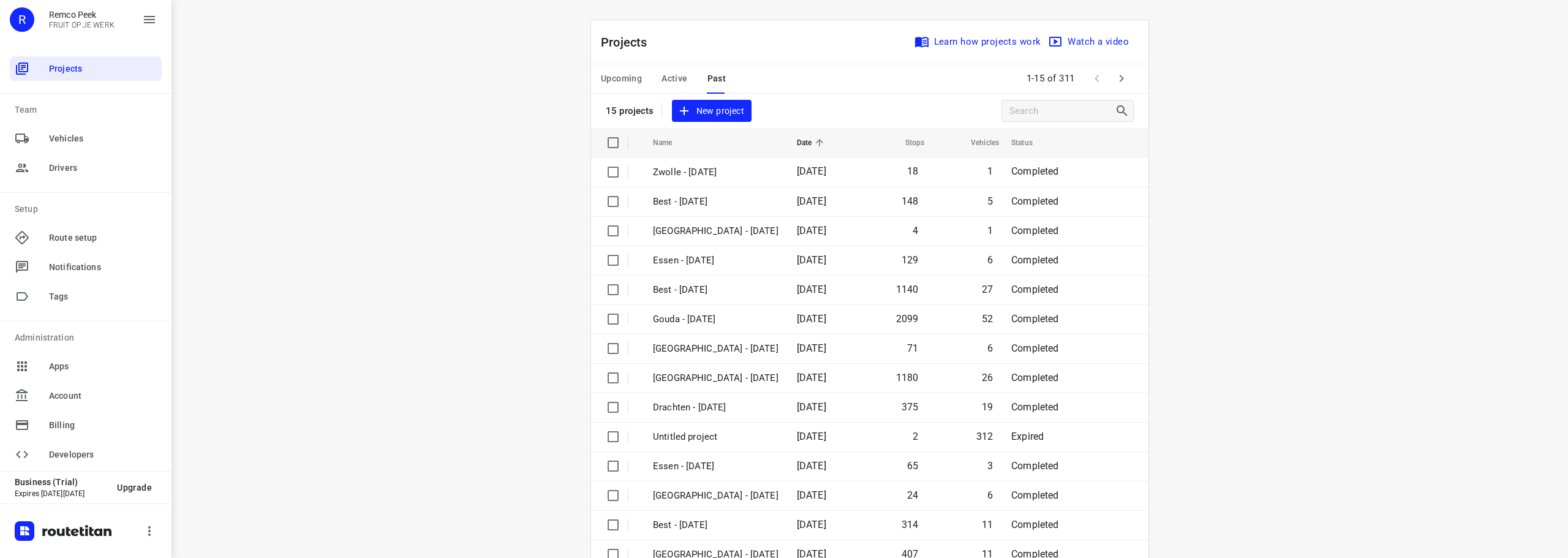
click at [674, 88] on button "Active" at bounding box center [674, 78] width 26 height 30
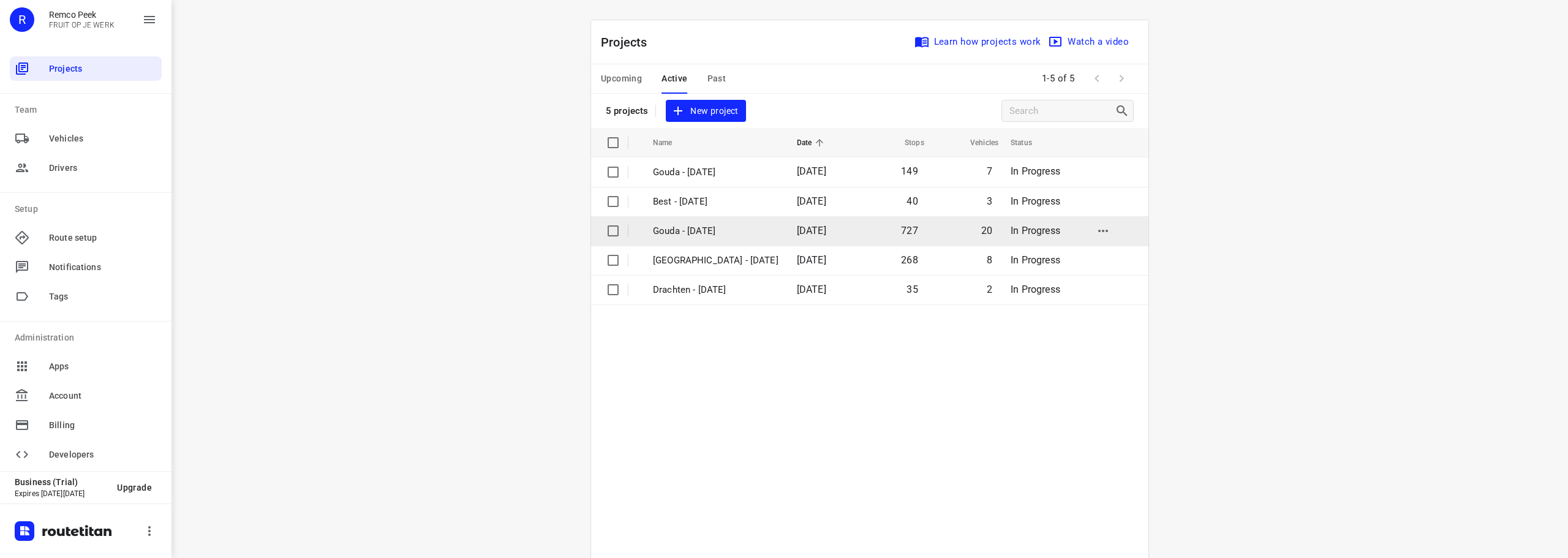
click at [688, 233] on p "Gouda - [DATE]" at bounding box center [715, 231] width 125 height 14
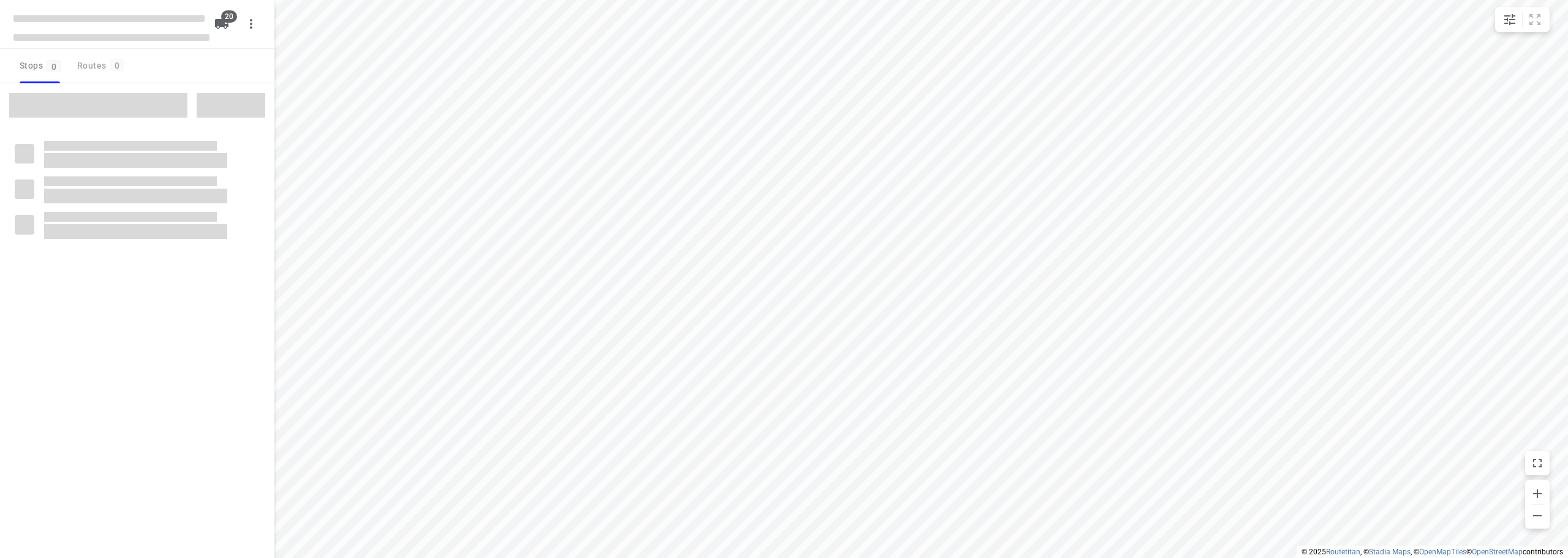
checkbox input "true"
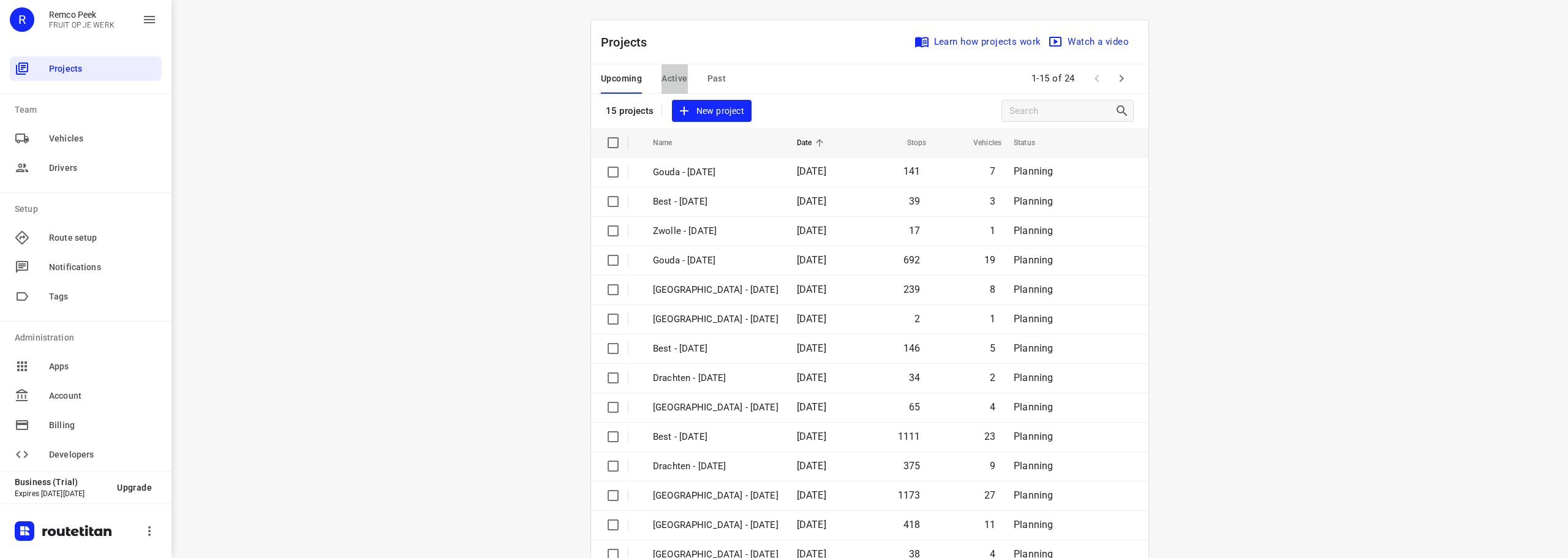
click at [662, 77] on span "Active" at bounding box center [674, 78] width 26 height 15
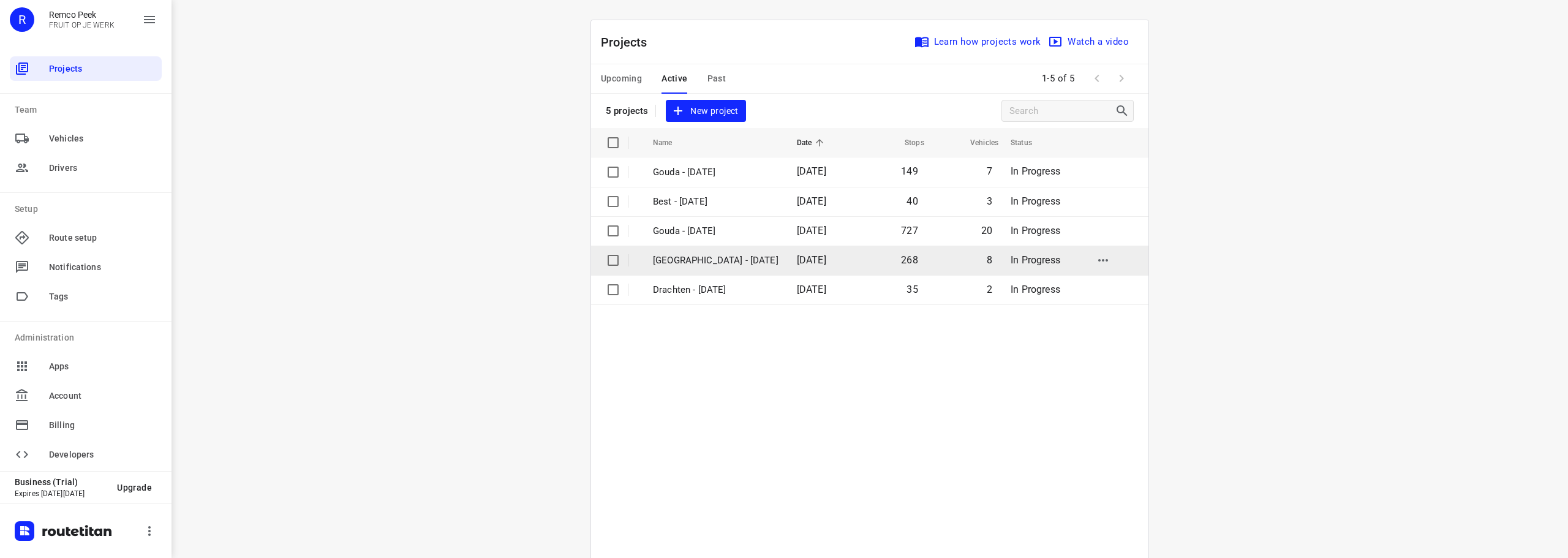
click at [706, 259] on p "[GEOGRAPHIC_DATA] - [DATE]" at bounding box center [715, 260] width 125 height 14
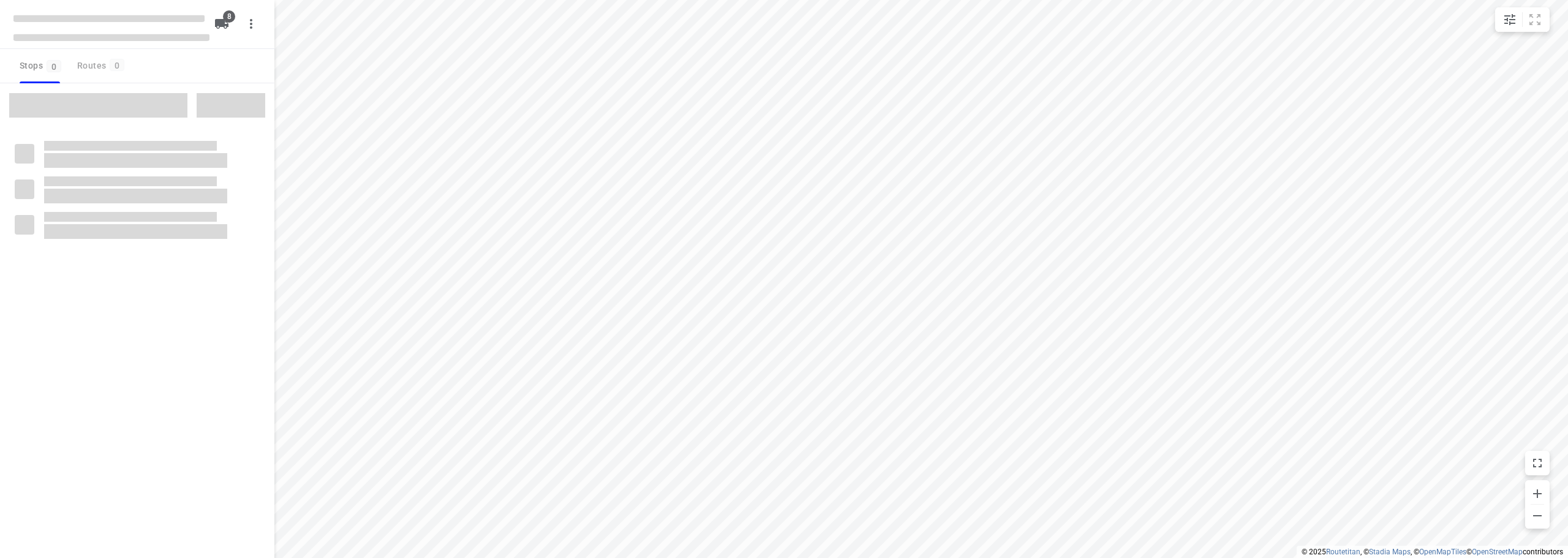
checkbox input "true"
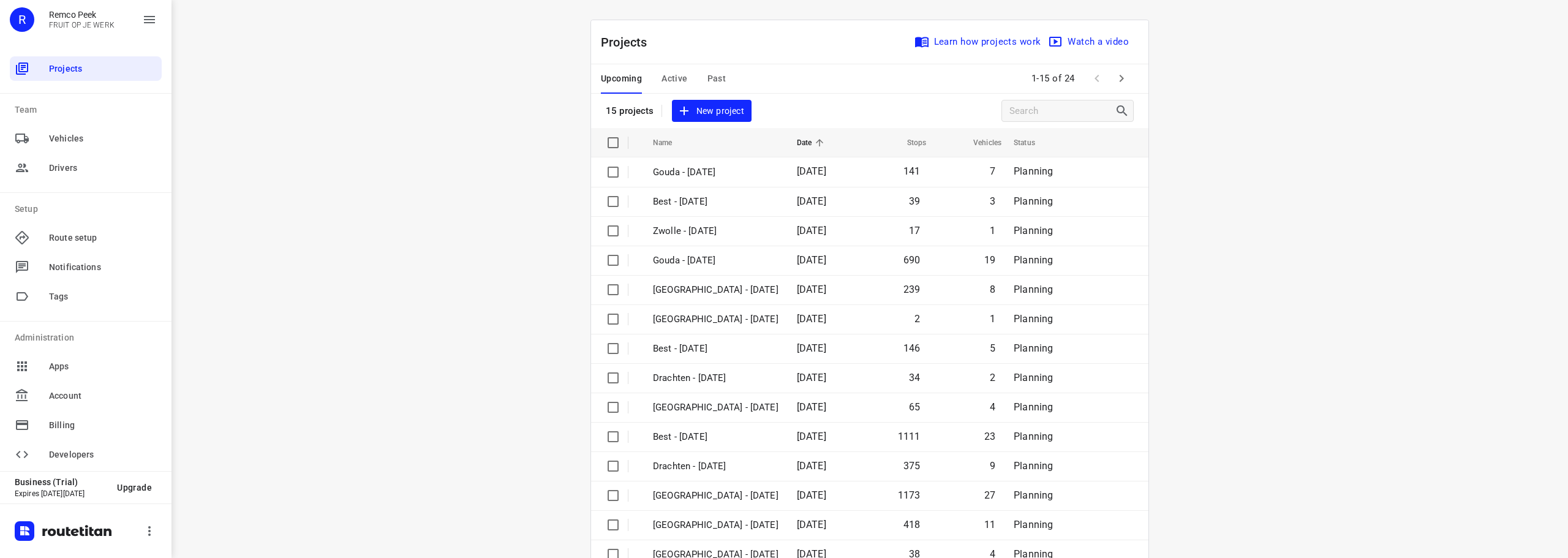
click at [671, 80] on span "Active" at bounding box center [674, 78] width 26 height 15
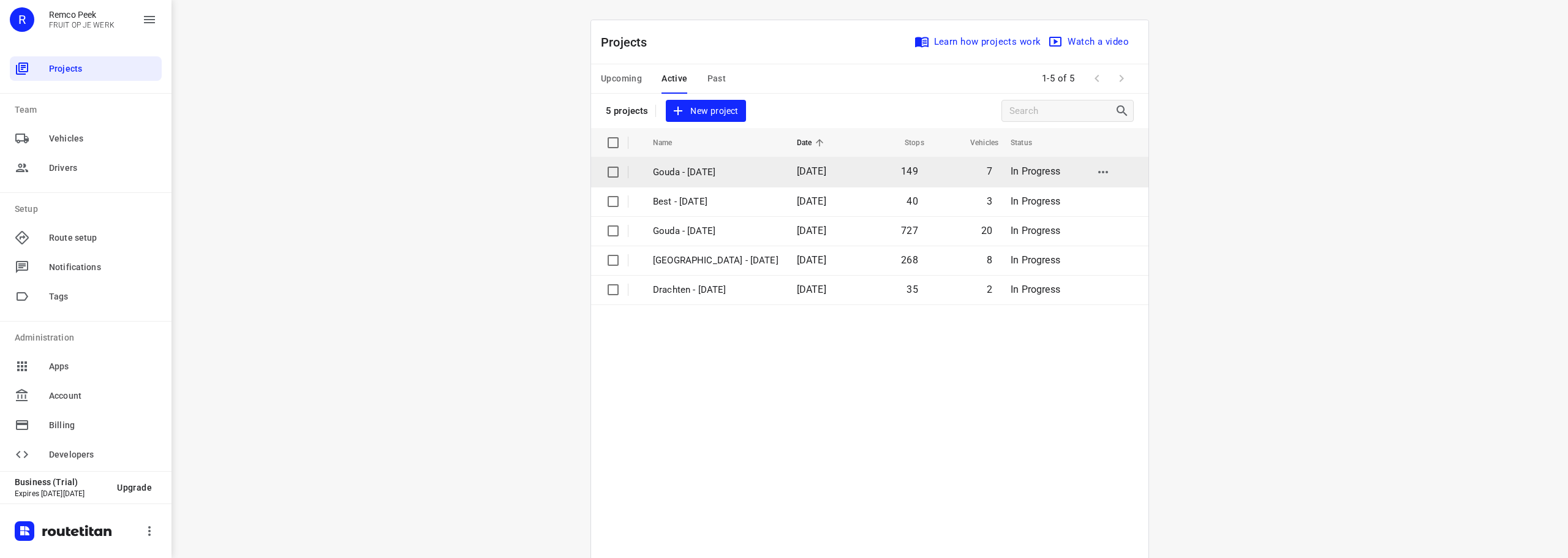
click at [675, 180] on td "Gouda - [DATE]" at bounding box center [713, 172] width 146 height 30
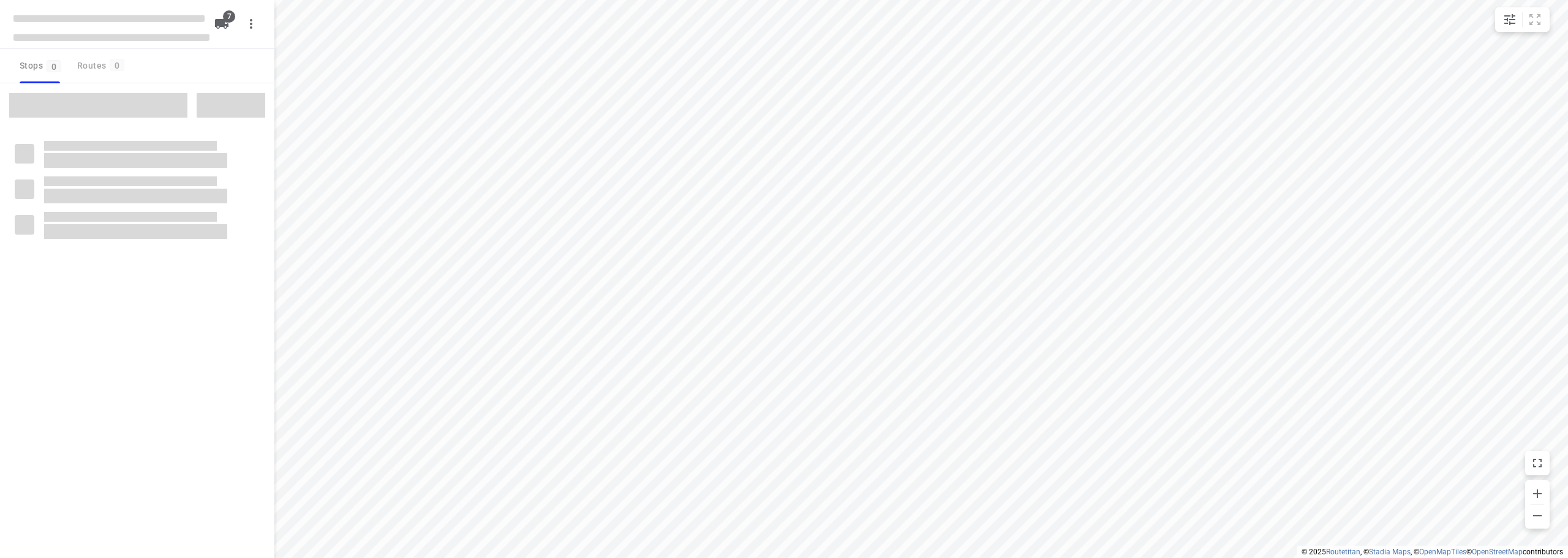
checkbox input "true"
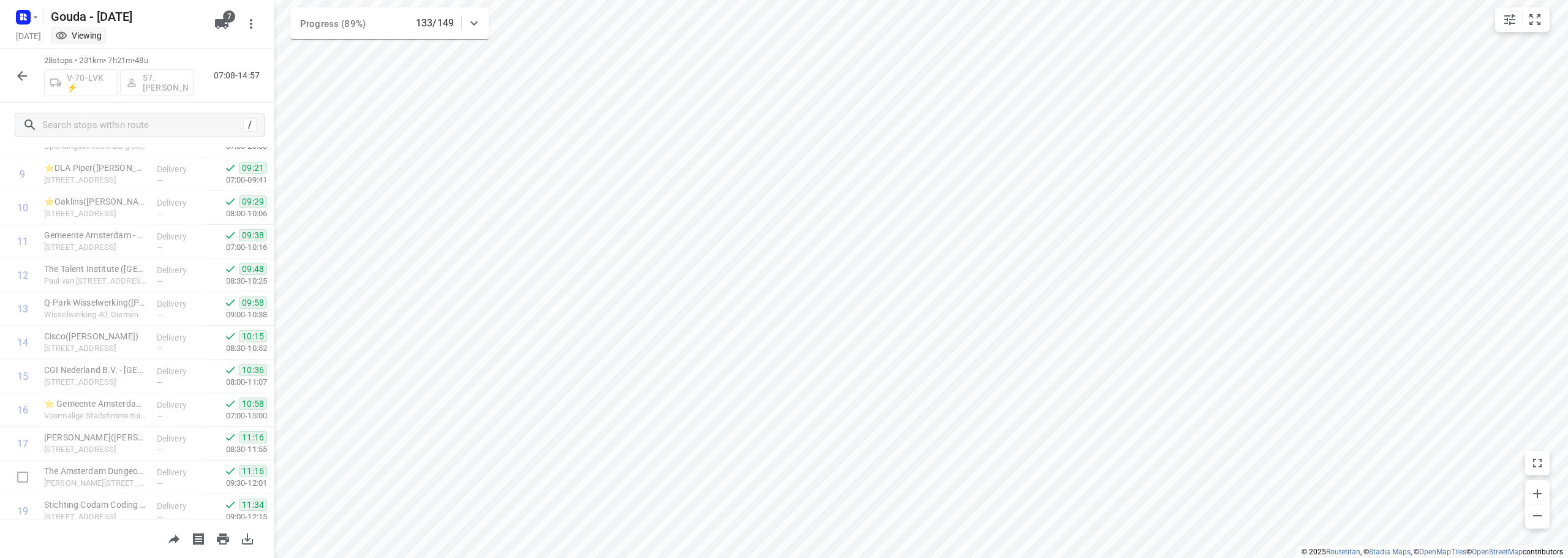
scroll to position [667, 0]
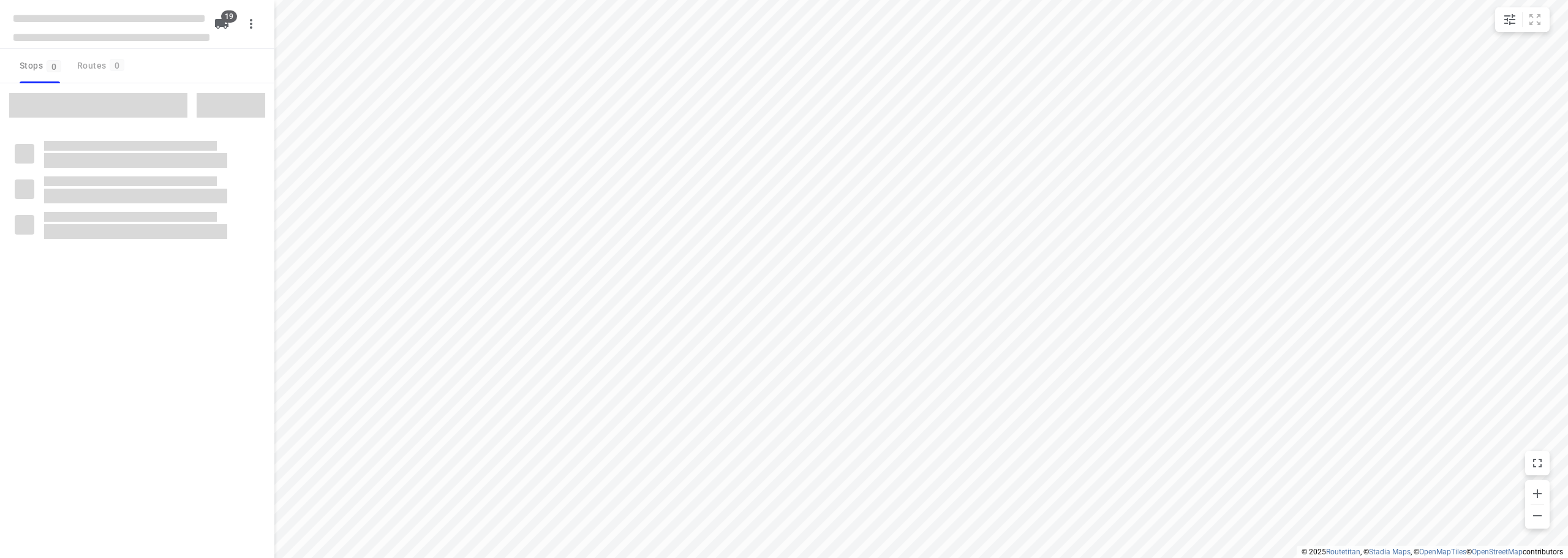
checkbox input "true"
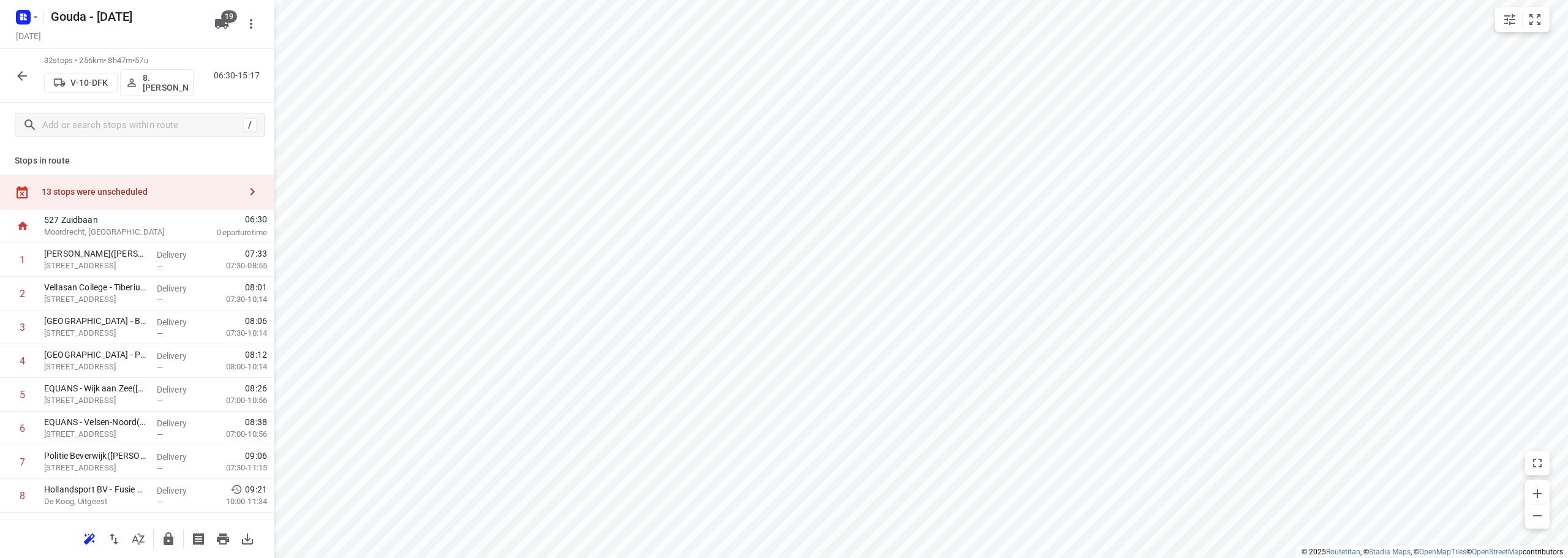
click at [158, 193] on div "13 stops were unscheduled" at bounding box center [141, 192] width 199 height 10
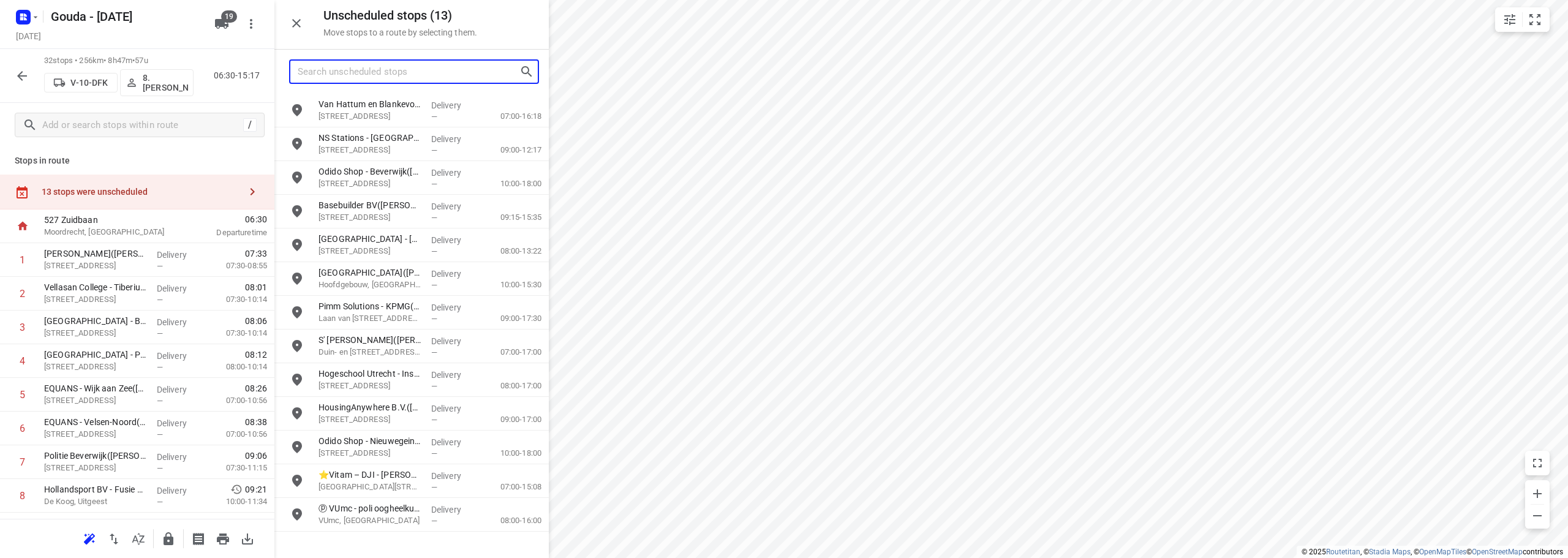
click at [416, 79] on input "Search unscheduled stops" at bounding box center [409, 72] width 222 height 19
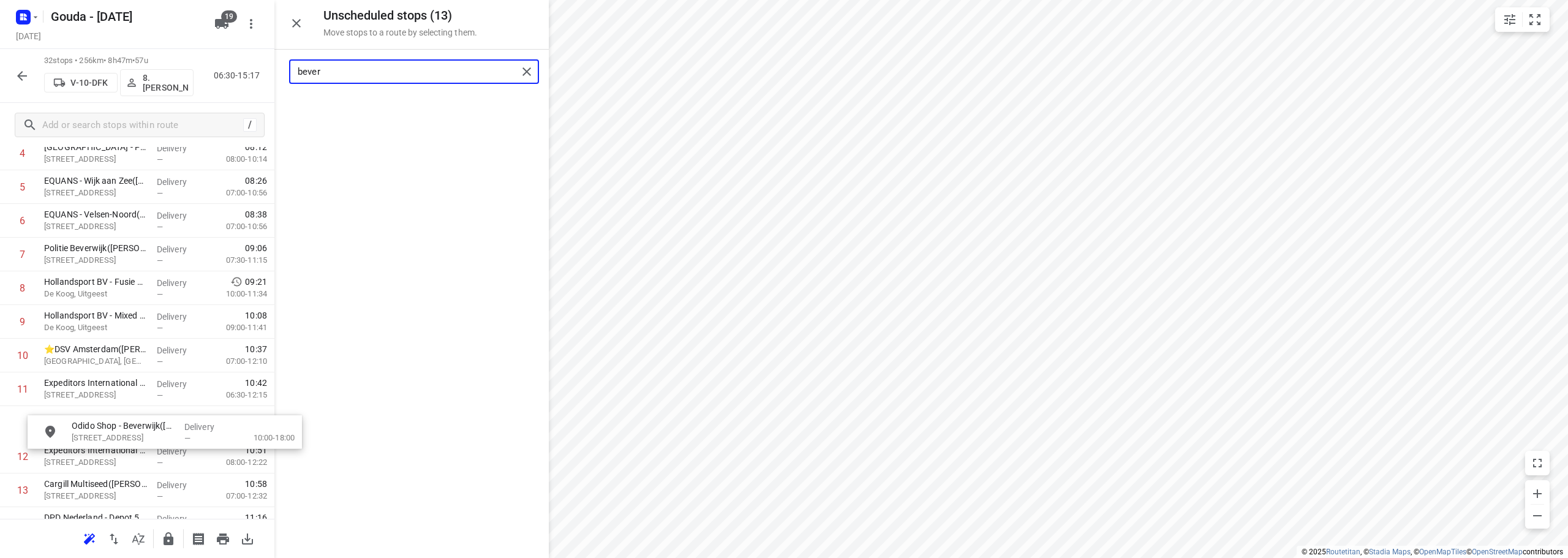
scroll to position [211, 0]
drag, startPoint x: 426, startPoint y: 104, endPoint x: 144, endPoint y: 354, distance: 376.9
type input "bever"
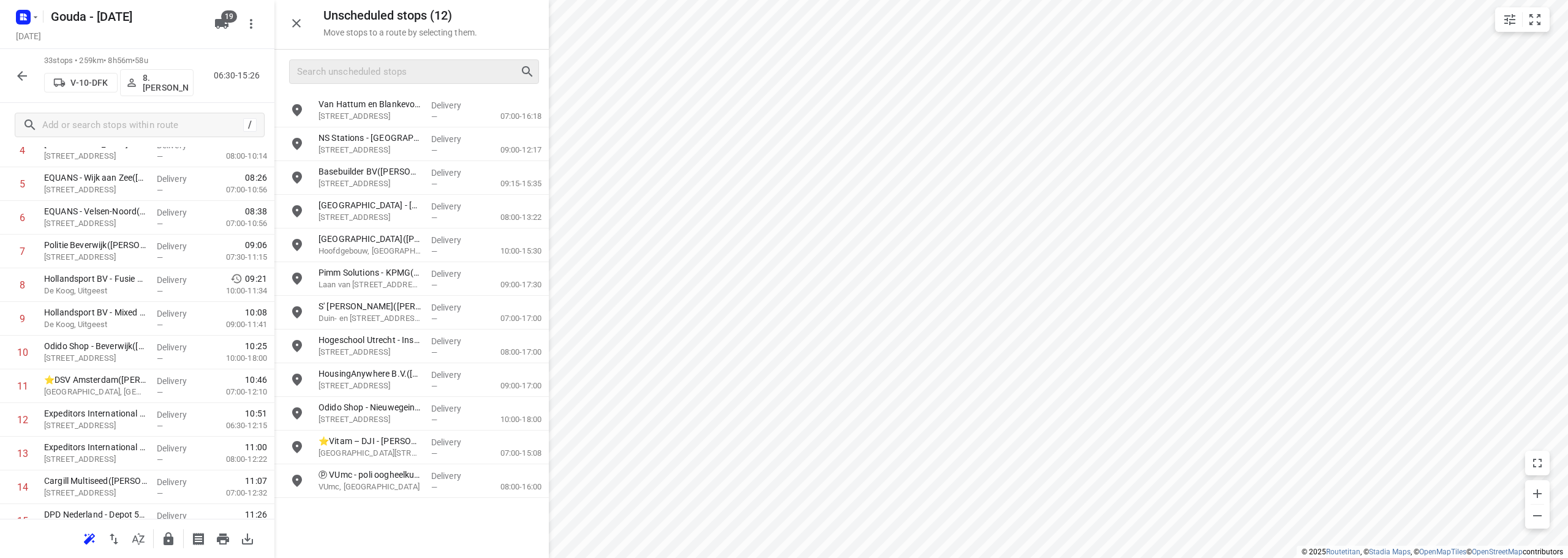
click at [298, 25] on icon "button" at bounding box center [296, 23] width 9 height 9
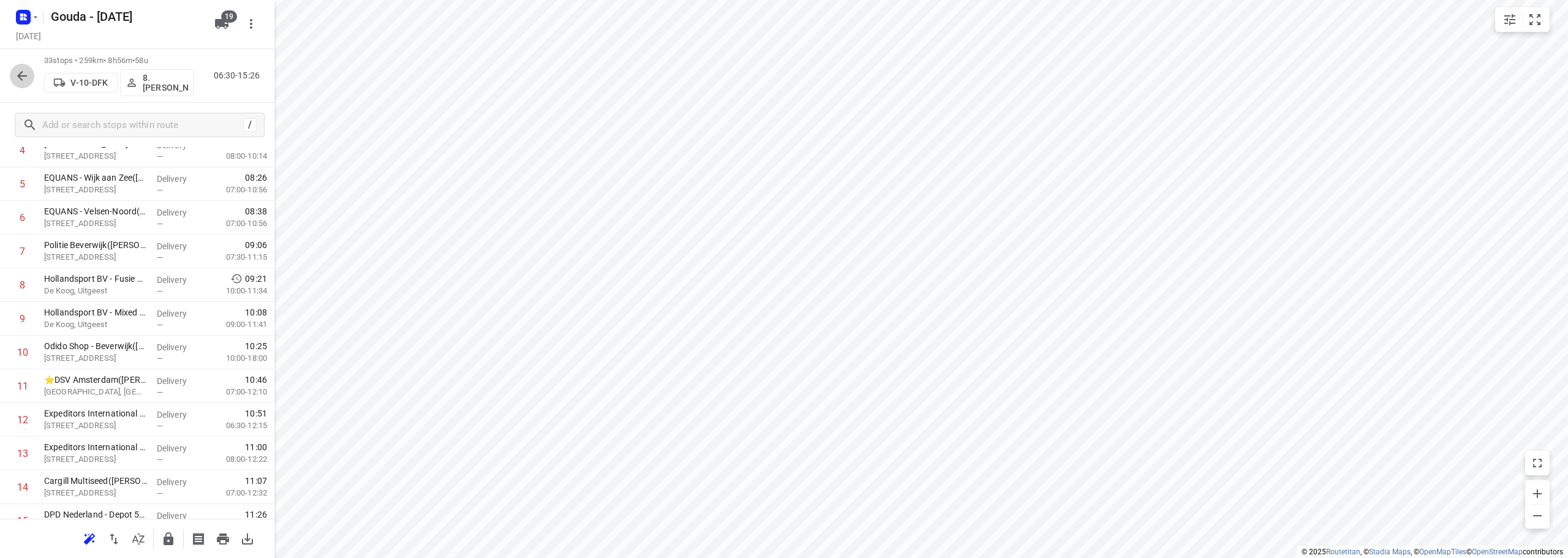
click at [23, 71] on icon "button" at bounding box center [21, 75] width 14 height 14
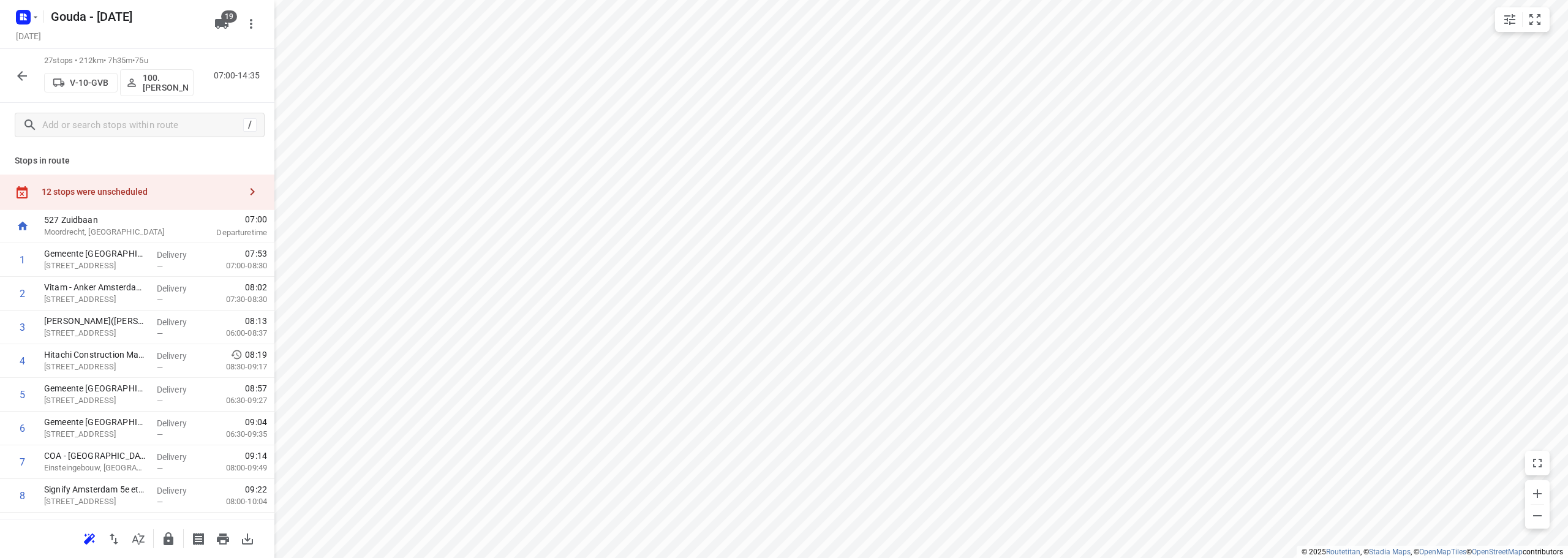
click at [103, 183] on div "12 stops were unscheduled" at bounding box center [137, 192] width 274 height 35
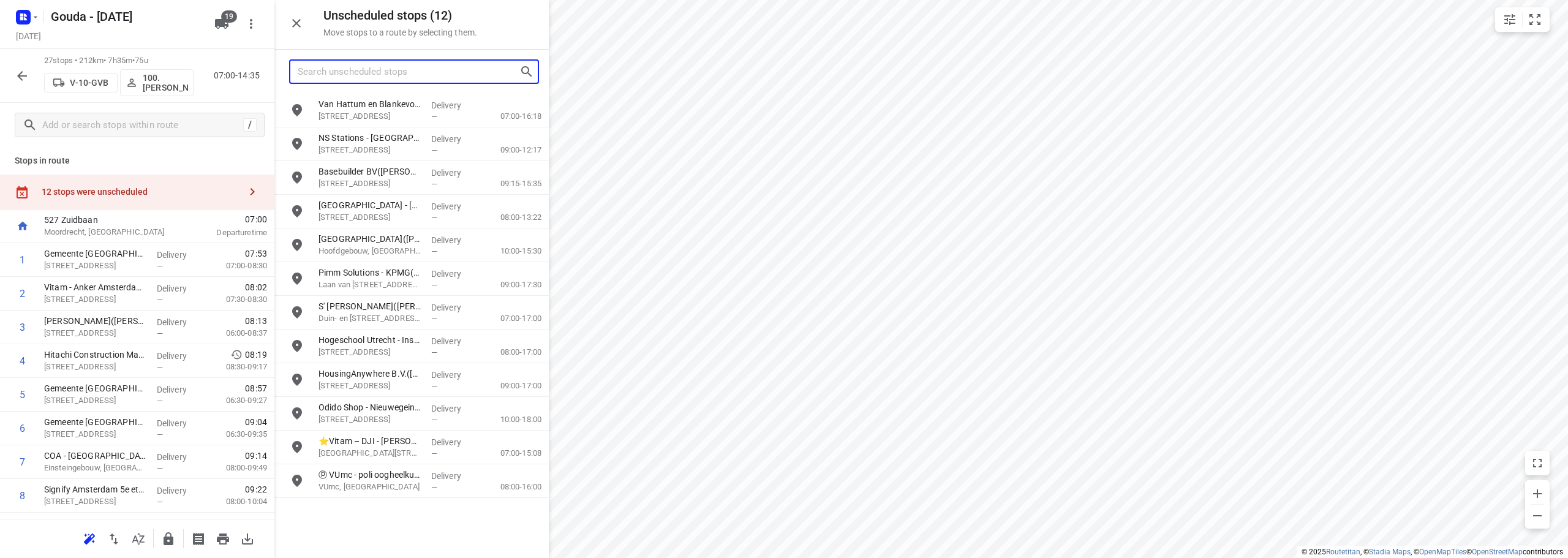
click at [382, 63] on input "Search unscheduled stops" at bounding box center [409, 72] width 222 height 19
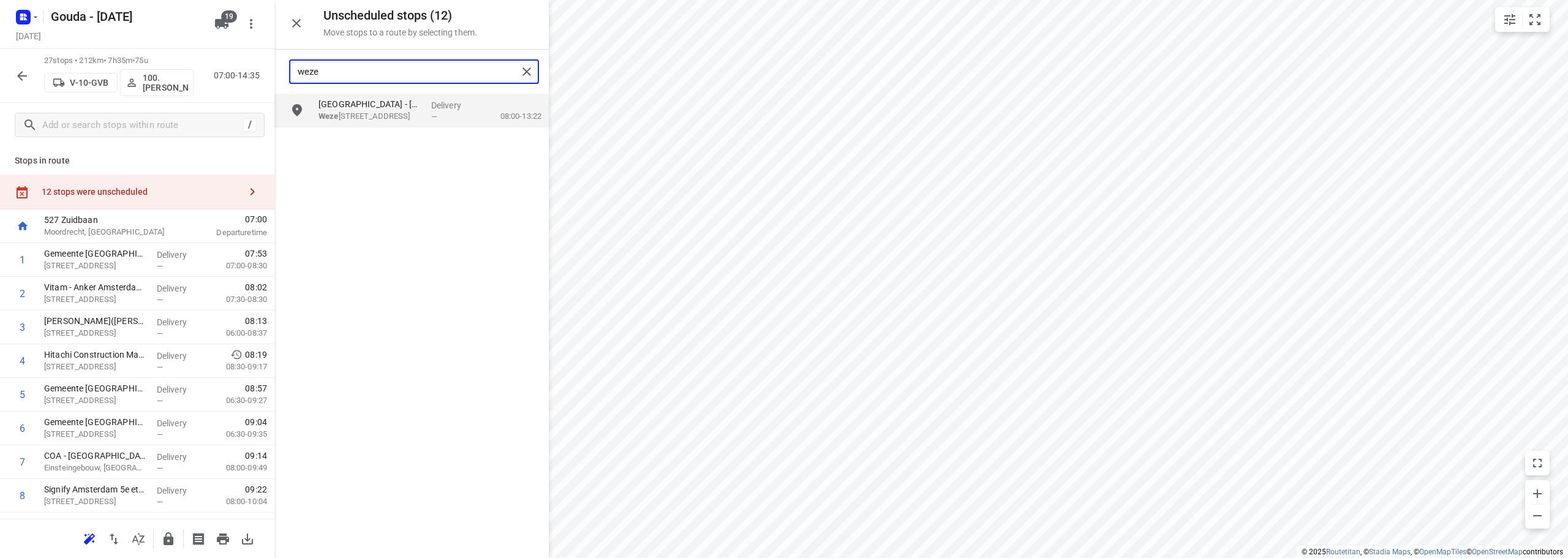
type input "weze"
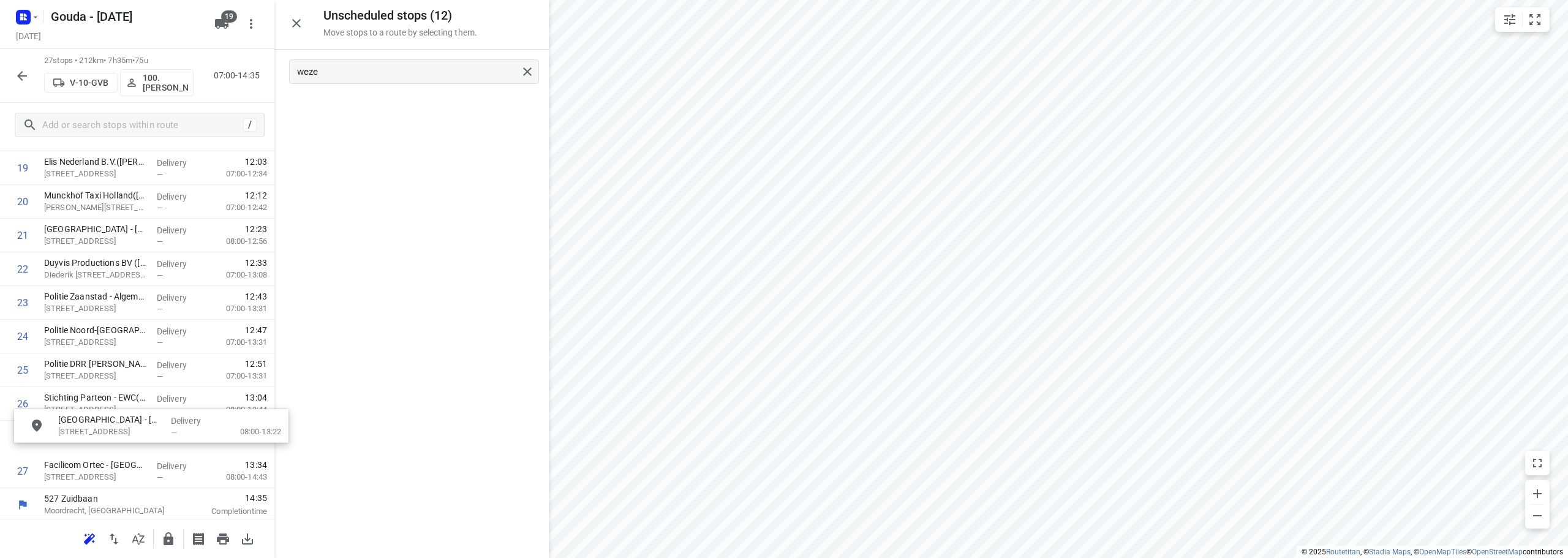
scroll to position [701, 0]
drag, startPoint x: 409, startPoint y: 117, endPoint x: 489, endPoint y: 440, distance: 332.8
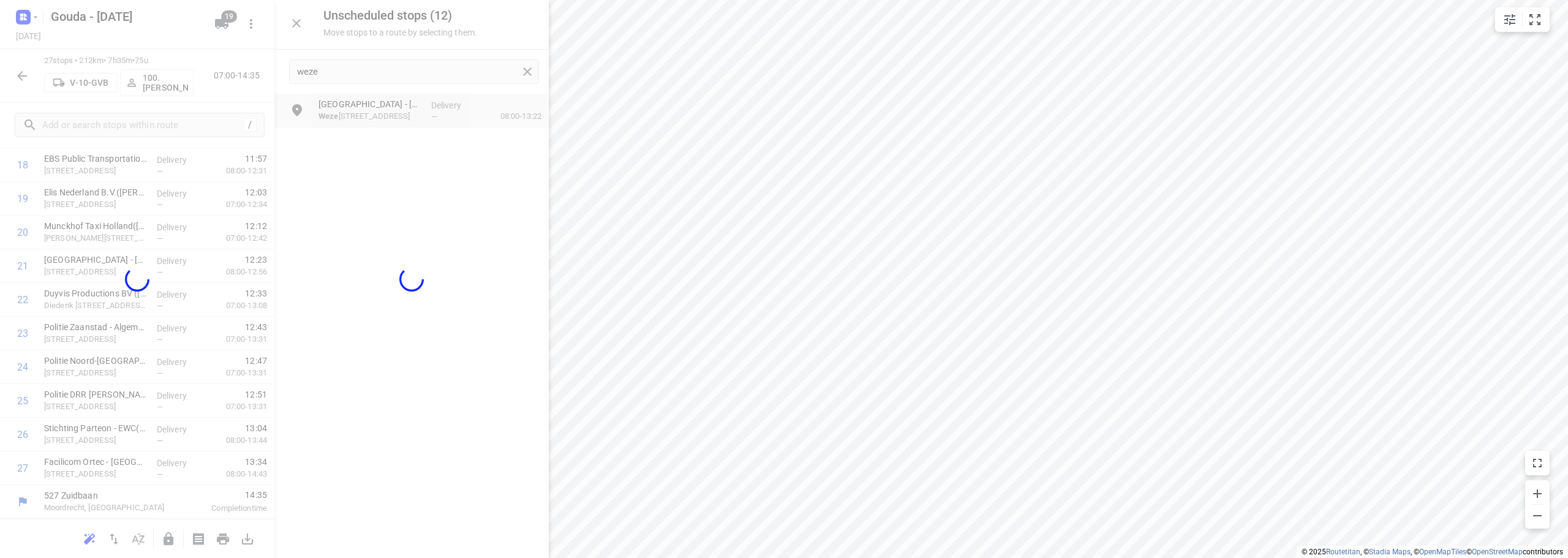
scroll to position [668, 0]
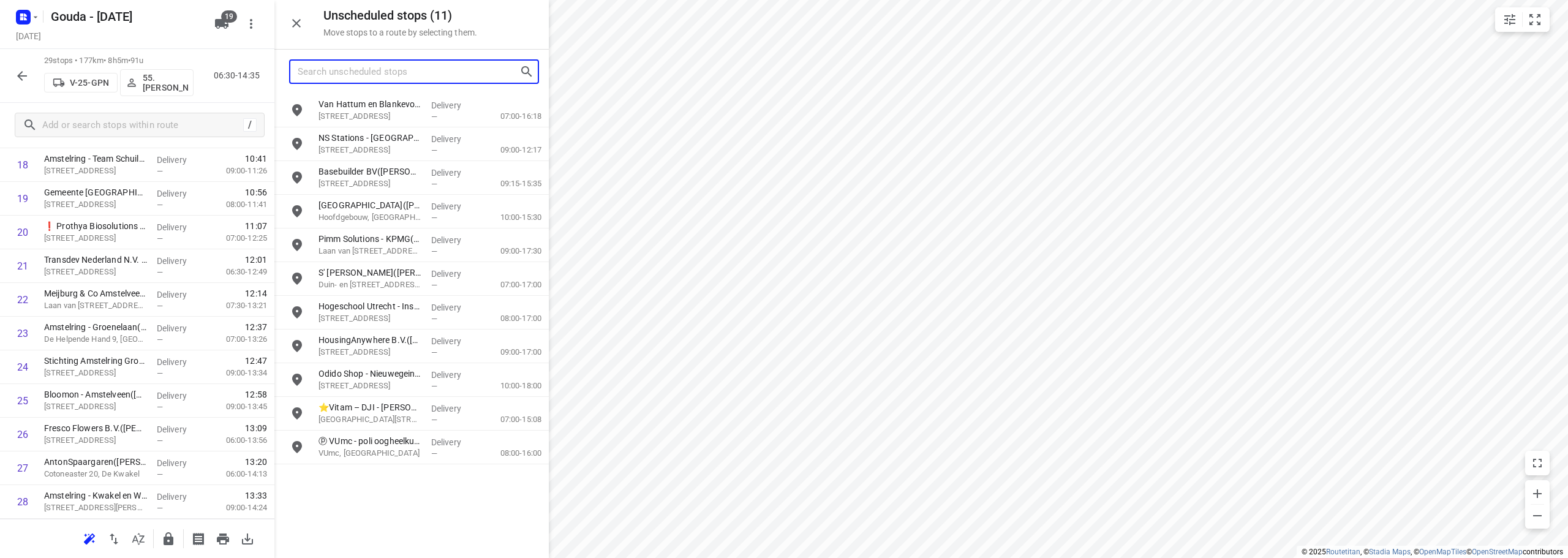
click at [371, 75] on input "Search unscheduled stops" at bounding box center [409, 72] width 222 height 19
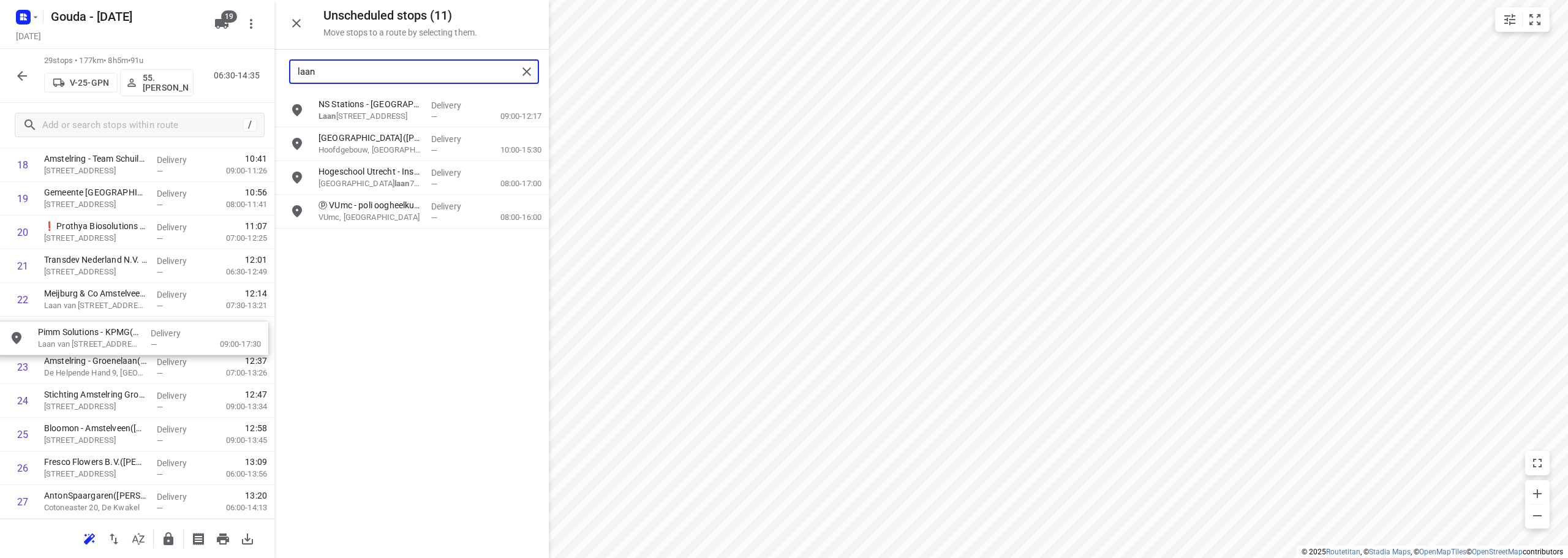
drag, startPoint x: 360, startPoint y: 185, endPoint x: 73, endPoint y: 353, distance: 332.6
type input "laan"
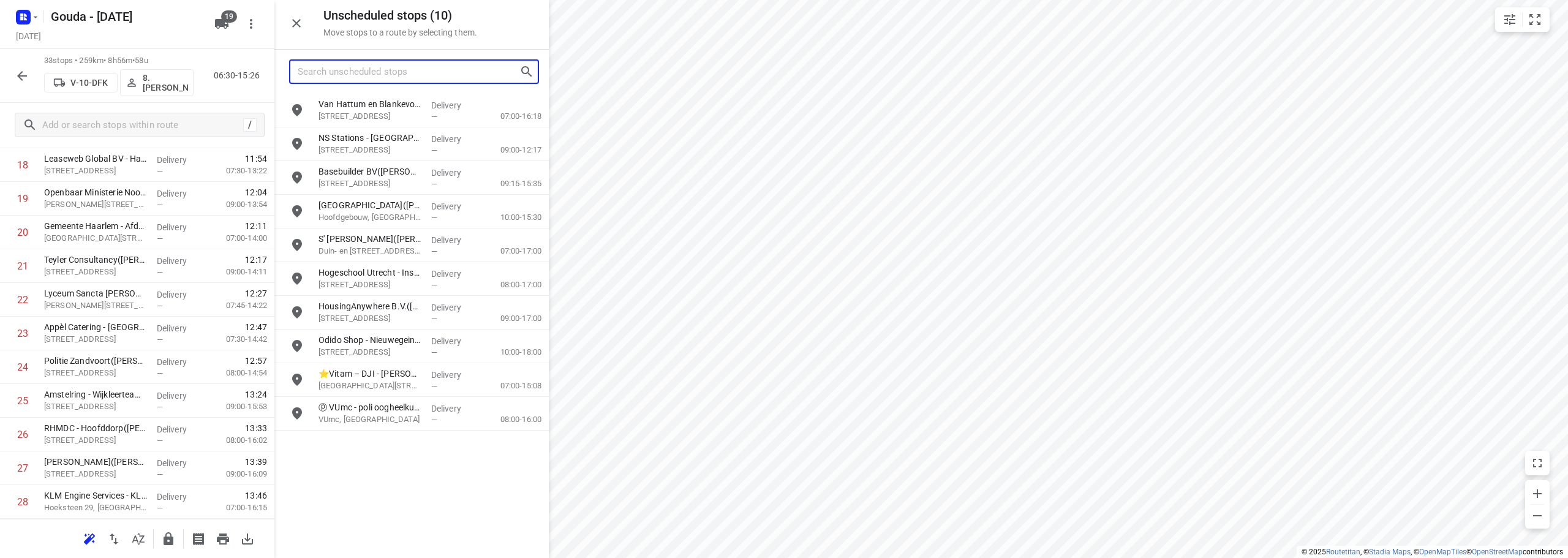
click at [418, 76] on input "Search unscheduled stops" at bounding box center [409, 72] width 222 height 19
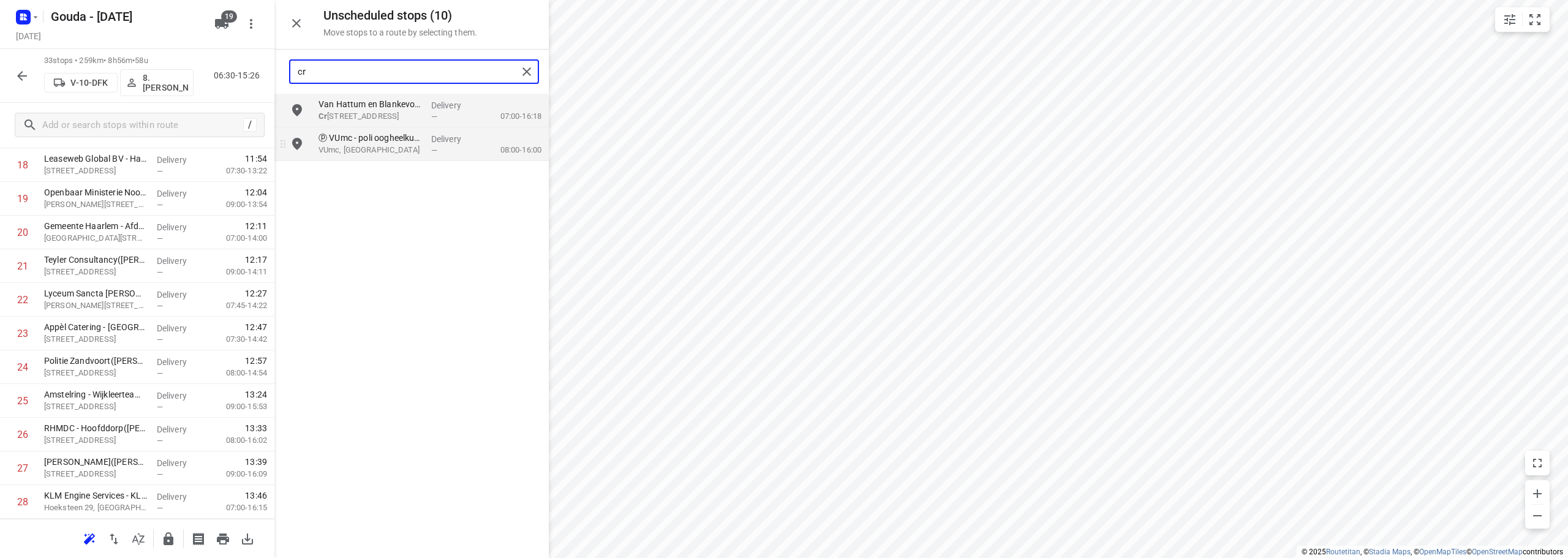
type input "cr"
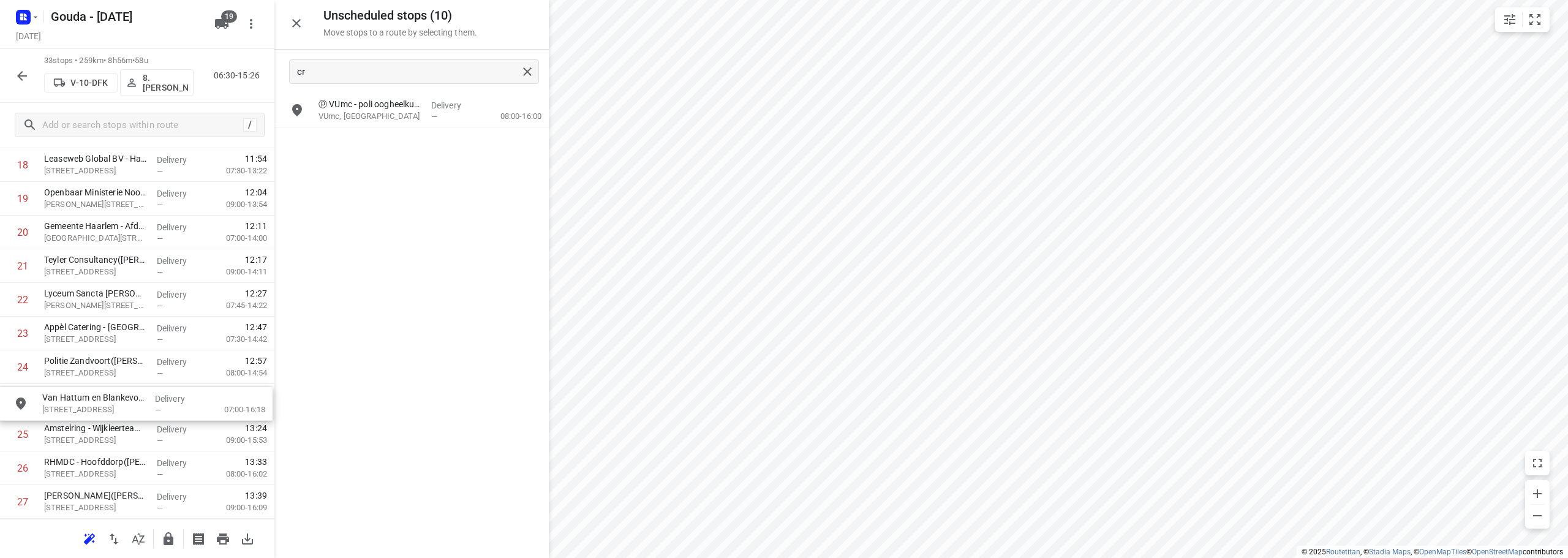
drag, startPoint x: 363, startPoint y: 104, endPoint x: 81, endPoint y: 407, distance: 413.9
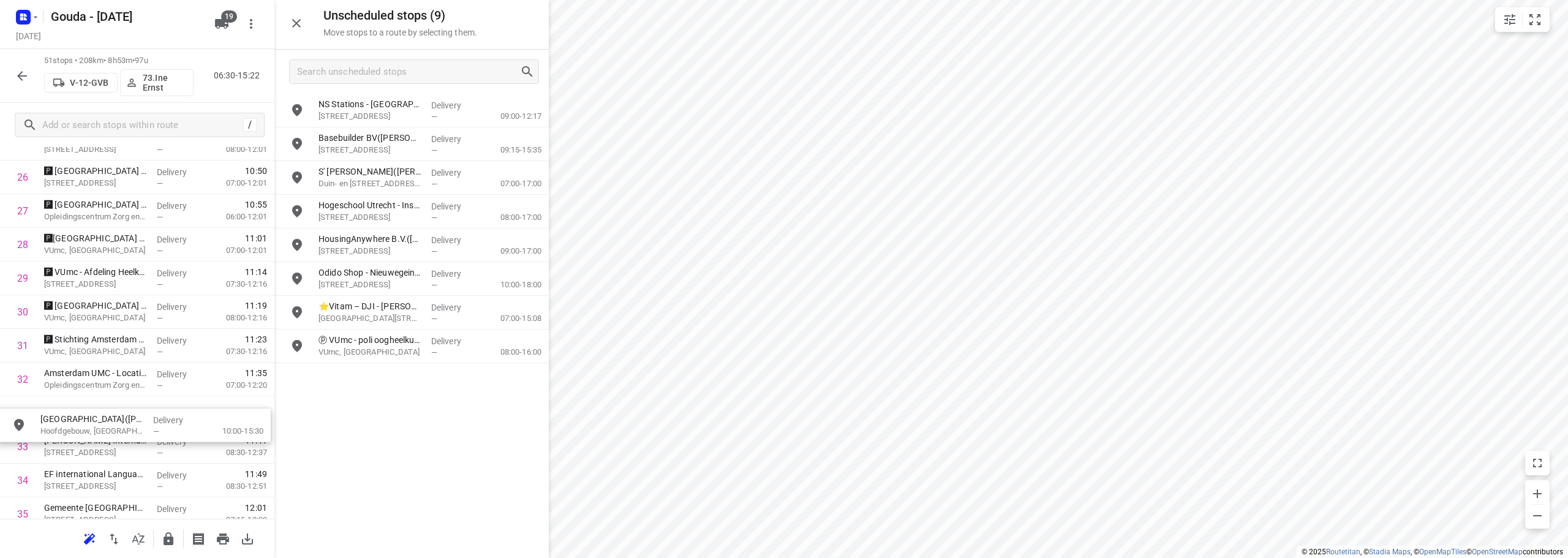
scroll to position [926, 0]
drag, startPoint x: 371, startPoint y: 189, endPoint x: 330, endPoint y: 407, distance: 221.8
drag, startPoint x: 373, startPoint y: 172, endPoint x: 92, endPoint y: 413, distance: 370.2
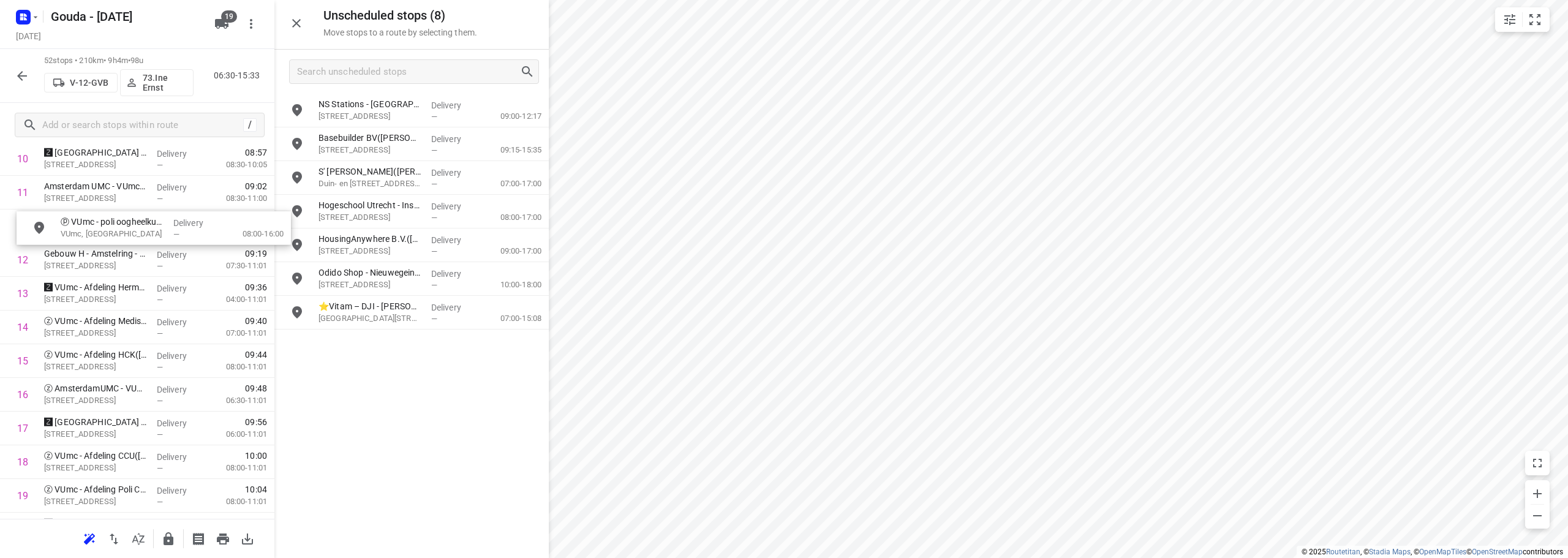
scroll to position [393, 0]
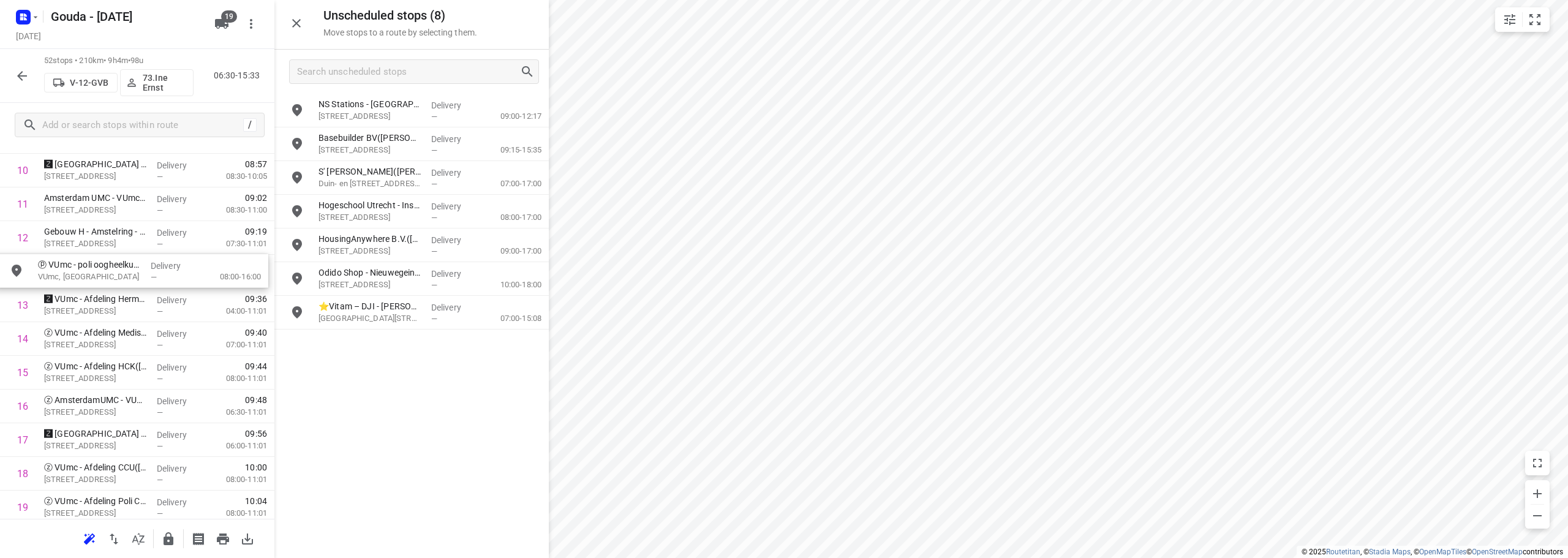
drag, startPoint x: 371, startPoint y: 348, endPoint x: 88, endPoint y: 271, distance: 293.3
drag, startPoint x: 18, startPoint y: 239, endPoint x: 61, endPoint y: 201, distance: 57.4
click at [18, 238] on input "checkbox" at bounding box center [23, 238] width 25 height 25
checkbox input "true"
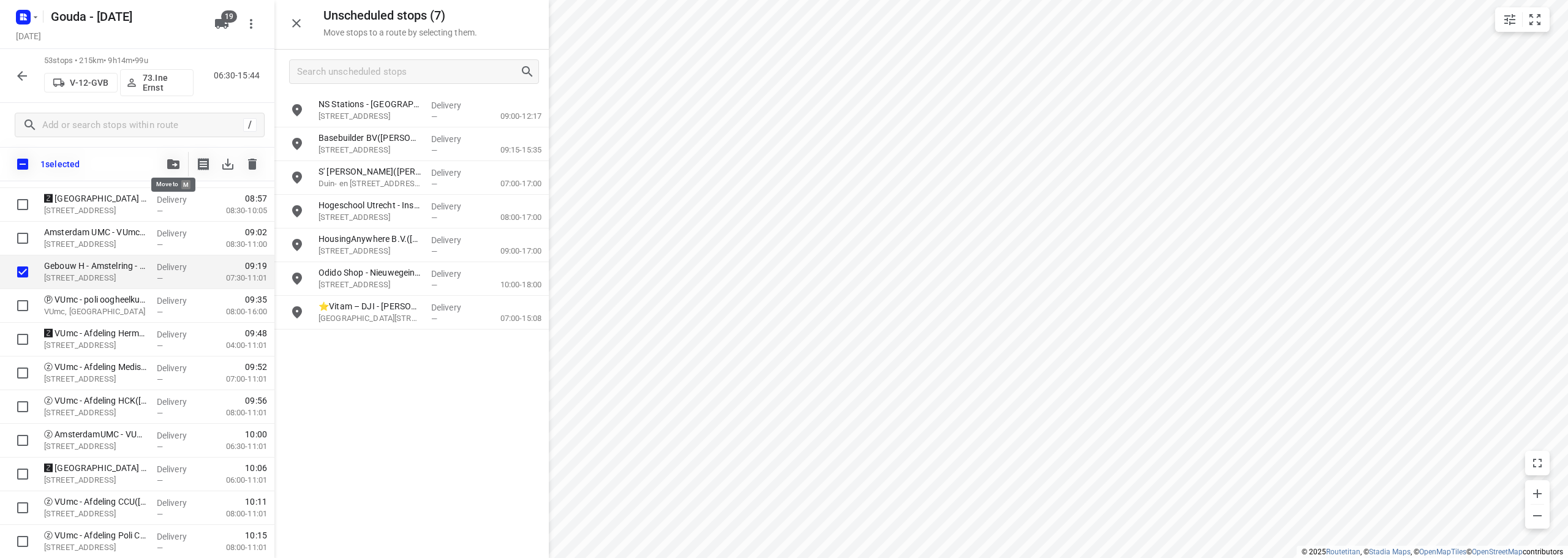
click at [169, 163] on icon "button" at bounding box center [173, 164] width 12 height 10
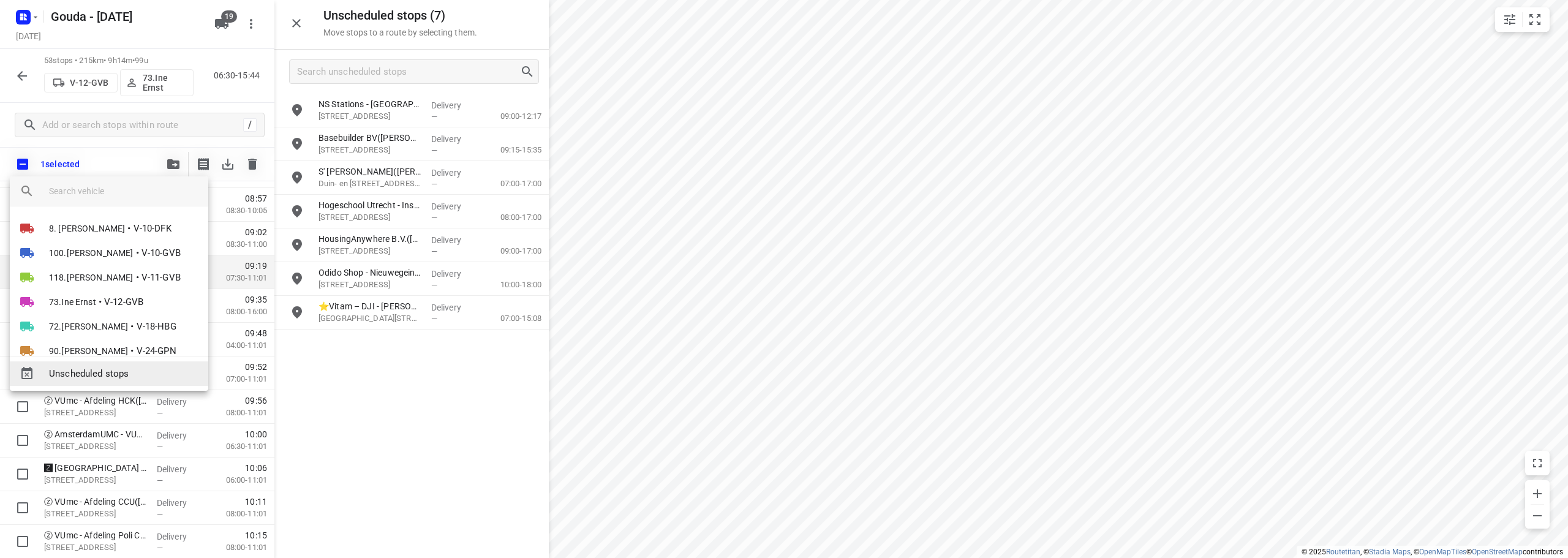
click at [117, 377] on span "Unscheduled stops" at bounding box center [123, 374] width 149 height 14
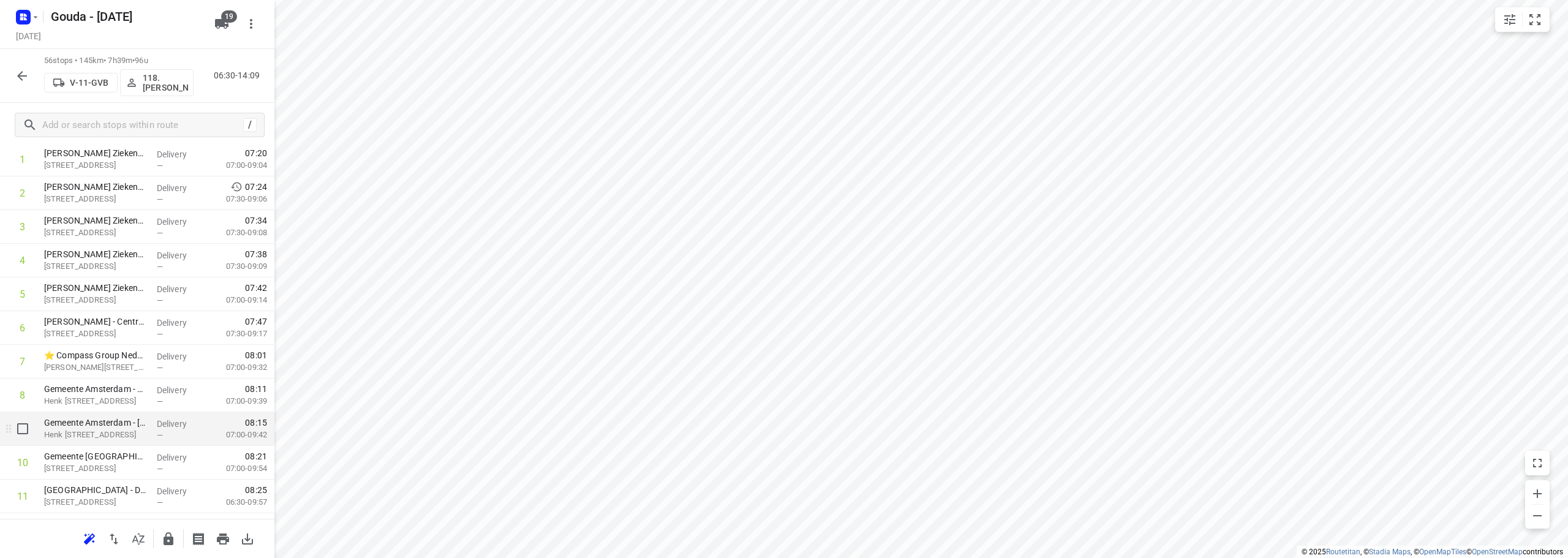
scroll to position [0, 0]
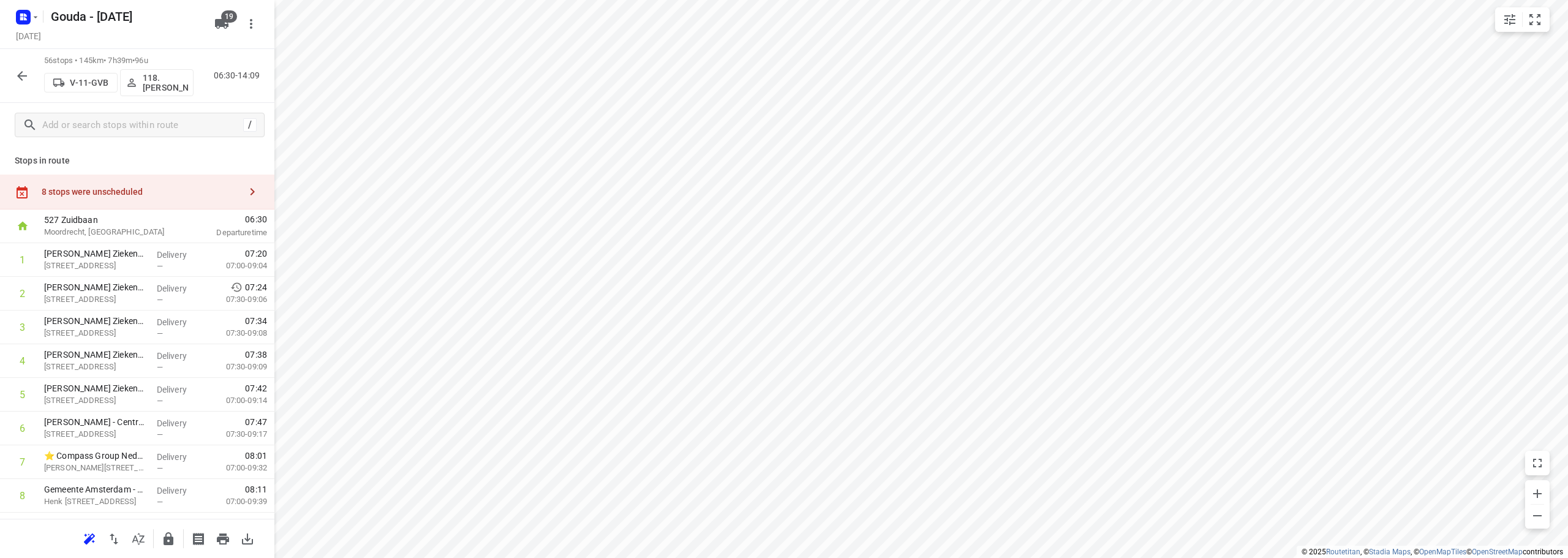
click at [129, 187] on div "8 stops were unscheduled" at bounding box center [141, 192] width 199 height 10
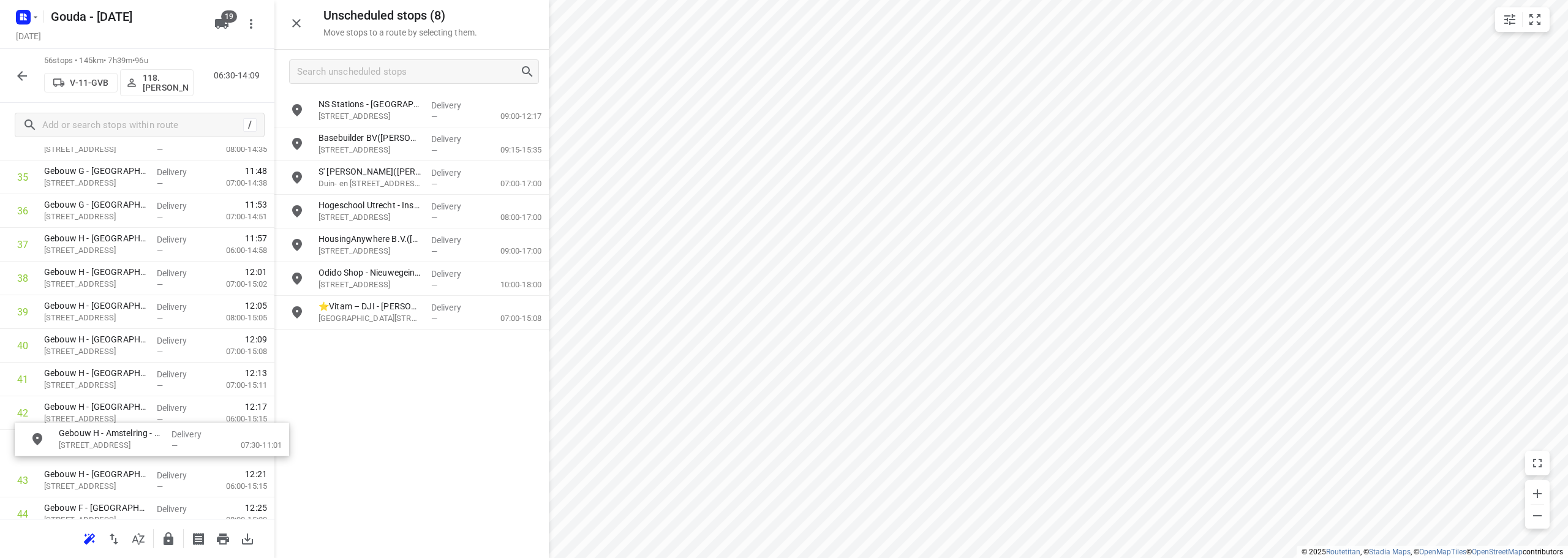
scroll to position [1231, 0]
drag, startPoint x: 300, startPoint y: 236, endPoint x: 104, endPoint y: 317, distance: 212.1
click at [296, 18] on icon "button" at bounding box center [296, 23] width 14 height 14
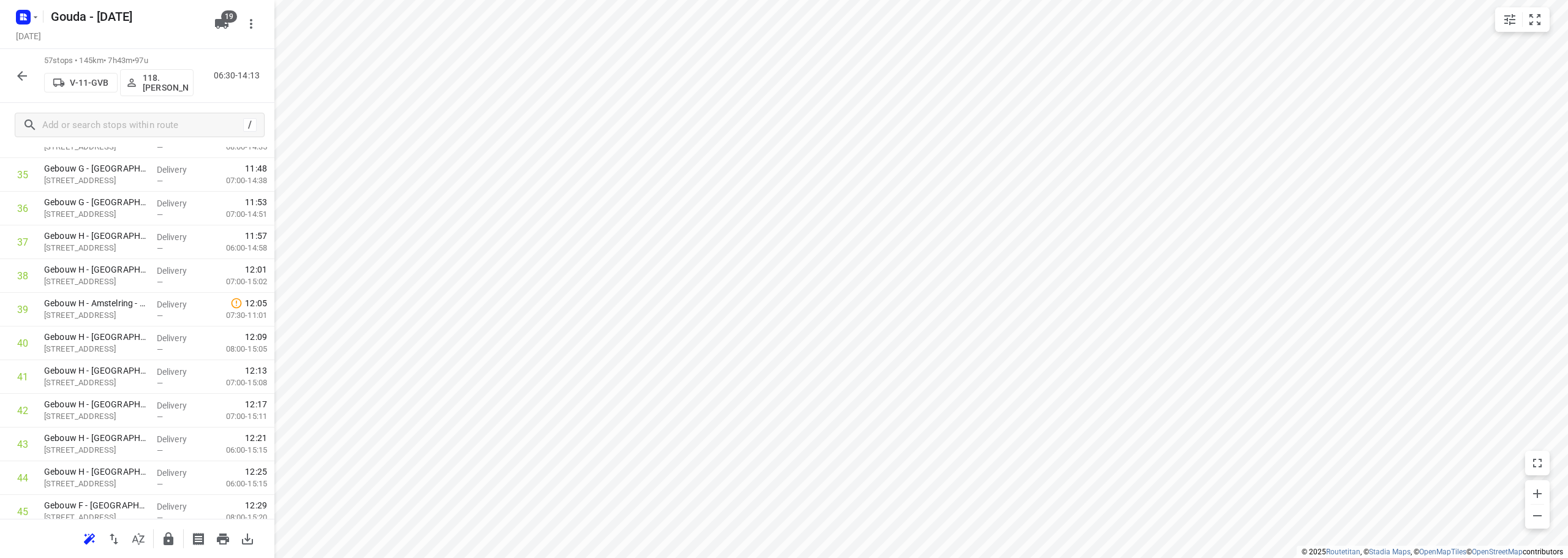
click at [22, 75] on icon "button" at bounding box center [21, 75] width 14 height 14
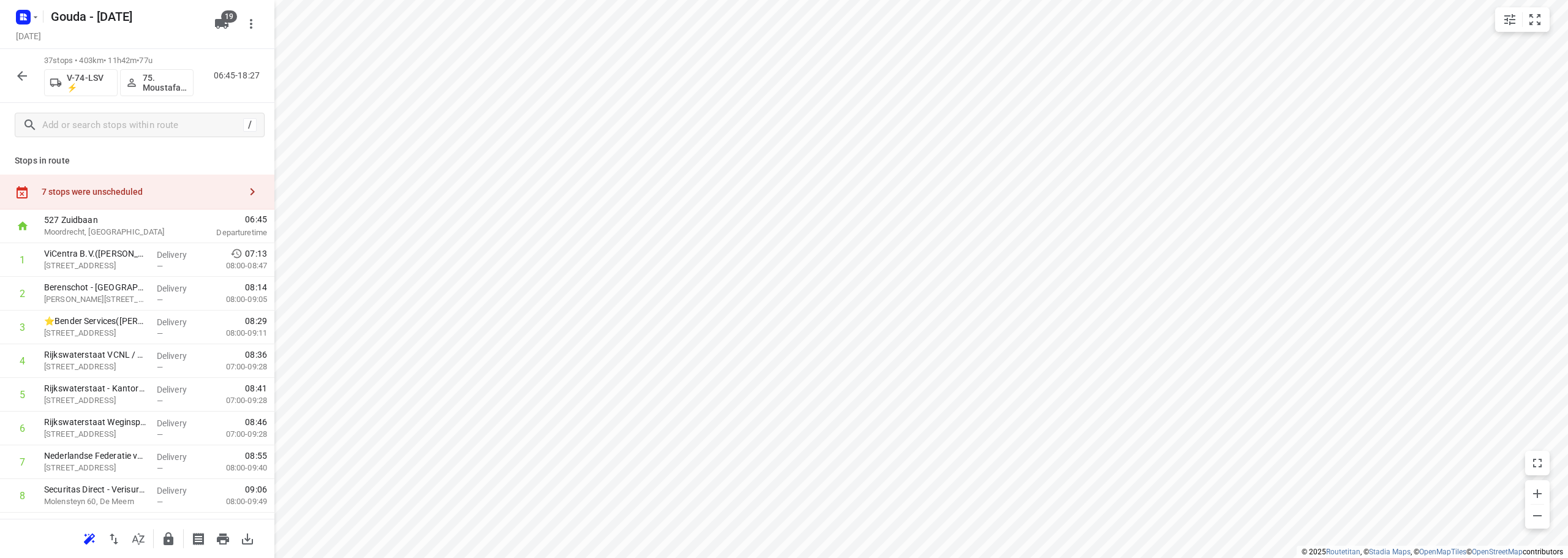
click at [98, 189] on div "7 stops were unscheduled" at bounding box center [141, 192] width 199 height 10
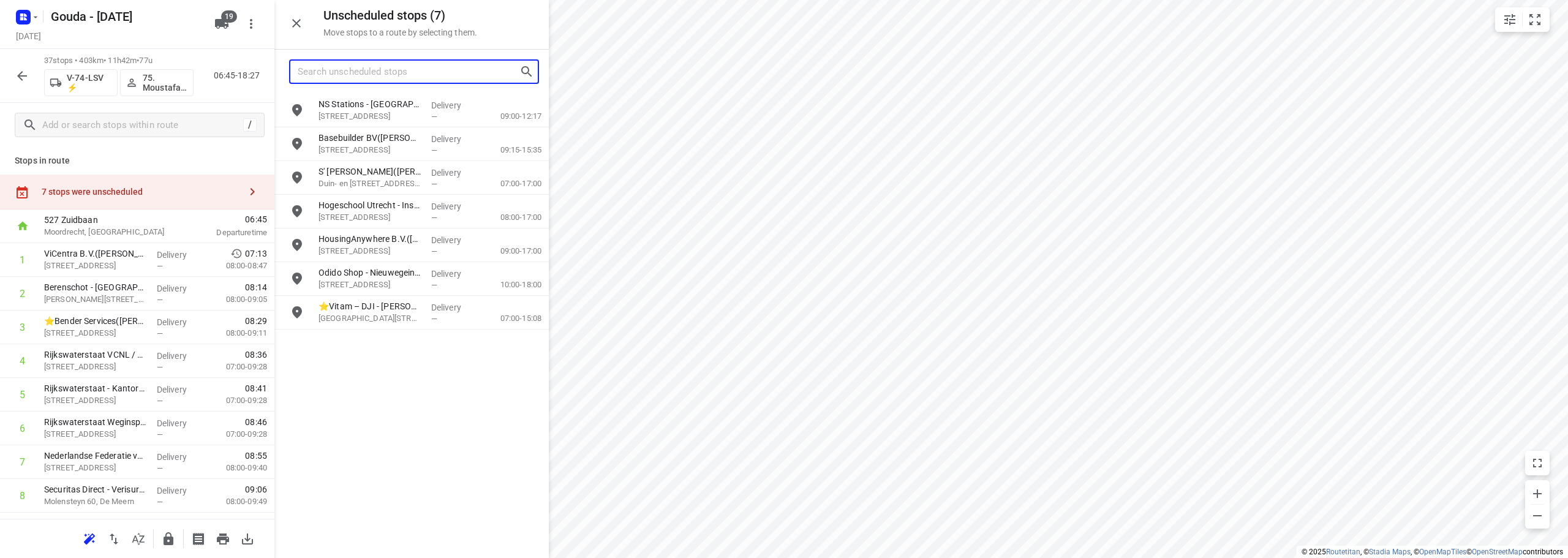
click at [462, 79] on input "Search unscheduled stops" at bounding box center [409, 72] width 222 height 19
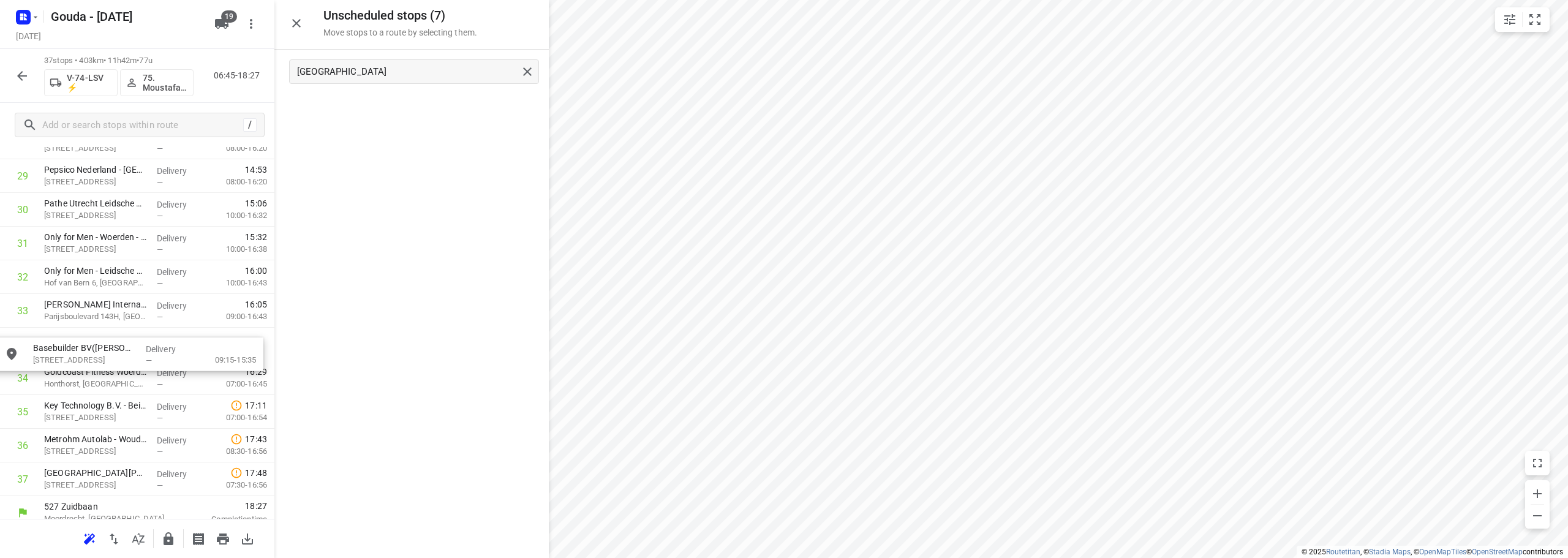
drag, startPoint x: 396, startPoint y: 112, endPoint x: 108, endPoint y: 361, distance: 380.7
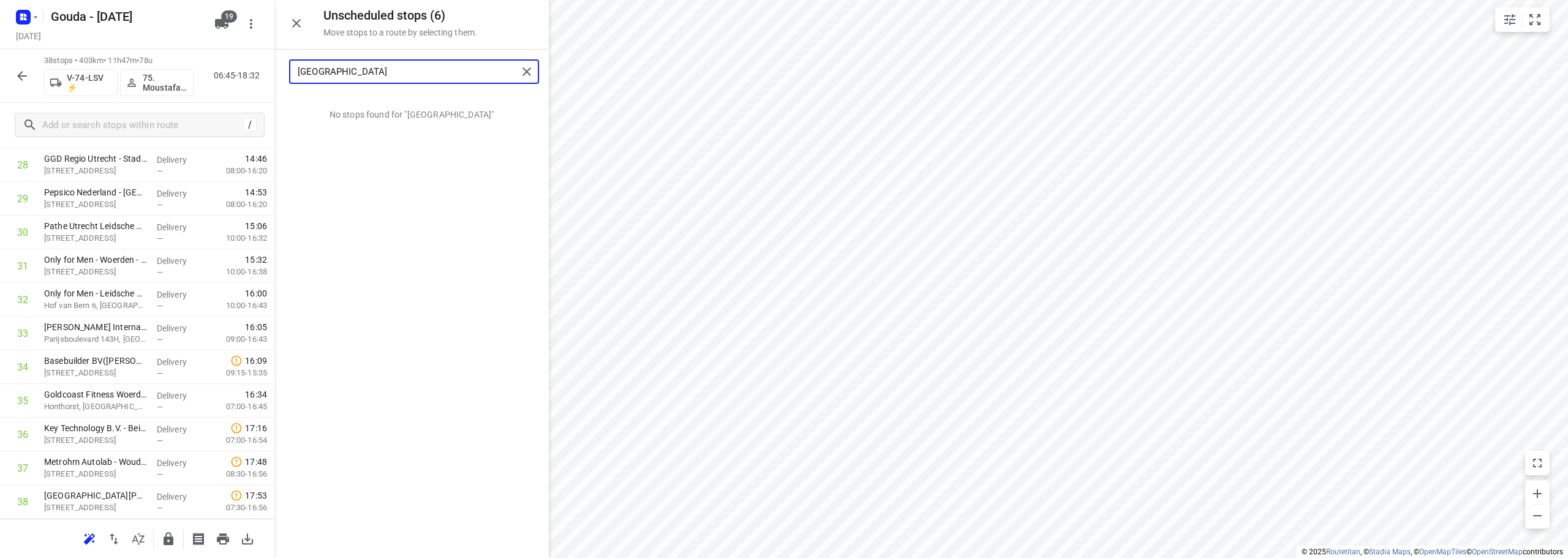
drag, startPoint x: 377, startPoint y: 76, endPoint x: 0, endPoint y: 75, distance: 377.0
click at [0, 93] on div "Unscheduled stops ( 6 ) Move stops to a route by selecting them. parijs No stop…" at bounding box center [137, 279] width 274 height 558
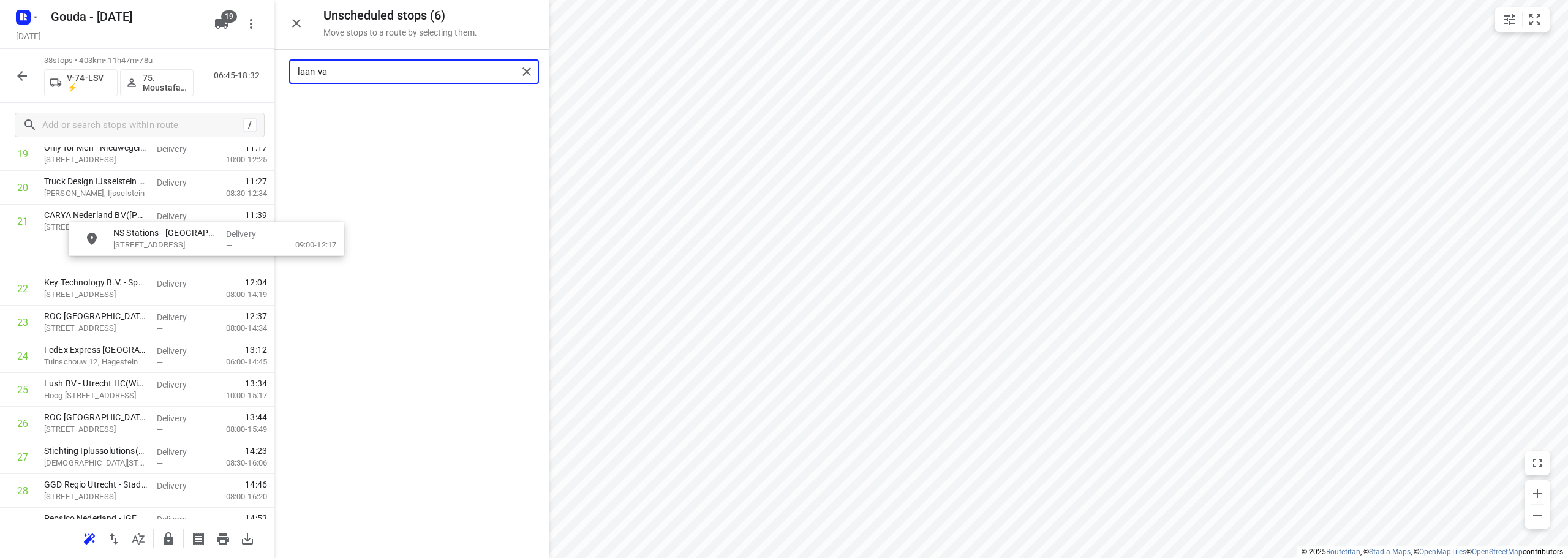
scroll to position [713, 1]
drag, startPoint x: 409, startPoint y: 110, endPoint x: 117, endPoint y: 365, distance: 387.7
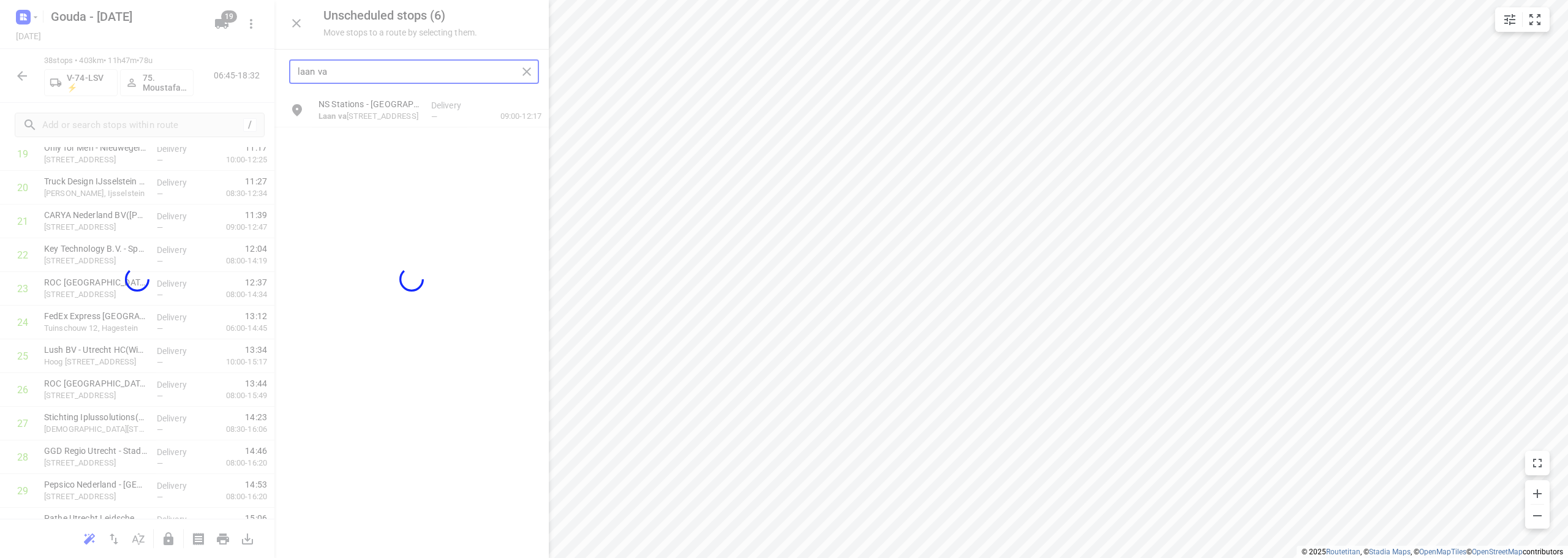
scroll to position [713, 0]
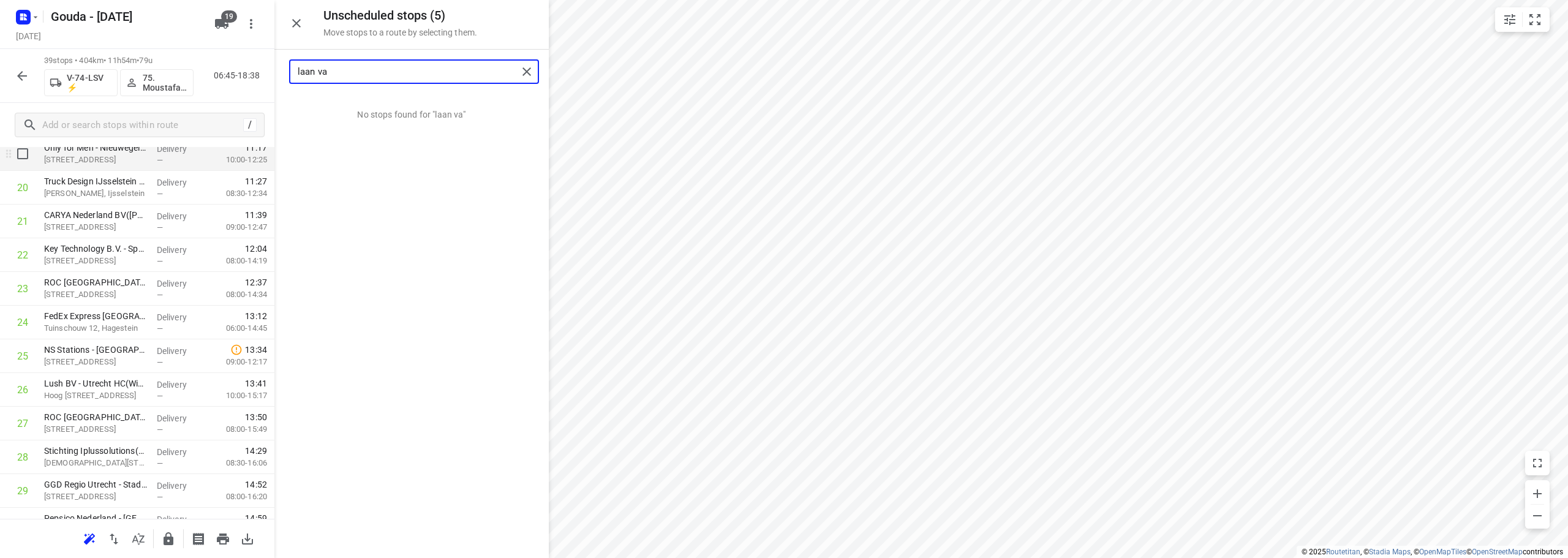
drag, startPoint x: 344, startPoint y: 70, endPoint x: 0, endPoint y: 150, distance: 353.2
click at [0, 150] on div "Unscheduled stops ( 5 ) Move stops to a route by selecting them. laan va No sto…" at bounding box center [137, 279] width 274 height 558
drag, startPoint x: 435, startPoint y: 114, endPoint x: 176, endPoint y: 362, distance: 358.6
type input "herm"
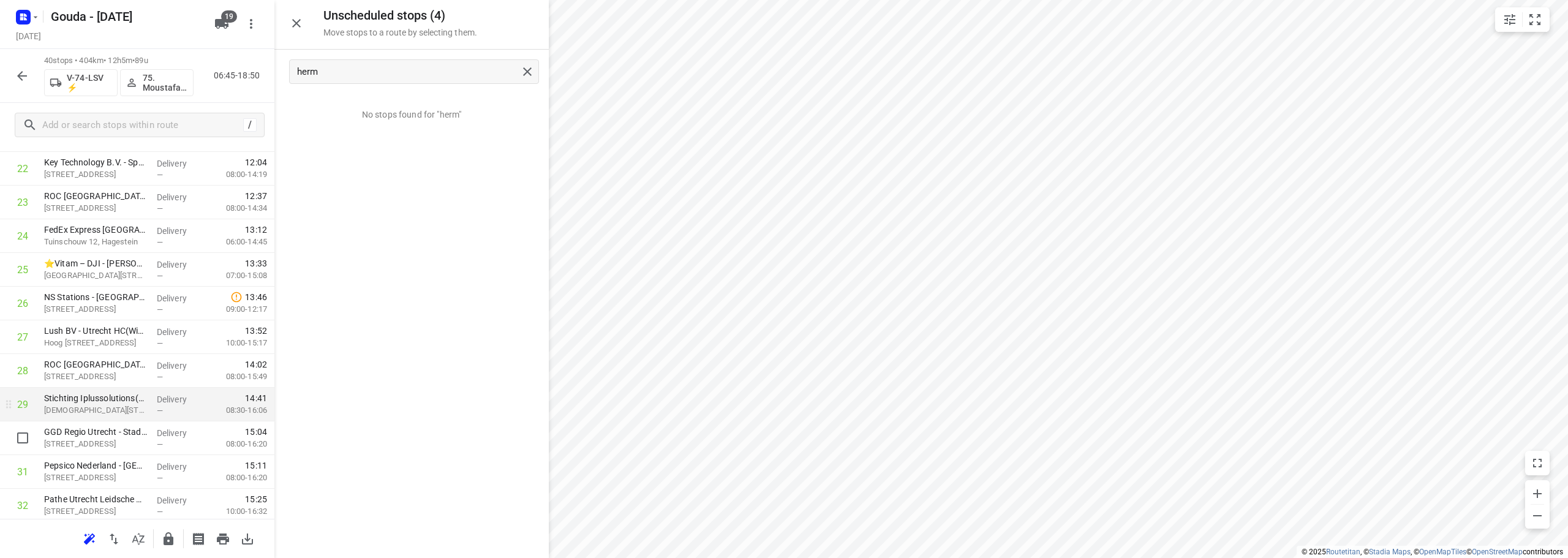
scroll to position [835, 0]
click at [292, 25] on icon "button" at bounding box center [296, 23] width 14 height 14
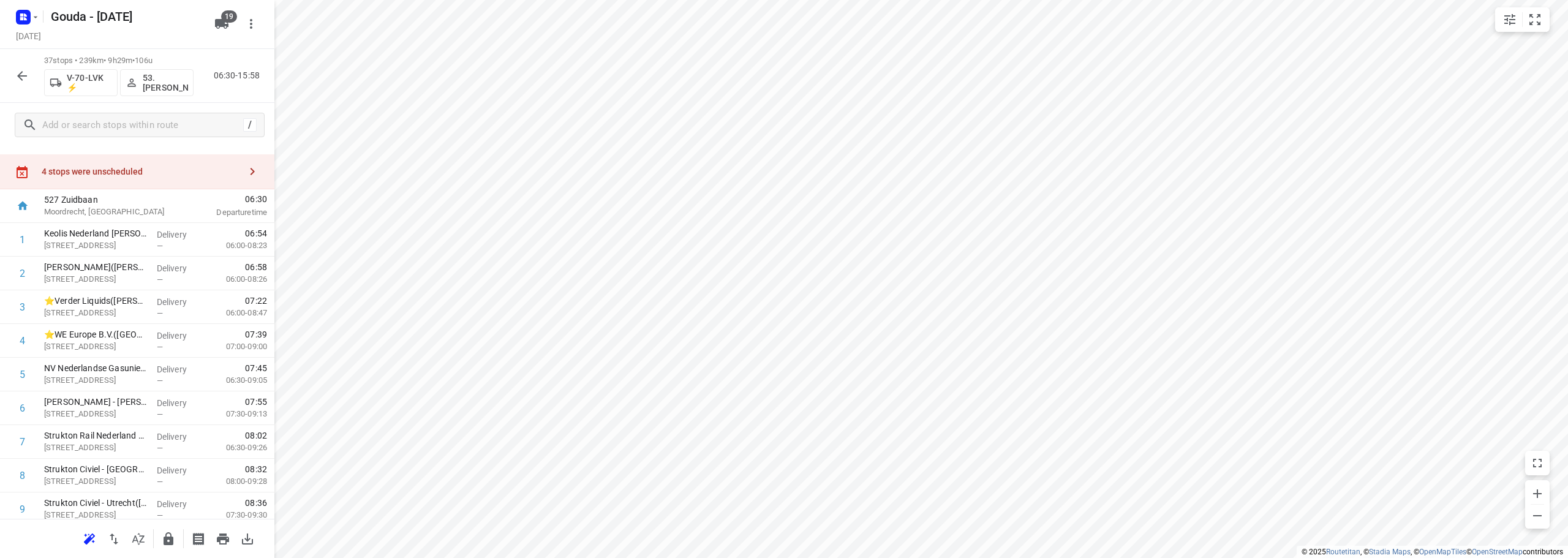
scroll to position [0, 0]
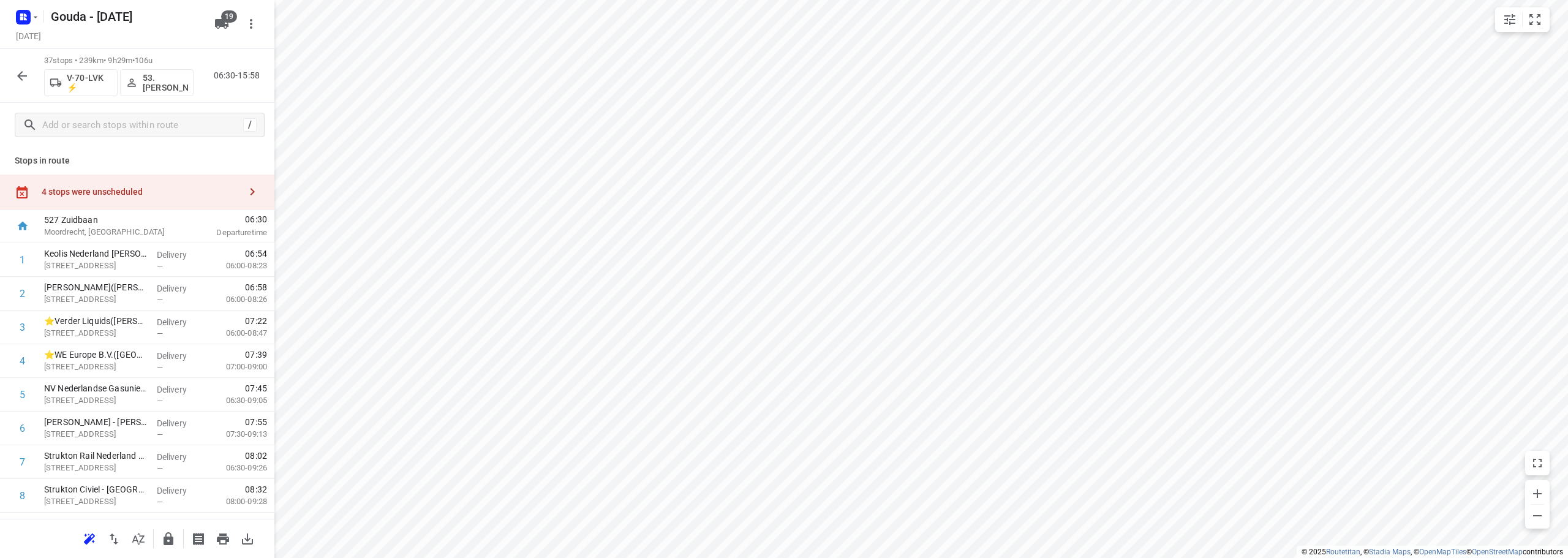
click at [116, 187] on div "4 stops were unscheduled" at bounding box center [141, 192] width 199 height 10
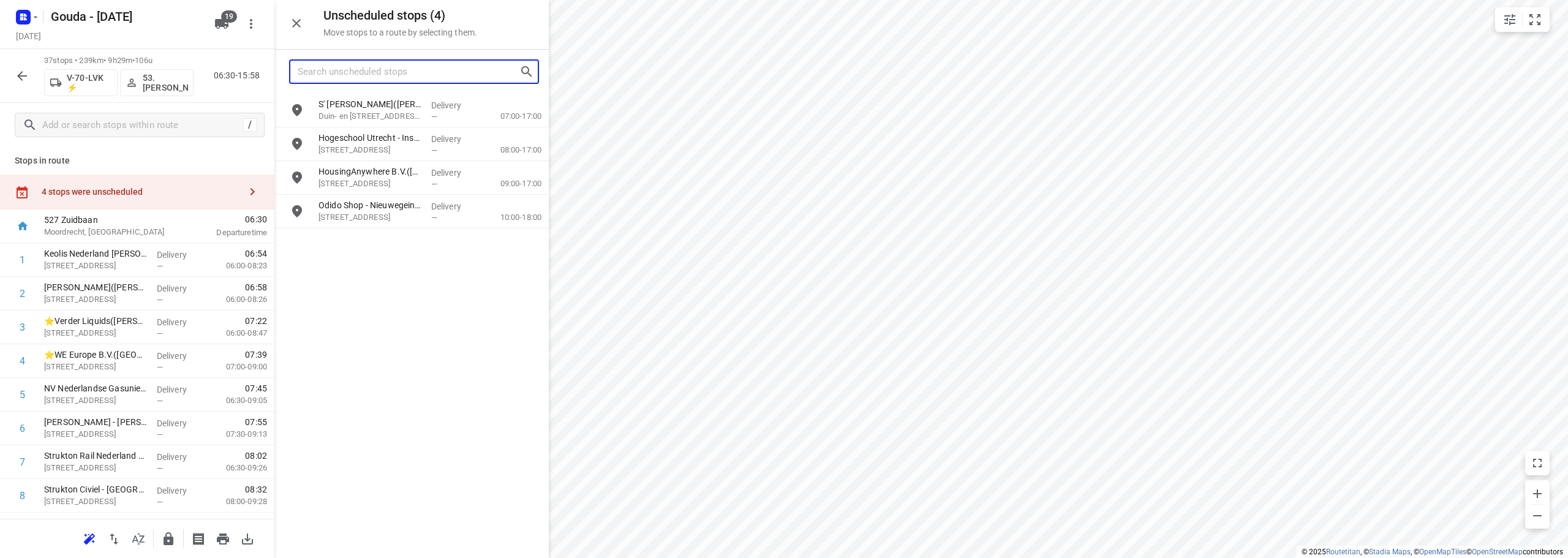
click at [385, 70] on input "Search unscheduled stops" at bounding box center [409, 72] width 222 height 19
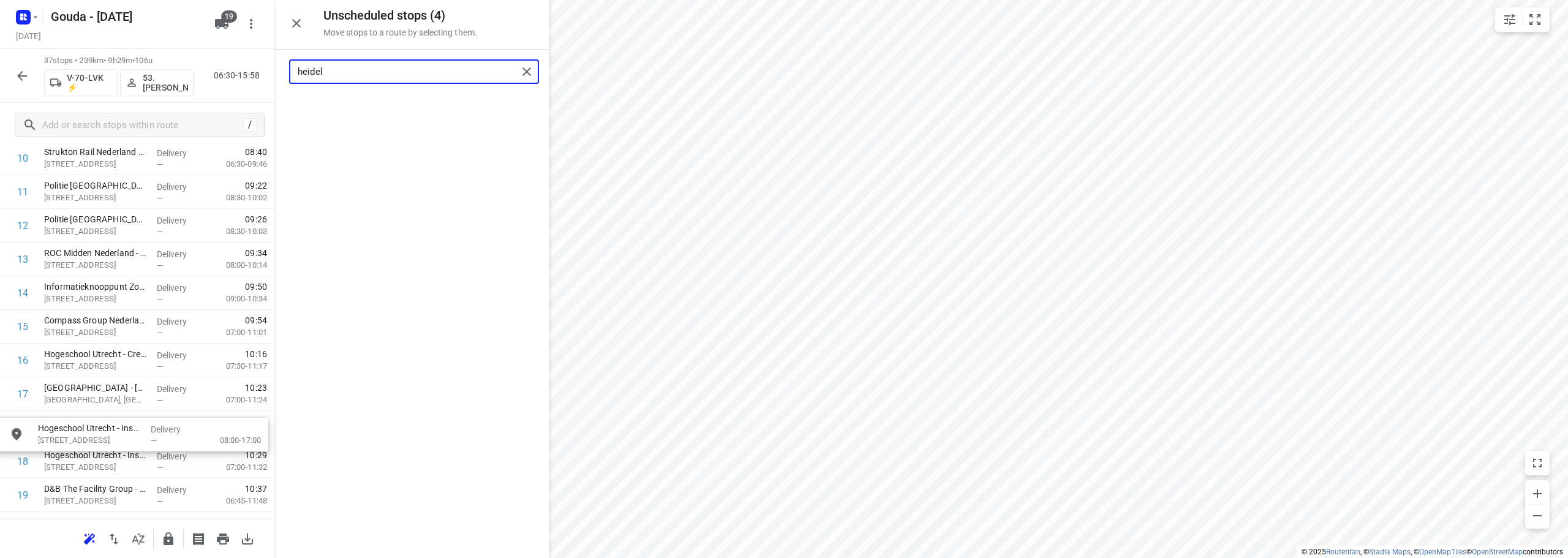
drag, startPoint x: 407, startPoint y: 116, endPoint x: 116, endPoint y: 450, distance: 443.0
type input "heidel"
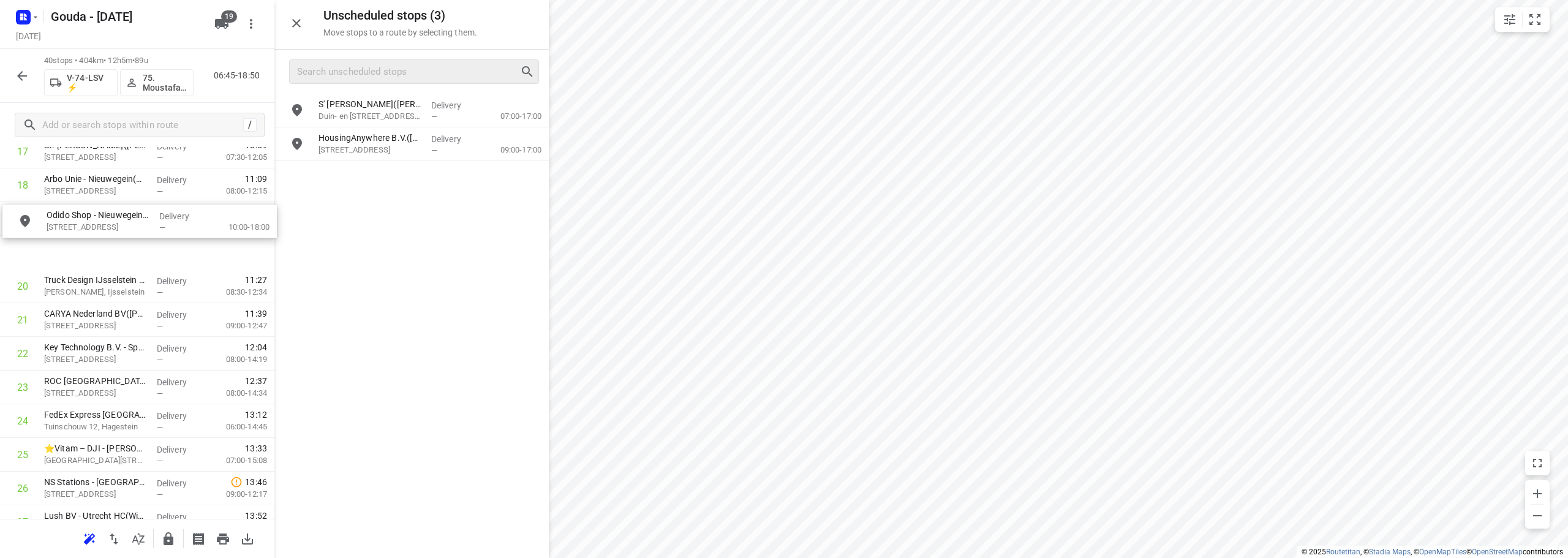
drag, startPoint x: 319, startPoint y: 250, endPoint x: 103, endPoint y: 232, distance: 216.7
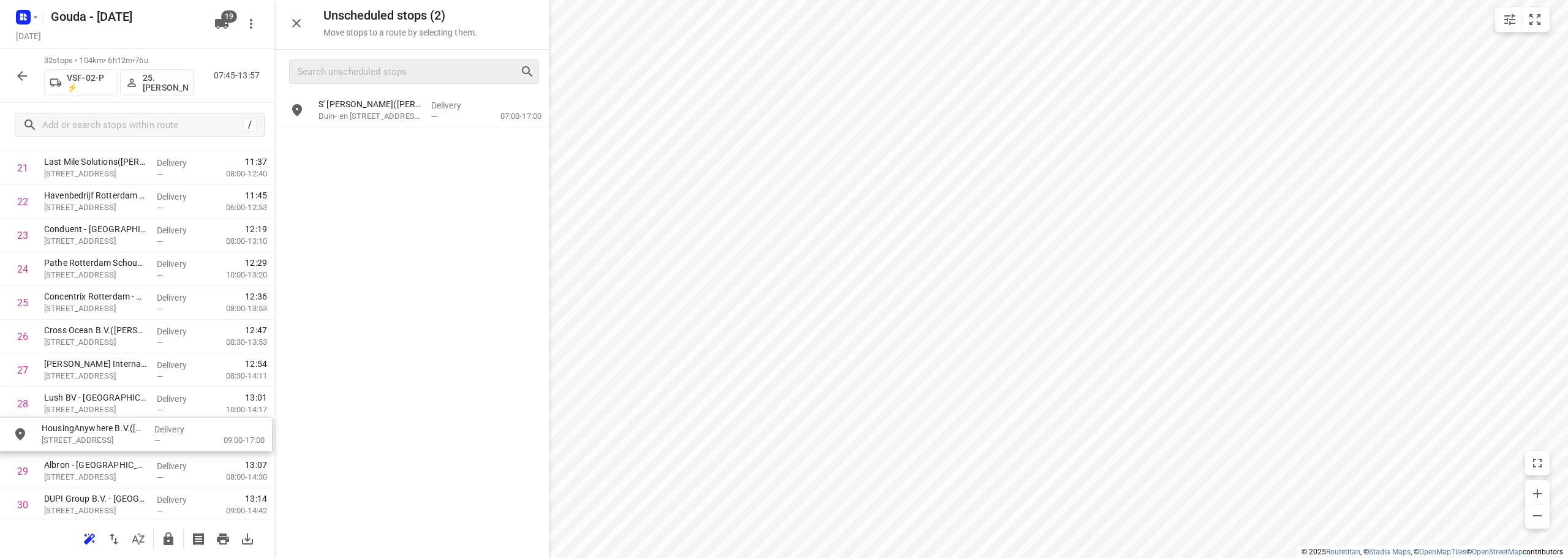
drag, startPoint x: 374, startPoint y: 153, endPoint x: 98, endPoint y: 449, distance: 404.7
click at [296, 24] on icon "button" at bounding box center [296, 23] width 9 height 9
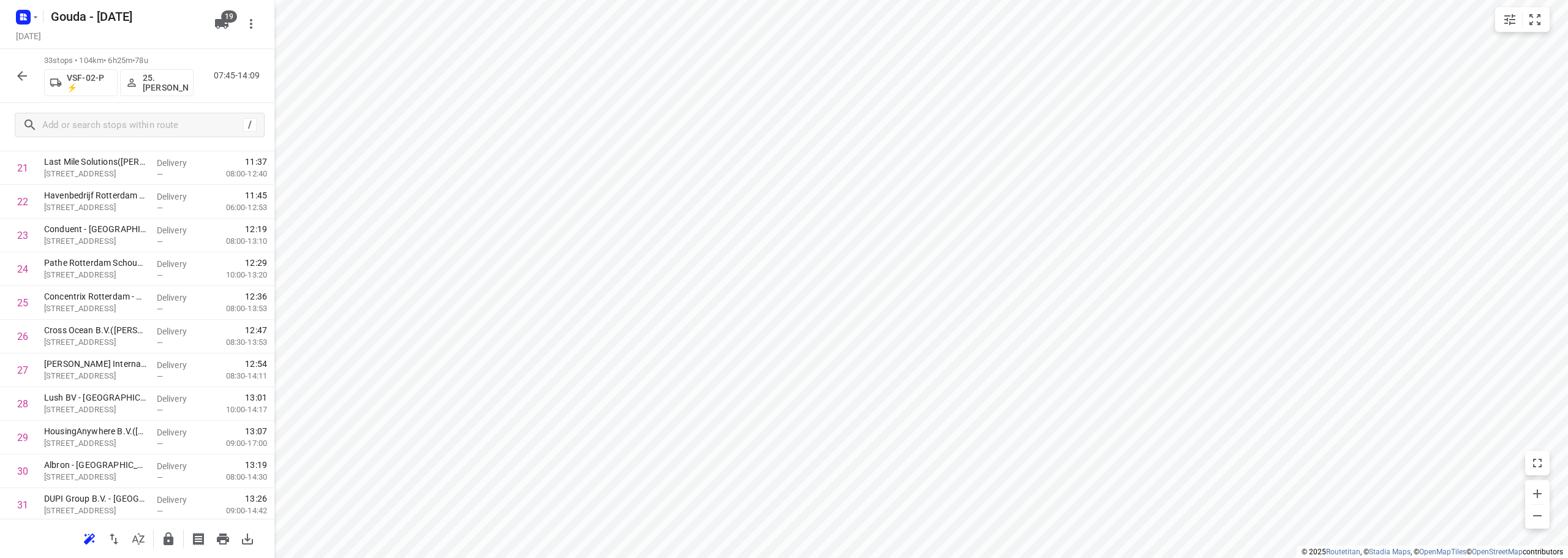
click at [9, 75] on div "33 stops • 104km • 6h25m • 78u VSF-02-P ⚡ 25. Hassan Schweineh 07:45-14:09" at bounding box center [137, 75] width 274 height 54
click at [10, 76] on button "button" at bounding box center [22, 76] width 25 height 25
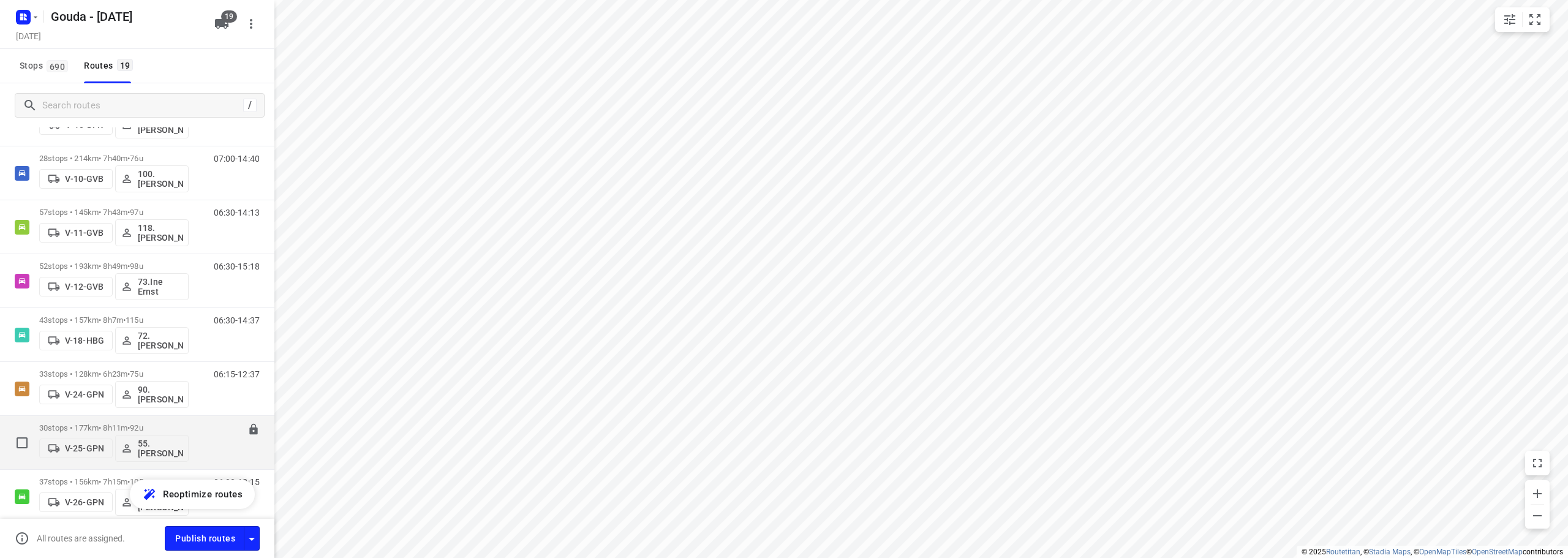
scroll to position [0, 0]
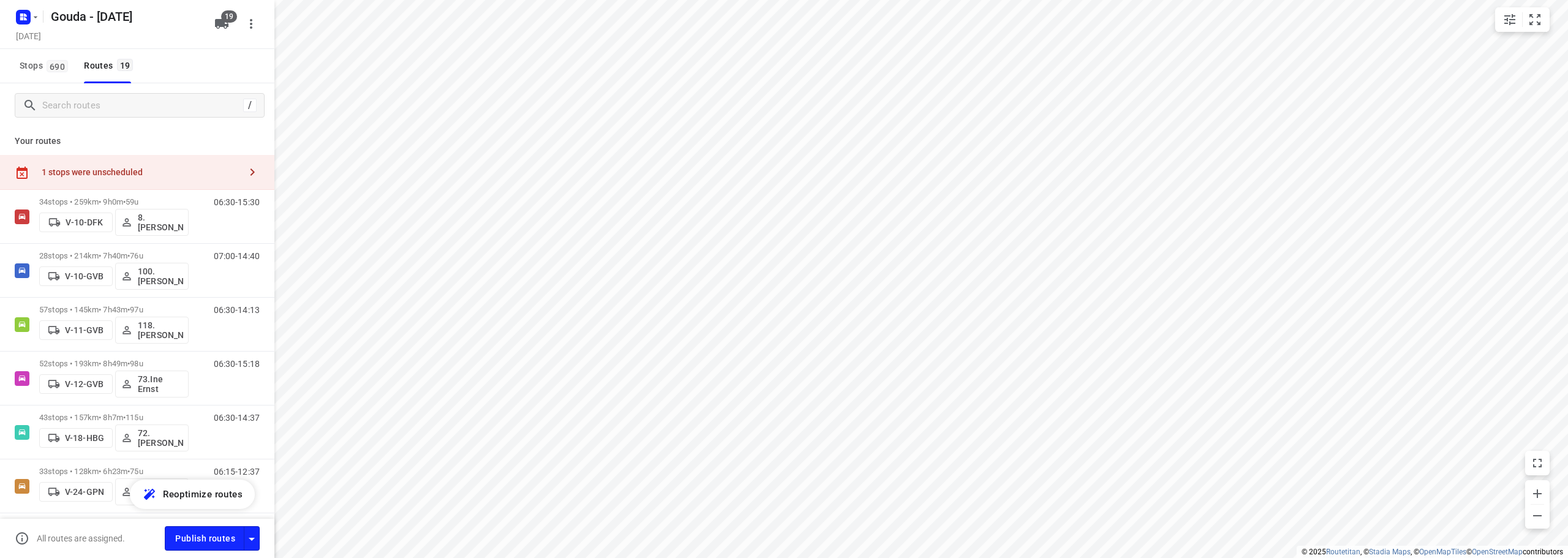
click at [87, 162] on div "1 stops were unscheduled" at bounding box center [137, 172] width 274 height 35
click at [356, 115] on p "Duin- en Kruidbergerweg 1f, Driehuis" at bounding box center [370, 116] width 103 height 12
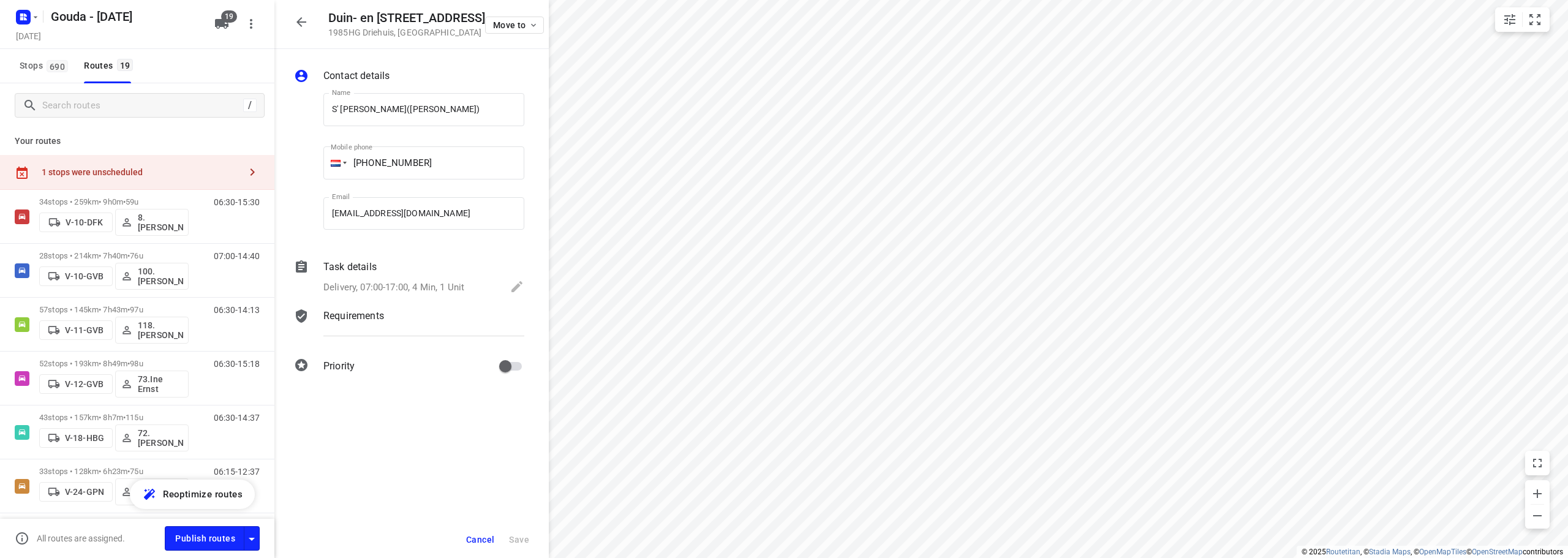
drag, startPoint x: 399, startPoint y: 277, endPoint x: 412, endPoint y: 283, distance: 14.3
click at [400, 277] on div "Task details Delivery, 07:00-17:00, 4 Min, 1 Unit" at bounding box center [423, 278] width 205 height 42
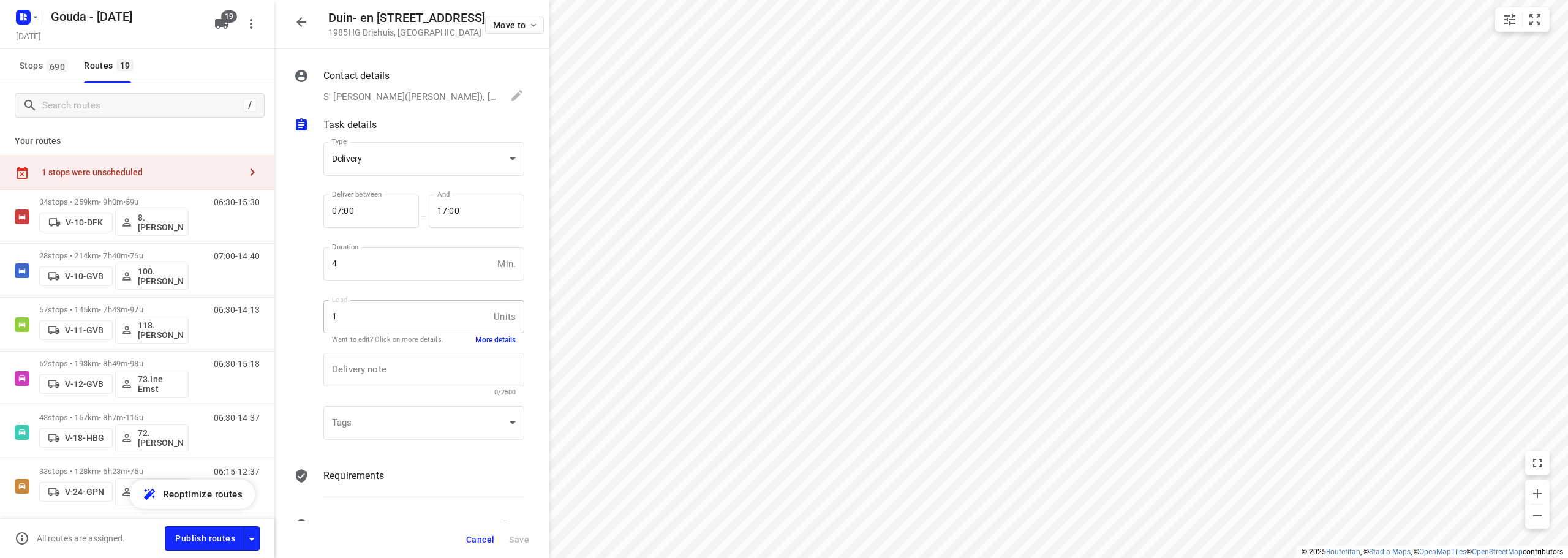
click at [500, 341] on button "More details" at bounding box center [496, 340] width 40 height 11
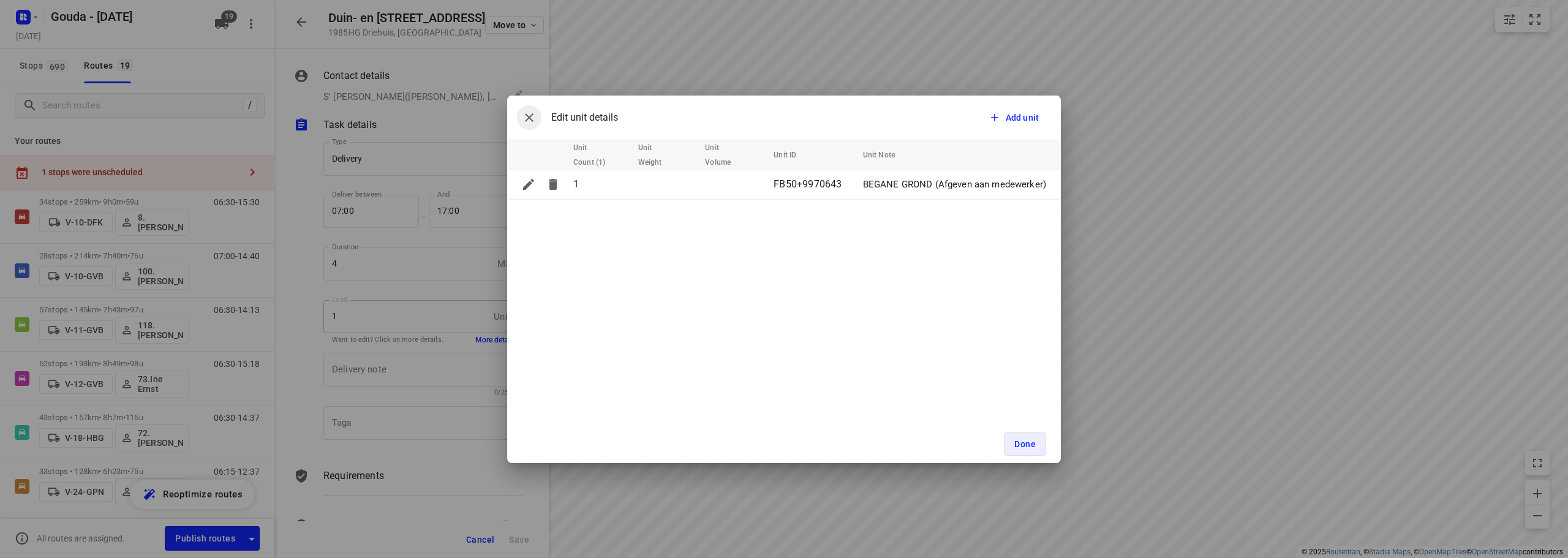
click at [529, 118] on icon "button" at bounding box center [528, 117] width 14 height 14
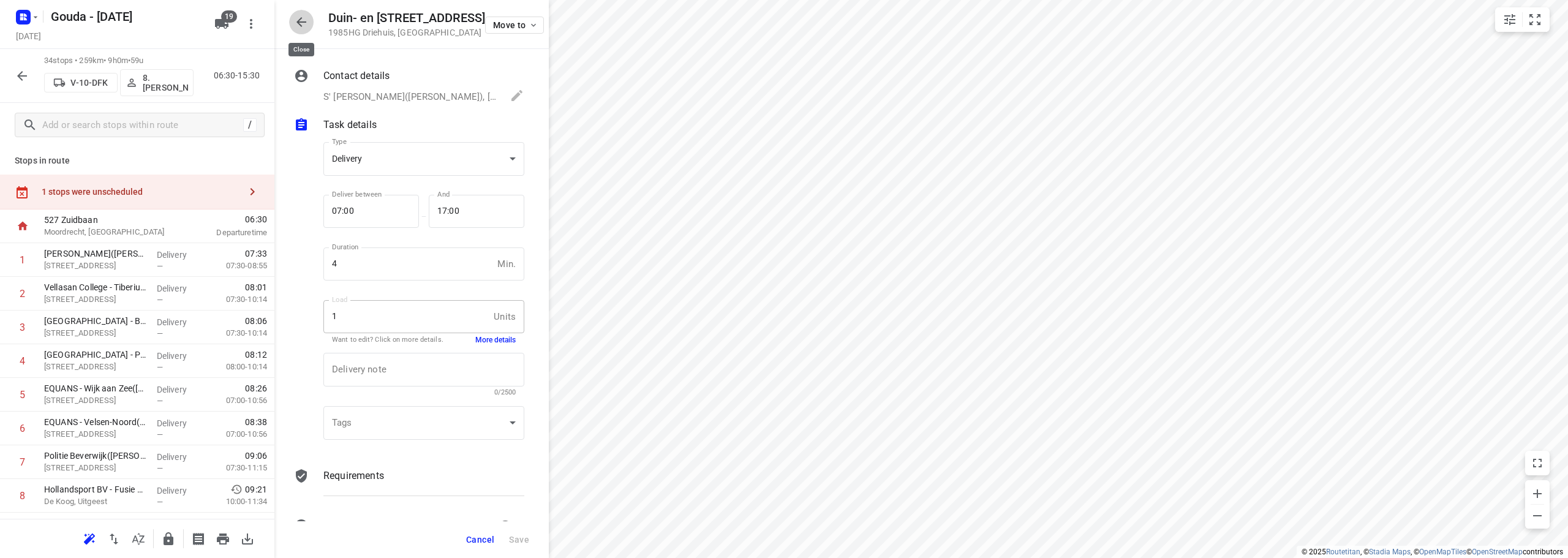
click at [298, 18] on icon "button" at bounding box center [301, 21] width 14 height 14
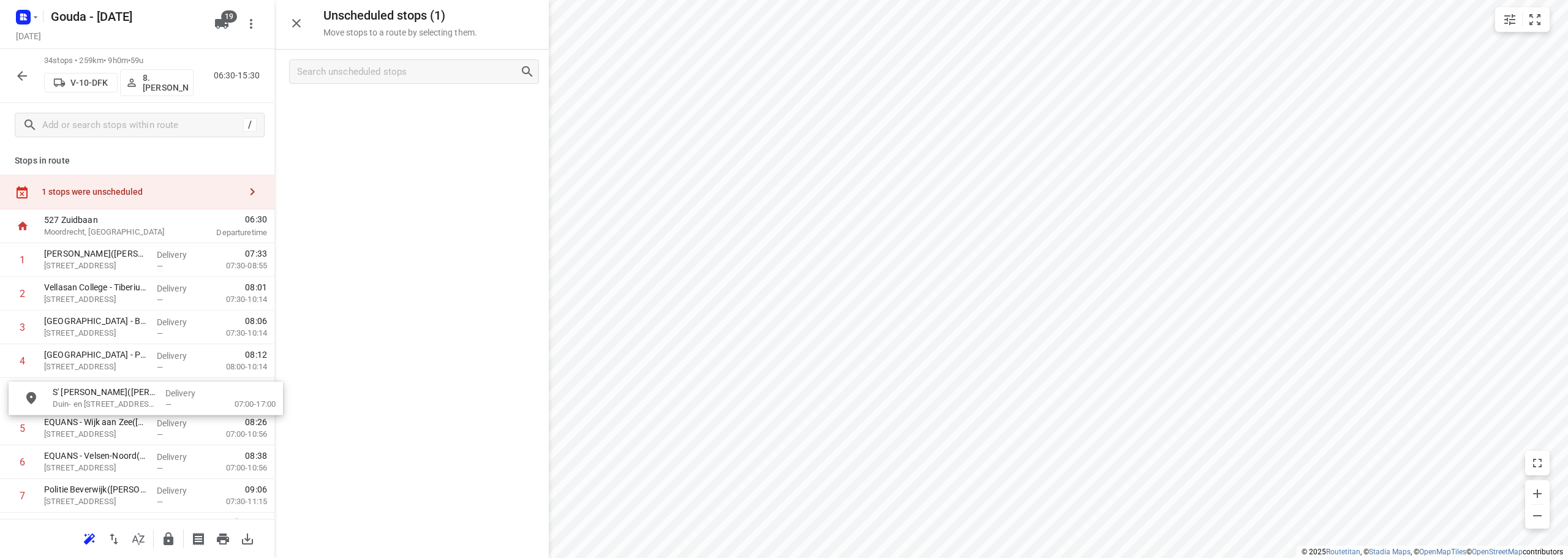
drag, startPoint x: 392, startPoint y: 105, endPoint x: 117, endPoint y: 398, distance: 401.8
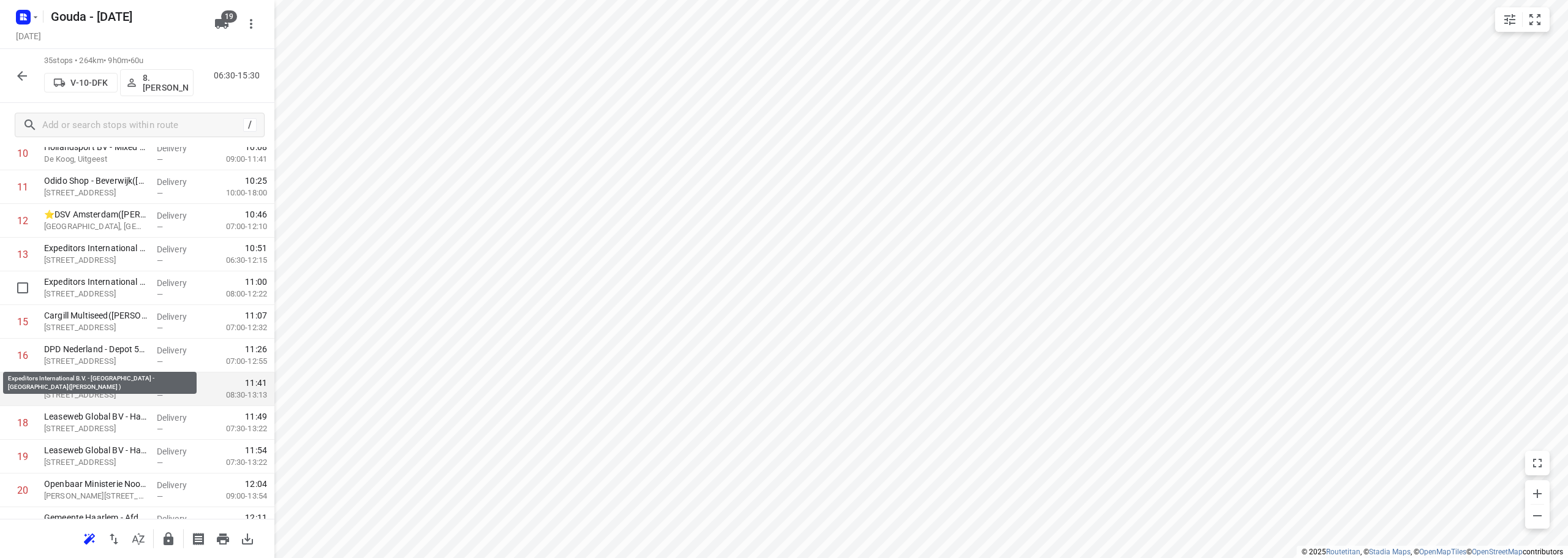
scroll to position [246, 0]
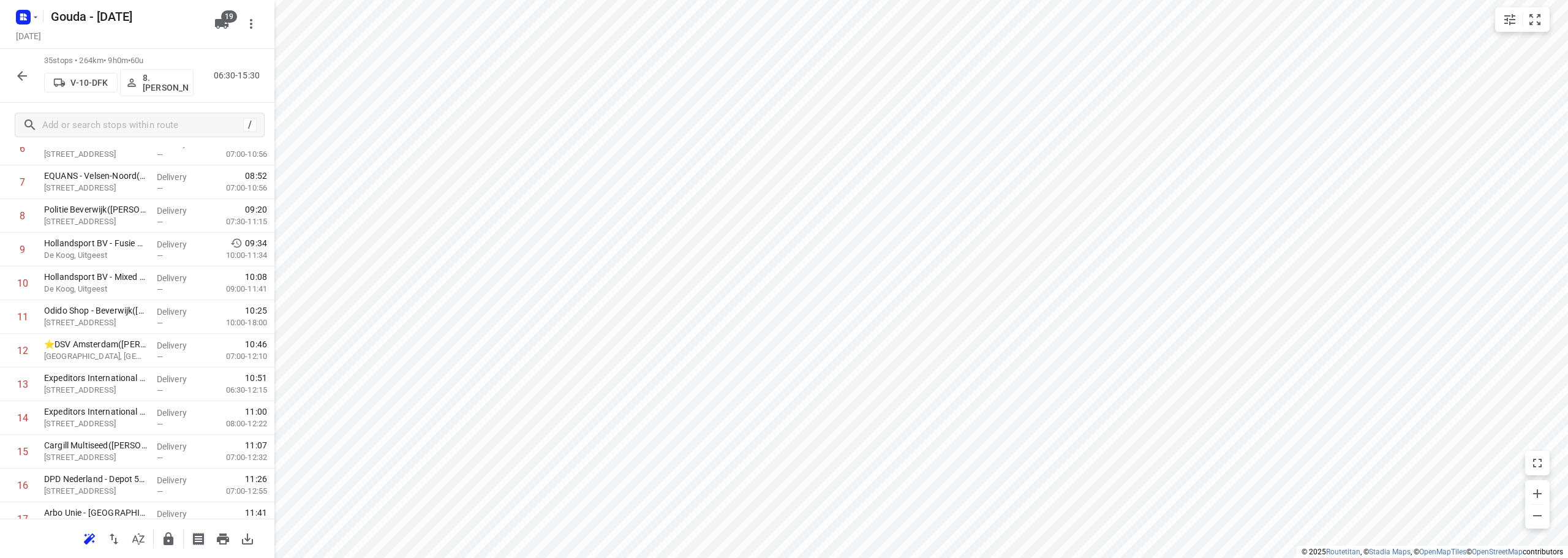
click at [17, 72] on icon "button" at bounding box center [21, 75] width 14 height 14
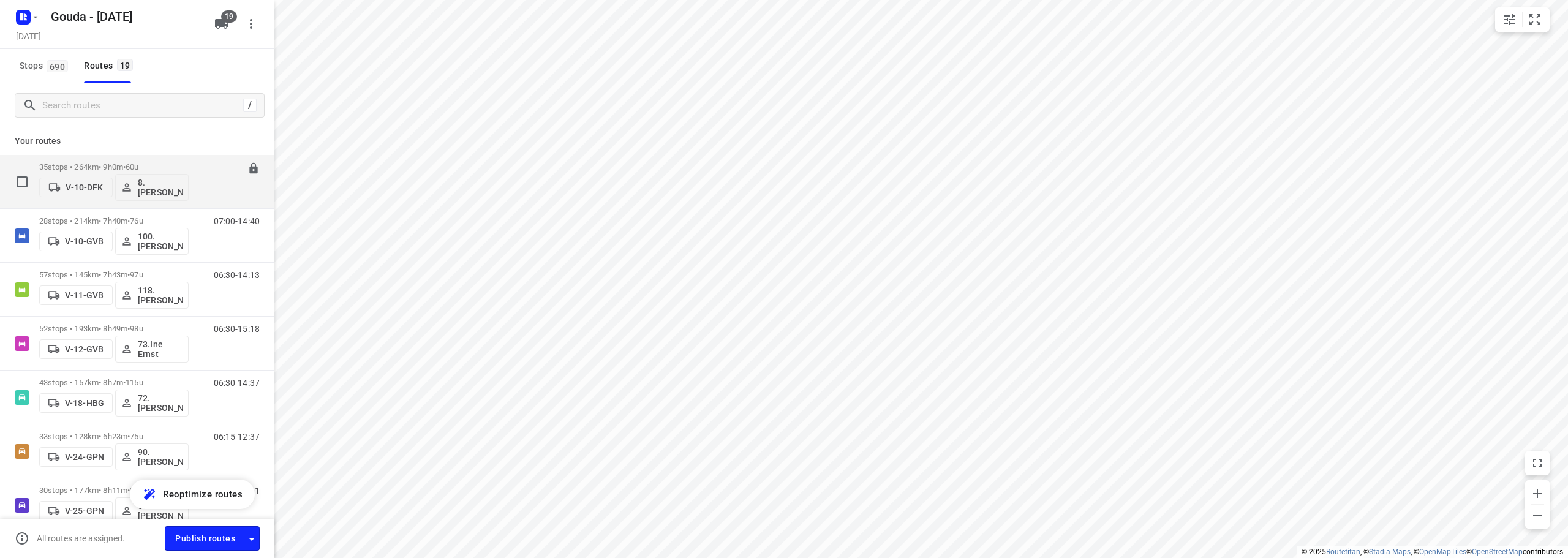
click at [125, 157] on div "35 stops • 264km • 9h0m • 60u V-10-DFK 8. Brian de Jong" at bounding box center [114, 182] width 149 height 51
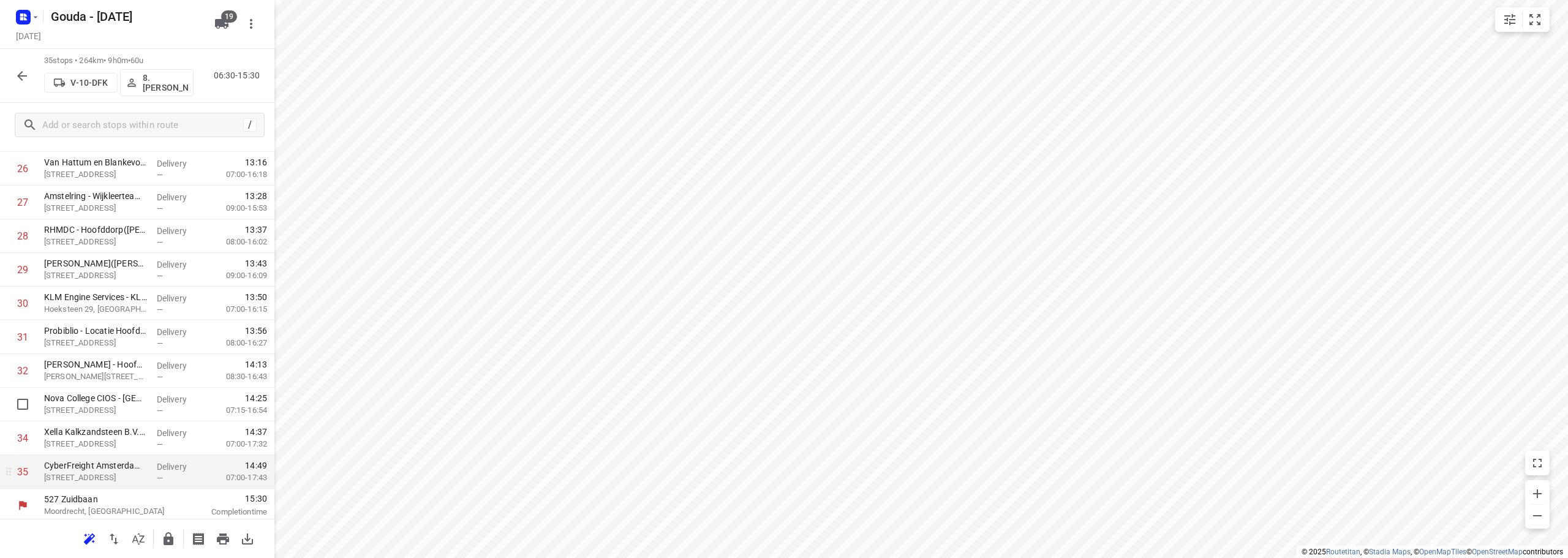
scroll to position [903, 0]
click at [164, 539] on icon "button" at bounding box center [168, 538] width 10 height 12
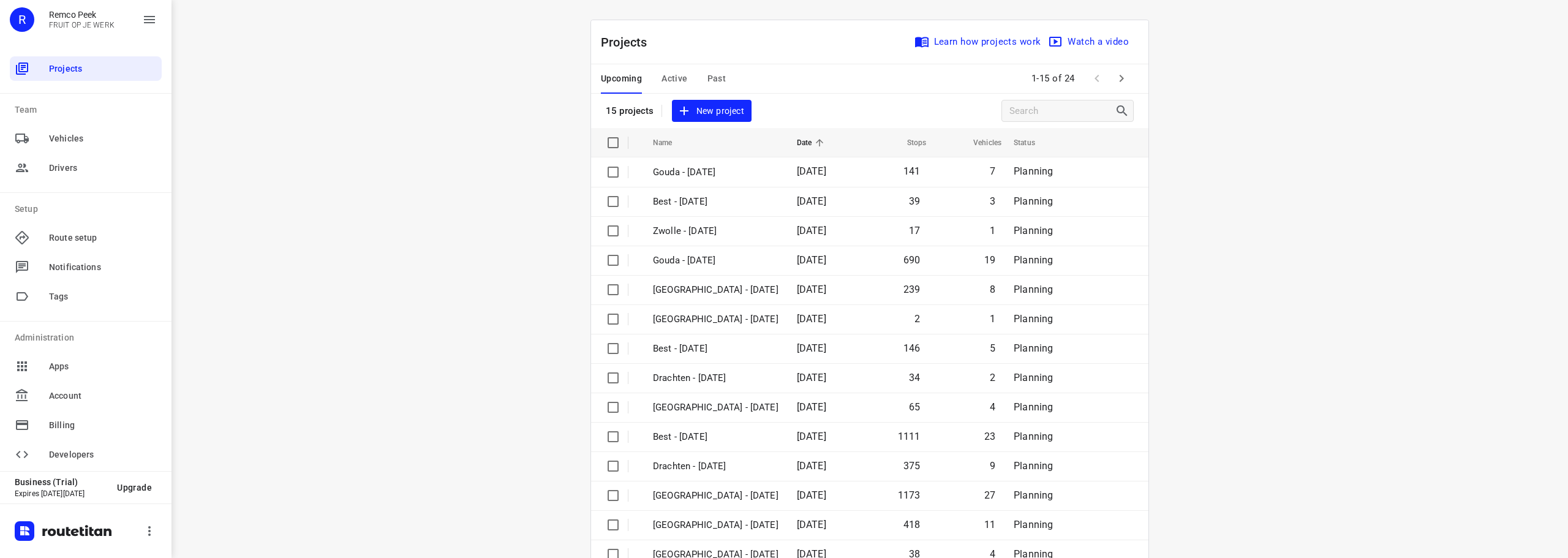
click at [677, 75] on span "Active" at bounding box center [674, 78] width 26 height 15
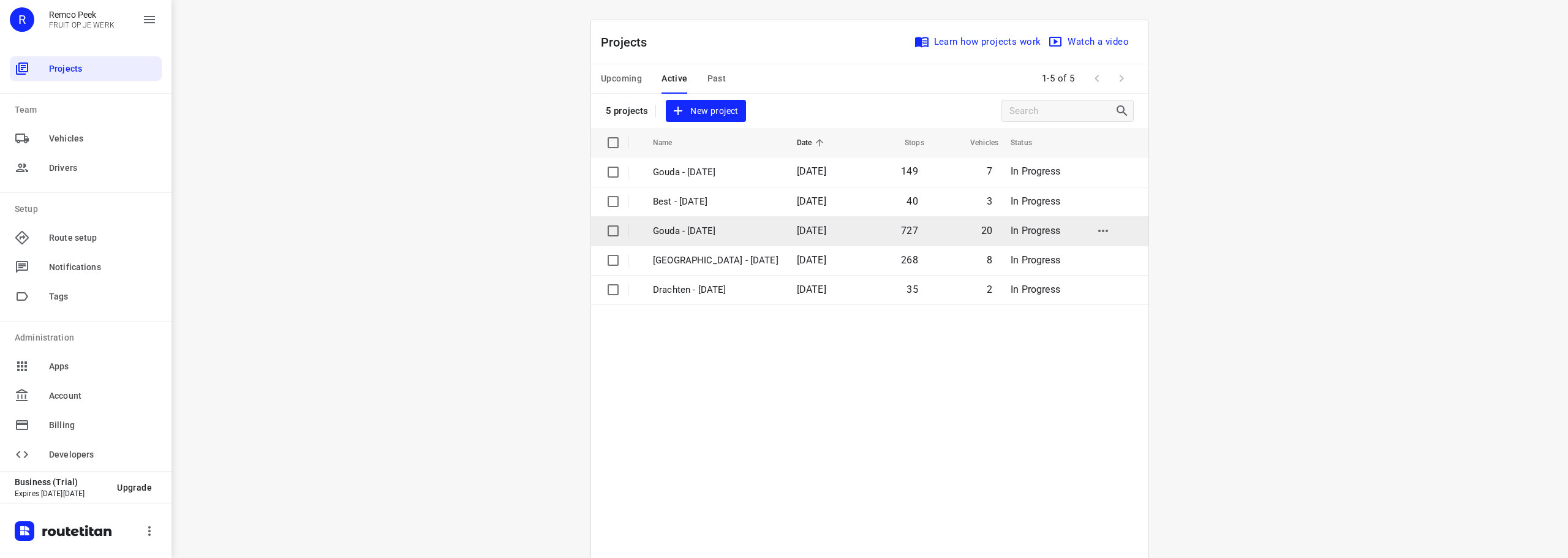
click at [711, 225] on p "Gouda - [DATE]" at bounding box center [715, 231] width 125 height 14
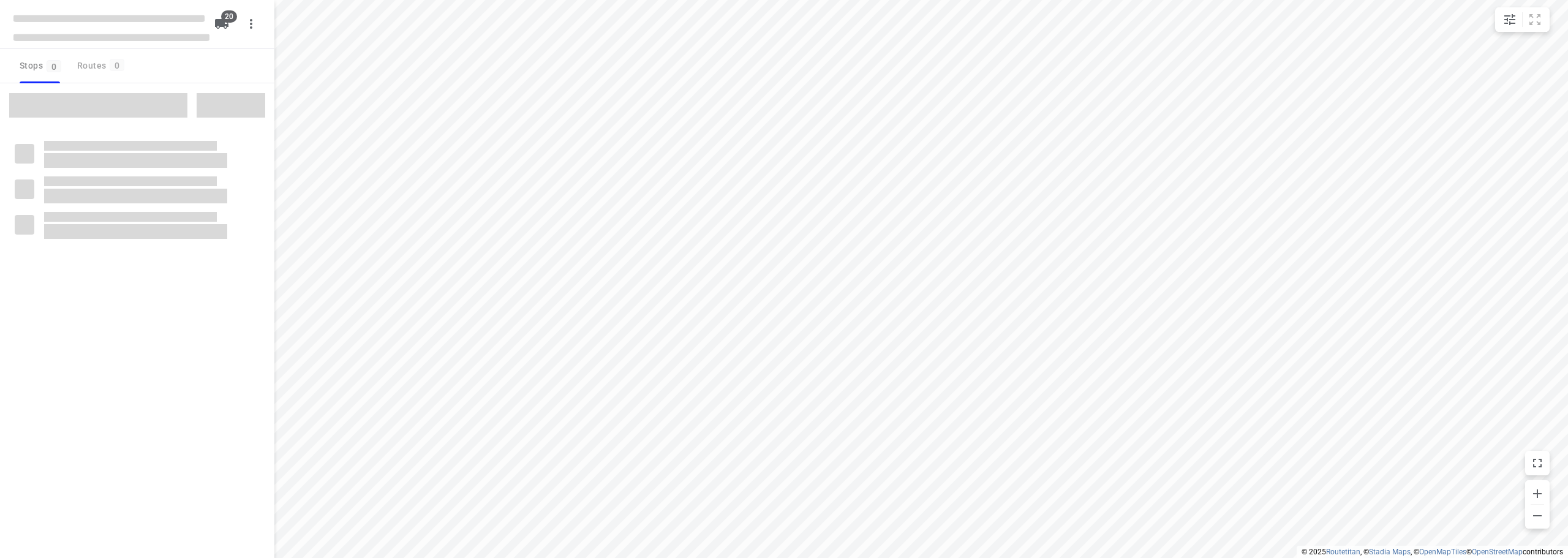
checkbox input "true"
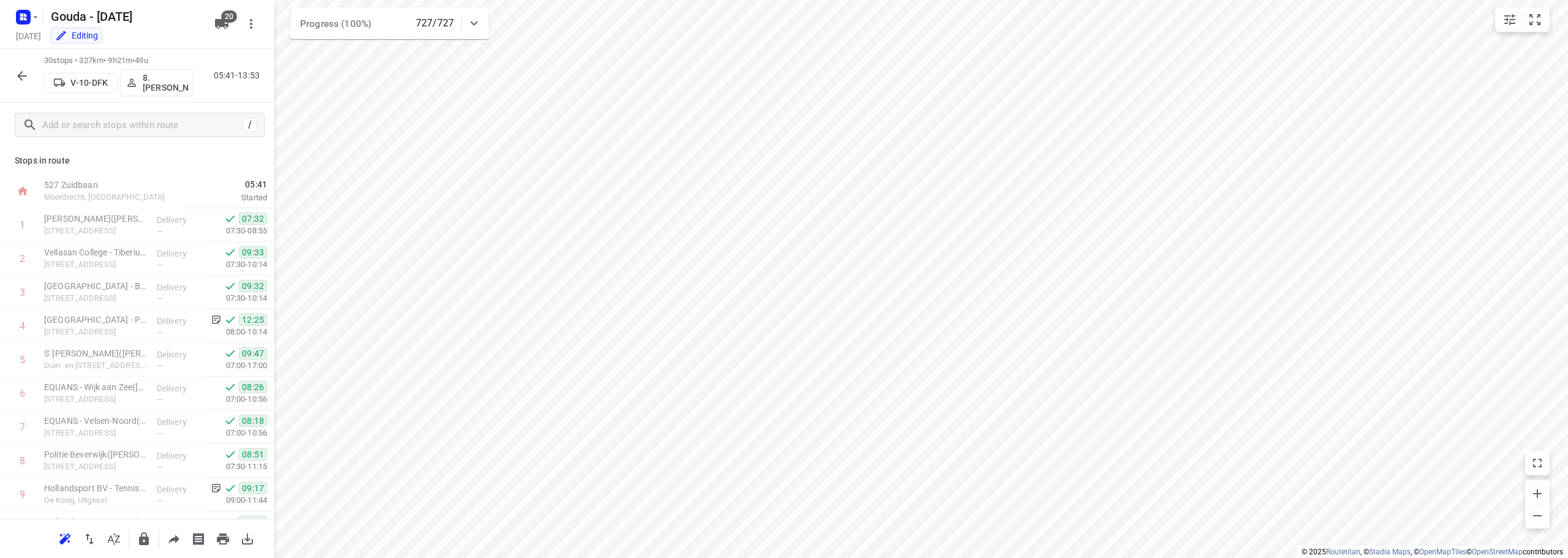
click at [20, 71] on icon "button" at bounding box center [21, 75] width 14 height 14
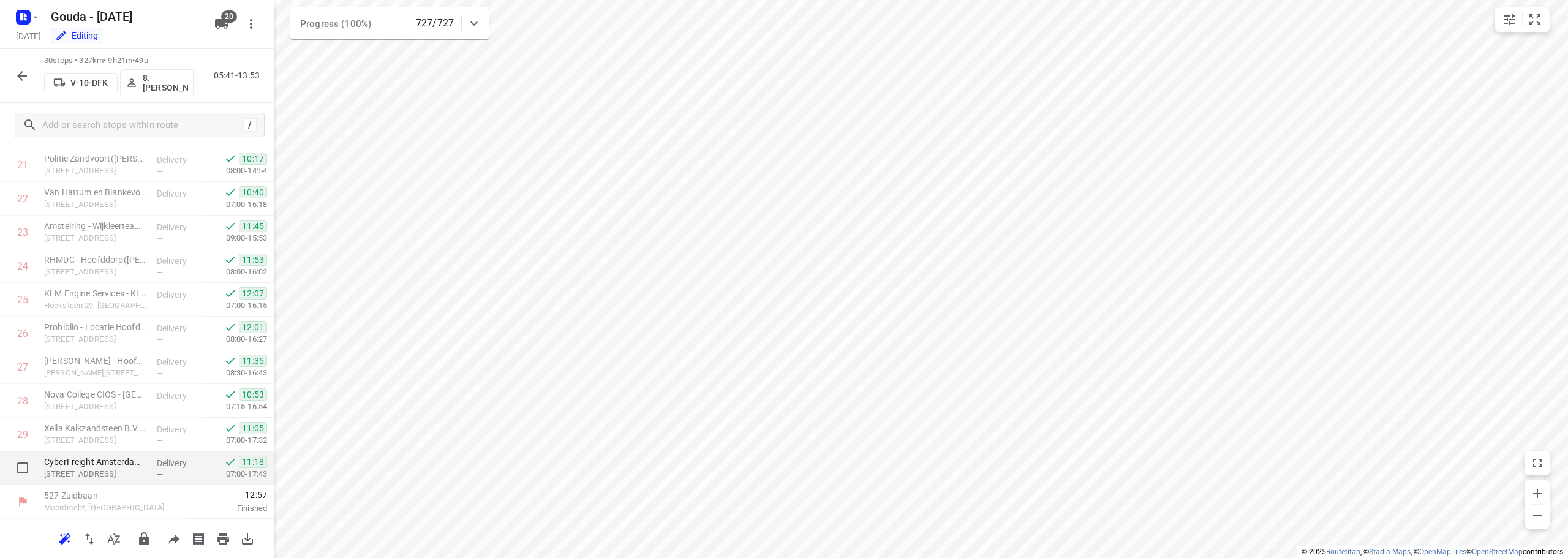
scroll to position [673, 0]
click at [14, 75] on button "button" at bounding box center [22, 76] width 25 height 25
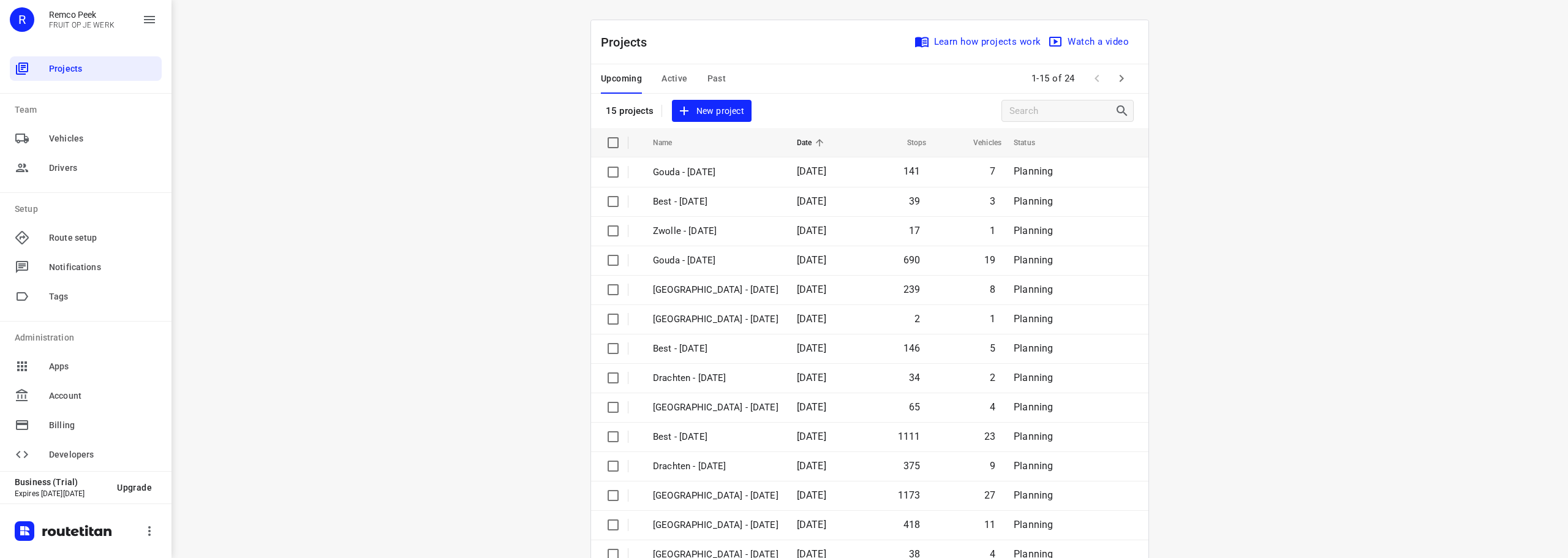
click at [675, 79] on span "Active" at bounding box center [674, 78] width 26 height 15
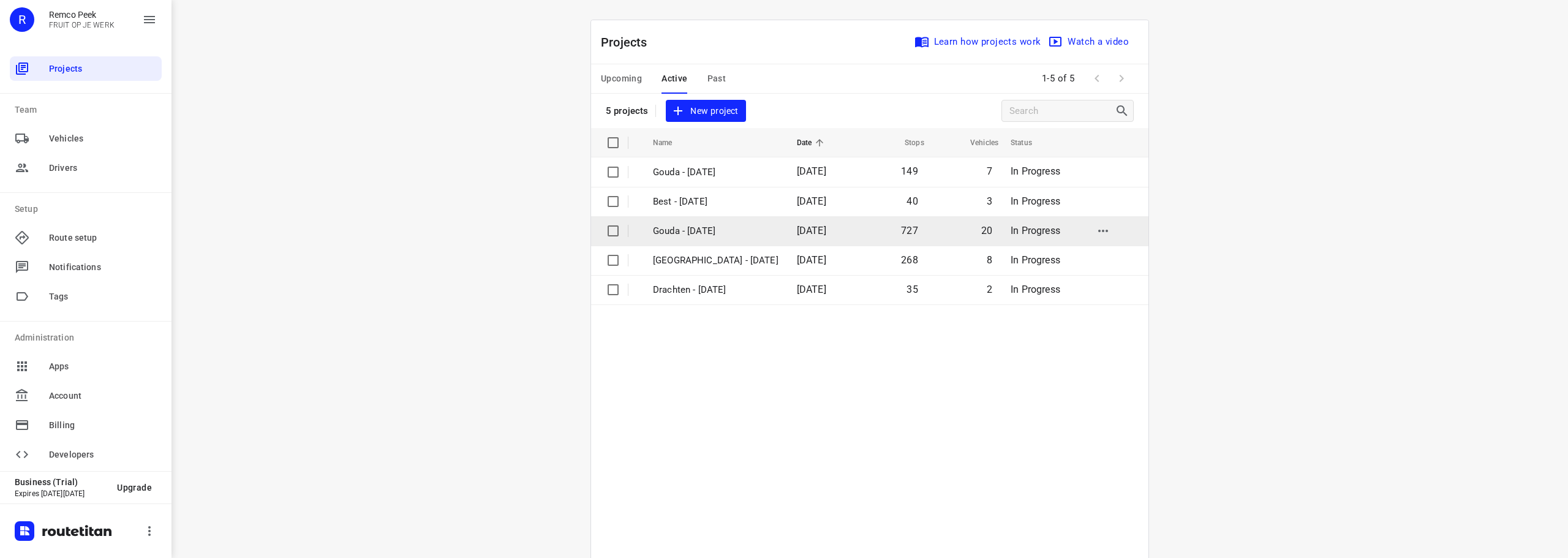
click at [699, 229] on p "Gouda - [DATE]" at bounding box center [715, 231] width 125 height 14
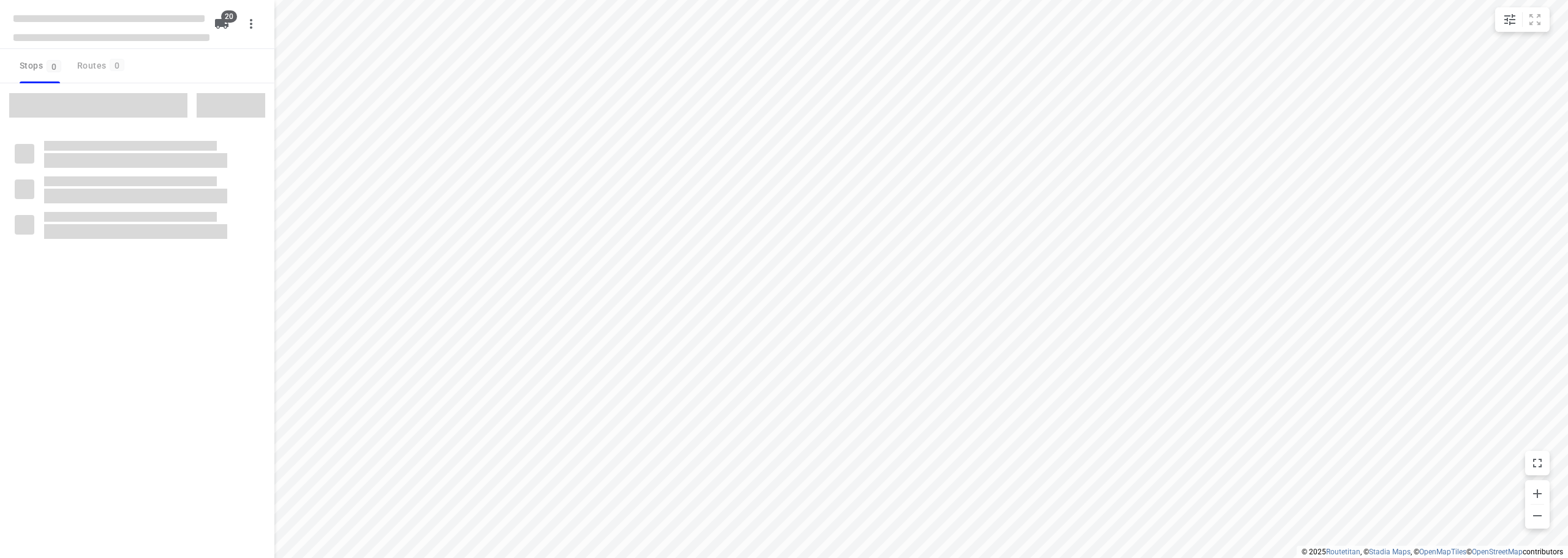
checkbox input "true"
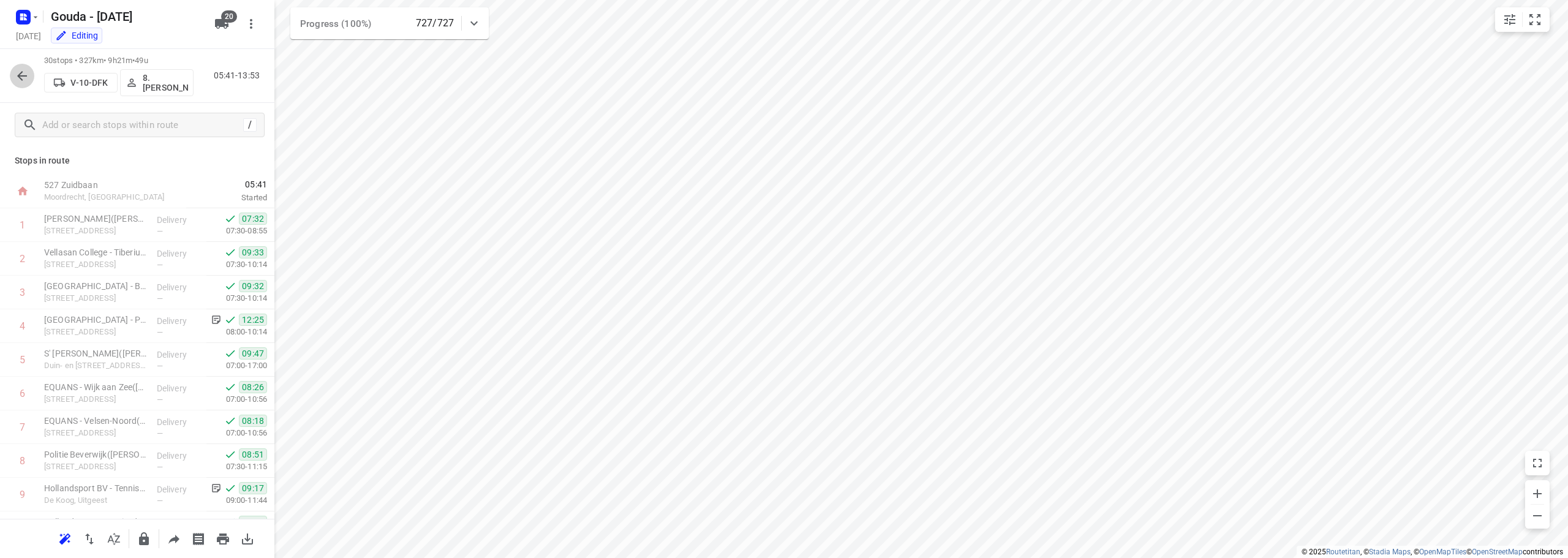
click at [23, 76] on icon "button" at bounding box center [21, 75] width 14 height 14
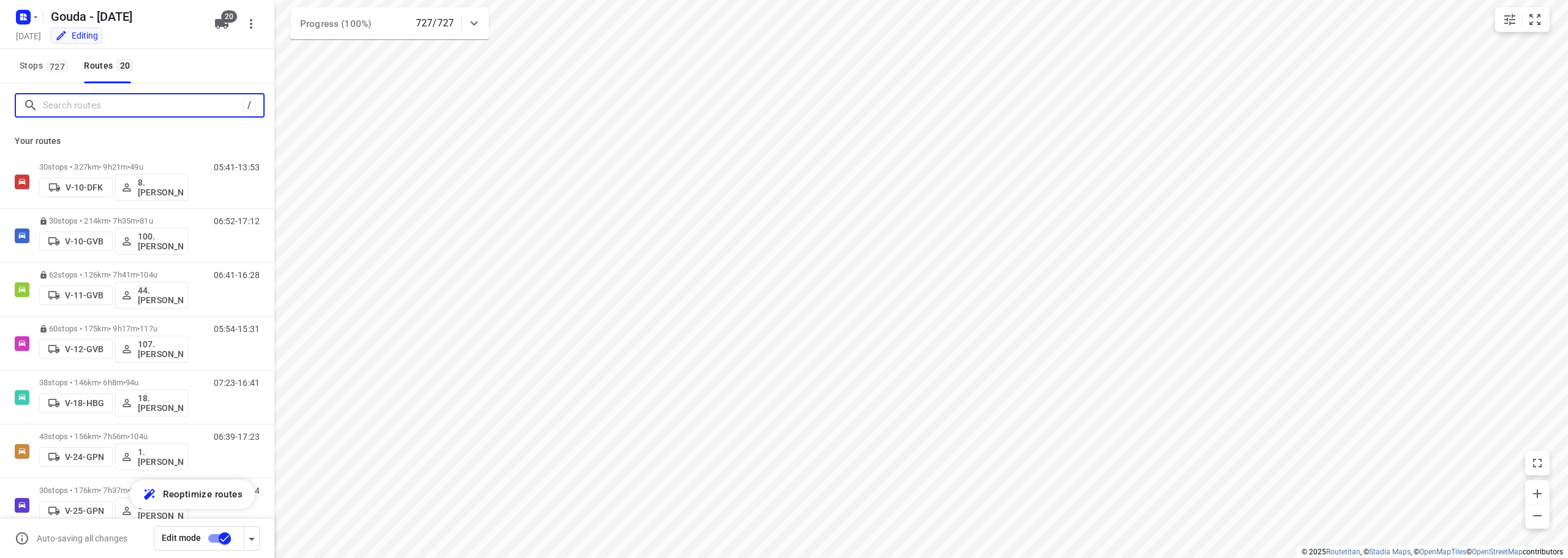
click at [95, 104] on input "Search routes" at bounding box center [142, 106] width 200 height 19
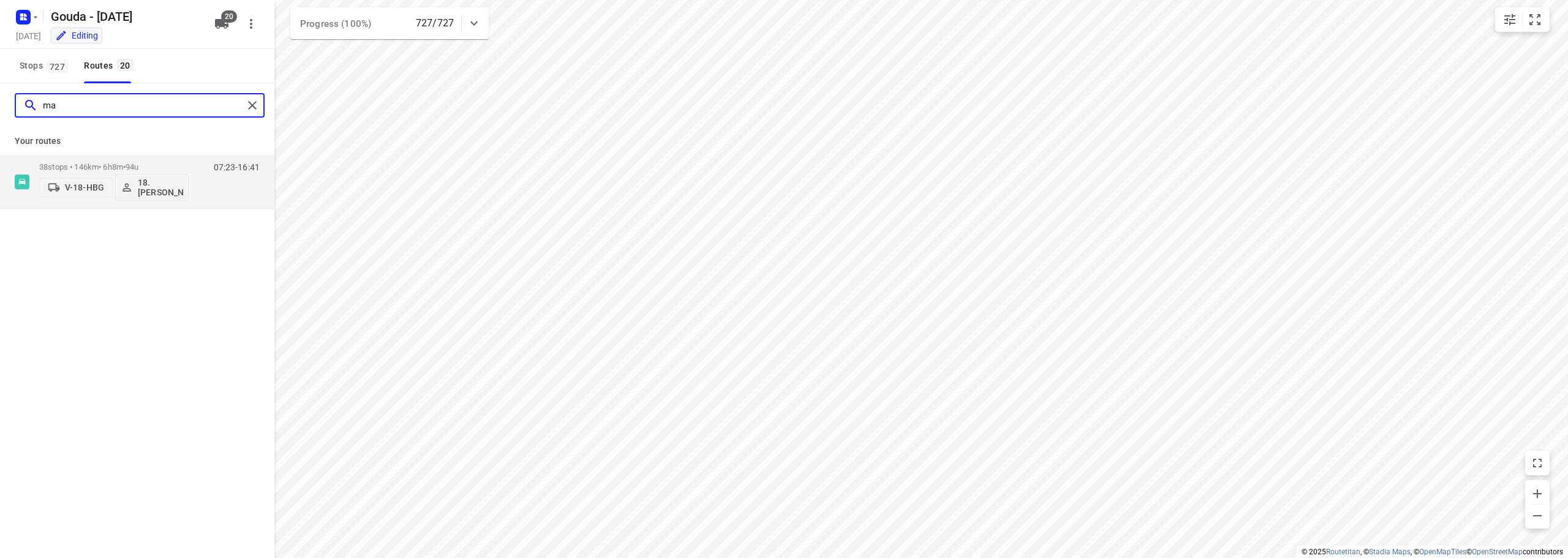
type input "m"
type input "[PERSON_NAME]"
click at [158, 160] on div "30 stops • 214km • 7h35m • 81u V-10-GVB 100.[PERSON_NAME]" at bounding box center [114, 182] width 149 height 51
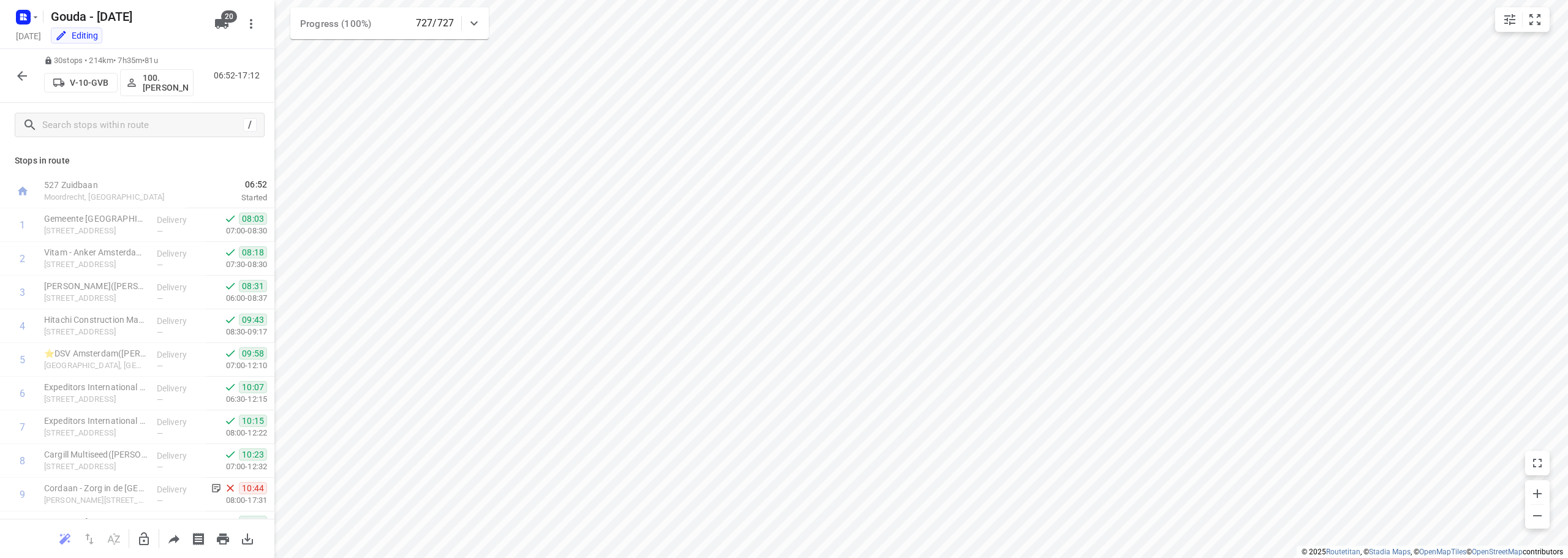
click at [17, 69] on icon "button" at bounding box center [21, 75] width 14 height 14
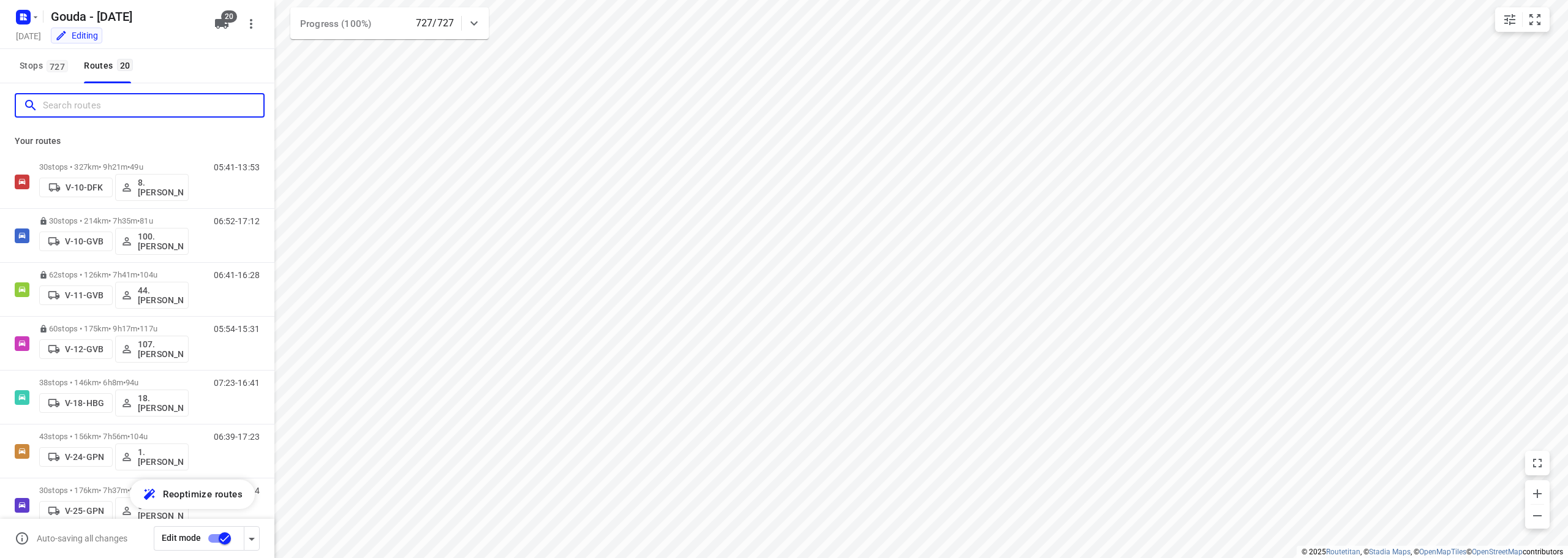
click at [83, 103] on input "Search routes" at bounding box center [153, 106] width 221 height 19
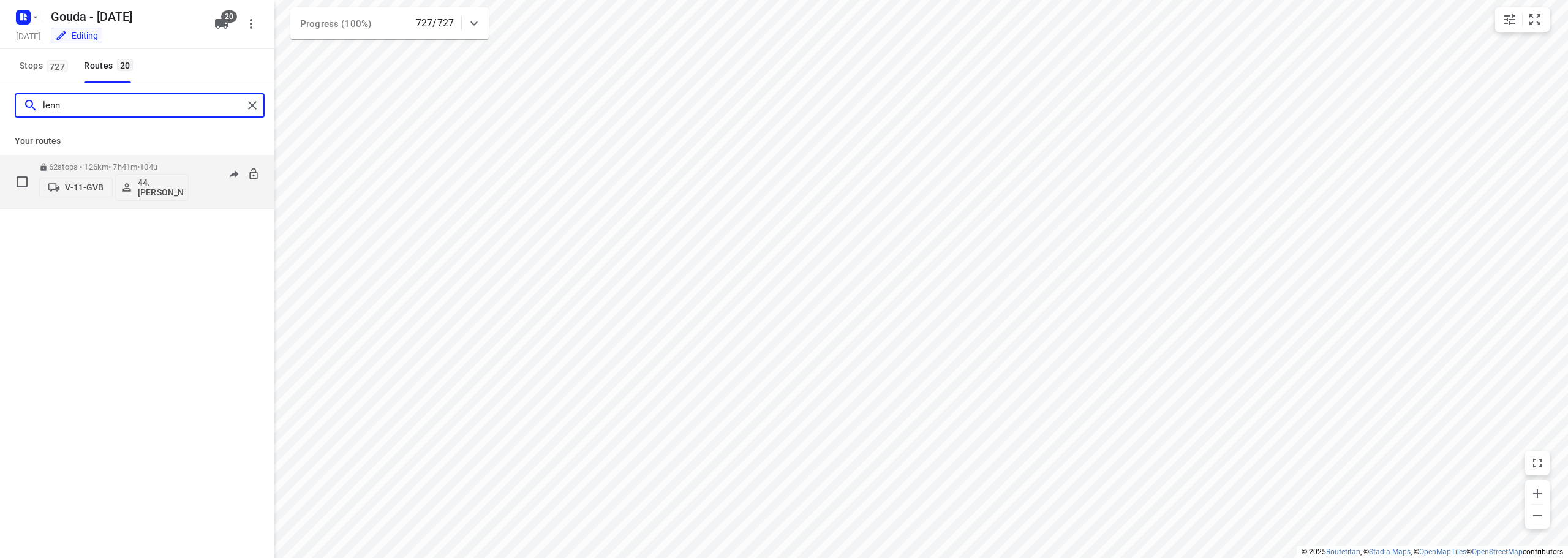
type input "lenn"
click at [159, 159] on div "62 stops • 126km • 7h41m • 104u V-11-GVB 44. [PERSON_NAME]" at bounding box center [114, 182] width 149 height 51
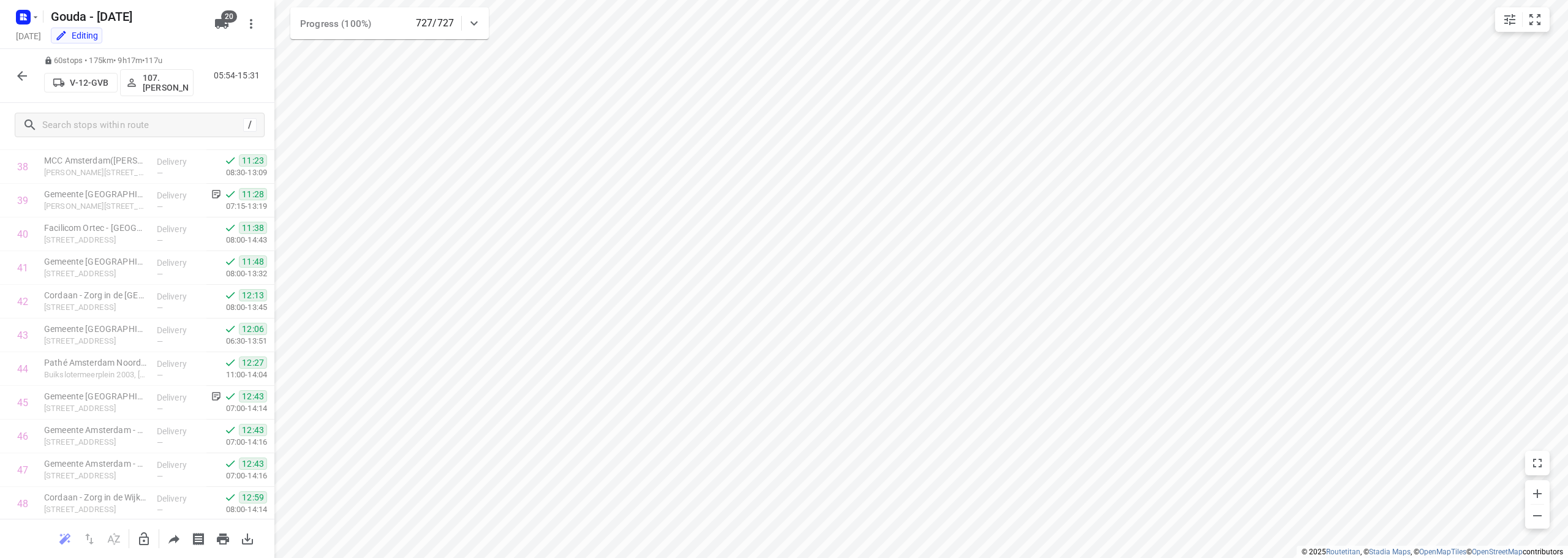
scroll to position [1745, 0]
click at [936, 0] on html "i © 2025 Routetitan , © Stadia Maps , © OpenMapTiles © OpenStreetMap contributo…" at bounding box center [784, 279] width 1568 height 558
click at [12, 79] on button "button" at bounding box center [22, 76] width 25 height 25
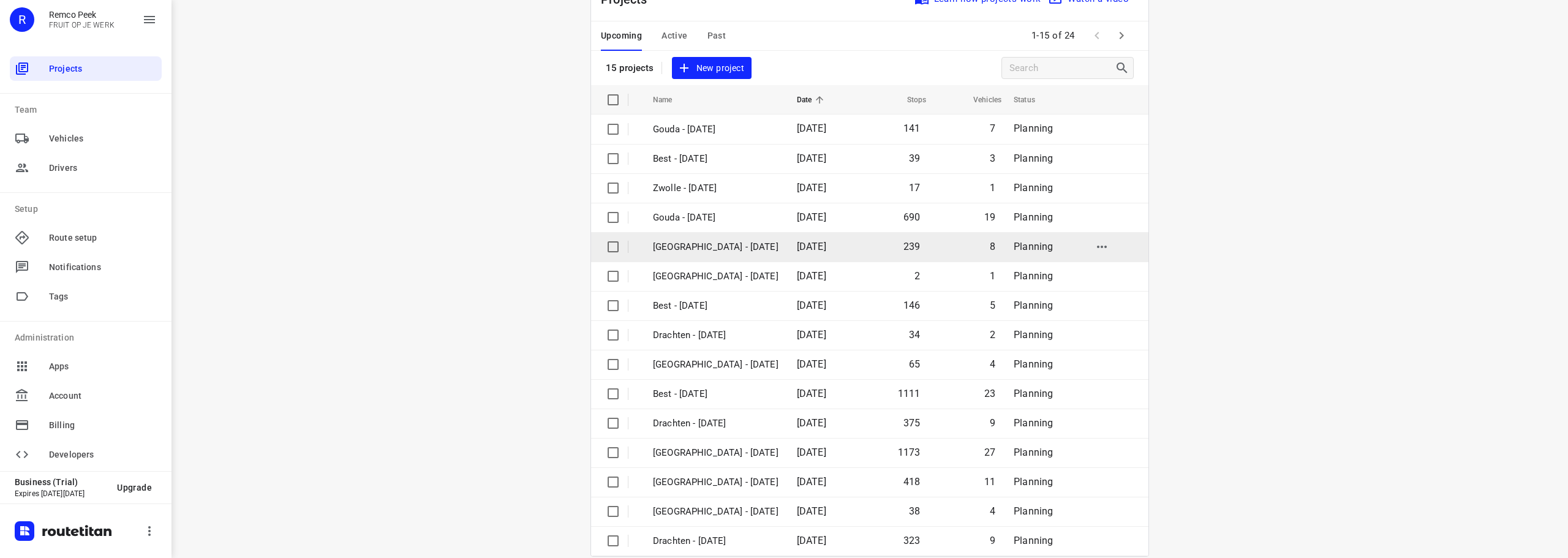
scroll to position [61, 0]
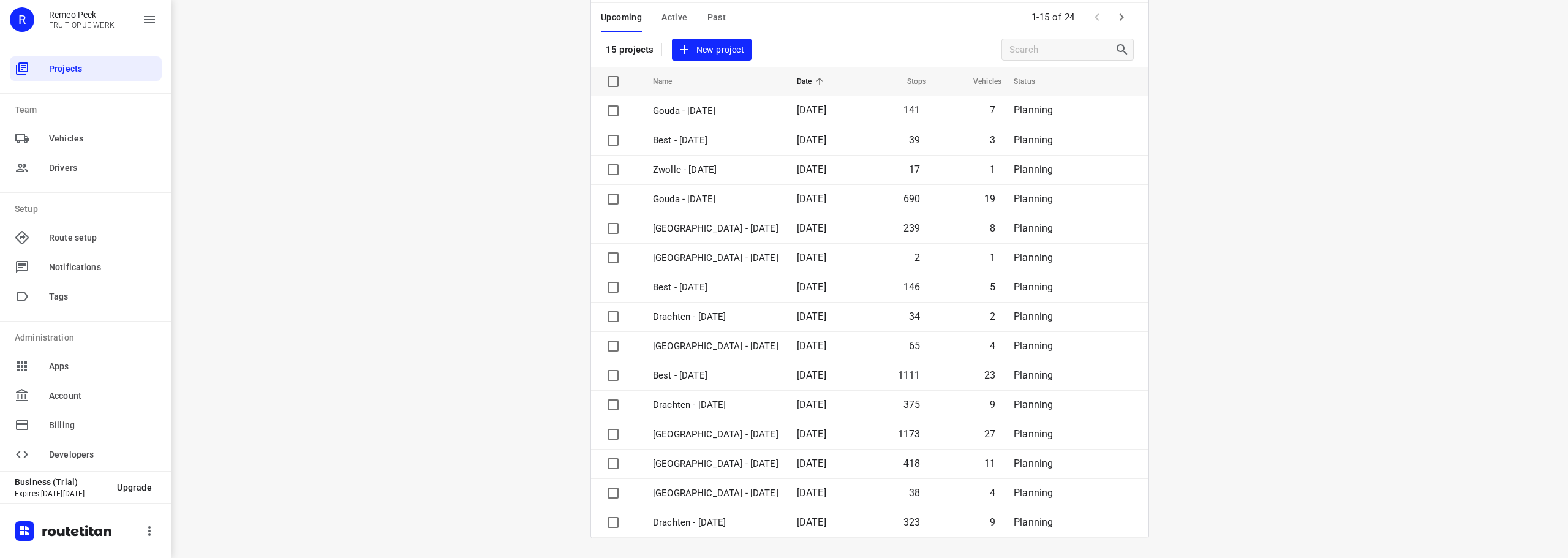
click at [1122, 15] on icon "button" at bounding box center [1120, 16] width 14 height 14
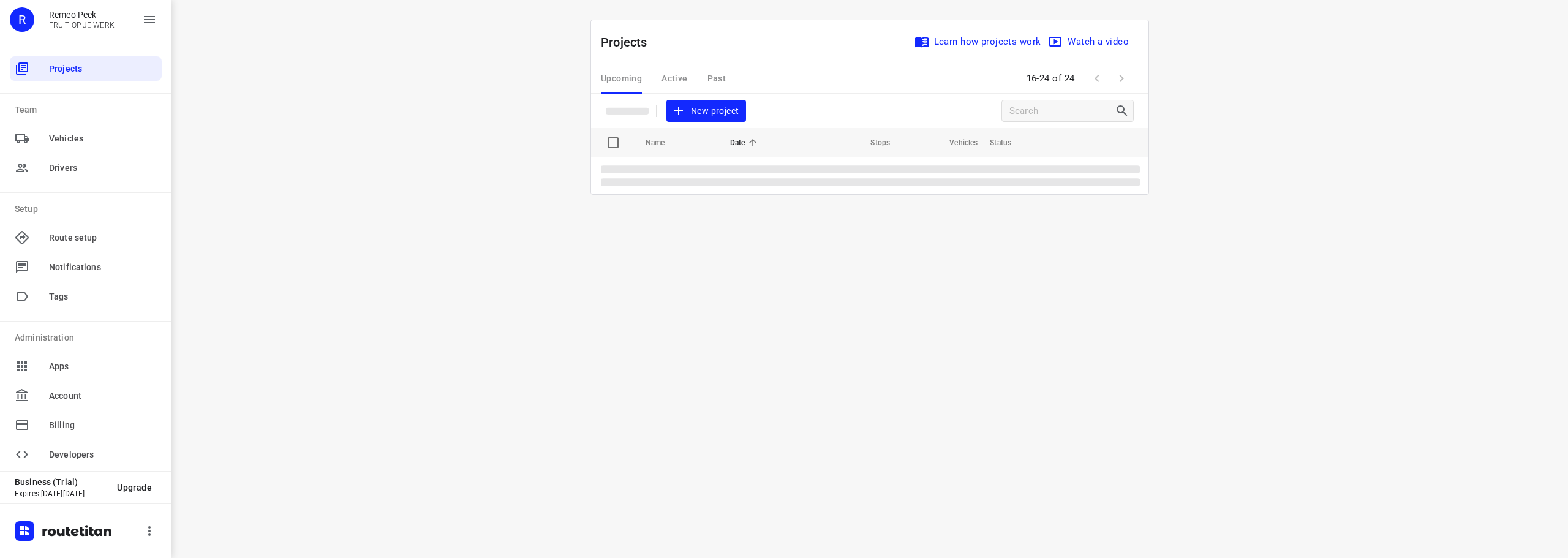
scroll to position [0, 0]
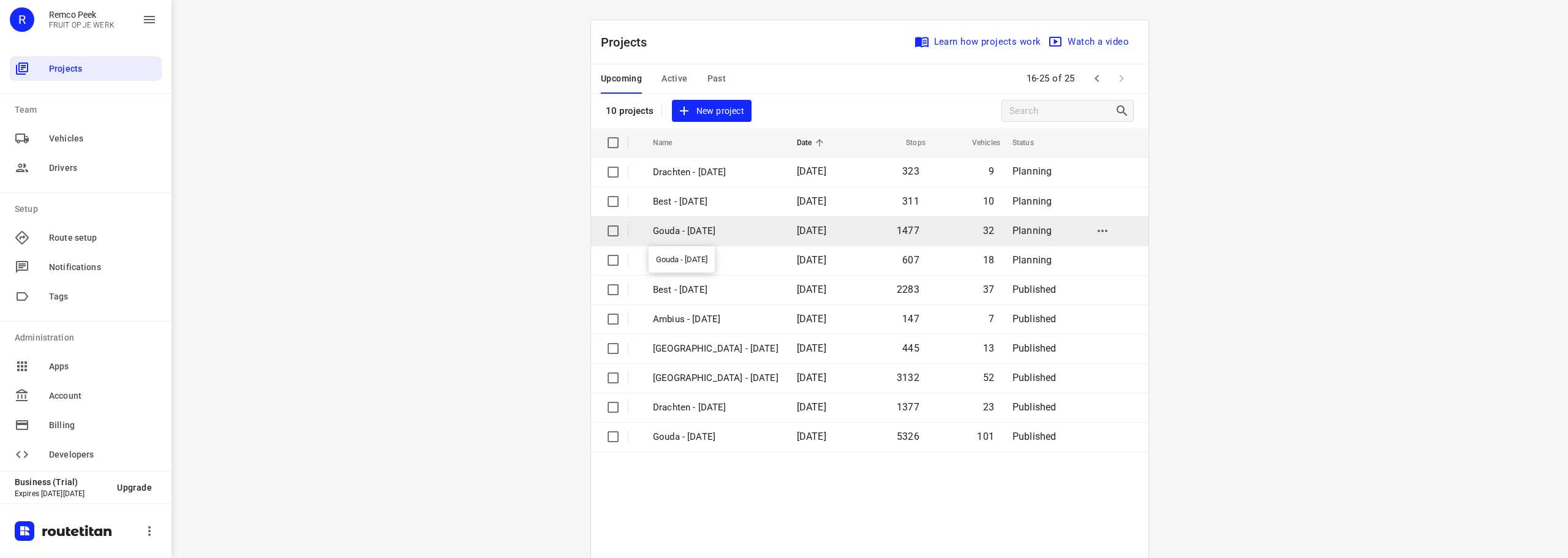
click at [693, 233] on p "Gouda - [DATE]" at bounding box center [715, 231] width 125 height 14
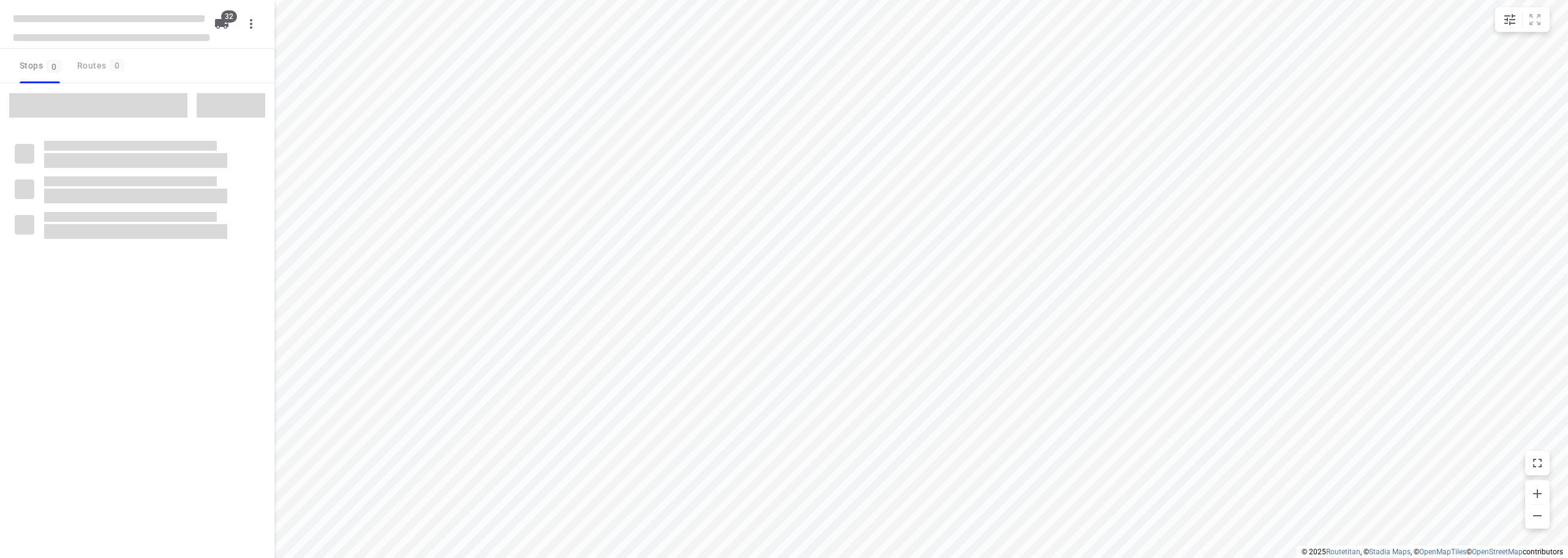
checkbox input "true"
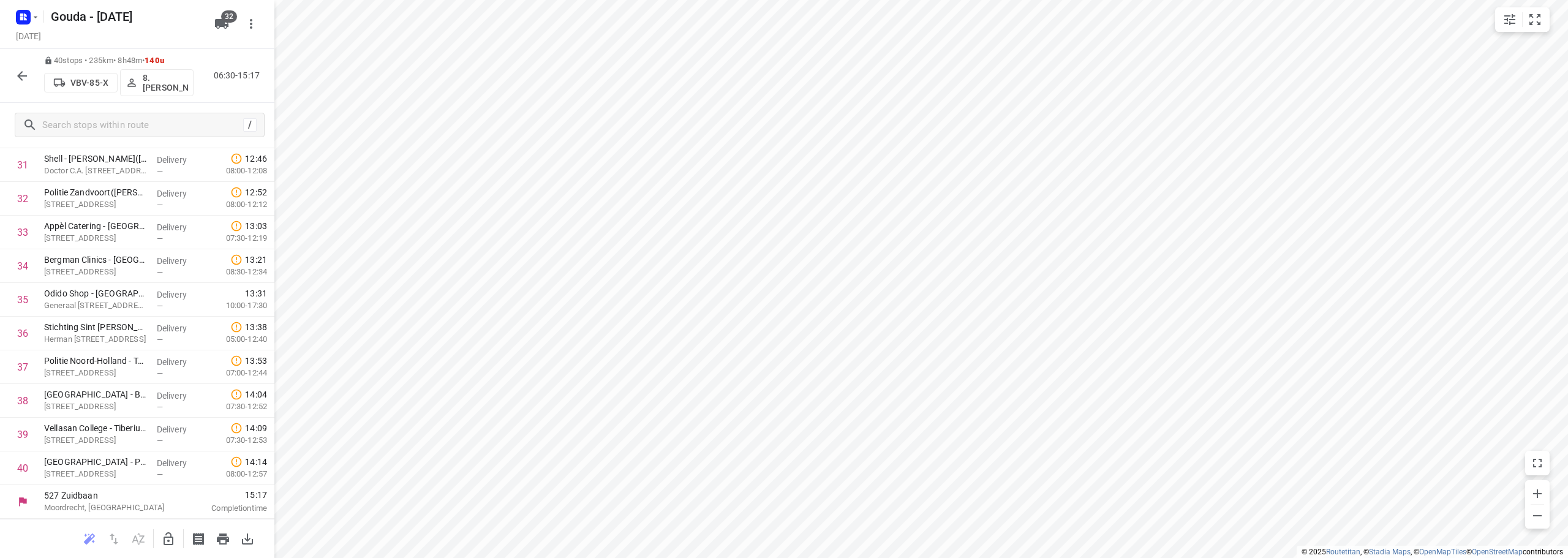
scroll to position [1105, 0]
click at [705, 0] on html "i © 2025 Routetitan , © Stadia Maps , © OpenMapTiles © OpenStreetMap contributo…" at bounding box center [784, 279] width 1568 height 558
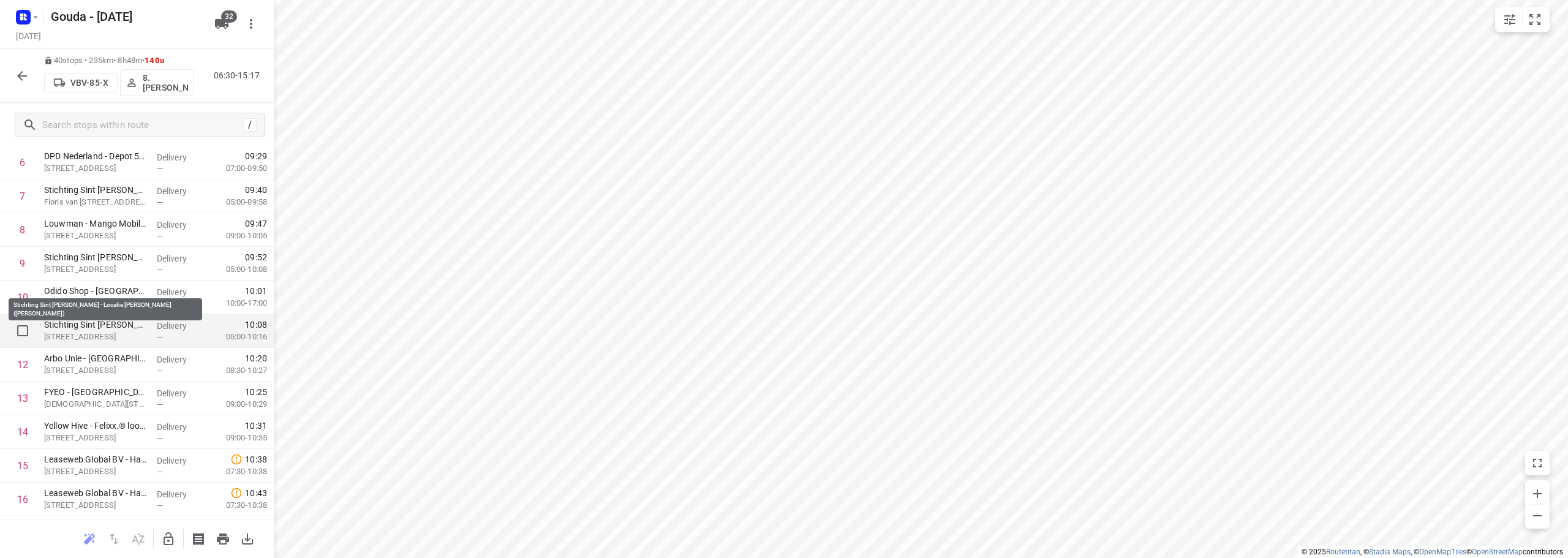
scroll to position [0, 0]
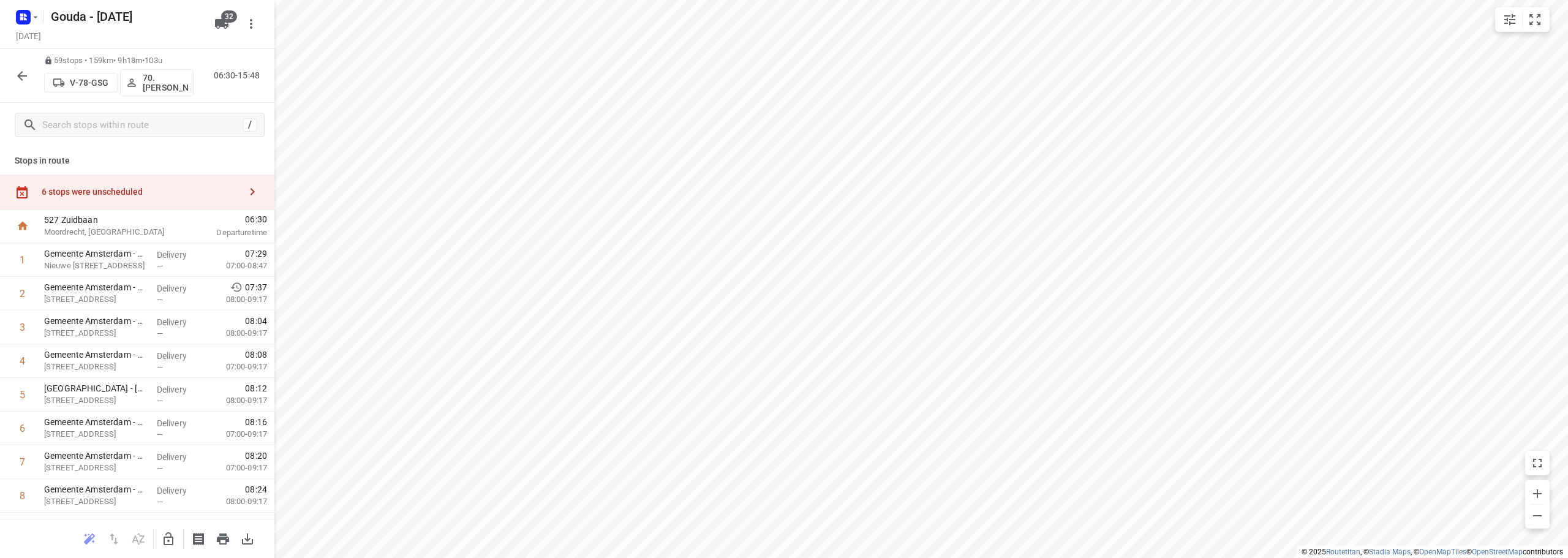
click at [126, 182] on div "6 stops were unscheduled" at bounding box center [137, 192] width 274 height 35
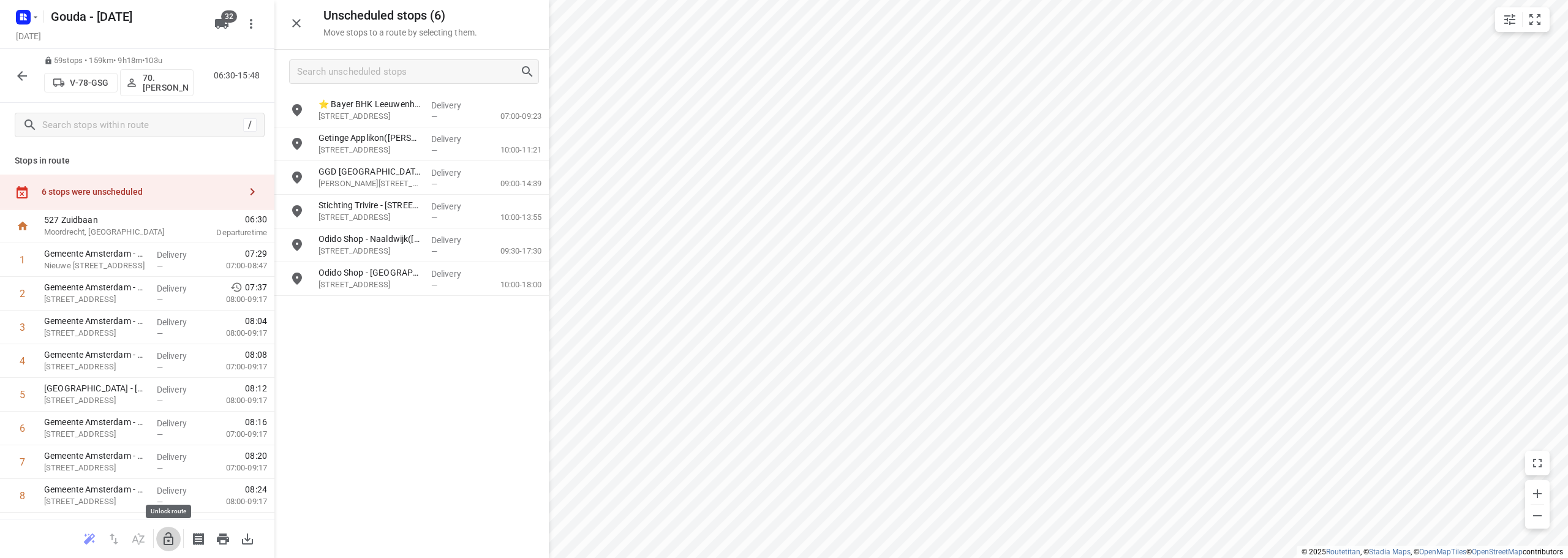
click at [170, 538] on icon "button" at bounding box center [168, 539] width 14 height 14
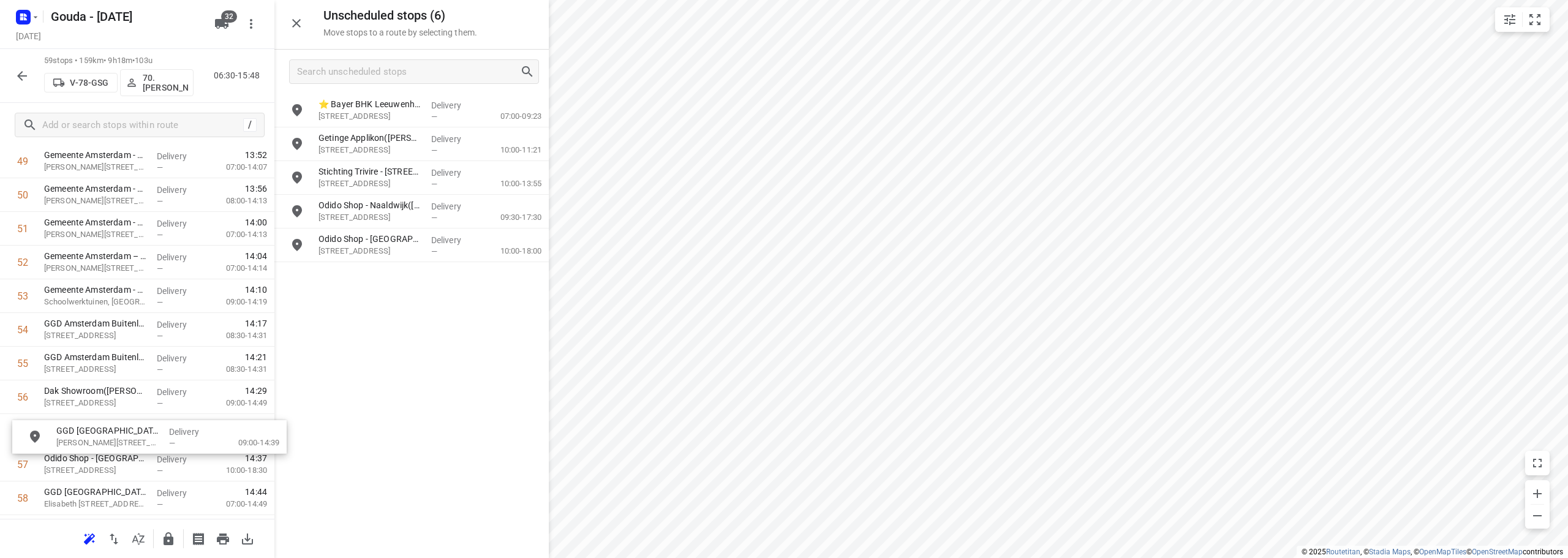
scroll to position [1720, 0]
drag, startPoint x: 365, startPoint y: 177, endPoint x: 97, endPoint y: 395, distance: 345.5
click at [18, 77] on icon "button" at bounding box center [21, 75] width 14 height 14
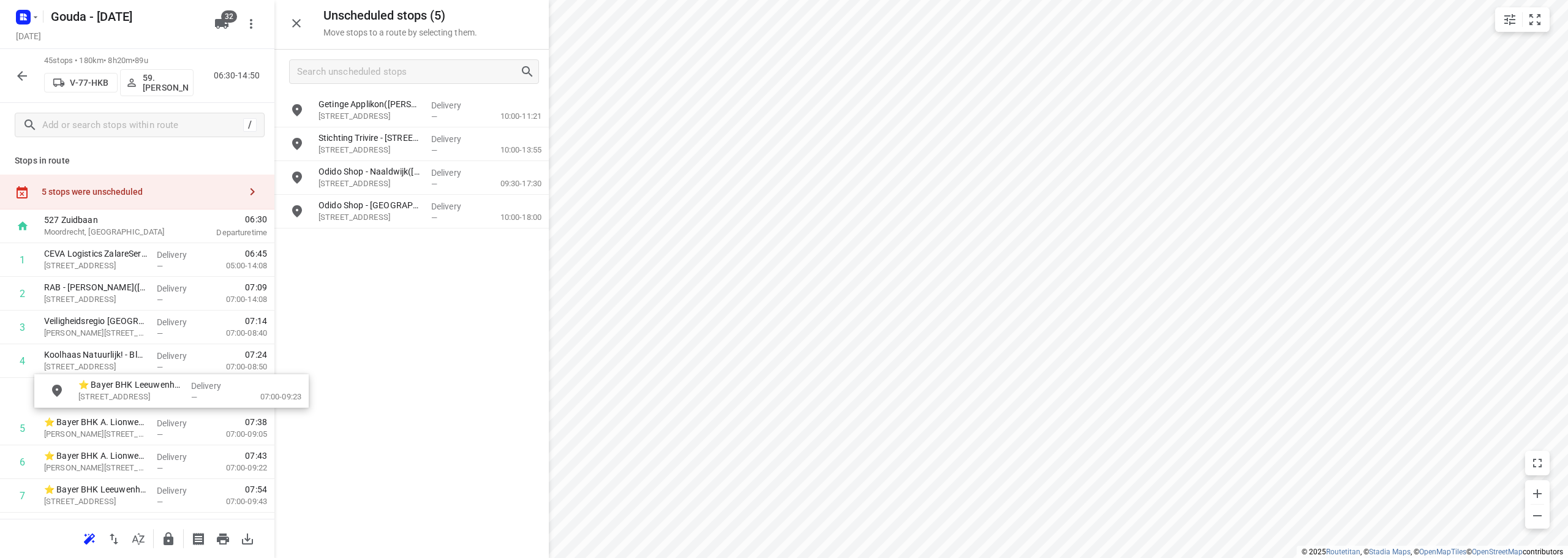
drag, startPoint x: 348, startPoint y: 109, endPoint x: 89, endPoint y: 400, distance: 389.6
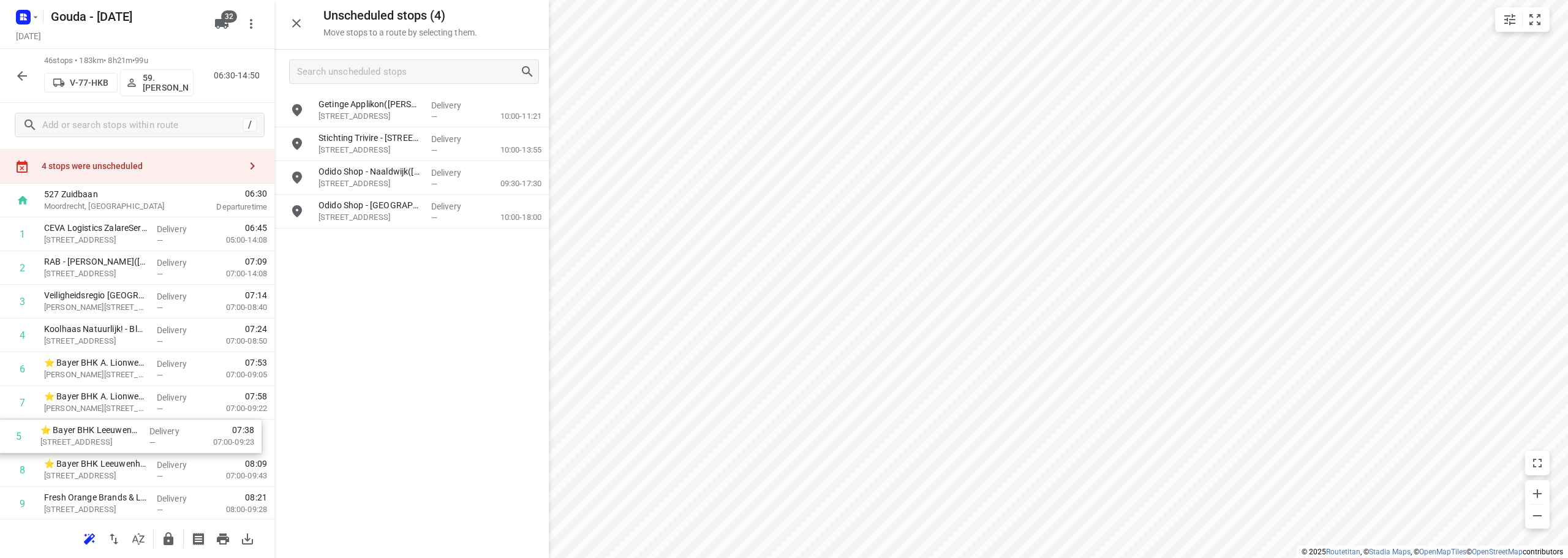
drag, startPoint x: 133, startPoint y: 417, endPoint x: 127, endPoint y: 440, distance: 23.8
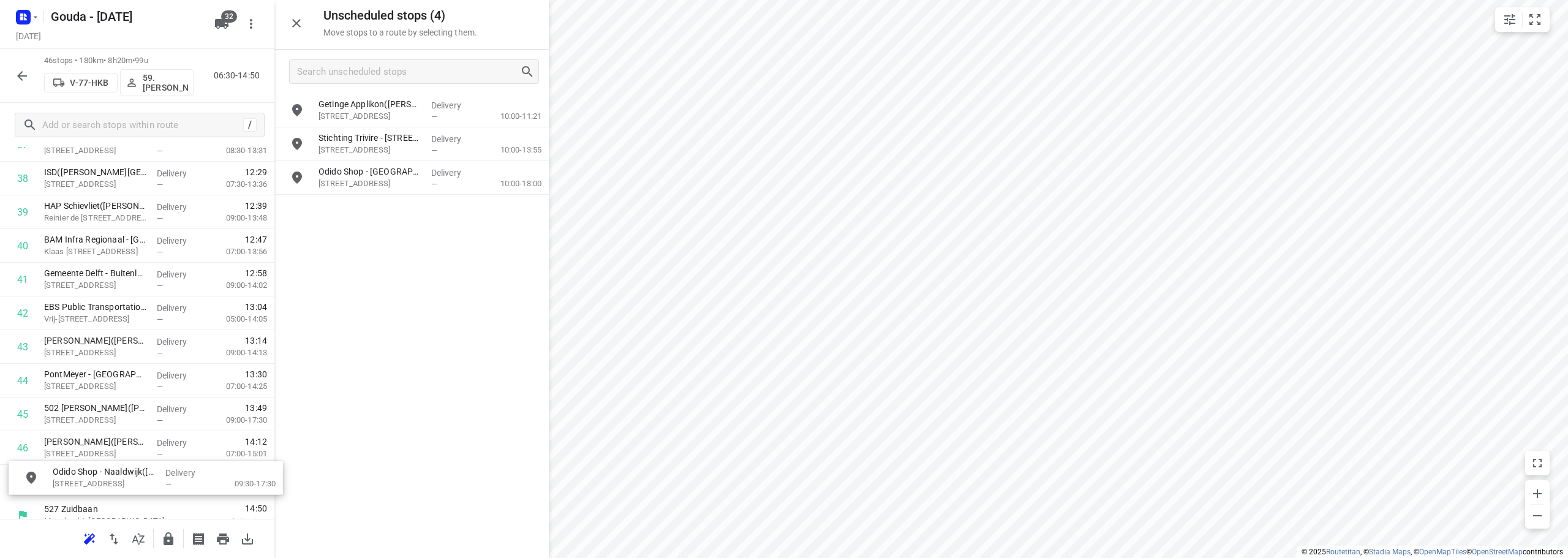
scroll to position [1345, 0]
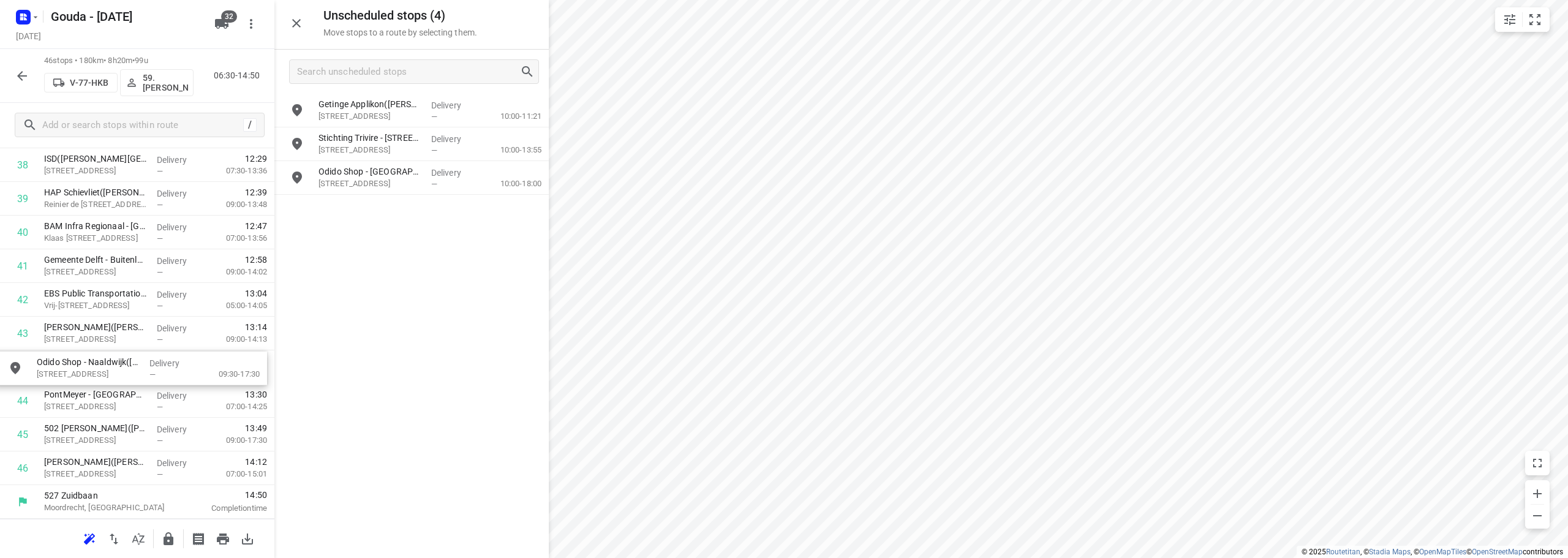
drag, startPoint x: 381, startPoint y: 189, endPoint x: 96, endPoint y: 386, distance: 346.5
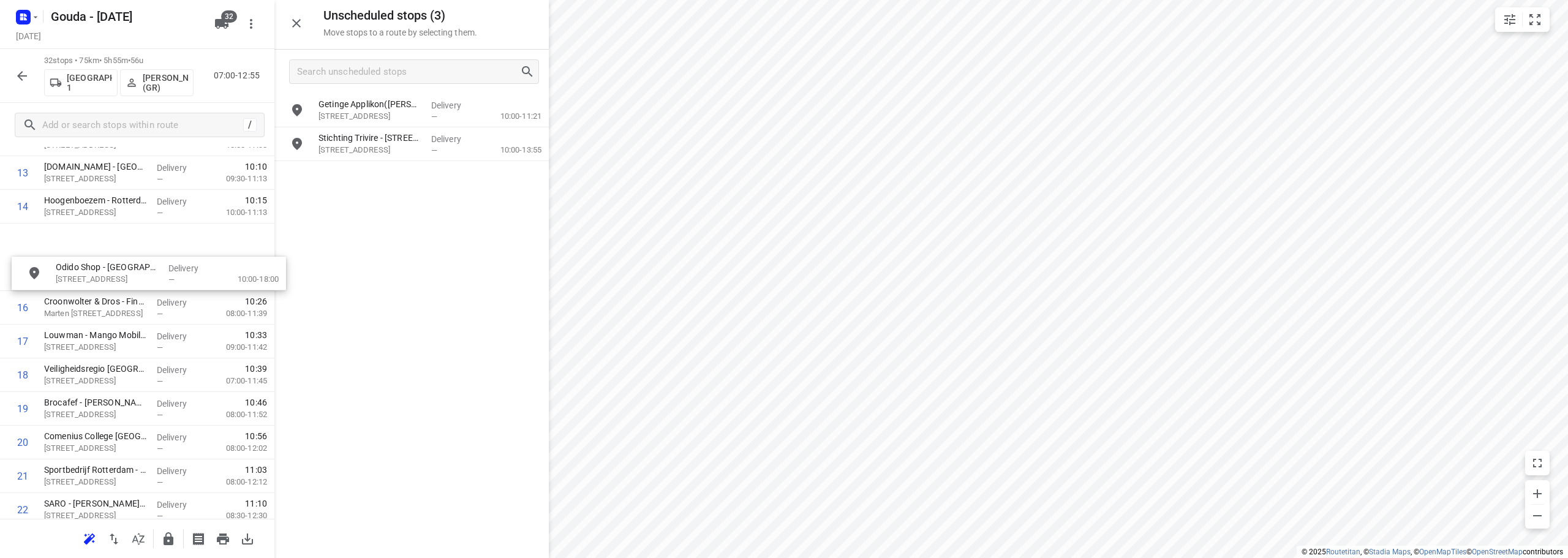
scroll to position [470, 0]
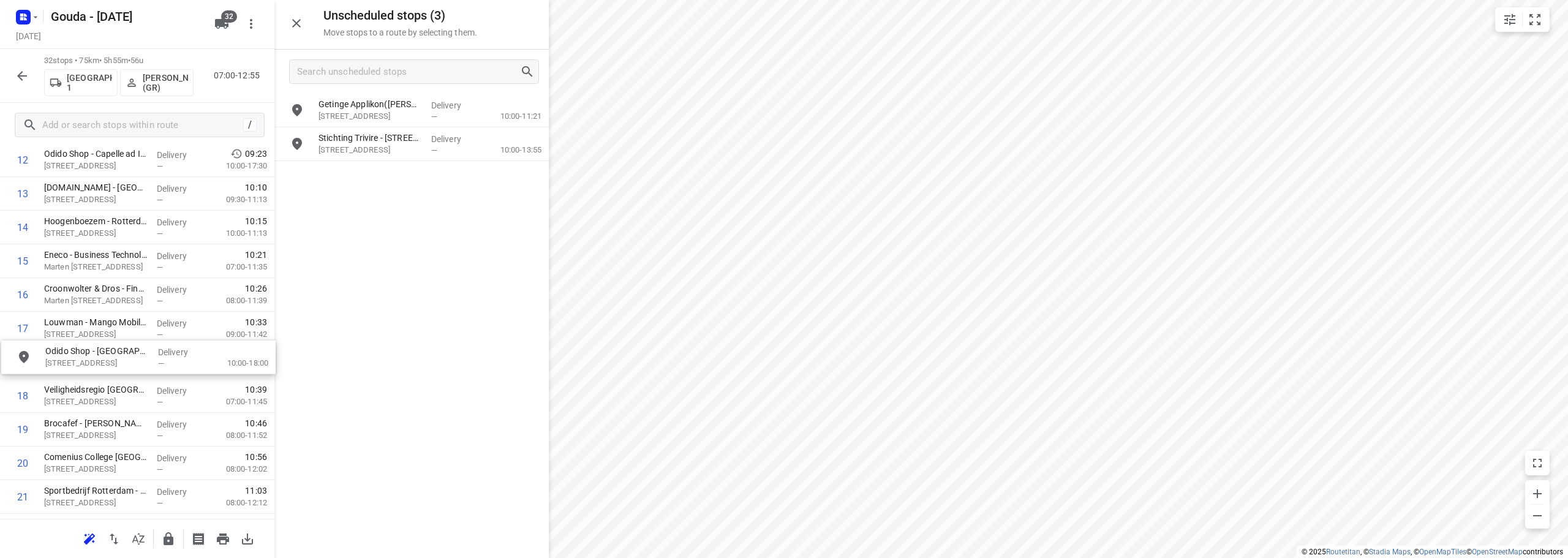
drag, startPoint x: 389, startPoint y: 181, endPoint x: 113, endPoint y: 366, distance: 332.3
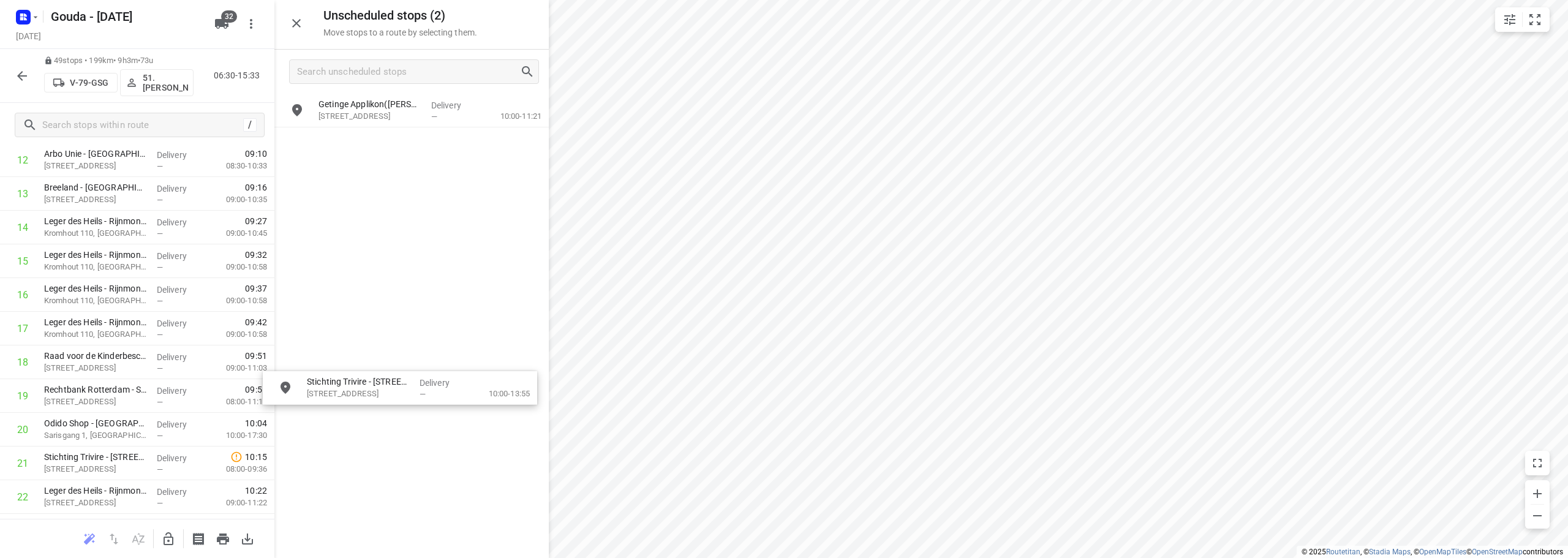
drag, startPoint x: 402, startPoint y: 144, endPoint x: 320, endPoint y: 447, distance: 313.9
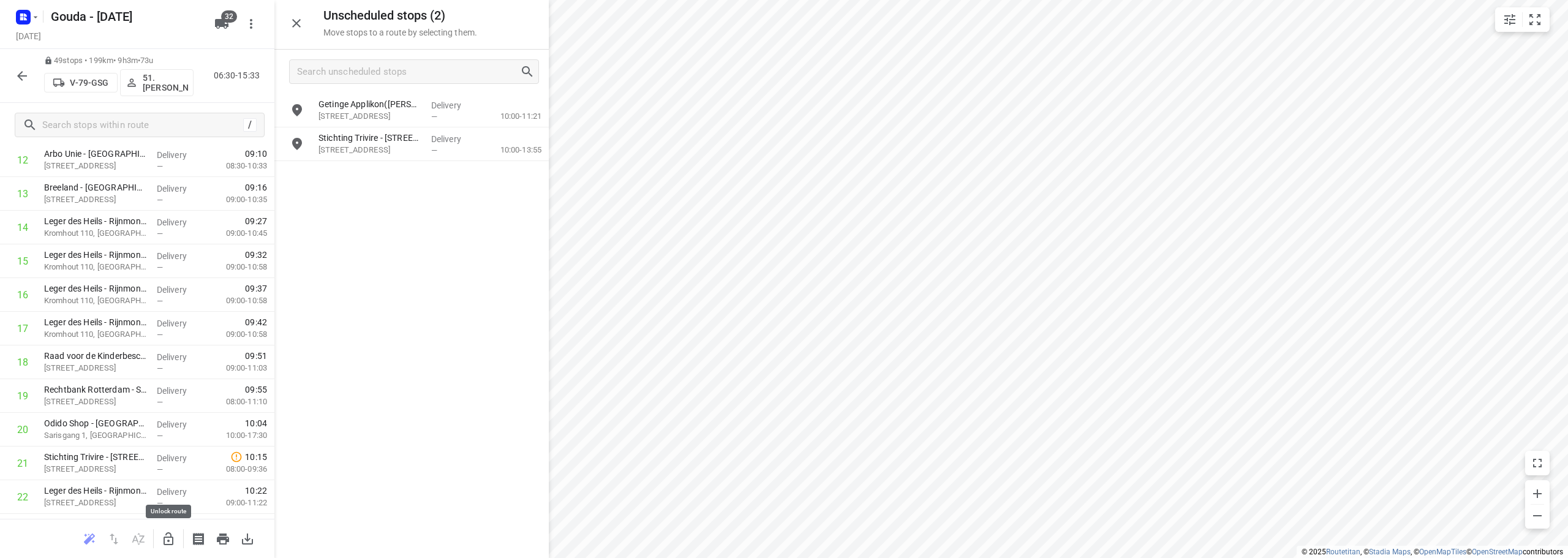
click at [166, 537] on icon "button" at bounding box center [168, 538] width 10 height 12
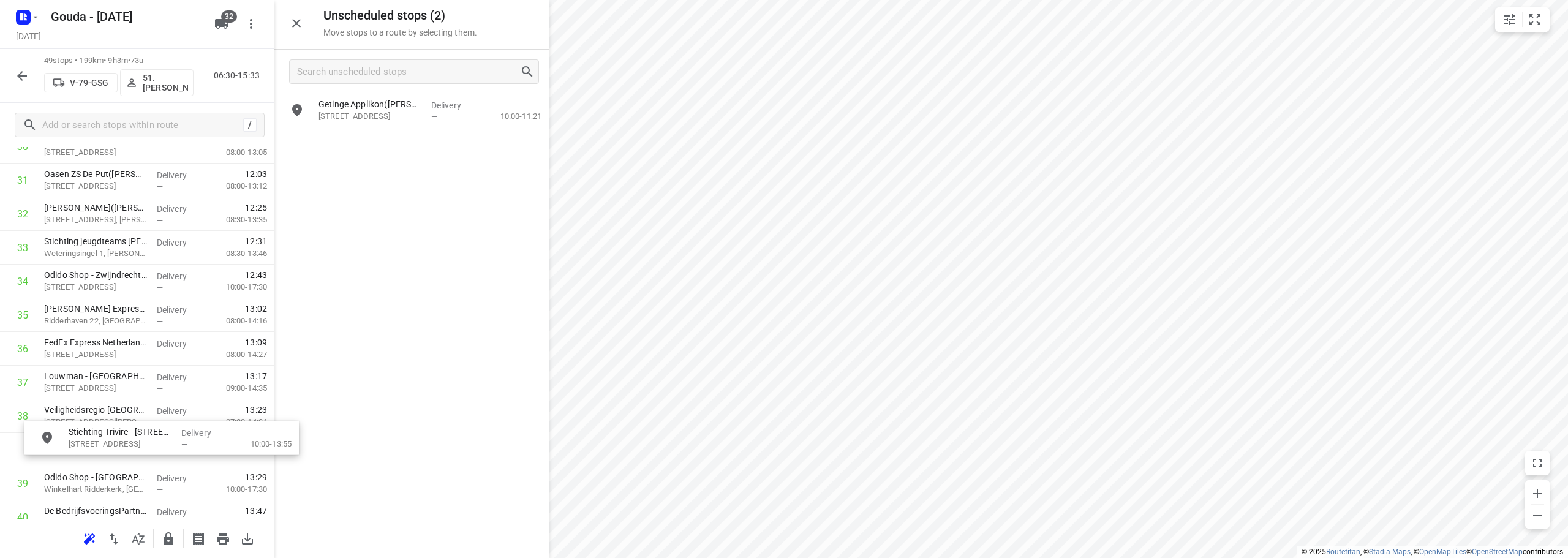
scroll to position [1093, 0]
drag, startPoint x: 350, startPoint y: 141, endPoint x: 90, endPoint y: 315, distance: 312.9
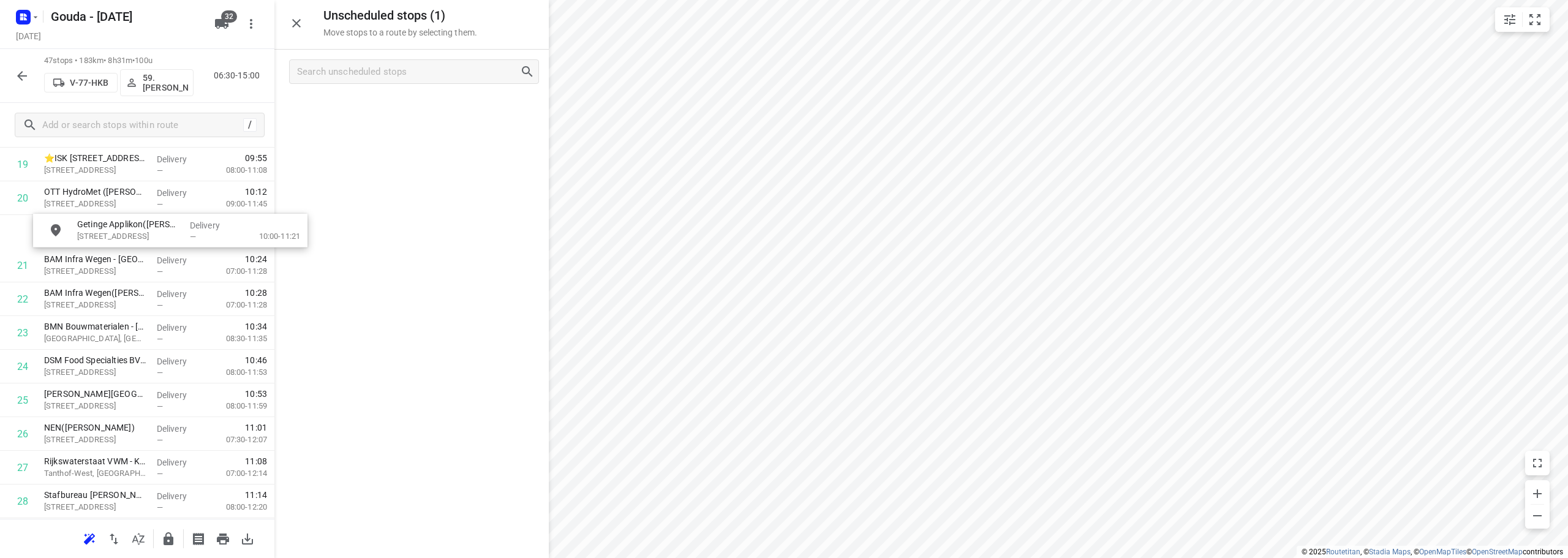
scroll to position [697, 0]
drag, startPoint x: 365, startPoint y: 111, endPoint x: 88, endPoint y: 244, distance: 307.3
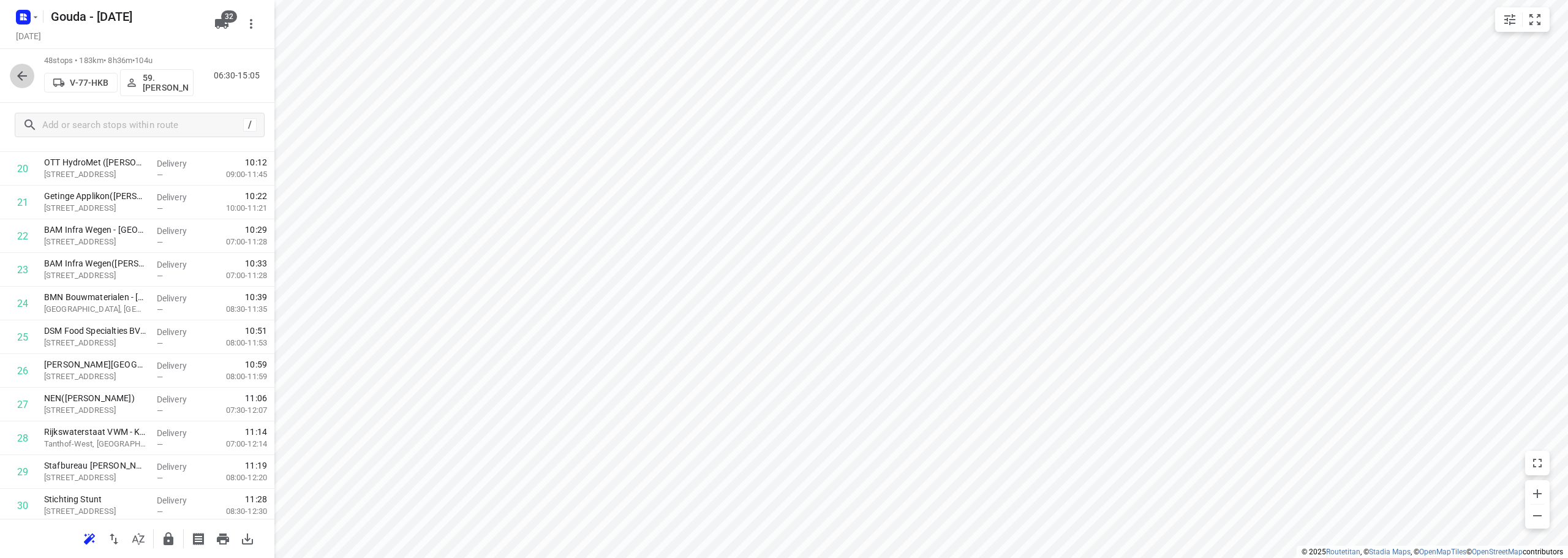
click at [17, 77] on icon "button" at bounding box center [21, 75] width 14 height 14
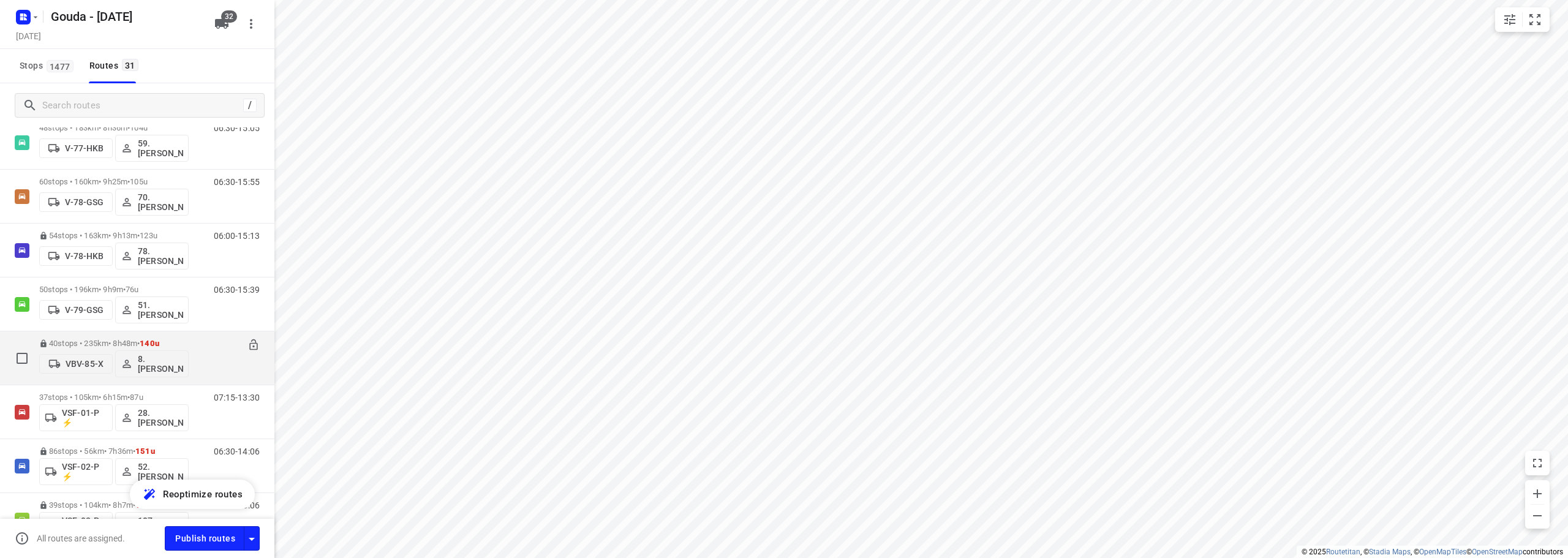
scroll to position [1357, 0]
